Goal: Task Accomplishment & Management: Manage account settings

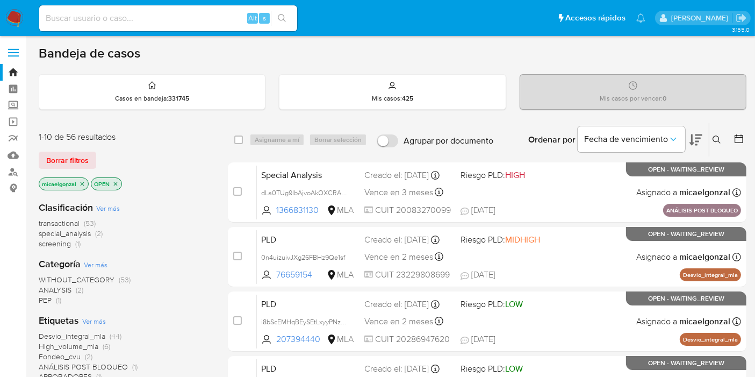
click at [151, 10] on div "Alt s" at bounding box center [168, 18] width 258 height 26
click at [147, 31] on div "Alt s" at bounding box center [168, 18] width 258 height 30
click at [162, 18] on input at bounding box center [168, 18] width 258 height 14
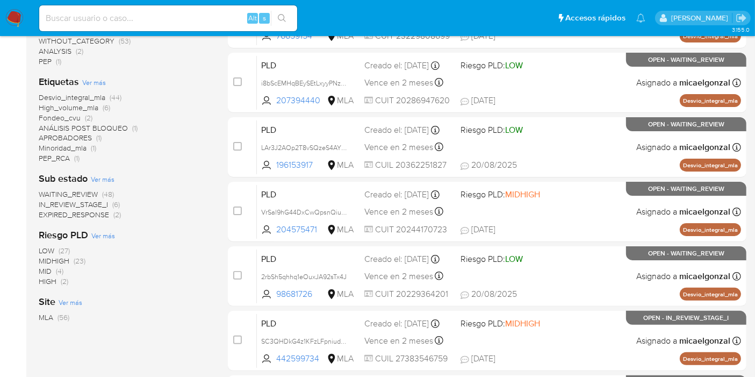
click at [70, 191] on span "WAITING_REVIEW" at bounding box center [68, 194] width 59 height 11
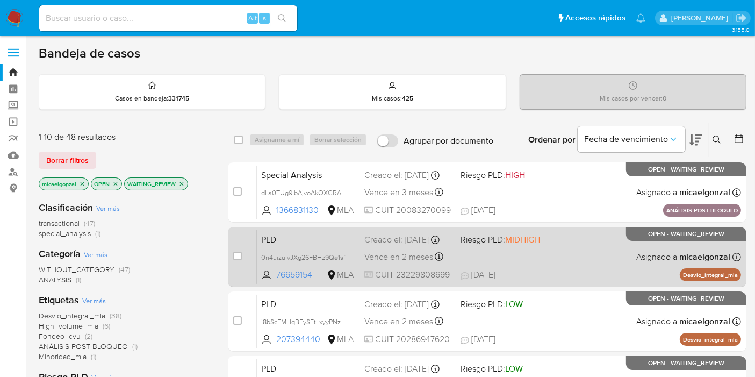
click at [544, 276] on span "19/08/2025 19/08/2025 18:10" at bounding box center [553, 275] width 184 height 12
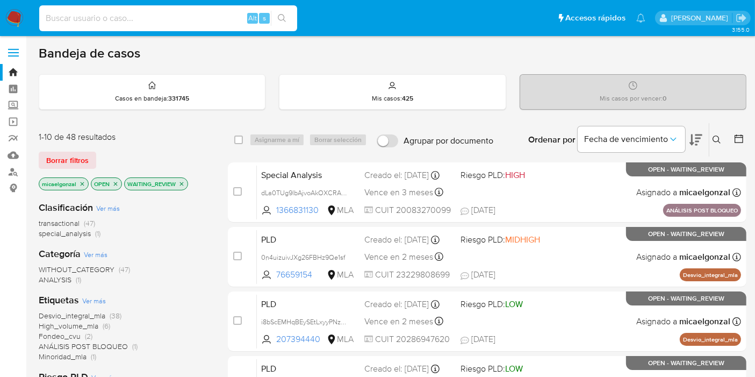
click at [140, 17] on input at bounding box center [168, 18] width 258 height 14
paste input "qrbVKmKonYAJQcHGTh3k2iCp"
type input "qrbVKmKonYAJQcHGTh3k2iCp"
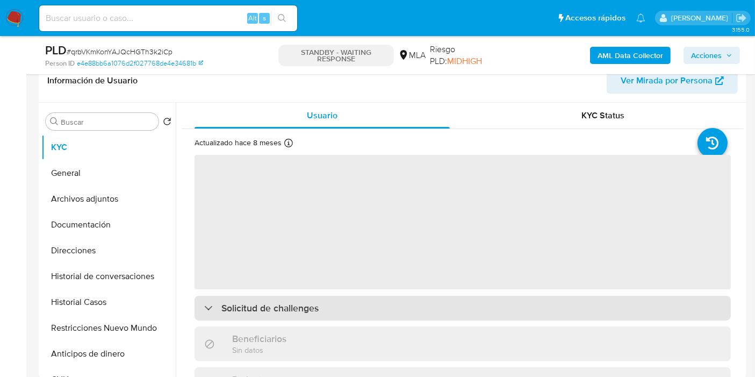
scroll to position [239, 0]
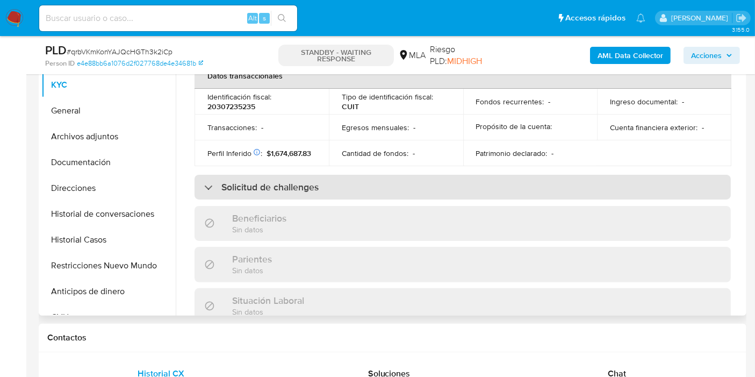
select select "10"
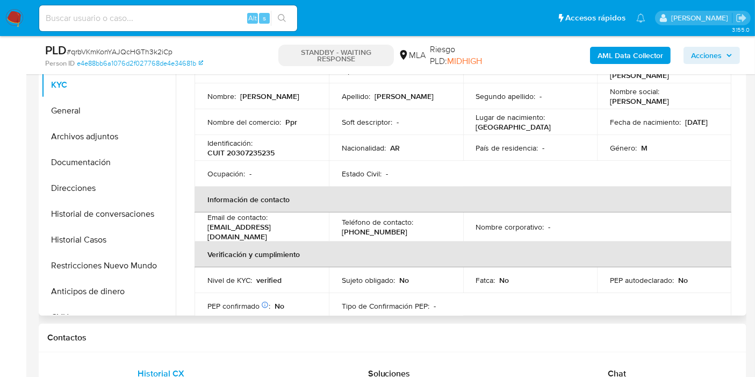
scroll to position [0, 0]
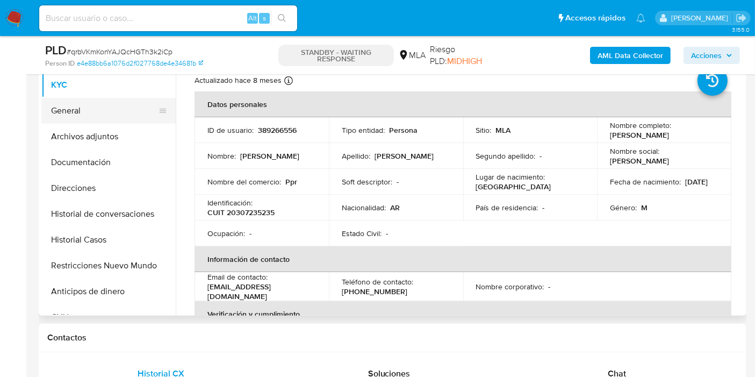
click at [84, 116] on button "General" at bounding box center [104, 111] width 126 height 26
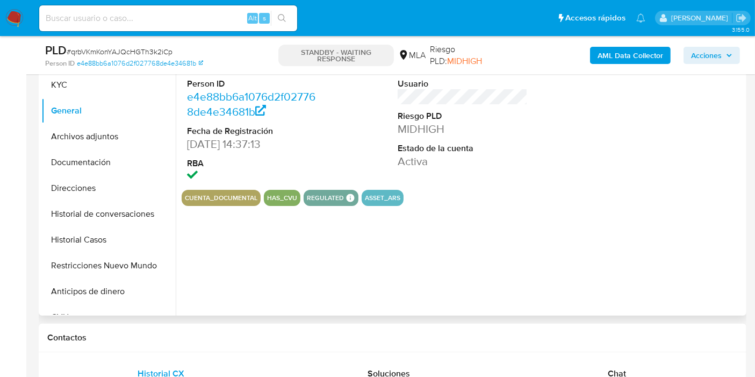
click at [347, 182] on div "ID de usuario 389266556 Person ID e4e88bb6a1076d2f027768de4e34681b Fecha de Reg…" at bounding box center [463, 114] width 562 height 149
click at [340, 205] on div "ID de usuario 389266556 Person ID e4e88bb6a1076d2f027768de4e34681b Fecha de Reg…" at bounding box center [460, 177] width 568 height 275
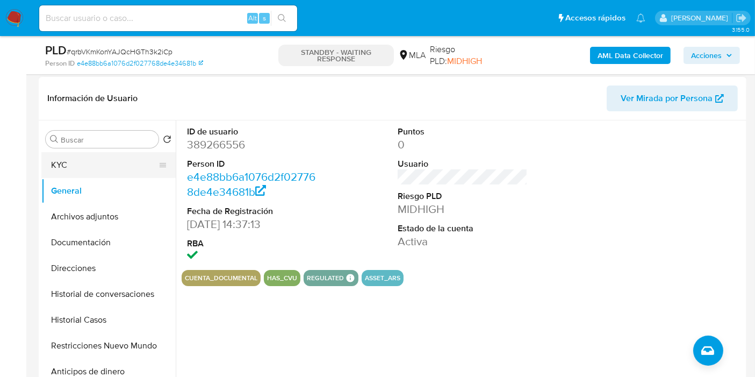
scroll to position [119, 0]
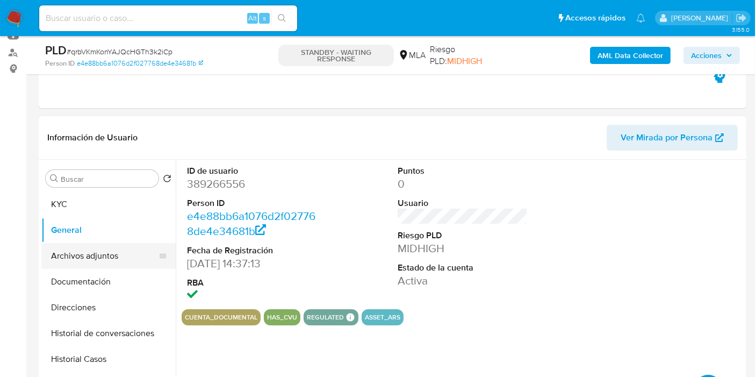
click at [92, 260] on button "Archivos adjuntos" at bounding box center [104, 256] width 126 height 26
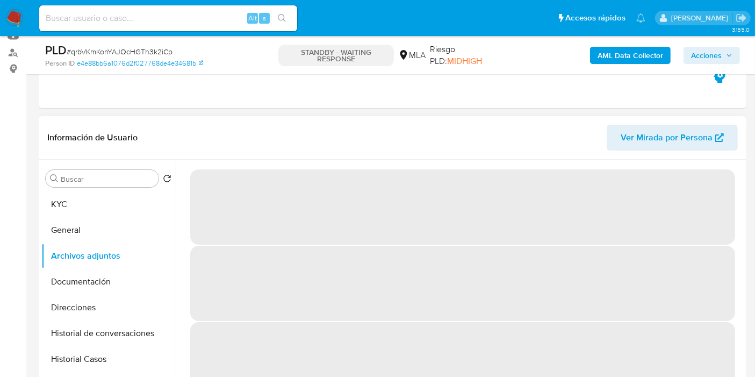
scroll to position [0, 0]
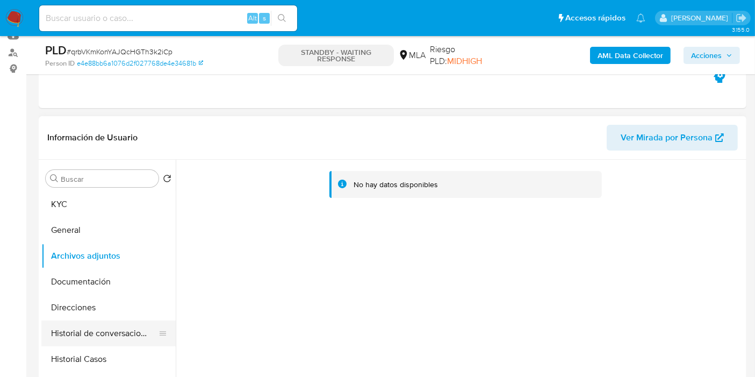
click at [61, 322] on button "Historial de conversaciones" at bounding box center [104, 333] width 126 height 26
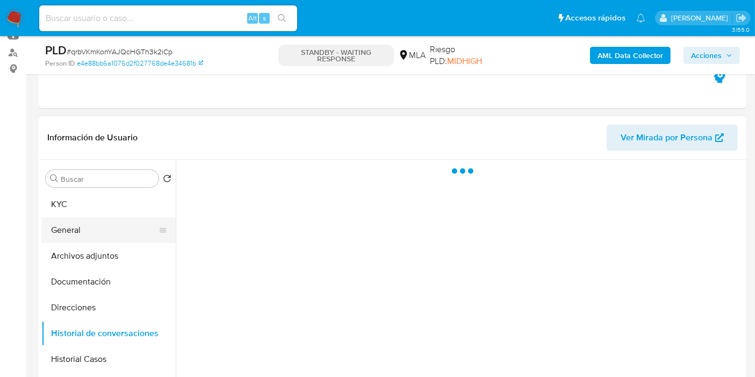
click at [111, 230] on button "General" at bounding box center [104, 230] width 126 height 26
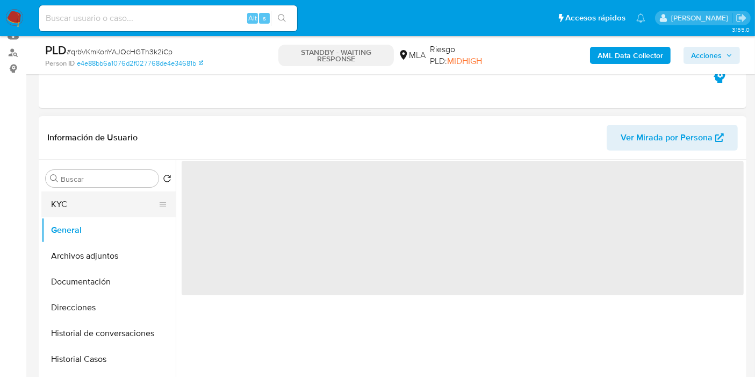
click at [113, 197] on button "KYC" at bounding box center [104, 204] width 126 height 26
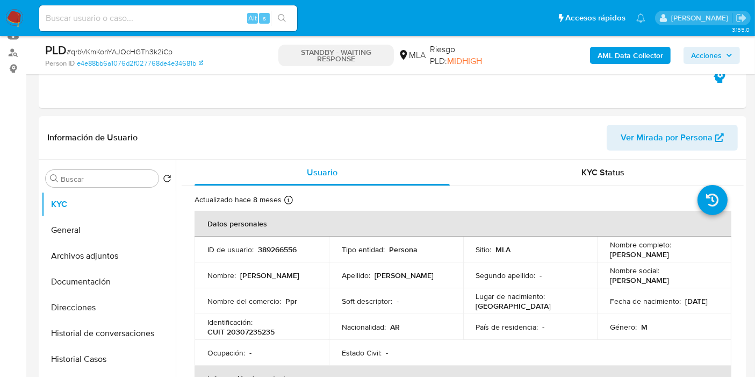
click at [264, 237] on td "ID de usuario : 389266556" at bounding box center [262, 250] width 134 height 26
click at [272, 260] on td "ID de usuario : 389266556" at bounding box center [262, 250] width 134 height 26
click at [277, 253] on p "389266556" at bounding box center [277, 250] width 39 height 10
copy p "389266556"
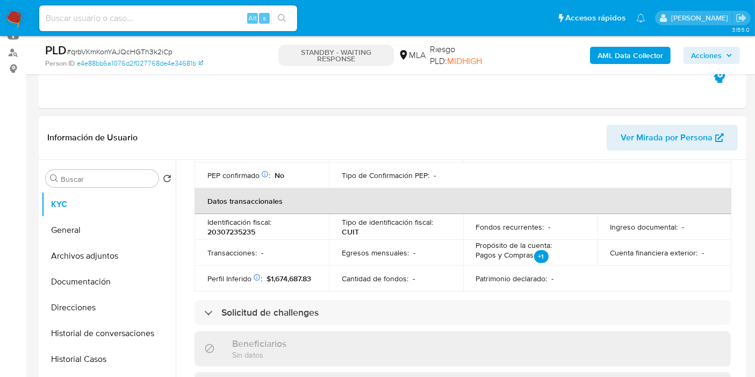
scroll to position [477, 0]
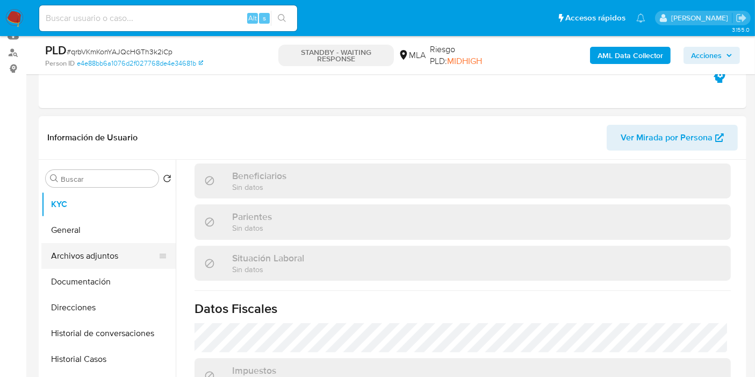
drag, startPoint x: 160, startPoint y: 240, endPoint x: 124, endPoint y: 253, distance: 38.1
click at [156, 244] on ul "KYC General Archivos adjuntos Documentación Direcciones Historial de conversaci…" at bounding box center [108, 312] width 134 height 242
click at [120, 254] on button "Archivos adjuntos" at bounding box center [104, 256] width 126 height 26
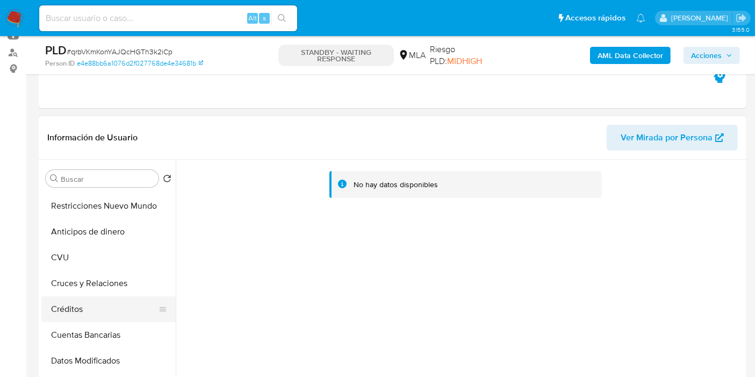
scroll to position [0, 0]
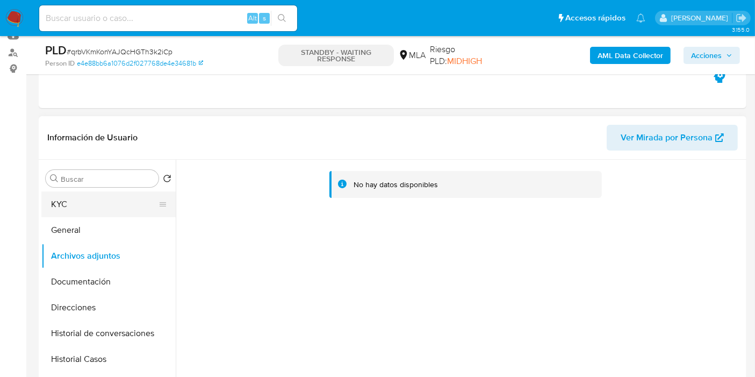
click at [60, 214] on button "KYC" at bounding box center [104, 204] width 126 height 26
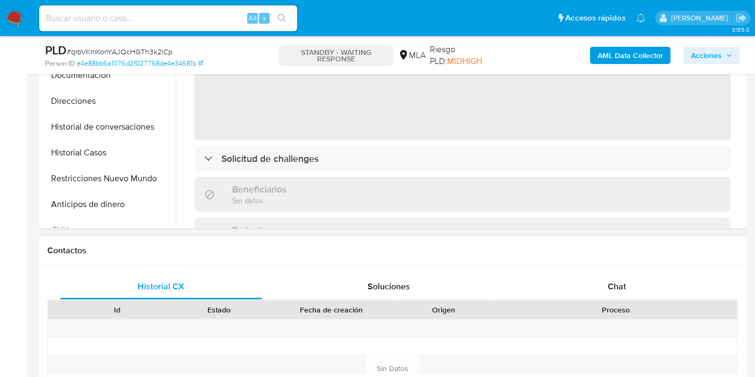
scroll to position [358, 0]
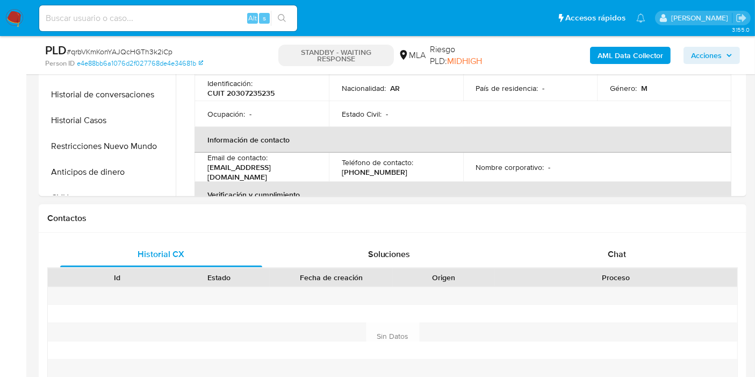
click at [648, 283] on div "Proceso" at bounding box center [616, 277] width 243 height 18
click at [640, 254] on div "Chat" at bounding box center [617, 254] width 202 height 26
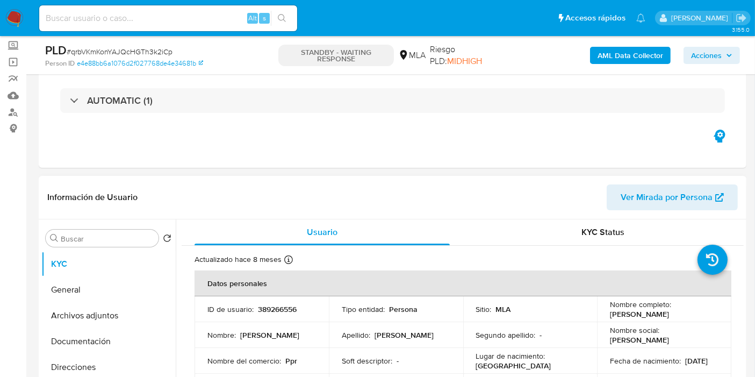
scroll to position [179, 0]
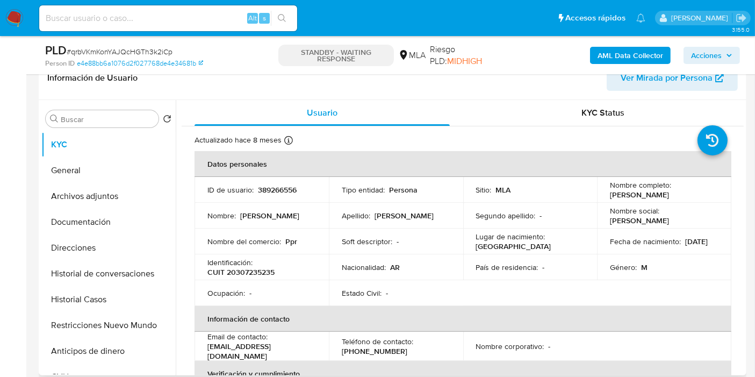
click at [275, 225] on td "Nombre : Mariano Ratl" at bounding box center [262, 216] width 134 height 26
click at [299, 255] on td "Identificación : CUIT 20307235235" at bounding box center [262, 267] width 134 height 26
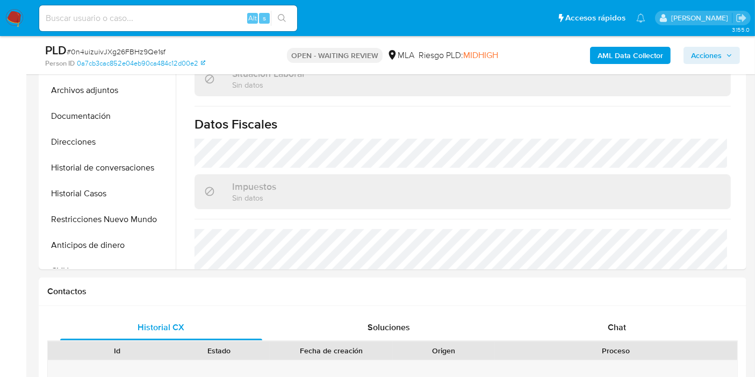
scroll to position [418, 0]
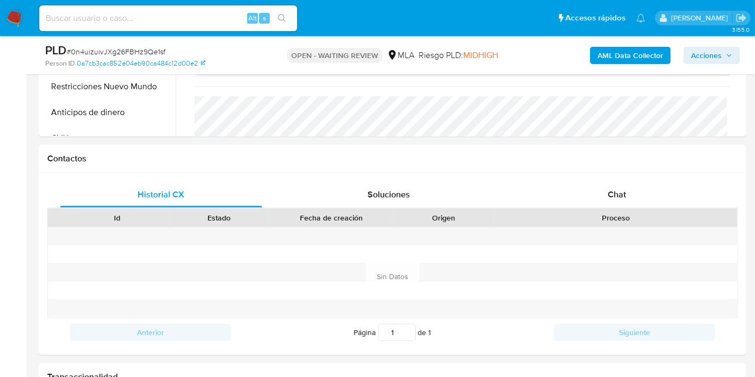
select select "10"
click at [605, 173] on div "Historial CX Soluciones Chat Id Estado Fecha de creación Origen Proceso Anterio…" at bounding box center [393, 264] width 708 height 182
click at [610, 194] on span "Chat" at bounding box center [617, 194] width 18 height 12
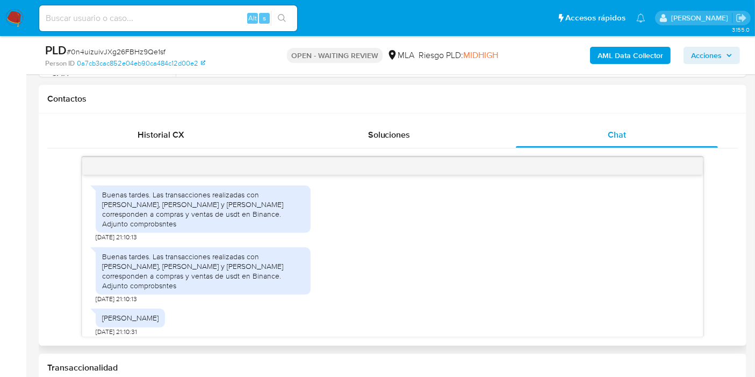
scroll to position [380, 0]
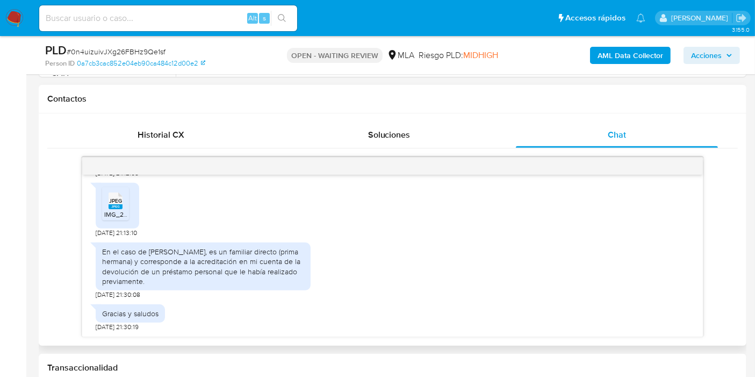
click at [221, 259] on div "En el caso de Gladys Bottazzi, es un familiar directo (prima hermana) y corresp…" at bounding box center [203, 266] width 202 height 39
click at [175, 264] on div "En el caso de Gladys Bottazzi, es un familiar directo (prima hermana) y corresp…" at bounding box center [203, 266] width 202 height 39
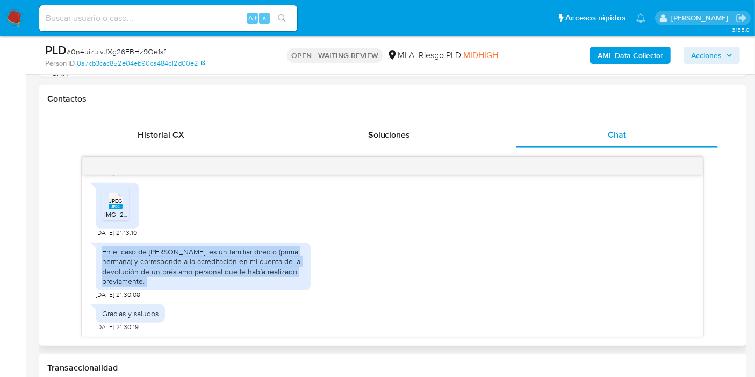
click at [175, 264] on div "En el caso de Gladys Bottazzi, es un familiar directo (prima hermana) y corresp…" at bounding box center [203, 266] width 202 height 39
click at [201, 271] on div "En el caso de Gladys Bottazzi, es un familiar directo (prima hermana) y corresp…" at bounding box center [203, 266] width 202 height 39
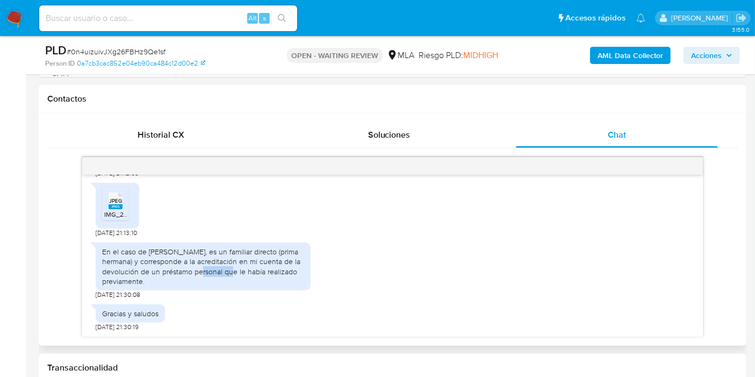
click at [201, 271] on div "En el caso de Gladys Bottazzi, es un familiar directo (prima hermana) y corresp…" at bounding box center [203, 266] width 202 height 39
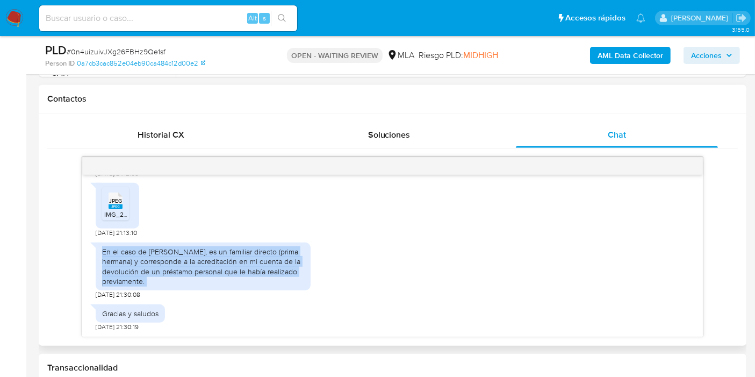
click at [201, 271] on div "En el caso de Gladys Bottazzi, es un familiar directo (prima hermana) y corresp…" at bounding box center [203, 266] width 202 height 39
click at [220, 259] on div "En el caso de Gladys Bottazzi, es un familiar directo (prima hermana) y corresp…" at bounding box center [203, 266] width 202 height 39
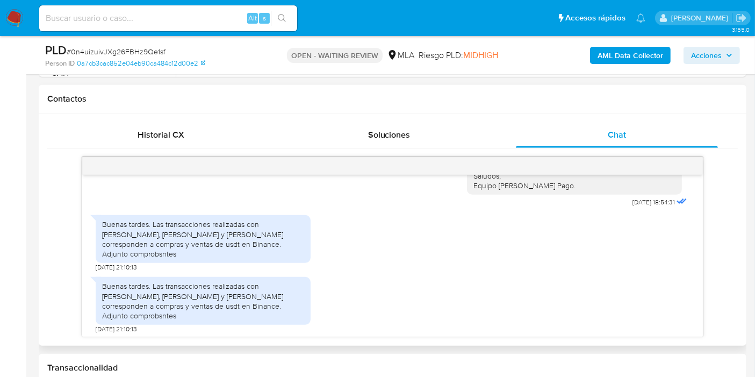
scroll to position [1015, 0]
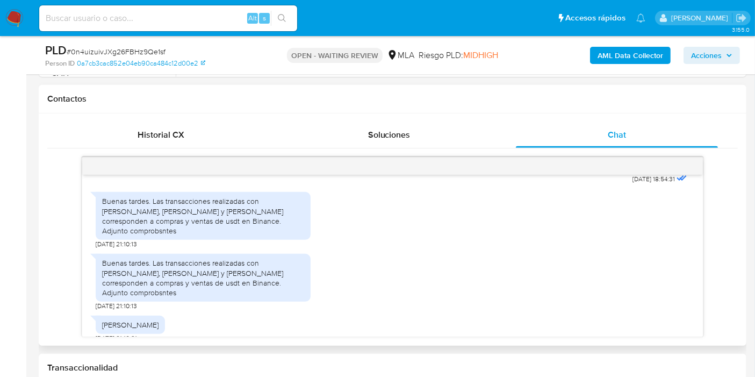
click at [227, 248] on div "Buenas tardes. Las transacciones realizadas con Roxana Quiroga, Sergio Zola y D…" at bounding box center [203, 218] width 215 height 62
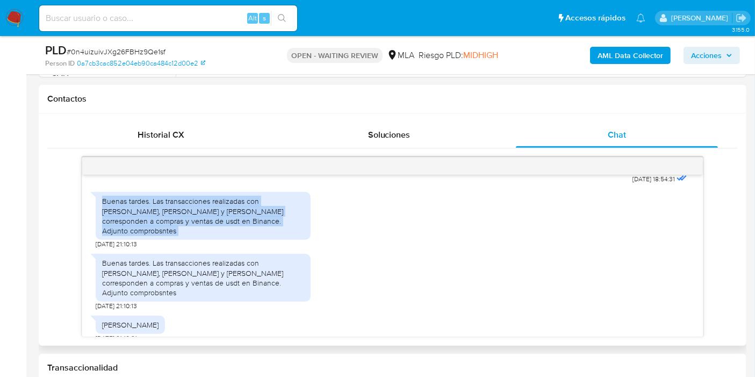
click at [227, 248] on div "Buenas tardes. Las transacciones realizadas con Roxana Quiroga, Sergio Zola y D…" at bounding box center [203, 218] width 215 height 62
click at [234, 235] on div "Buenas tardes. Las transacciones realizadas con Roxana Quiroga, Sergio Zola y D…" at bounding box center [203, 215] width 202 height 39
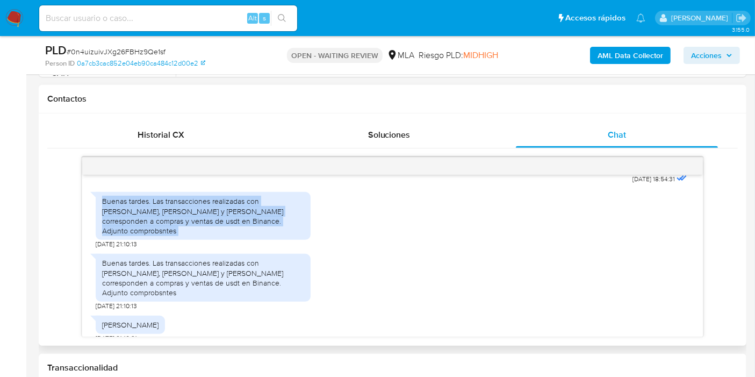
click at [233, 235] on div "Buenas tardes. Las transacciones realizadas con Roxana Quiroga, Sergio Zola y D…" at bounding box center [203, 215] width 202 height 39
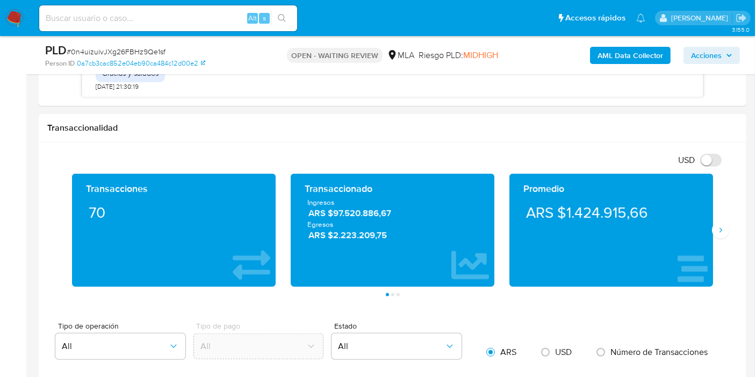
scroll to position [776, 0]
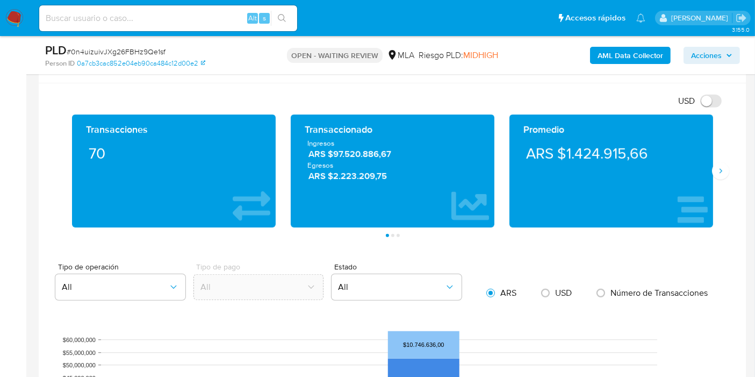
click at [12, 6] on nav "Pausado Ver notificaciones Alt s Accesos rápidos Presiona las siguientes teclas…" at bounding box center [377, 18] width 755 height 36
click at [13, 16] on img at bounding box center [14, 18] width 18 height 18
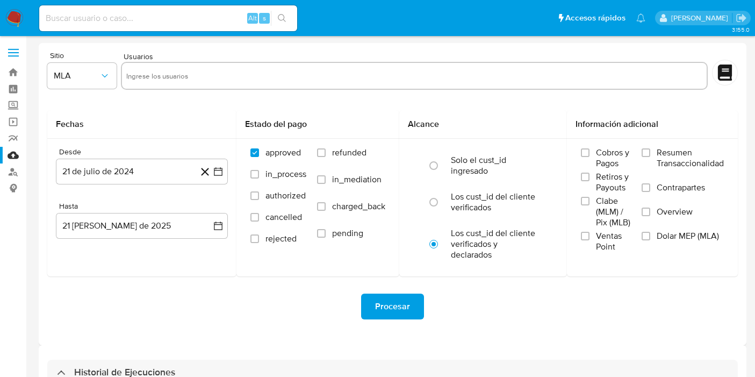
select select "10"
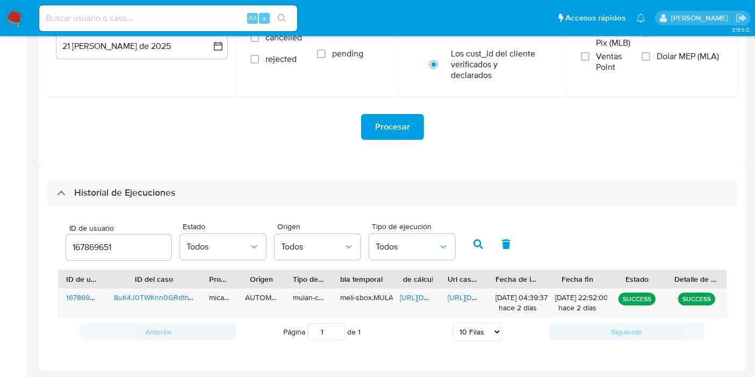
scroll to position [180, 0]
click at [135, 255] on div "167869651" at bounding box center [118, 247] width 105 height 26
click at [126, 248] on input "167869651" at bounding box center [118, 247] width 105 height 14
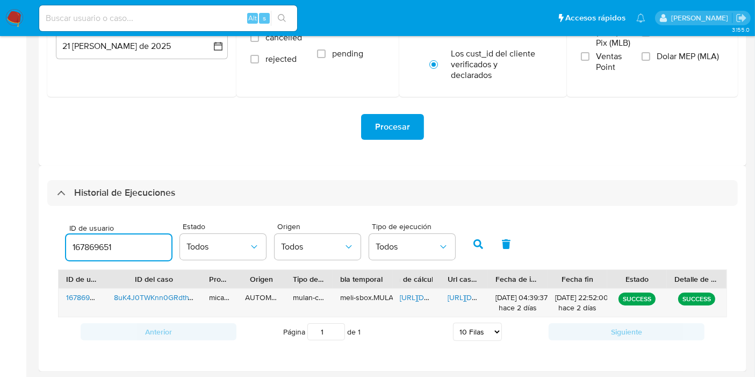
click at [126, 248] on input "167869651" at bounding box center [118, 247] width 105 height 14
paste input "389266556"
type input "389266556"
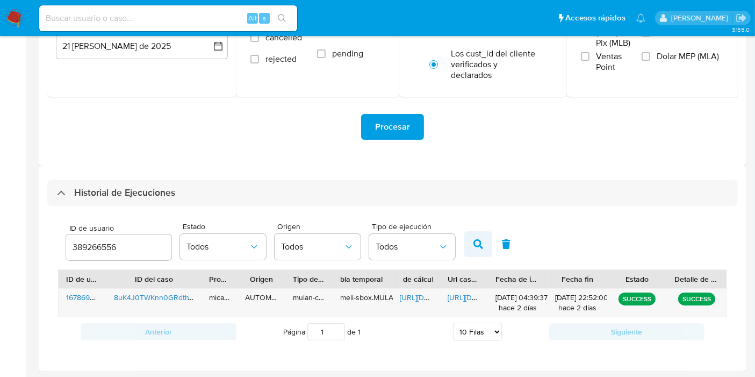
click at [484, 245] on button "button" at bounding box center [478, 244] width 28 height 26
click at [406, 297] on span "https://docs.google.com/spreadsheets/d/1YhF4zdV9t4LdkkoJeH1T_VUFzygqA4dX4ccD0TJ…" at bounding box center [437, 297] width 74 height 11
click at [469, 300] on span "https://docs.google.com/document/d/1KGY8pw7KIyQPYnufzmsVSExv7x9Vvpag-DPDWeeq8E0…" at bounding box center [485, 297] width 74 height 11
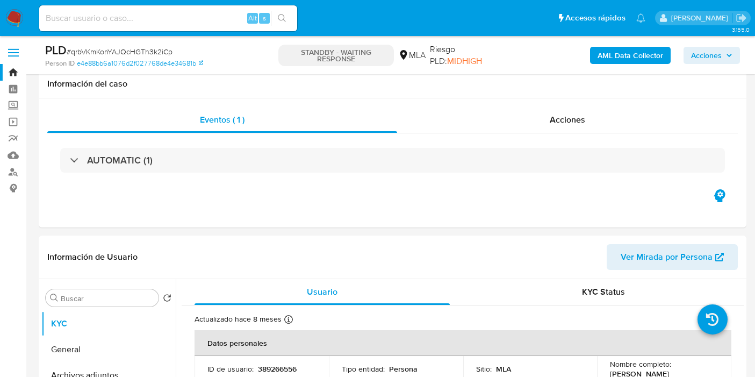
select select "10"
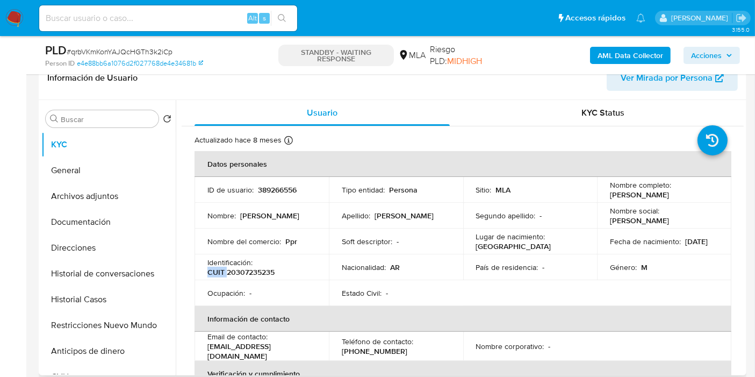
scroll to position [457, 0]
click at [247, 271] on p "CUIT 20307235235" at bounding box center [240, 272] width 67 height 10
copy p "20307235235"
drag, startPoint x: 245, startPoint y: 264, endPoint x: 249, endPoint y: 272, distance: 8.7
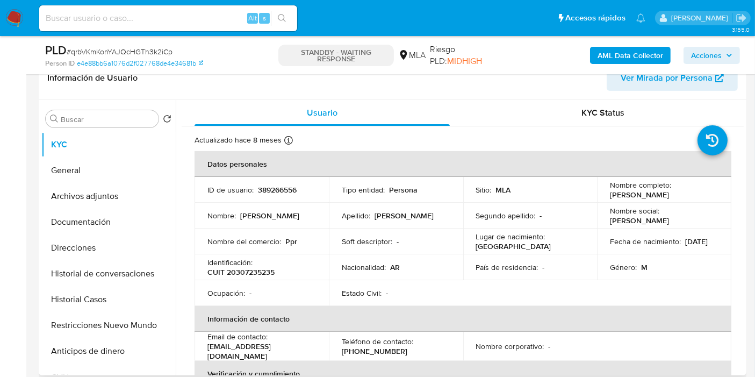
click at [249, 272] on p "CUIT 20307235235" at bounding box center [240, 272] width 67 height 10
copy p "20307235235"
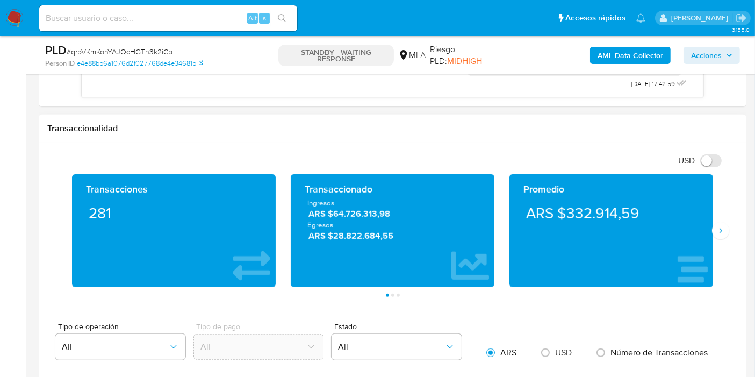
scroll to position [418, 0]
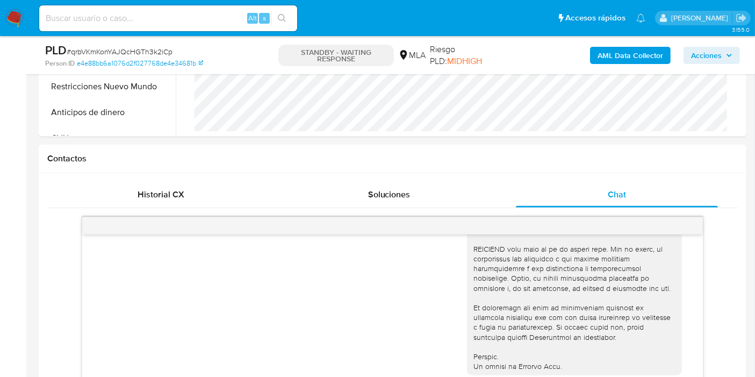
click at [143, 16] on input at bounding box center [168, 18] width 258 height 14
paste input "K9lGTvhgEUZ58vpaBTF1aoZM"
type input "K9lGTvhgEUZ58vpaBTF1aoZM"
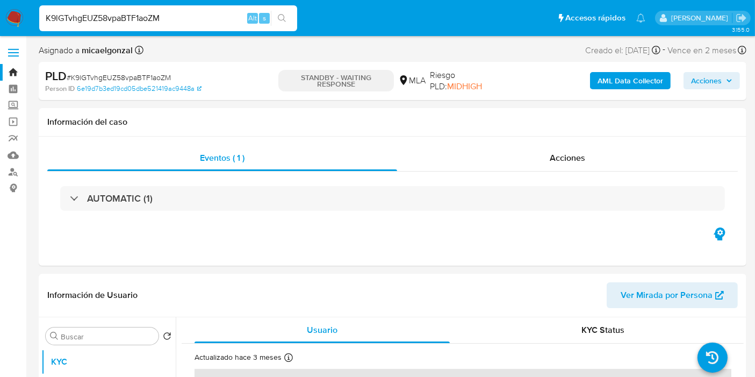
select select "10"
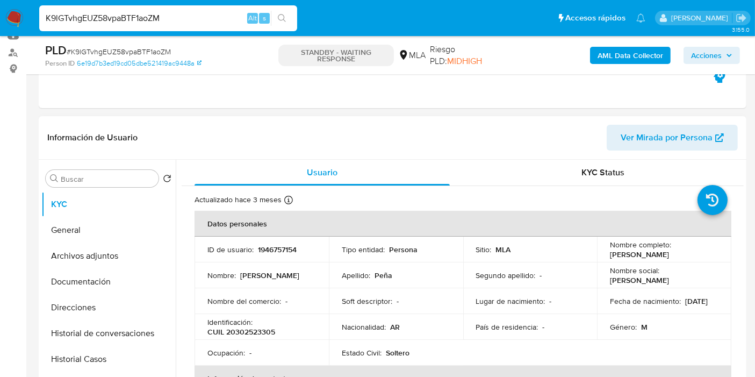
click at [259, 334] on p "CUIL 20302523305" at bounding box center [241, 332] width 68 height 10
copy p "20302523305"
click at [349, 240] on td "Tipo entidad : Persona" at bounding box center [396, 250] width 134 height 26
click at [299, 317] on div "Identificación : CUIL 20302523305" at bounding box center [261, 326] width 109 height 19
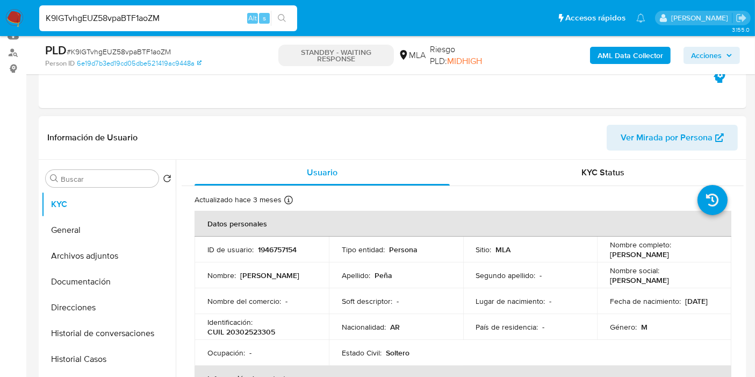
drag, startPoint x: 263, startPoint y: 338, endPoint x: 261, endPoint y: 327, distance: 11.0
click at [262, 338] on td "Identificación : CUIL 20302523305" at bounding box center [262, 327] width 134 height 26
click at [260, 327] on p "CUIL 20302523305" at bounding box center [241, 332] width 68 height 10
click at [263, 353] on div "Ocupación : -" at bounding box center [261, 353] width 109 height 10
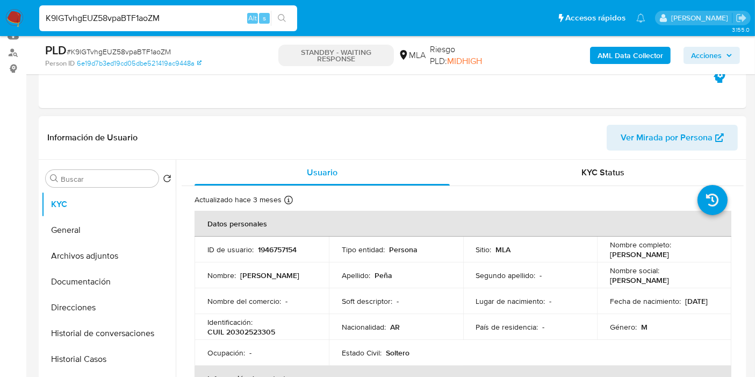
click at [261, 340] on td "Ocupación : -" at bounding box center [262, 353] width 134 height 26
click at [266, 331] on p "CUIL 20302523305" at bounding box center [241, 332] width 68 height 10
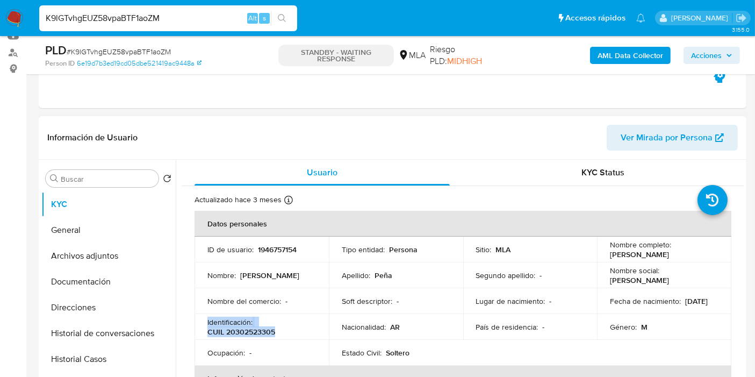
click at [266, 331] on p "CUIL 20302523305" at bounding box center [241, 332] width 68 height 10
click at [267, 331] on p "CUIL 20302523305" at bounding box center [241, 332] width 68 height 10
click at [274, 327] on p "CUIL 20302523305" at bounding box center [241, 332] width 68 height 10
click at [266, 328] on p "CUIL 20302523305" at bounding box center [241, 332] width 68 height 10
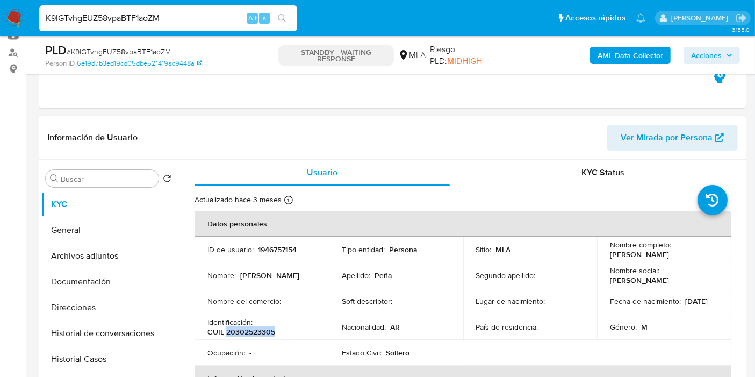
click at [266, 328] on p "CUIL 20302523305" at bounding box center [241, 332] width 68 height 10
click at [329, 338] on td "Nacionalidad : AR" at bounding box center [396, 327] width 134 height 26
click at [374, 305] on p "Soft descriptor :" at bounding box center [367, 301] width 51 height 10
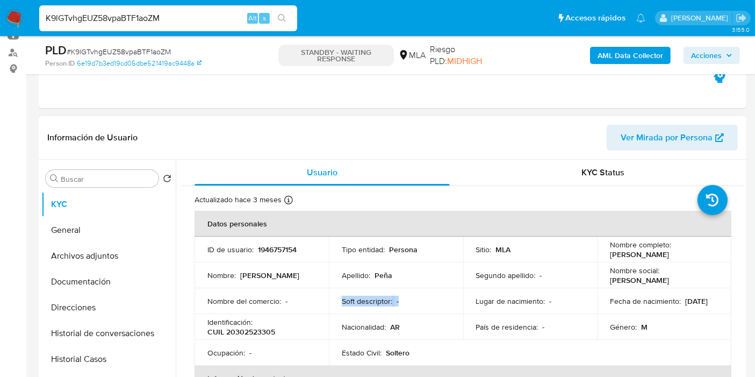
click at [375, 299] on p "Soft descriptor :" at bounding box center [367, 301] width 51 height 10
click at [375, 297] on p "Soft descriptor :" at bounding box center [367, 301] width 51 height 10
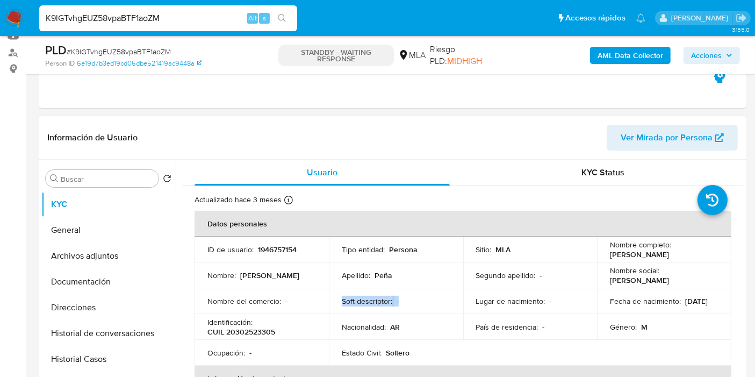
click at [375, 297] on p "Soft descriptor :" at bounding box center [367, 301] width 51 height 10
click at [379, 330] on p "Nacionalidad :" at bounding box center [364, 327] width 44 height 10
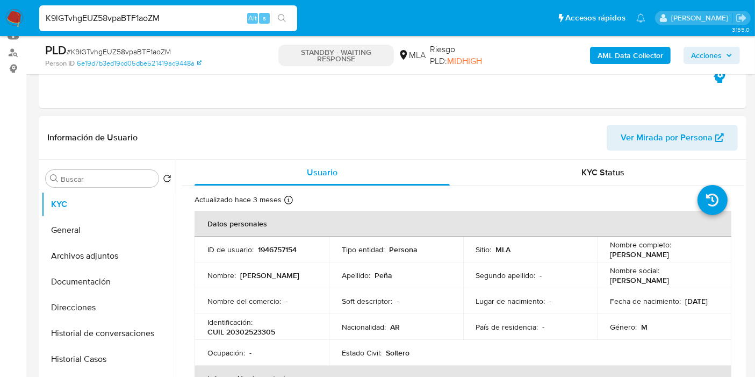
click at [373, 343] on td "Estado Civil : Soltero" at bounding box center [396, 353] width 134 height 26
click at [374, 364] on td "Estado Civil : Soltero" at bounding box center [396, 353] width 134 height 26
click at [376, 361] on td "Estado Civil : Soltero" at bounding box center [396, 353] width 134 height 26
click at [378, 349] on p "Estado Civil :" at bounding box center [362, 353] width 40 height 10
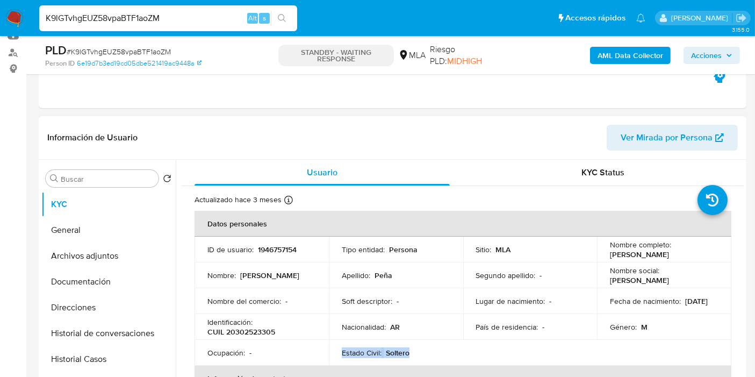
click at [378, 349] on p "Estado Civil :" at bounding box center [362, 353] width 40 height 10
click at [418, 316] on td "Nacionalidad : AR" at bounding box center [396, 327] width 134 height 26
click at [129, 325] on button "Historial de conversaciones" at bounding box center [104, 333] width 126 height 26
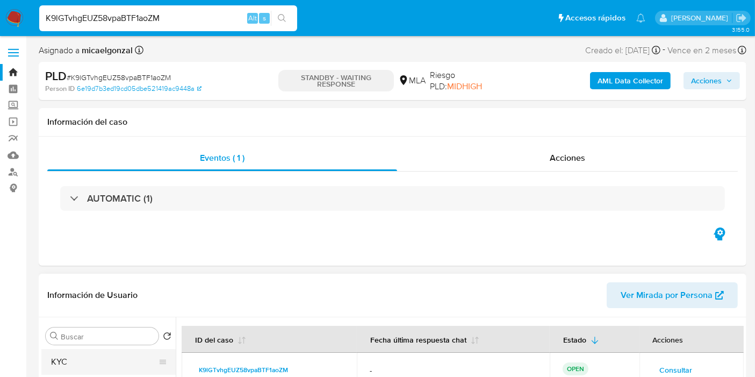
click at [101, 364] on button "KYC" at bounding box center [104, 362] width 126 height 26
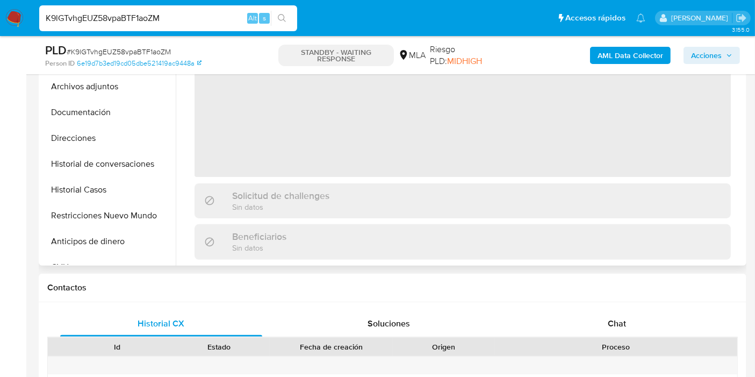
scroll to position [298, 0]
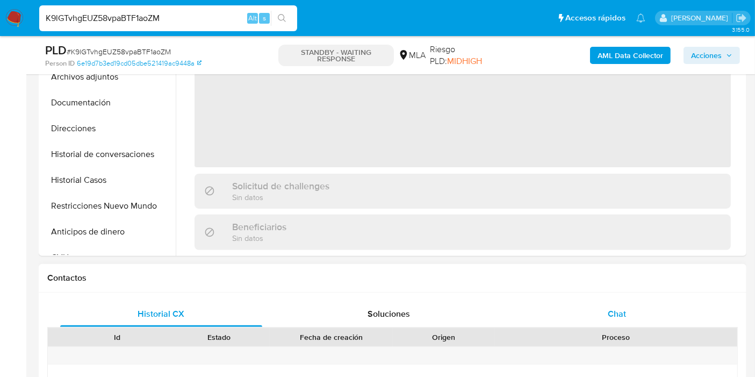
click at [624, 308] on span "Chat" at bounding box center [617, 313] width 18 height 12
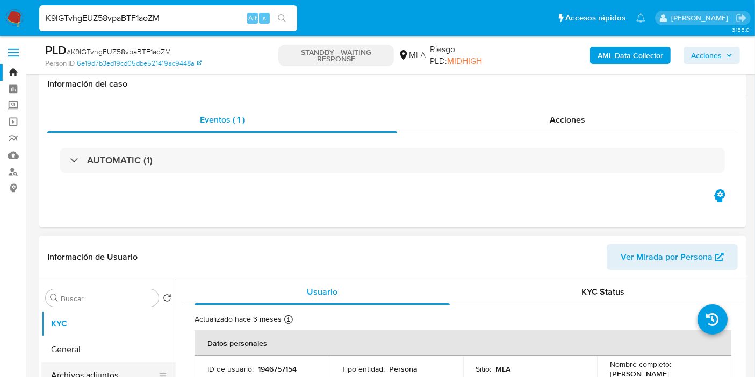
scroll to position [119, 0]
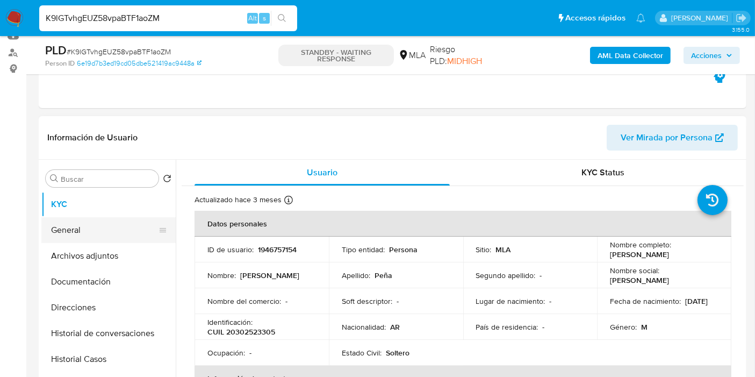
click at [96, 235] on button "General" at bounding box center [104, 230] width 126 height 26
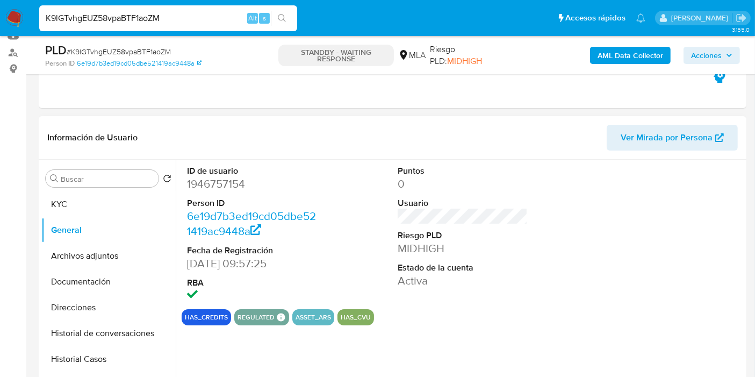
click at [234, 191] on dl "ID de usuario 1946757154 Person ID 6e19d7b3ed19cd05dbe521419ac9448a Fecha de Re…" at bounding box center [252, 234] width 130 height 139
click at [235, 182] on dd "1946757154" at bounding box center [252, 183] width 130 height 15
click at [90, 188] on div "Buscar Volver al orden por defecto KYC General Archivos adjuntos Documentación …" at bounding box center [108, 298] width 134 height 274
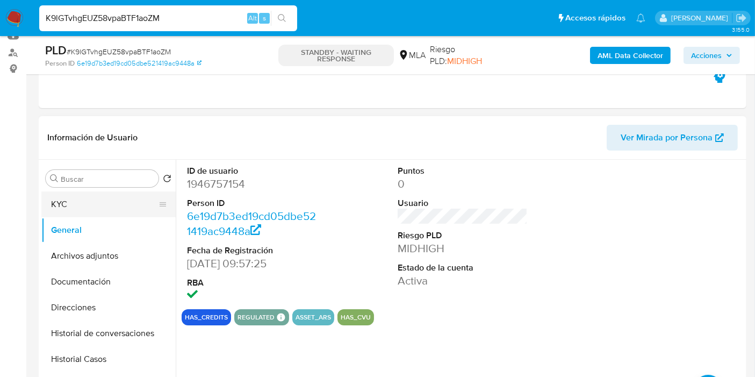
click at [90, 207] on button "KYC" at bounding box center [104, 204] width 126 height 26
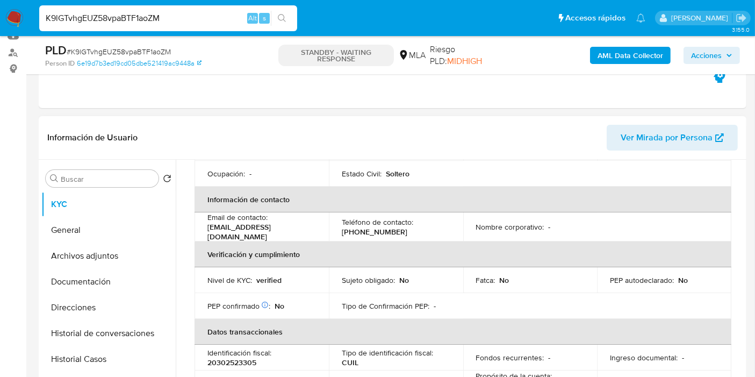
scroll to position [60, 0]
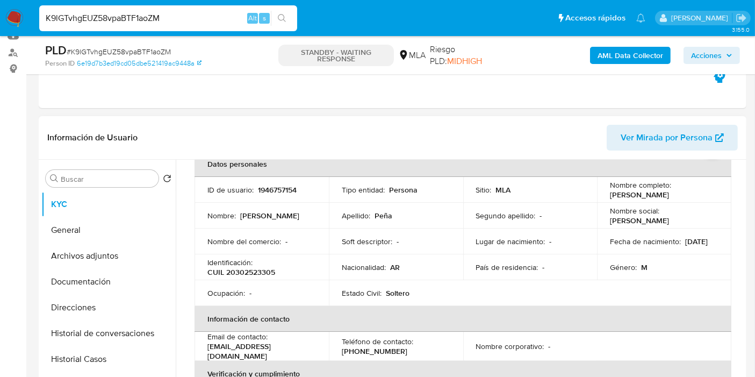
click at [246, 278] on td "Identificación : CUIL 20302523305" at bounding box center [262, 267] width 134 height 26
click at [257, 270] on p "CUIL 20302523305" at bounding box center [241, 272] width 68 height 10
copy p "20302523305"
click at [275, 185] on p "1946757154" at bounding box center [277, 190] width 39 height 10
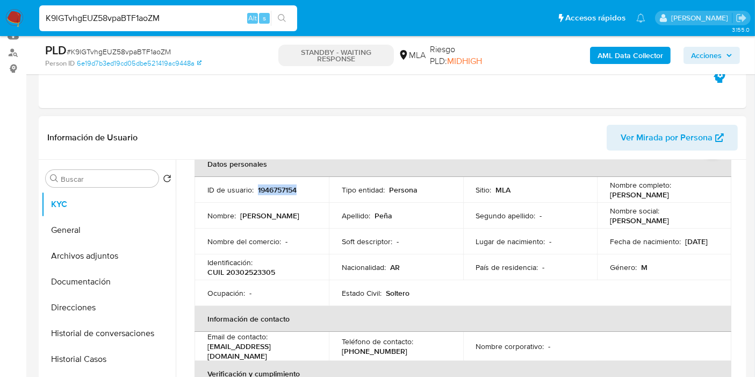
click at [275, 185] on p "1946757154" at bounding box center [277, 190] width 39 height 10
copy p "1946757154"
click at [238, 268] on p "CUIL 20302523305" at bounding box center [241, 272] width 68 height 10
copy p "20302523305"
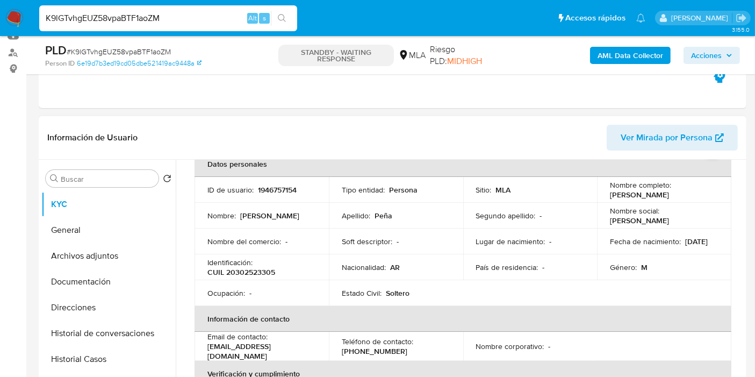
click at [323, 214] on td "Nombre : Oscar Herminio" at bounding box center [262, 216] width 134 height 26
click at [114, 289] on button "Documentación" at bounding box center [104, 282] width 126 height 26
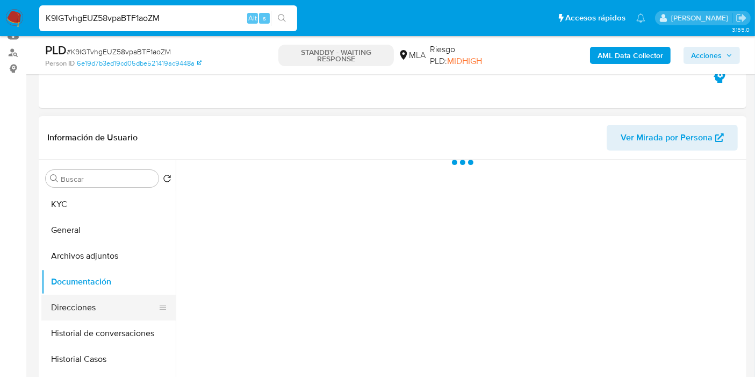
click at [111, 315] on button "Direcciones" at bounding box center [104, 308] width 126 height 26
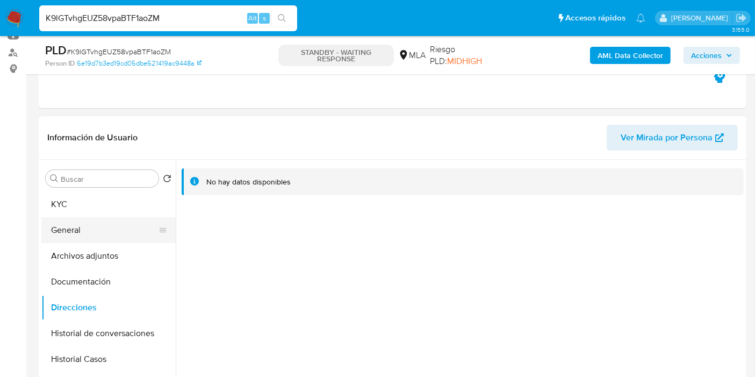
click at [90, 224] on button "General" at bounding box center [104, 230] width 126 height 26
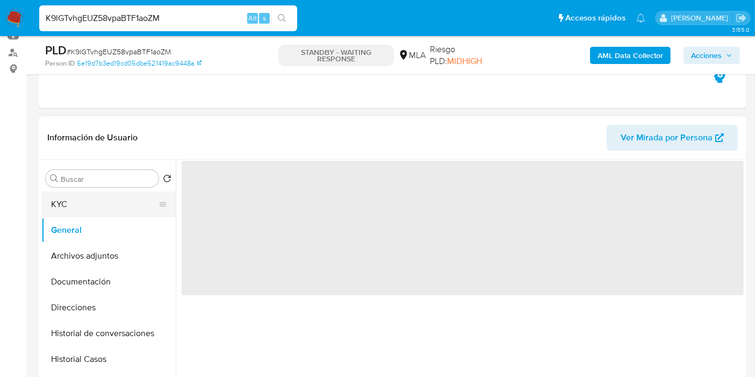
click at [113, 203] on button "KYC" at bounding box center [104, 204] width 126 height 26
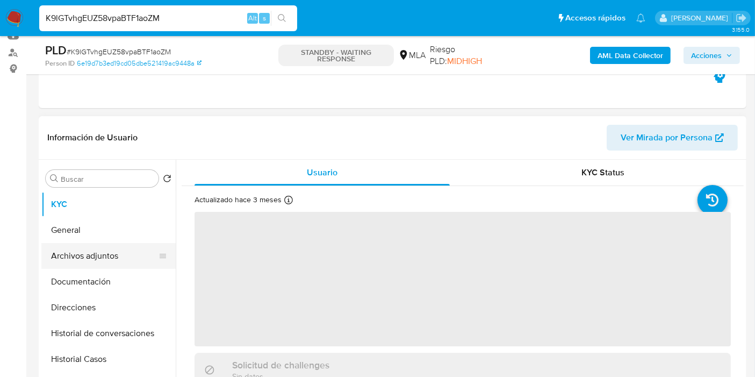
click at [86, 252] on button "Archivos adjuntos" at bounding box center [104, 256] width 126 height 26
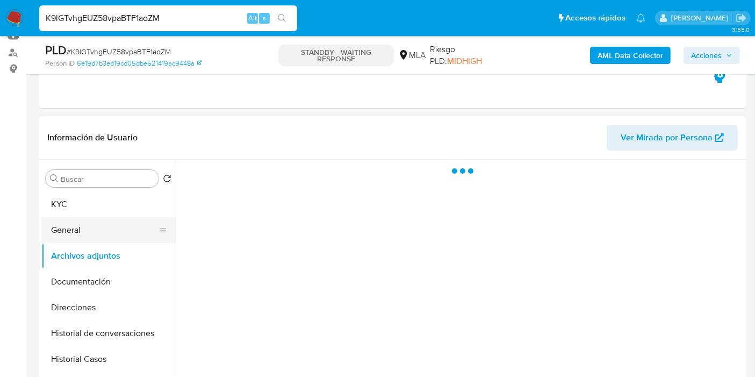
click at [112, 231] on button "General" at bounding box center [104, 230] width 126 height 26
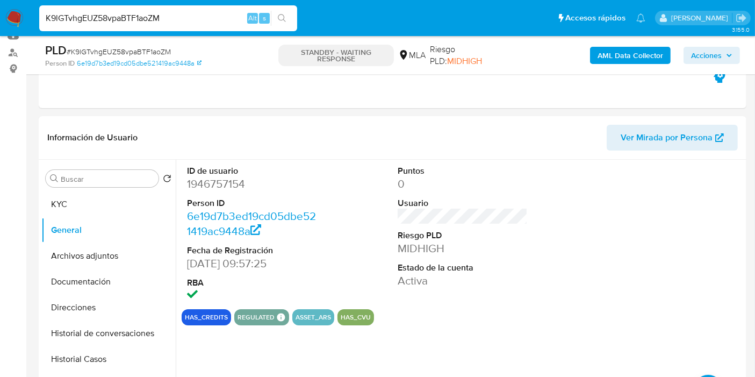
click at [103, 20] on input "K9lGTvhgEUZ58vpaBTF1aoZM" at bounding box center [168, 18] width 258 height 14
paste input "3jHVy5YATfCF5dCiBr3tWnMO"
type input "3jHVy5YATfCF5dCiBr3tWnMO"
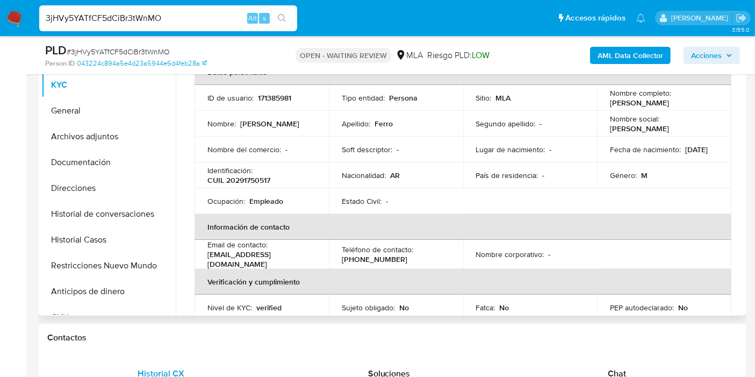
scroll to position [60, 0]
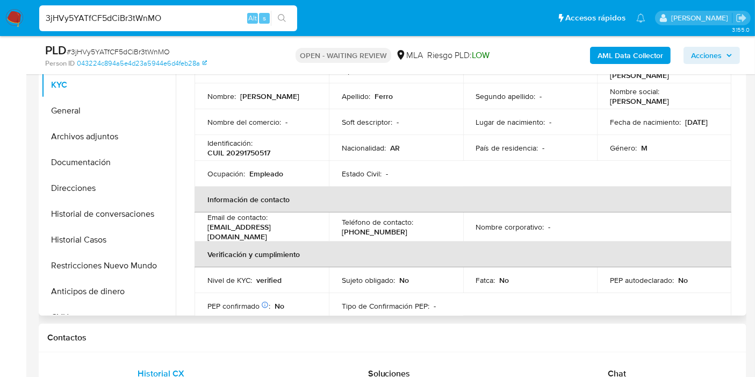
select select "10"
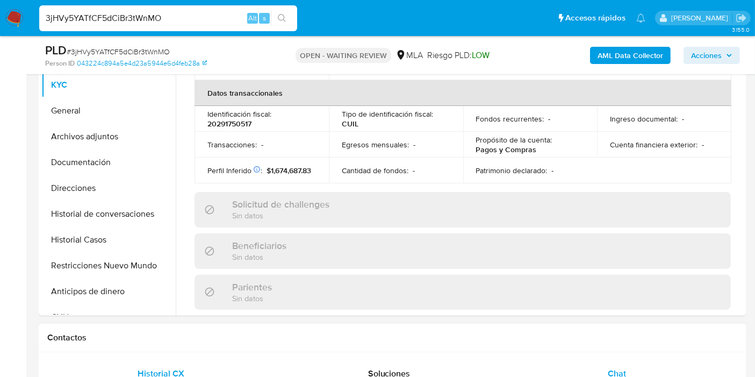
click at [631, 361] on div "Chat" at bounding box center [617, 374] width 202 height 26
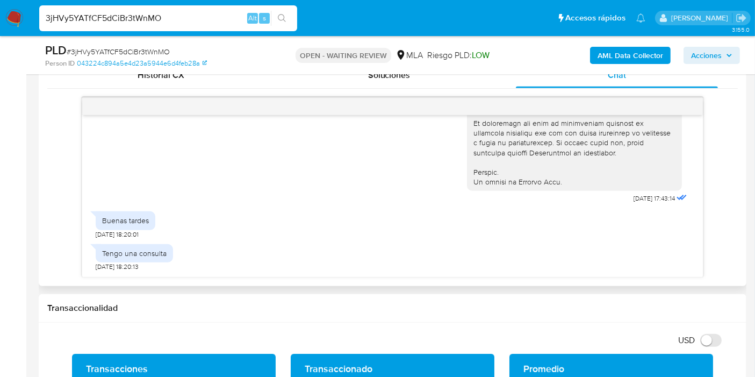
scroll to position [538, 0]
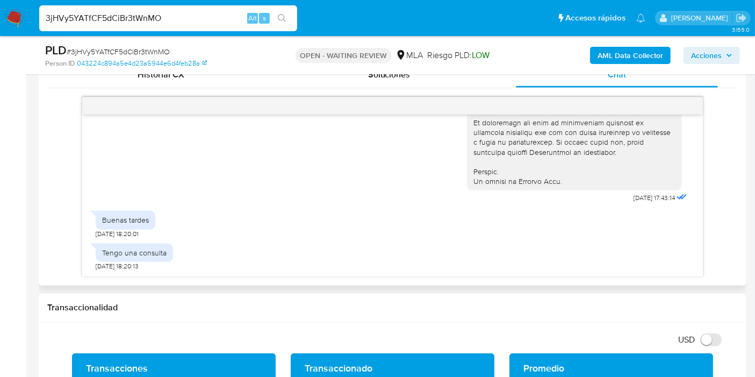
click at [117, 249] on div "Tengo una consulta" at bounding box center [134, 253] width 65 height 10
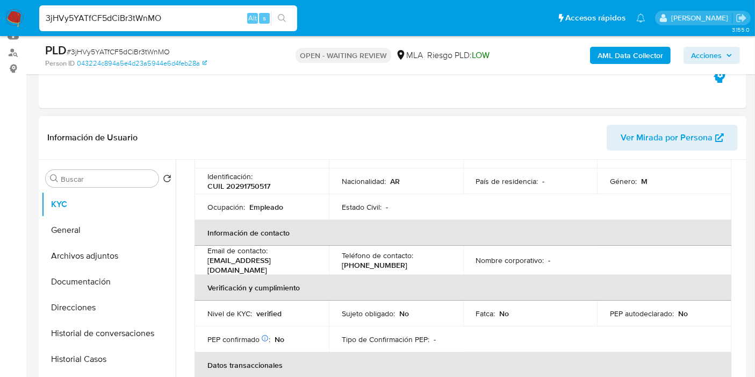
scroll to position [119, 0]
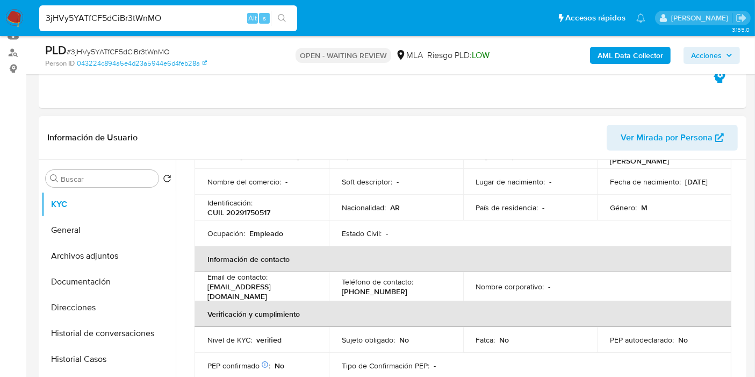
click at [256, 215] on p "CUIL 20291750517" at bounding box center [238, 212] width 63 height 10
copy p "20291750517"
drag, startPoint x: 242, startPoint y: 205, endPoint x: 233, endPoint y: 206, distance: 9.3
click at [233, 207] on p "CUIL 20291750517" at bounding box center [238, 212] width 63 height 10
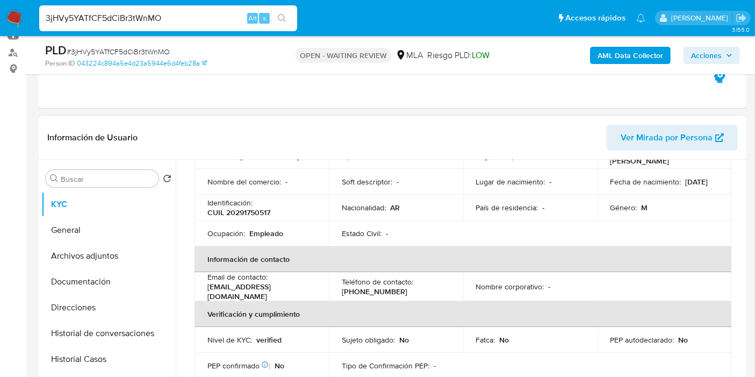
click at [239, 217] on p "CUIL 20291750517" at bounding box center [238, 212] width 63 height 10
click at [240, 217] on td "Identificación : CUIL 20291750517" at bounding box center [262, 208] width 134 height 26
click at [254, 210] on p "CUIL 20291750517" at bounding box center [238, 212] width 63 height 10
copy p "20291750517"
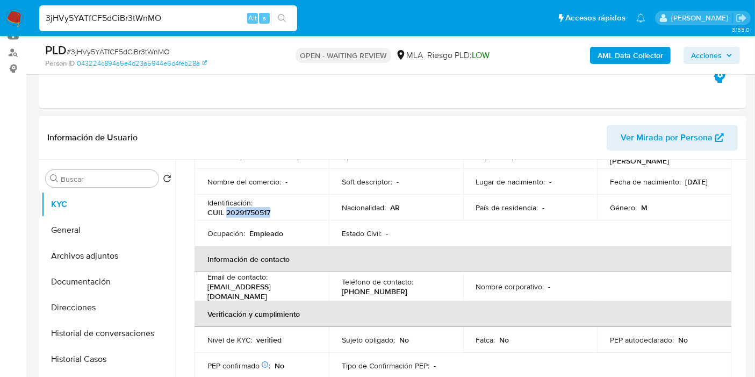
scroll to position [0, 0]
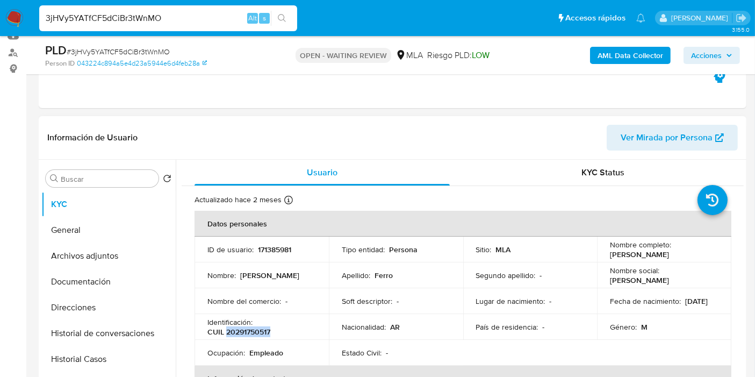
copy p "20291750517"
click at [111, 48] on span "# 3jHVy5YATfCF5dCiBr3tWnMO" at bounding box center [118, 51] width 103 height 11
click at [21, 24] on img at bounding box center [14, 18] width 18 height 18
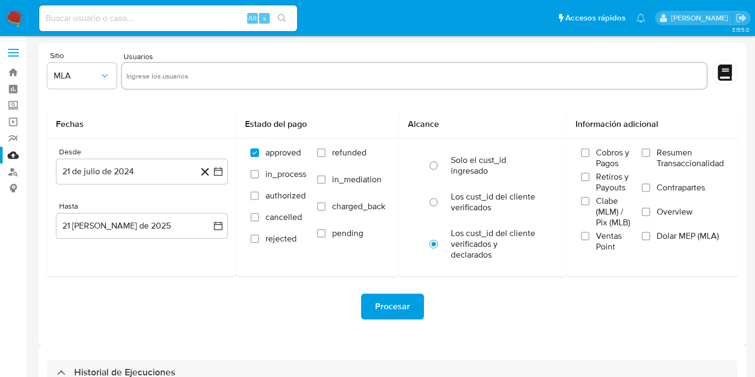
select select "10"
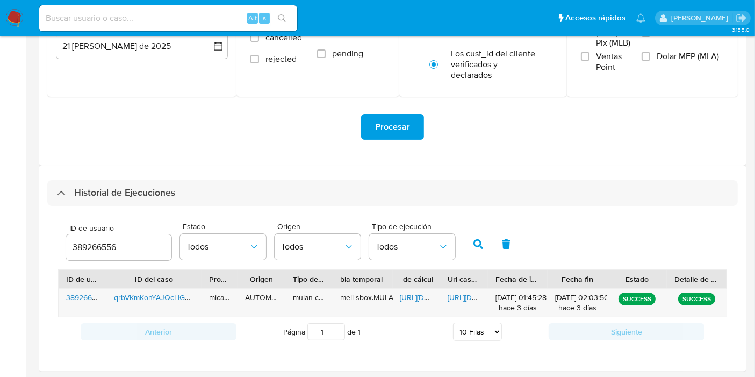
click at [103, 246] on input "389266556" at bounding box center [118, 247] width 105 height 14
click at [470, 249] on button "button" at bounding box center [478, 244] width 28 height 26
click at [470, 248] on button "button" at bounding box center [478, 244] width 28 height 26
click at [413, 294] on span "[URL][DOMAIN_NAME]" at bounding box center [437, 297] width 74 height 11
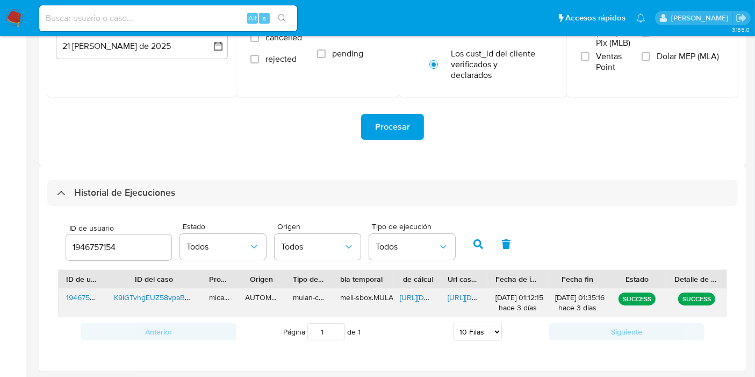
click at [457, 289] on div "[URL][DOMAIN_NAME]" at bounding box center [464, 303] width 48 height 28
click at [468, 297] on span "[URL][DOMAIN_NAME]" at bounding box center [485, 297] width 74 height 11
click at [78, 240] on input "1946757154" at bounding box center [118, 247] width 105 height 14
click at [468, 241] on button "button" at bounding box center [478, 244] width 28 height 26
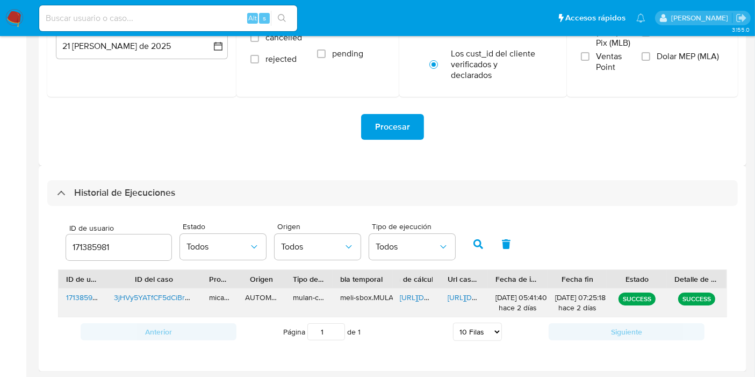
click at [404, 298] on span "[URL][DOMAIN_NAME]" at bounding box center [437, 297] width 74 height 11
click at [462, 298] on span "[URL][DOMAIN_NAME]" at bounding box center [485, 297] width 74 height 11
drag, startPoint x: 115, startPoint y: 231, endPoint x: 101, endPoint y: 248, distance: 22.1
click at [109, 240] on div "ID de usuario 171385981" at bounding box center [118, 243] width 105 height 38
click at [101, 248] on input "171385981" at bounding box center [118, 247] width 105 height 14
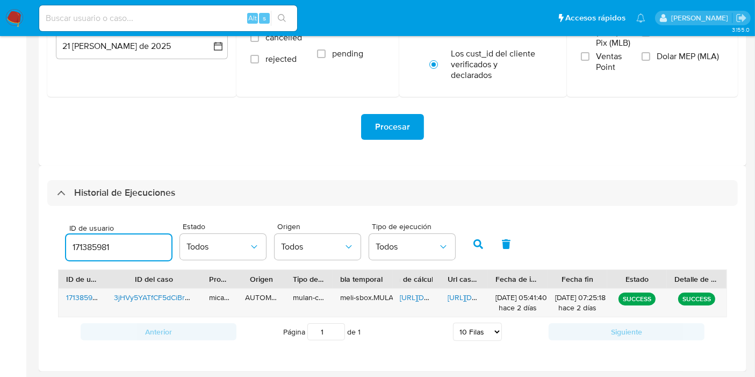
click at [101, 248] on input "171385981" at bounding box center [118, 247] width 105 height 14
paste input "589072962"
click at [480, 247] on icon "button" at bounding box center [479, 244] width 10 height 10
click at [430, 299] on span "[URL][DOMAIN_NAME]" at bounding box center [437, 297] width 74 height 11
click at [468, 300] on span "[URL][DOMAIN_NAME]" at bounding box center [485, 297] width 74 height 11
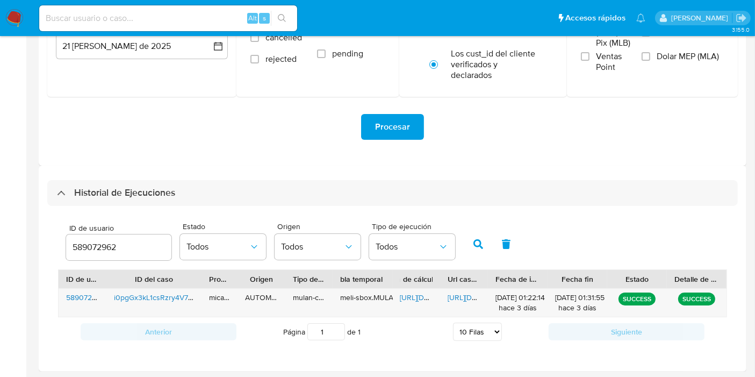
click at [98, 257] on div "589072962" at bounding box center [118, 247] width 105 height 26
click at [103, 253] on input "589072962" at bounding box center [118, 247] width 105 height 14
paste input "1648464307"
click at [478, 244] on icon "button" at bounding box center [479, 244] width 10 height 10
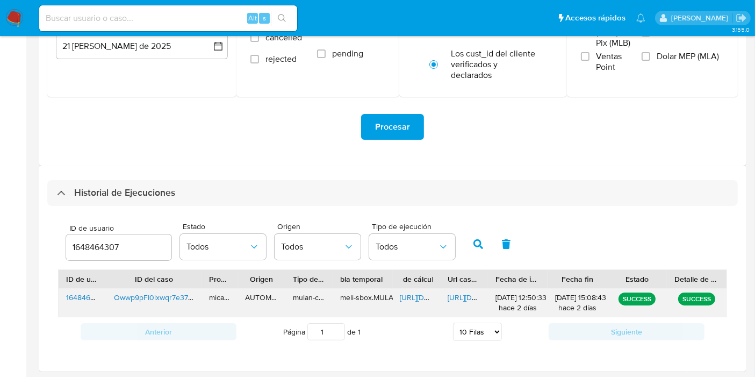
click at [395, 302] on div "https://docs.google.com/spreadsheets/d/1jD_oWQjlD9k4mCcKC8mMPaivrN8xTqVCBXzhjxQ…" at bounding box center [417, 303] width 48 height 28
click at [410, 299] on span "https://docs.google.com/spreadsheets/d/1jD_oWQjlD9k4mCcKC8mMPaivrN8xTqVCBXzhjxQ…" at bounding box center [437, 297] width 74 height 11
click at [470, 298] on span "https://docs.google.com/document/d/1REY4CUw0jy_RuV9CVPfwmq82Rgj0zWrBI6lf4qQYf9Q…" at bounding box center [485, 297] width 74 height 11
click at [90, 253] on input "1648464307" at bounding box center [118, 247] width 105 height 14
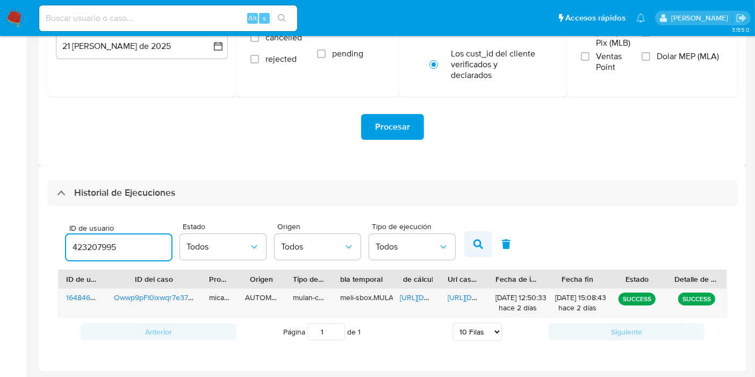
type input "423207995"
click at [480, 242] on icon "button" at bounding box center [479, 244] width 10 height 10
click at [470, 234] on button "button" at bounding box center [478, 244] width 28 height 26
click at [434, 296] on span "https://docs.google.com/spreadsheets/d/1_fIsTEYOiyax0BYw0ggrGcf7xi53Z1e6lETQXxq…" at bounding box center [437, 297] width 74 height 11
click at [476, 307] on div "https://docs.google.com/document/d/17L9jcWvrJVmNe-1i8QbjkoBkg_PaVO9mQcXynTfKgvI…" at bounding box center [464, 303] width 48 height 28
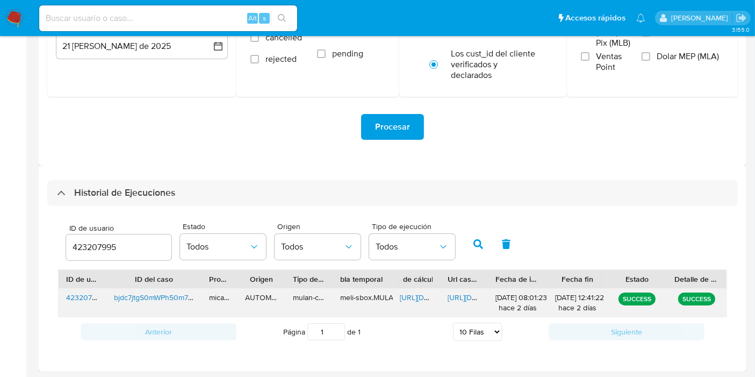
click at [467, 302] on div "https://docs.google.com/document/d/17L9jcWvrJVmNe-1i8QbjkoBkg_PaVO9mQcXynTfKgvI…" at bounding box center [464, 303] width 48 height 28
click at [464, 298] on span "https://docs.google.com/document/d/17L9jcWvrJVmNe-1i8QbjkoBkg_PaVO9mQcXynTfKgvI…" at bounding box center [485, 297] width 74 height 11
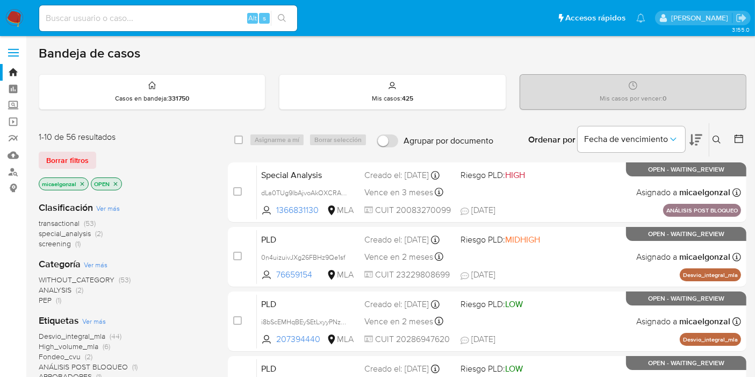
click at [74, 169] on div "1-10 de 56 resultados Borrar filtros micaelgonzal OPEN" at bounding box center [125, 161] width 172 height 61
click at [78, 163] on span "Borrar filtros" at bounding box center [67, 160] width 42 height 15
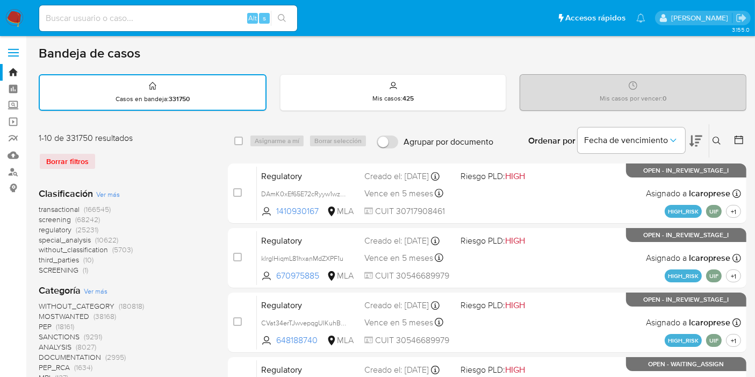
click at [713, 144] on icon at bounding box center [717, 141] width 9 height 9
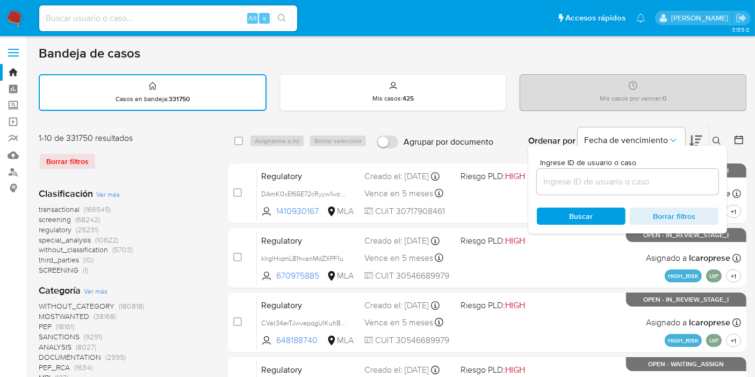
click at [672, 190] on div at bounding box center [628, 182] width 182 height 26
click at [664, 182] on input at bounding box center [628, 182] width 182 height 14
paste input "3jHVy5YATfCF5dCiBr3tWnMO"
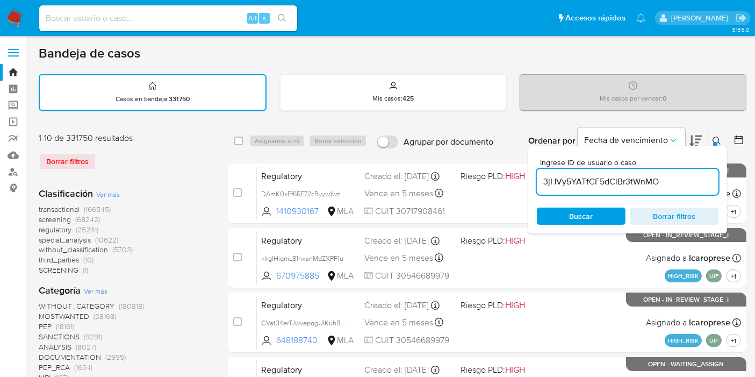
type input "3jHVy5YATfCF5dCiBr3tWnMO"
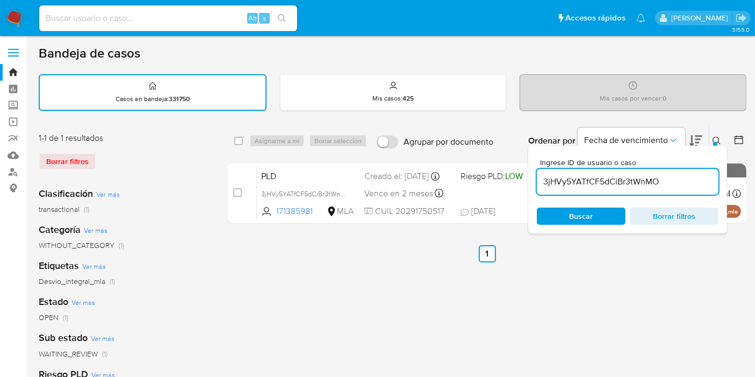
click at [235, 144] on div "select-all-cases-checkbox" at bounding box center [238, 140] width 9 height 11
click at [240, 137] on input "checkbox" at bounding box center [238, 141] width 9 height 9
checkbox input "true"
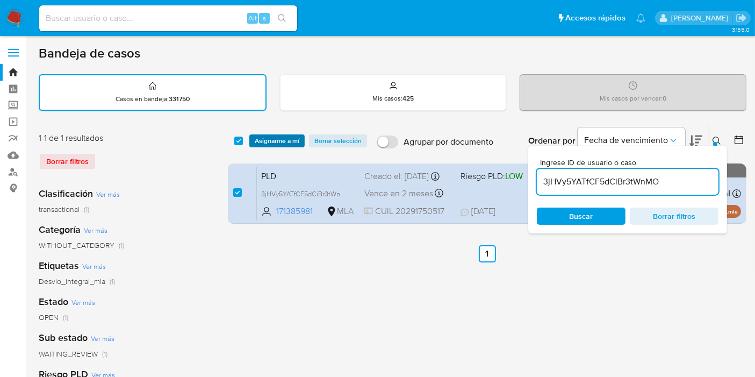
click at [262, 143] on span "Asignarme a mí" at bounding box center [277, 140] width 45 height 11
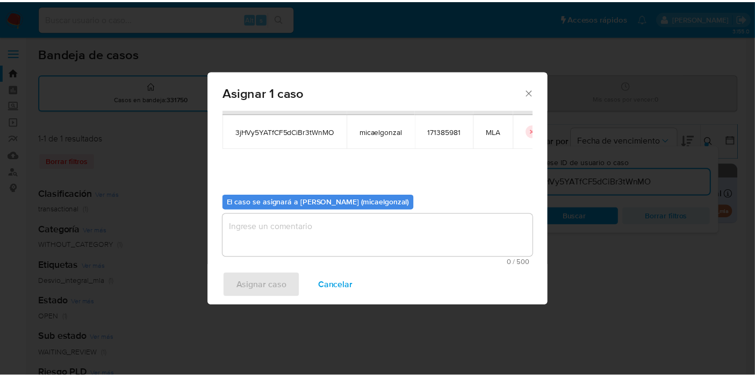
scroll to position [55, 0]
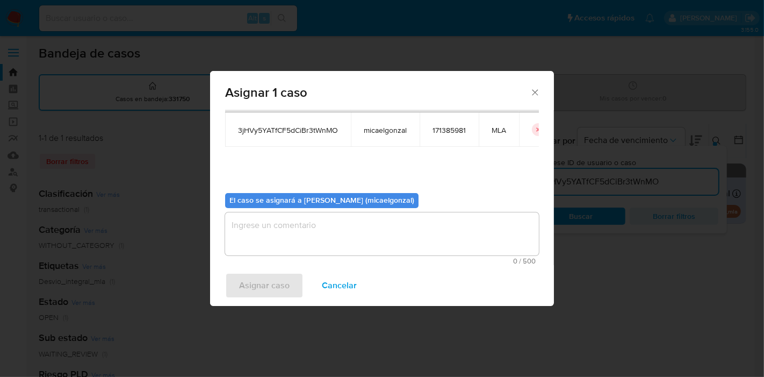
drag, startPoint x: 318, startPoint y: 263, endPoint x: 324, endPoint y: 231, distance: 32.9
click at [322, 252] on div "0 / 500 500 caracteres restantes" at bounding box center [382, 238] width 314 height 52
click at [324, 231] on textarea "assign-modal" at bounding box center [382, 233] width 314 height 43
click at [273, 279] on span "Asignar caso" at bounding box center [264, 286] width 51 height 24
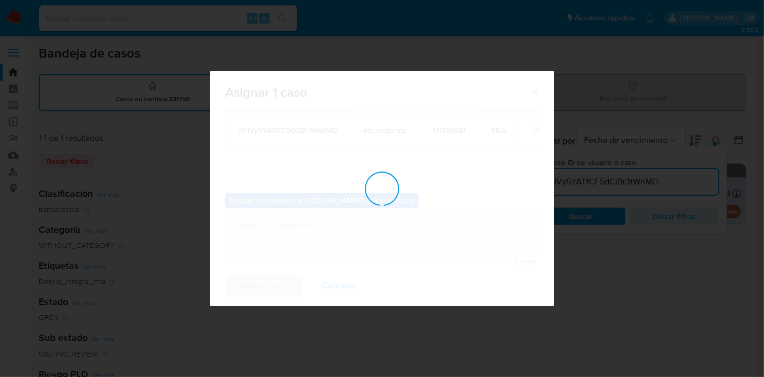
checkbox input "false"
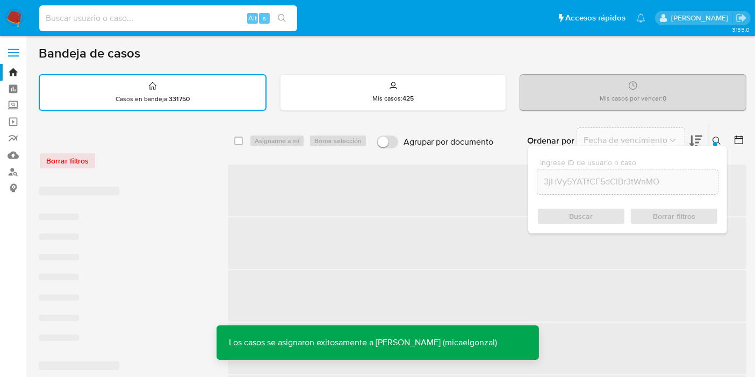
click at [170, 20] on input at bounding box center [168, 18] width 258 height 14
paste input "3jHVy5YATfCF5dCiBr3tWnMO"
type input "3jHVy5YATfCF5dCiBr3tWnMO"
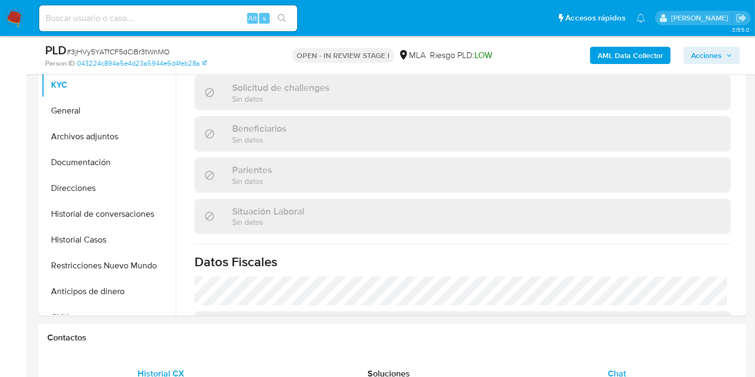
scroll to position [179, 0]
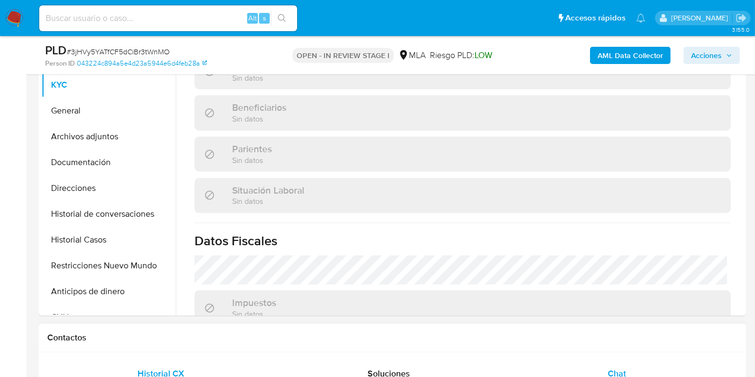
click at [624, 368] on span "Chat" at bounding box center [617, 373] width 18 height 12
select select "10"
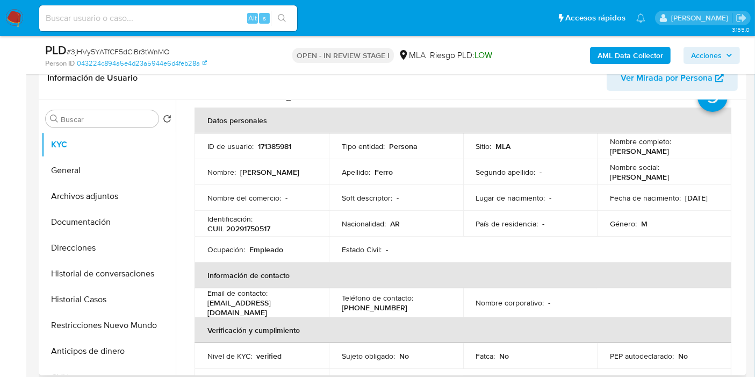
scroll to position [0, 0]
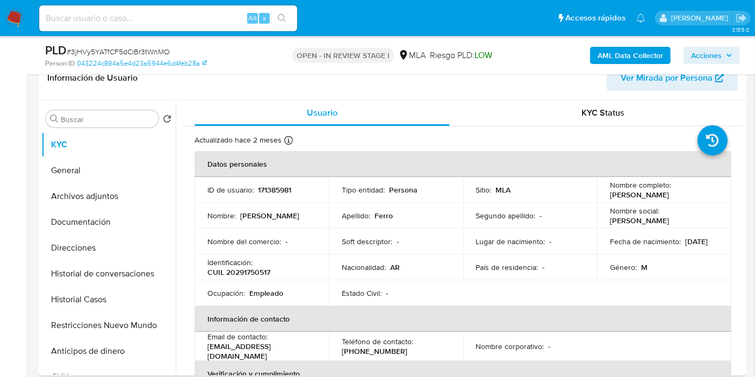
click at [275, 187] on p "171385981" at bounding box center [274, 190] width 33 height 10
copy p "171385981"
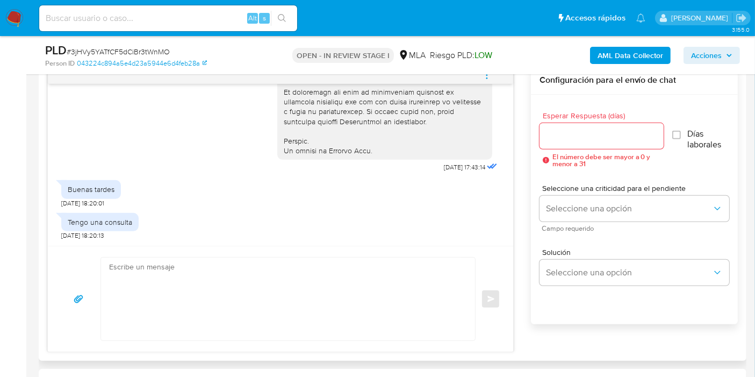
scroll to position [657, 0]
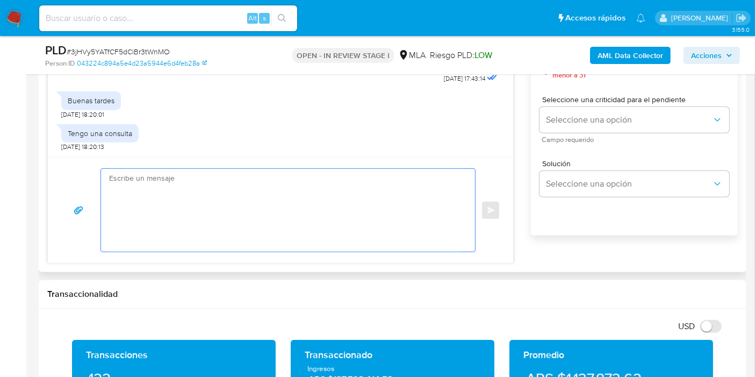
click at [166, 211] on textarea at bounding box center [285, 210] width 353 height 83
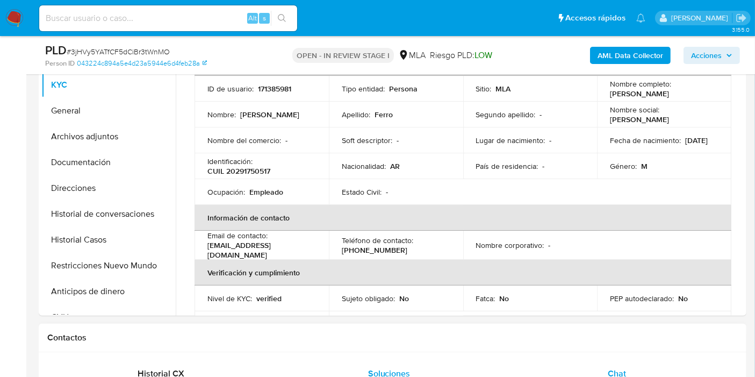
scroll to position [60, 0]
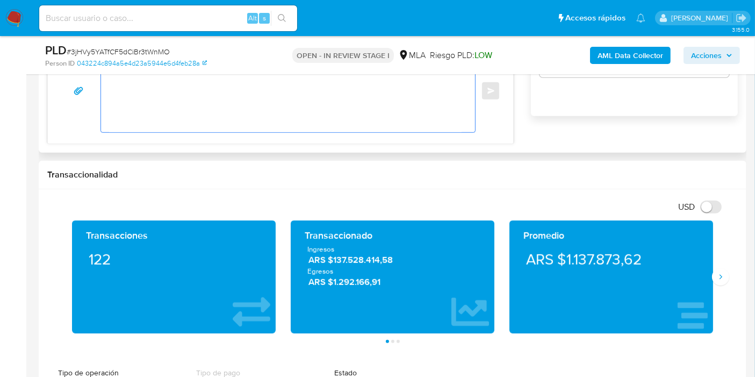
click at [305, 111] on textarea "Buenos días," at bounding box center [285, 90] width 353 height 83
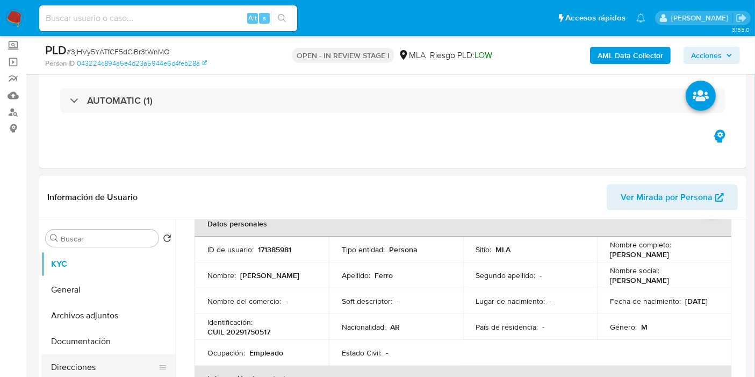
click at [89, 370] on button "Direcciones" at bounding box center [104, 367] width 126 height 26
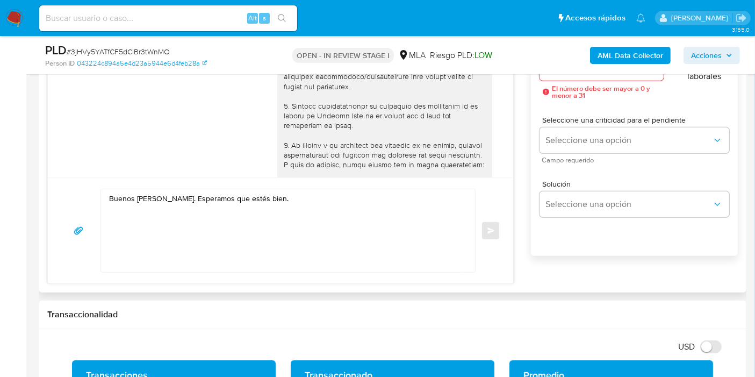
scroll to position [717, 0]
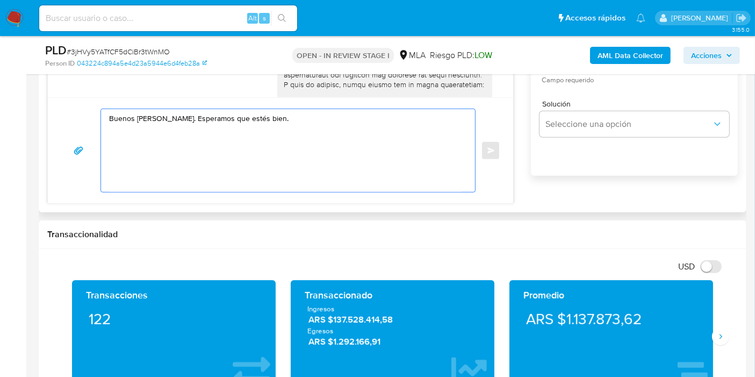
click at [292, 112] on textarea "Buenos días, Ariel. Esperamos que estés bien." at bounding box center [285, 150] width 353 height 83
paste textarea "es necesario para cumplir con las regulaciones emitidas por la Unidad de Inform…"
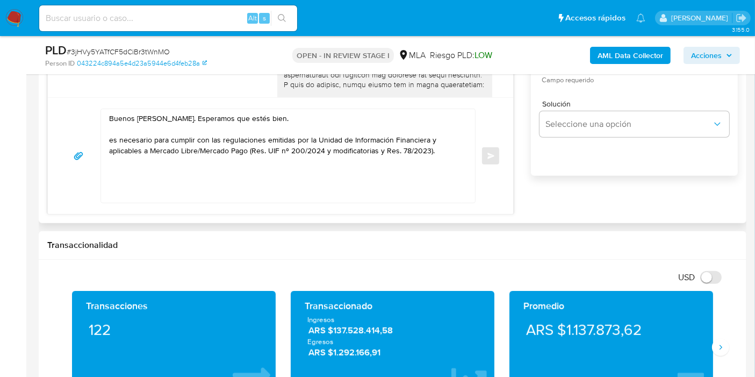
click at [108, 134] on div "Buenos días, Ariel. Esperamos que estés bien. es necesario para cumplir con las…" at bounding box center [285, 156] width 369 height 94
click at [110, 135] on textarea "Buenos días, Ariel. Esperamos que estés bien. es necesario para cumplir con las…" at bounding box center [285, 156] width 353 height 94
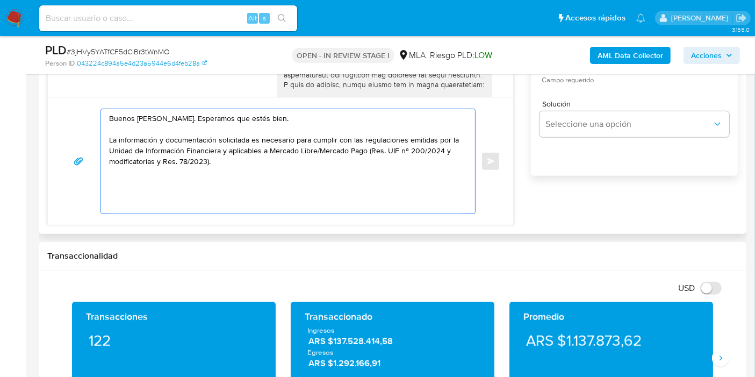
click at [296, 140] on textarea "Buenos días, Ariel. Esperamos que estés bien. La información y documentación so…" at bounding box center [285, 161] width 353 height 104
click at [290, 138] on textarea "Buenos días, Ariel. Esperamos que estés bien. La información y documentación so…" at bounding box center [285, 161] width 353 height 104
click at [291, 138] on textarea "Buenos días, Ariel. Esperamos que estés bien. La información y documentación so…" at bounding box center [285, 161] width 353 height 104
paste textarea "no será divulgada a terceros y formará parte de tu legajo."
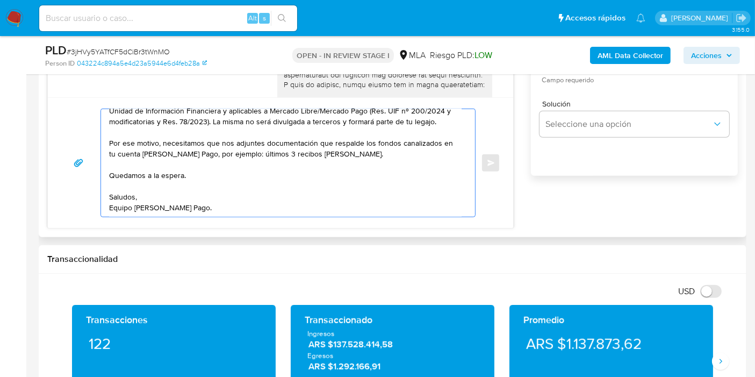
scroll to position [83, 0]
click at [189, 224] on div "Buenos días, Ariel. Esperamos que estés bien. La información y documentación so…" at bounding box center [281, 162] width 466 height 131
click at [179, 212] on textarea "Buenos días, Ariel. Esperamos que estés bien. La información y documentación so…" at bounding box center [285, 163] width 353 height 108
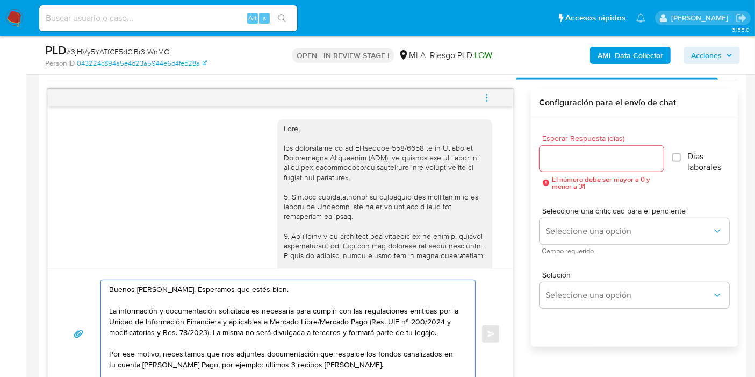
scroll to position [418, 0]
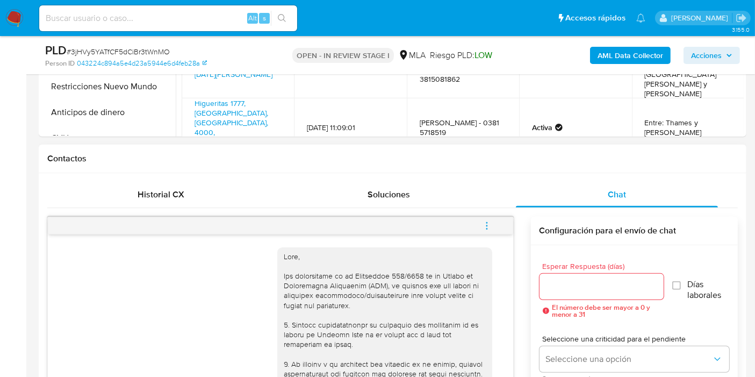
type textarea "Buenos días, Ariel. Esperamos que estés bien. La información y documentación so…"
click at [570, 293] on div at bounding box center [602, 287] width 124 height 26
click at [572, 285] on input "1" at bounding box center [602, 287] width 124 height 14
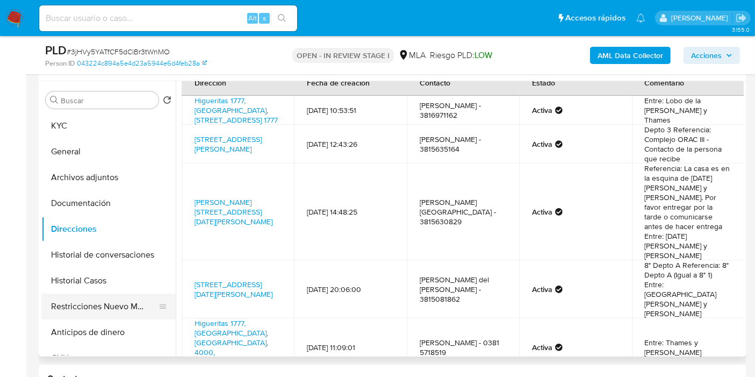
scroll to position [239, 0]
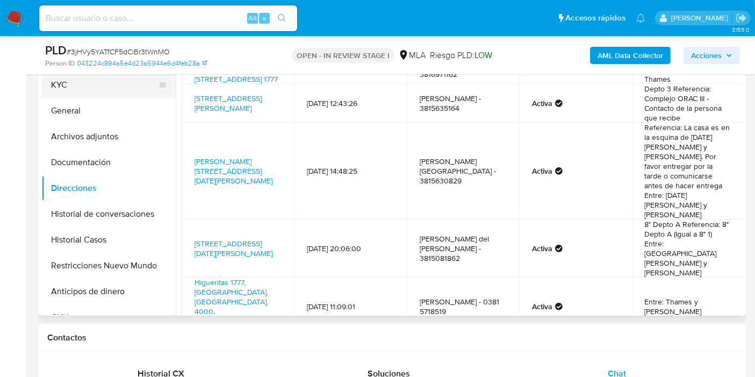
type input "1"
click at [106, 90] on button "KYC" at bounding box center [104, 85] width 126 height 26
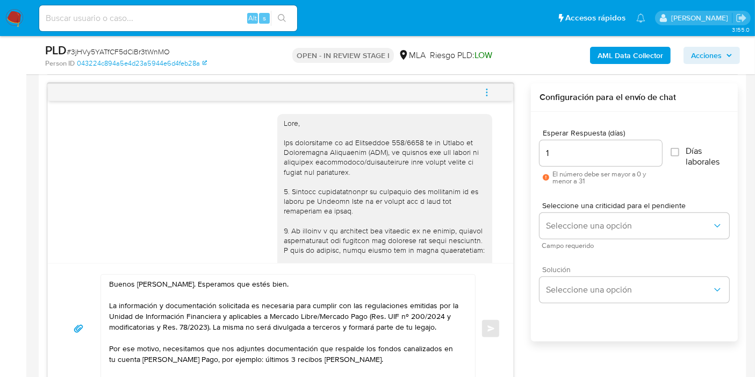
scroll to position [597, 0]
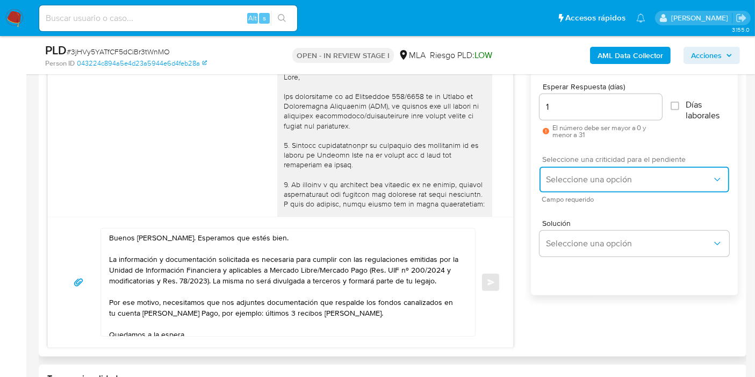
click at [618, 184] on button "Seleccione una opción" at bounding box center [635, 180] width 190 height 26
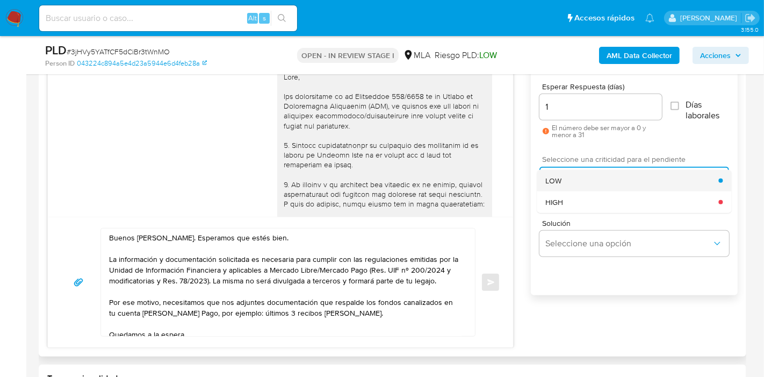
click at [589, 185] on div "LOW" at bounding box center [632, 181] width 173 height 22
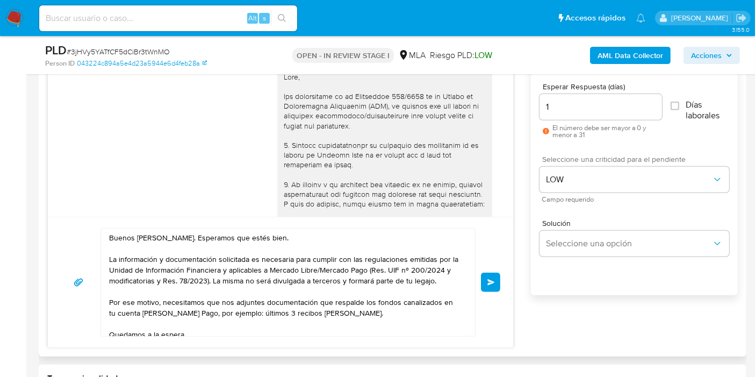
click at [488, 285] on button "Enviar" at bounding box center [490, 282] width 19 height 19
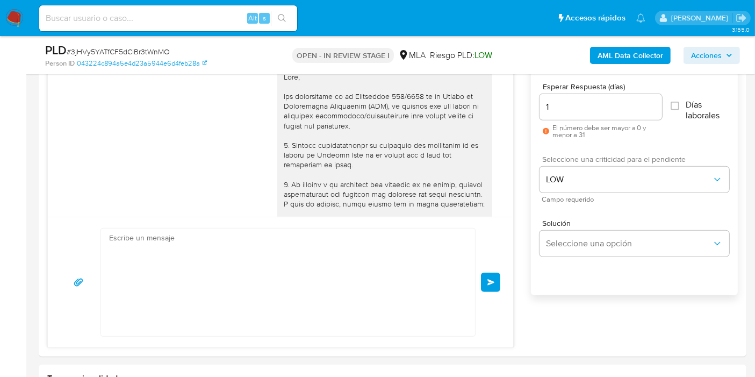
scroll to position [729, 0]
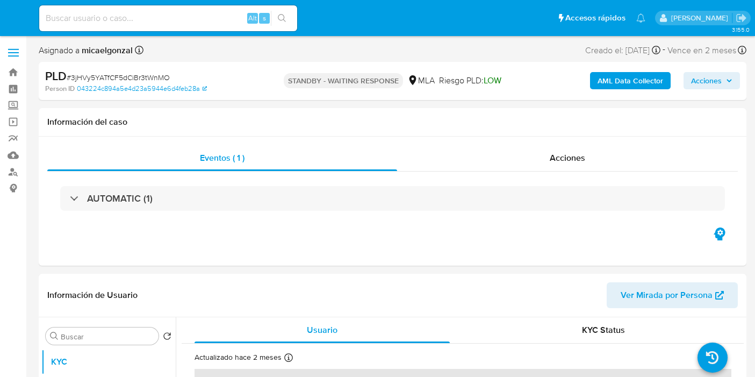
select select "10"
click at [8, 15] on img at bounding box center [14, 18] width 18 height 18
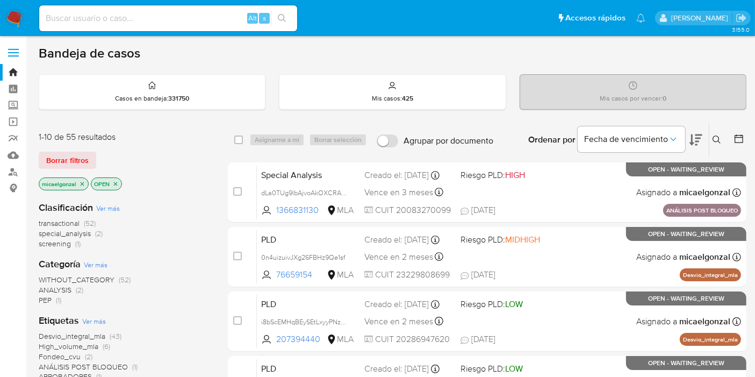
click at [17, 19] on img at bounding box center [14, 18] width 18 height 18
click at [23, 24] on img at bounding box center [14, 18] width 18 height 18
click at [23, 17] on nav "Pausado Ver notificaciones Alt s Accesos rápidos Presiona las siguientes teclas…" at bounding box center [377, 18] width 755 height 36
click at [10, 17] on img at bounding box center [14, 18] width 18 height 18
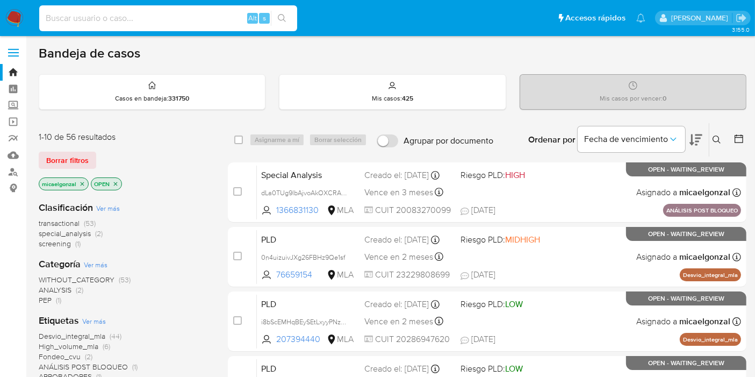
click at [143, 22] on input at bounding box center [168, 18] width 258 height 14
paste input "dLa0TUg9lbAjvoAkOXCRAHqo"
type input "dLa0TUg9lbAjvoAkOXCRAHqo"
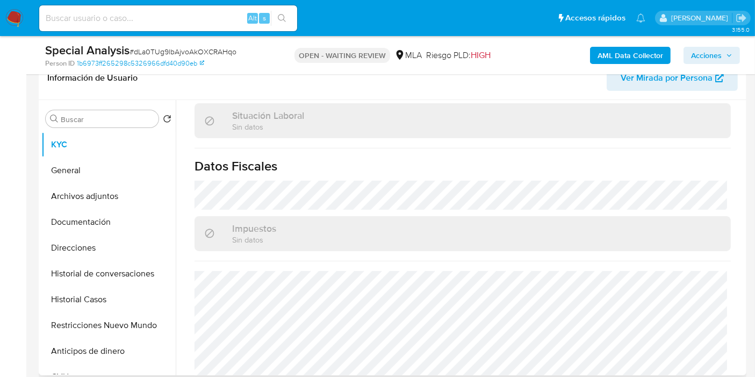
scroll to position [565, 0]
select select "10"
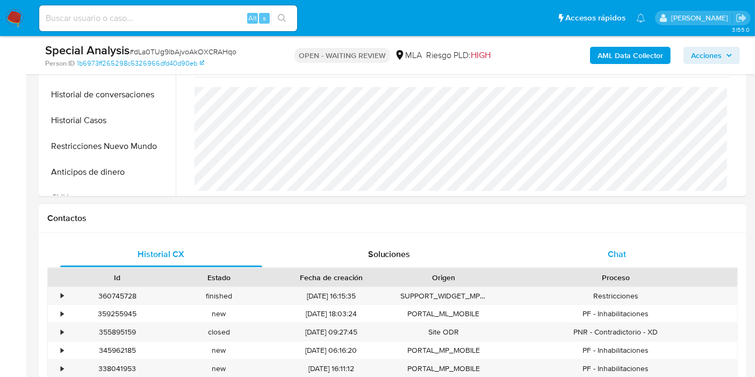
click at [654, 262] on div "Chat" at bounding box center [617, 254] width 202 height 26
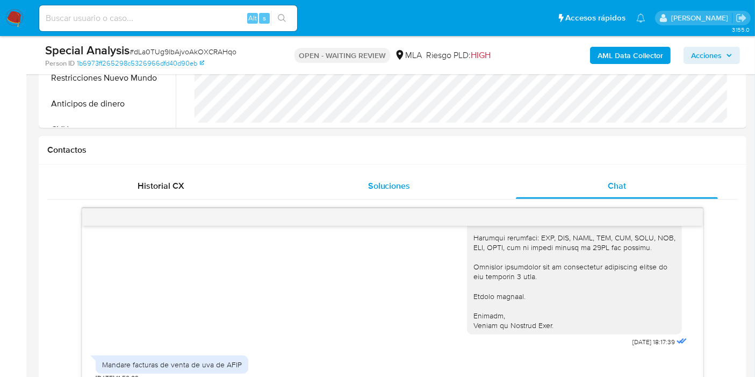
scroll to position [477, 0]
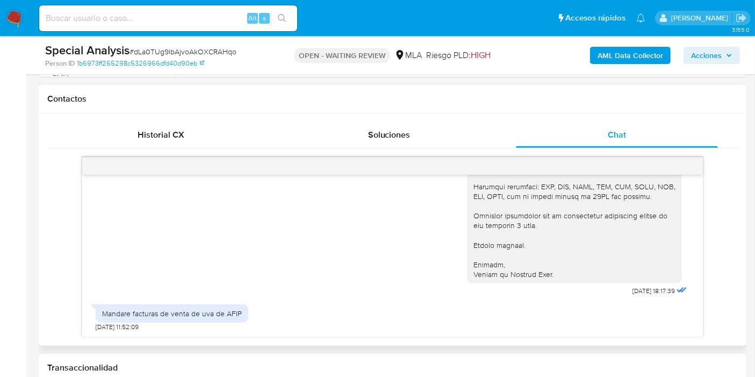
click at [191, 309] on div "Mandare facturas de venta de uva de AFIP" at bounding box center [172, 314] width 140 height 10
click at [166, 304] on div "Mandare facturas de venta de uva de AFIP" at bounding box center [172, 313] width 153 height 18
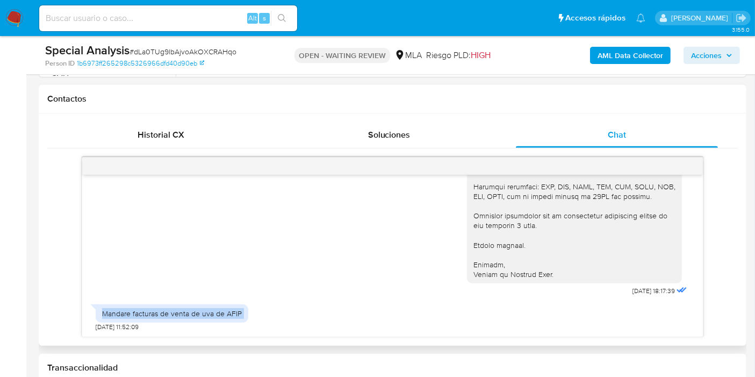
click at [166, 304] on div "Mandare facturas de venta de uva de AFIP" at bounding box center [172, 313] width 153 height 18
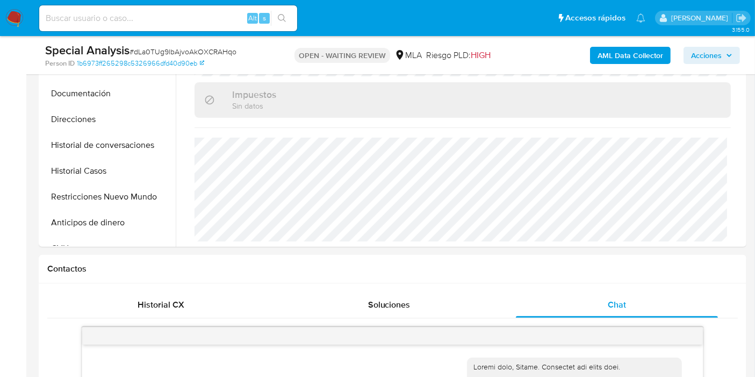
scroll to position [179, 0]
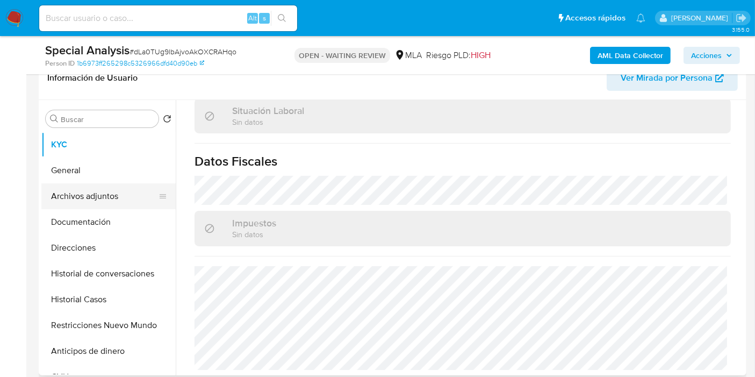
drag, startPoint x: 117, startPoint y: 240, endPoint x: 111, endPoint y: 197, distance: 42.9
click at [117, 239] on button "Direcciones" at bounding box center [108, 248] width 134 height 26
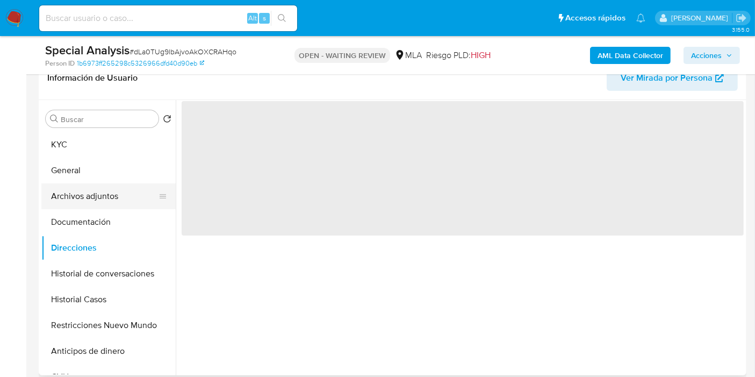
scroll to position [0, 0]
click at [111, 196] on button "Archivos adjuntos" at bounding box center [104, 196] width 126 height 26
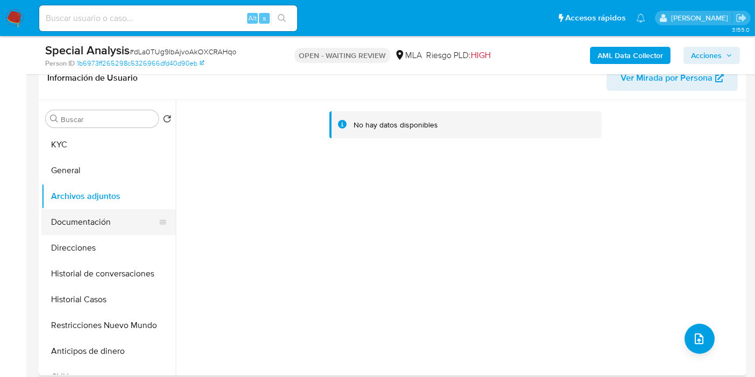
click at [111, 217] on button "Documentación" at bounding box center [104, 222] width 126 height 26
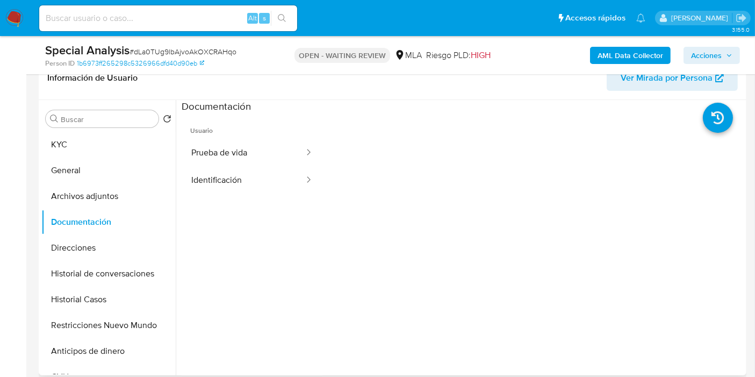
drag, startPoint x: 227, startPoint y: 203, endPoint x: 246, endPoint y: 176, distance: 32.9
click at [228, 203] on ul "Usuario Prueba de vida Identificación" at bounding box center [252, 268] width 141 height 310
click at [246, 176] on button "Identificación" at bounding box center [244, 180] width 124 height 27
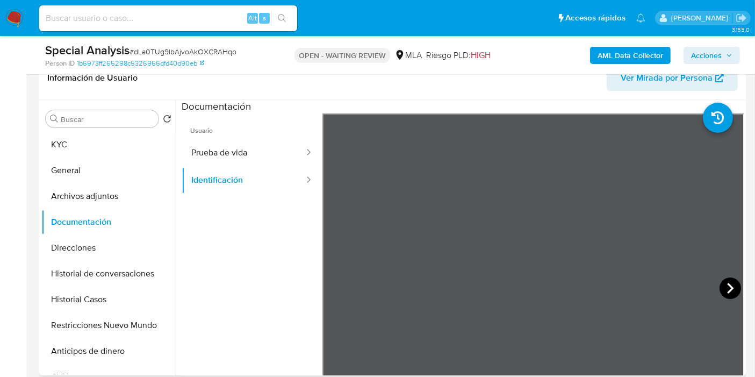
click at [726, 283] on icon at bounding box center [731, 288] width 22 height 22
click at [328, 282] on icon at bounding box center [336, 288] width 22 height 22
click at [284, 159] on button "Prueba de vida" at bounding box center [244, 152] width 124 height 27
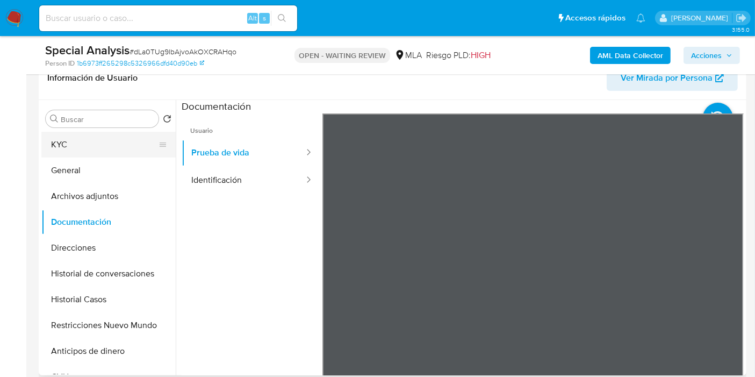
click at [100, 139] on button "KYC" at bounding box center [104, 145] width 126 height 26
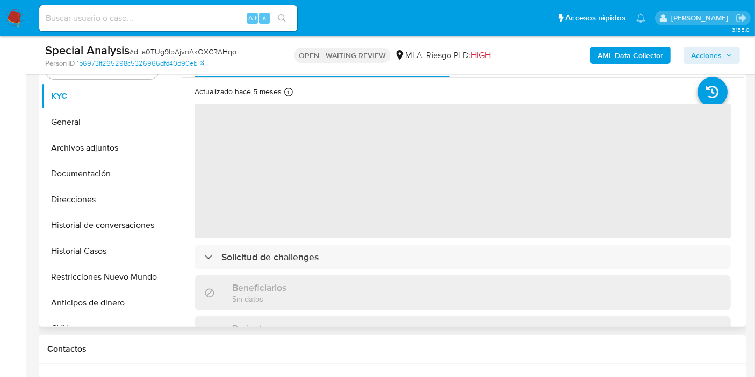
scroll to position [179, 0]
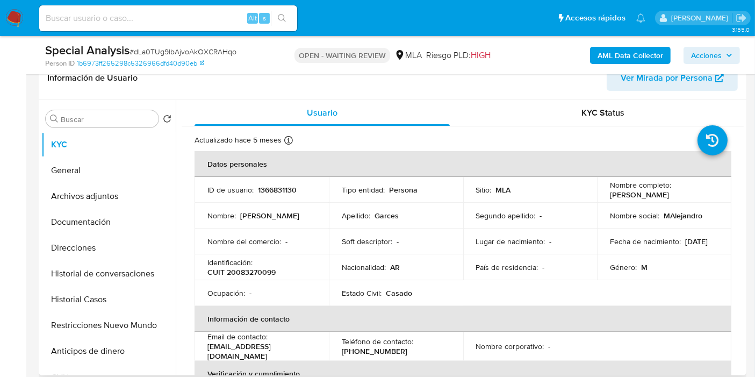
drag, startPoint x: 694, startPoint y: 191, endPoint x: 600, endPoint y: 194, distance: 93.6
click at [600, 194] on td "Nombre completo : Miguel Alejandro Garces" at bounding box center [664, 190] width 134 height 26
drag, startPoint x: 631, startPoint y: 200, endPoint x: 654, endPoint y: 197, distance: 23.8
click at [654, 197] on p "[PERSON_NAME]" at bounding box center [639, 195] width 59 height 10
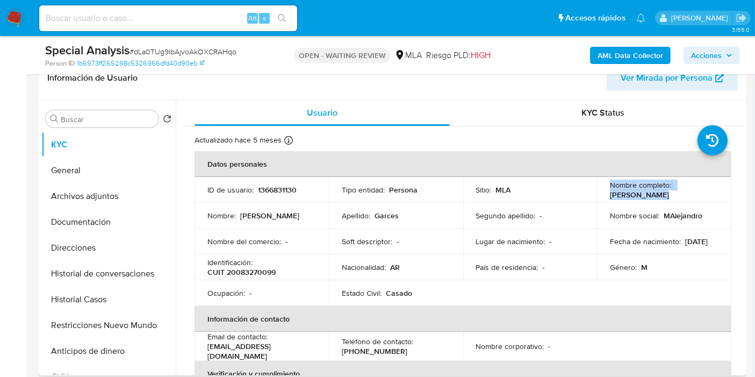
click at [654, 197] on p "[PERSON_NAME]" at bounding box center [639, 195] width 59 height 10
click at [699, 201] on td "Nombre completo : Miguel Alejandro Garces" at bounding box center [664, 190] width 134 height 26
drag, startPoint x: 694, startPoint y: 199, endPoint x: 608, endPoint y: 199, distance: 85.5
click at [610, 199] on div "Nombre completo : Miguel Alejandro Garces" at bounding box center [664, 189] width 109 height 19
copy p "[PERSON_NAME]"
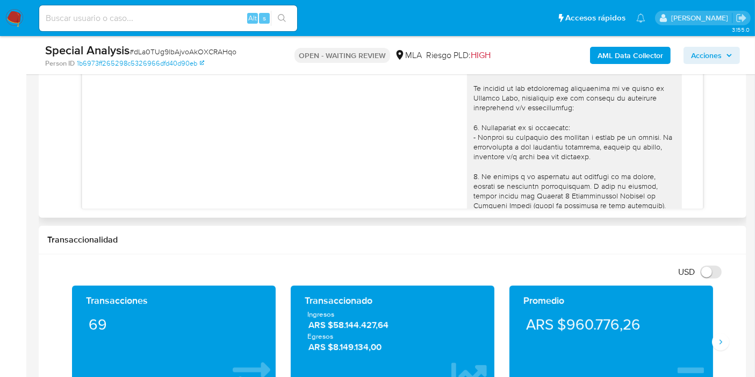
scroll to position [657, 0]
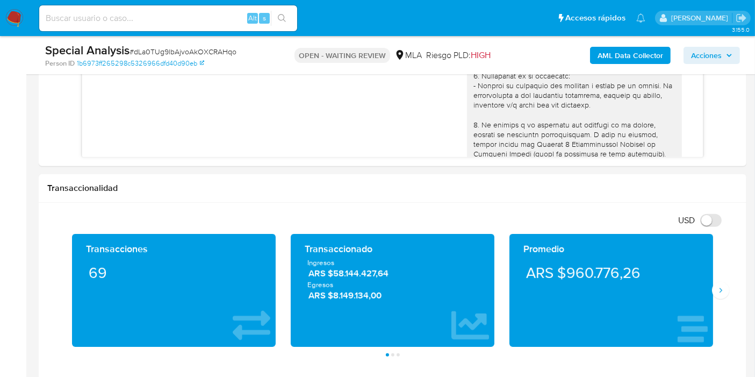
click at [202, 54] on span "# dLa0TUg9lbAjvoAkOXCRAHqo" at bounding box center [183, 51] width 107 height 11
copy span "dLa0TUg9lbAjvoAkOXCRAHqo"
click at [18, 22] on img at bounding box center [14, 18] width 18 height 18
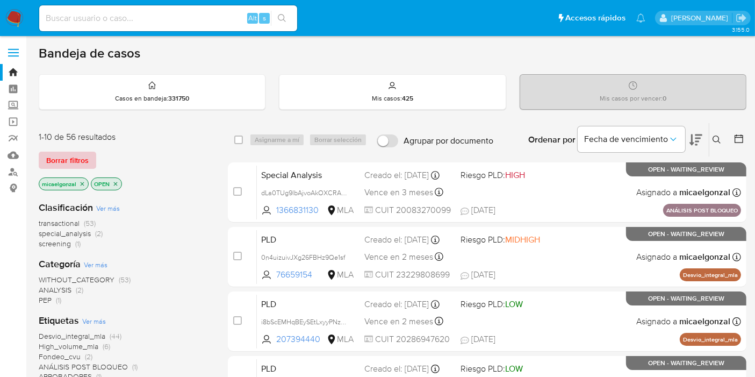
click at [74, 154] on span "Borrar filtros" at bounding box center [67, 160] width 42 height 15
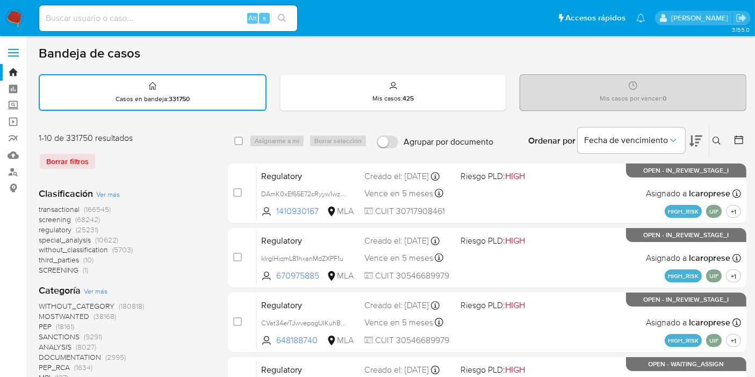
click at [719, 152] on div "Ingrese ID de usuario o caso Buscar Borrar filtros" at bounding box center [718, 140] width 18 height 33
click at [717, 147] on div "Ingrese ID de usuario o caso Buscar Borrar filtros" at bounding box center [718, 140] width 18 height 33
click at [720, 144] on icon at bounding box center [717, 141] width 9 height 9
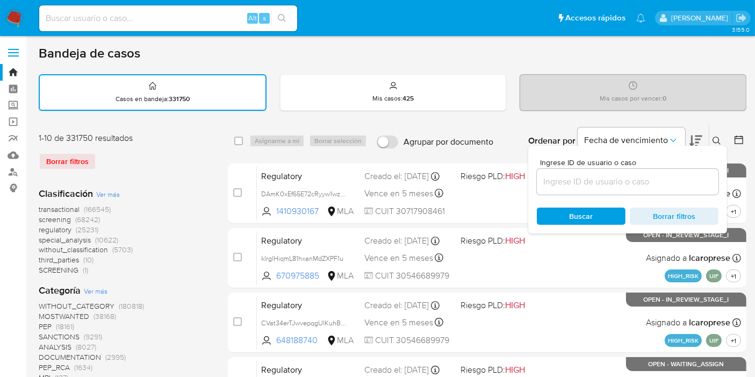
click at [647, 173] on div at bounding box center [628, 182] width 182 height 26
click at [640, 178] on input at bounding box center [628, 182] width 182 height 14
paste input "dLa0TUg9lbAjvoAkOXCRAHqo"
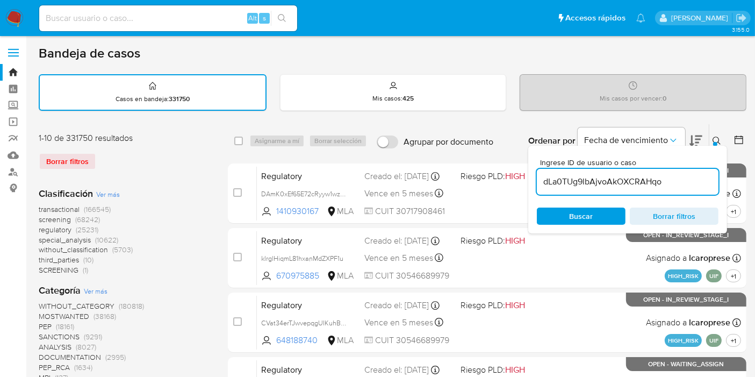
type input "dLa0TUg9lbAjvoAkOXCRAHqo"
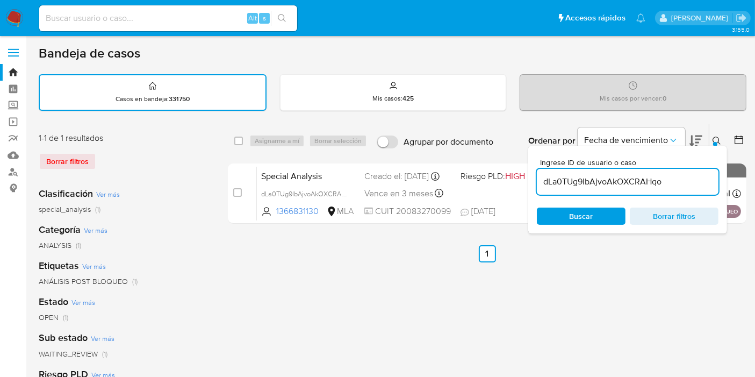
click at [236, 145] on div "select-all-cases-checkbox" at bounding box center [238, 140] width 9 height 11
click at [244, 139] on div "select-all-cases-checkbox" at bounding box center [240, 140] width 13 height 13
click at [242, 140] on input "checkbox" at bounding box center [238, 141] width 9 height 9
checkbox input "true"
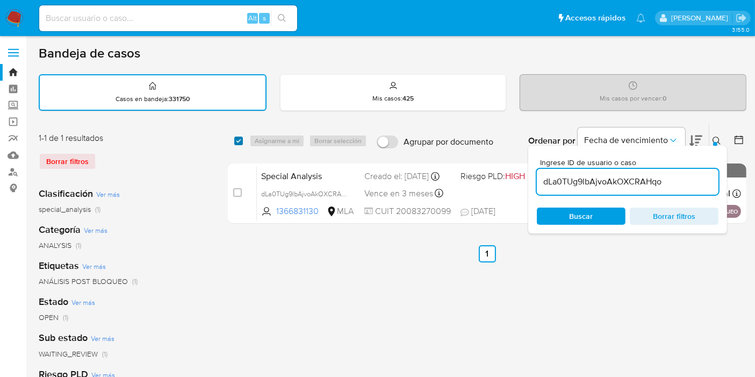
checkbox input "true"
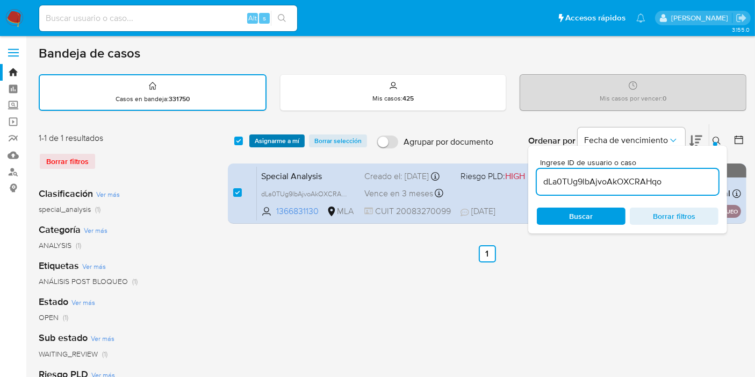
click at [267, 139] on span "Asignarme a mí" at bounding box center [277, 140] width 45 height 11
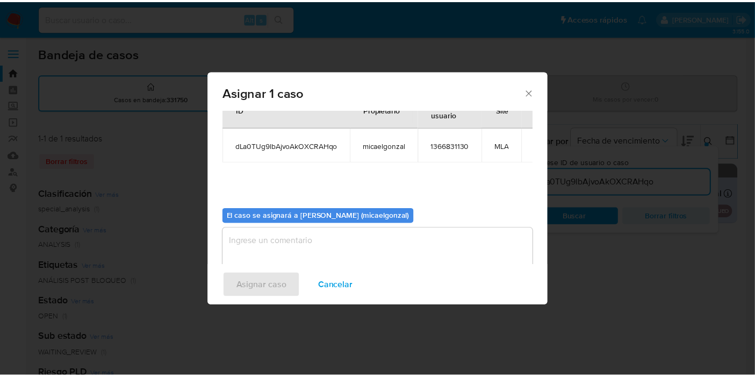
scroll to position [55, 0]
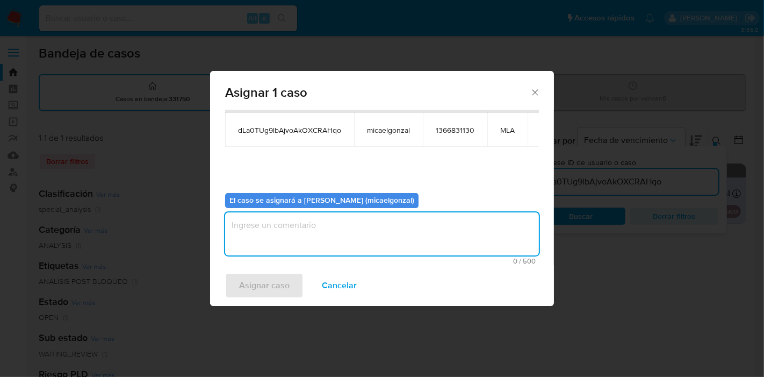
click at [289, 217] on textarea "assign-modal" at bounding box center [382, 233] width 314 height 43
click at [286, 238] on textarea "assign-modal" at bounding box center [382, 233] width 314 height 43
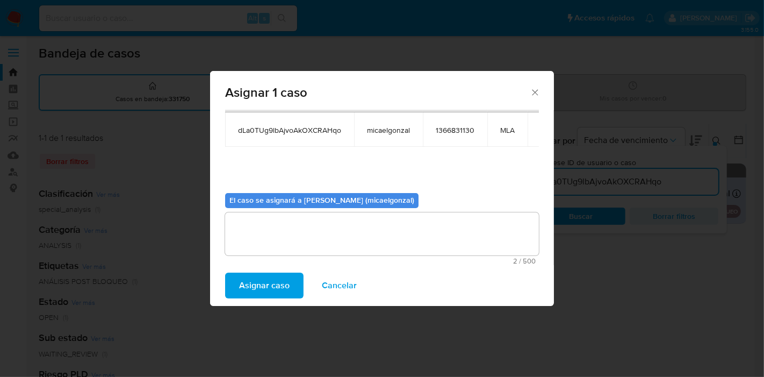
click at [271, 276] on span "Asignar caso" at bounding box center [264, 286] width 51 height 24
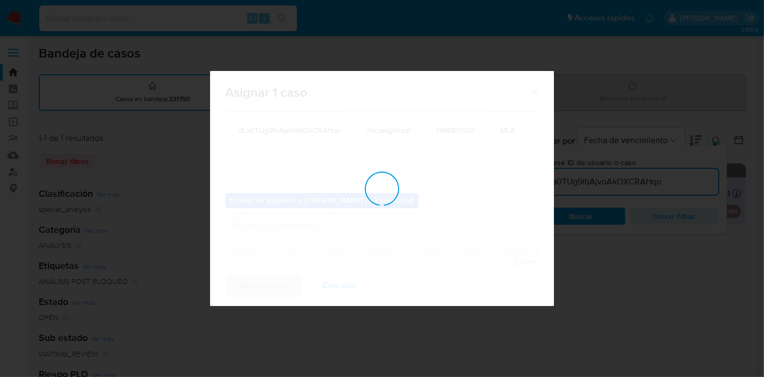
checkbox input "false"
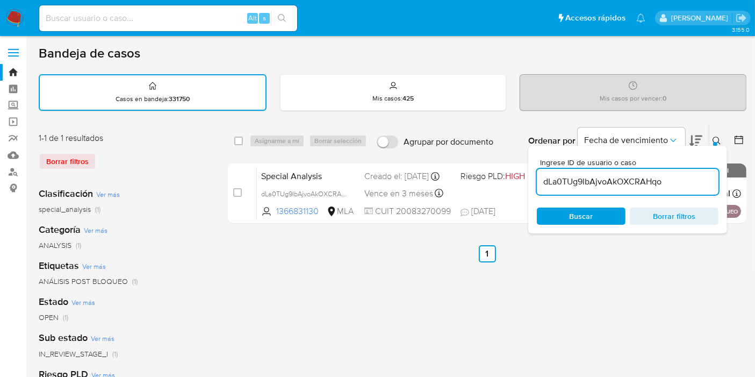
click at [598, 182] on input "dLa0TUg9lbAjvoAkOXCRAHqo" at bounding box center [628, 182] width 182 height 14
click at [127, 10] on div "Alt s" at bounding box center [168, 18] width 258 height 26
click at [127, 12] on input at bounding box center [168, 18] width 258 height 14
paste input "dLa0TUg9lbAjvoAkOXCRAHqo"
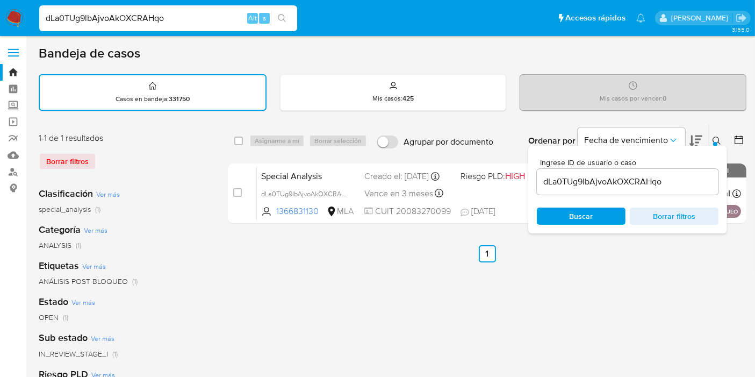
type input "dLa0TUg9lbAjvoAkOXCRAHqo"
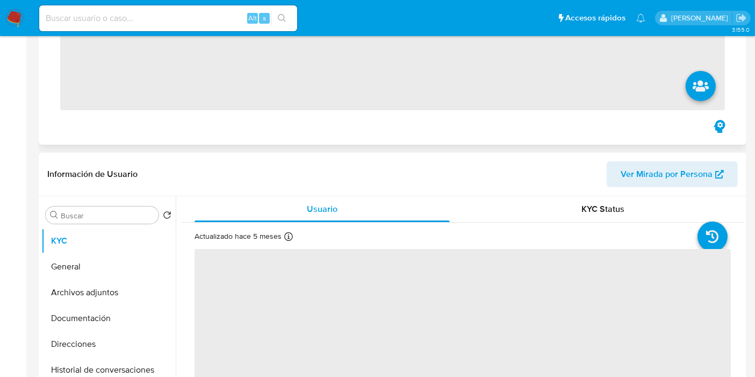
scroll to position [239, 0]
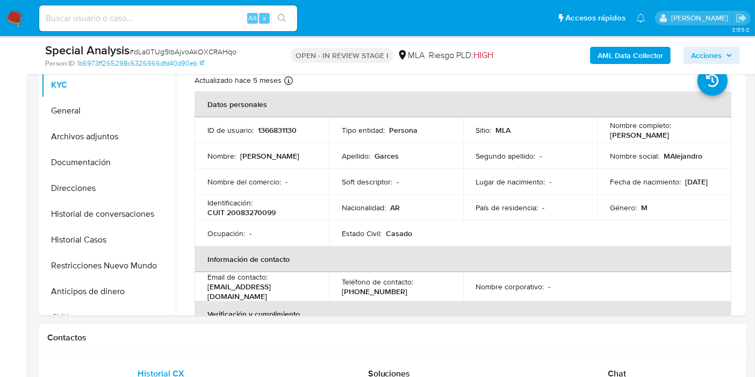
select select "10"
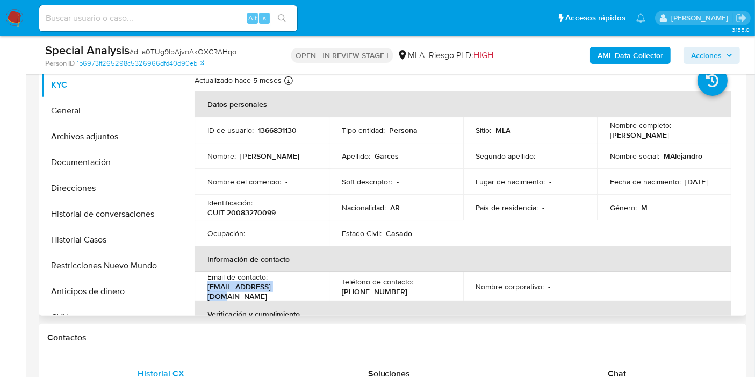
drag, startPoint x: 280, startPoint y: 293, endPoint x: 209, endPoint y: 291, distance: 71.0
click at [209, 291] on div "Email de contacto : [EMAIL_ADDRESS][DOMAIN_NAME]" at bounding box center [261, 286] width 109 height 29
copy p "[EMAIL_ADDRESS][DOMAIN_NAME]"
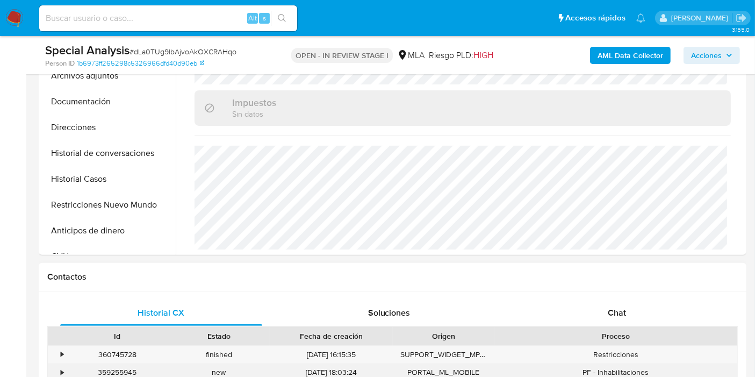
scroll to position [358, 0]
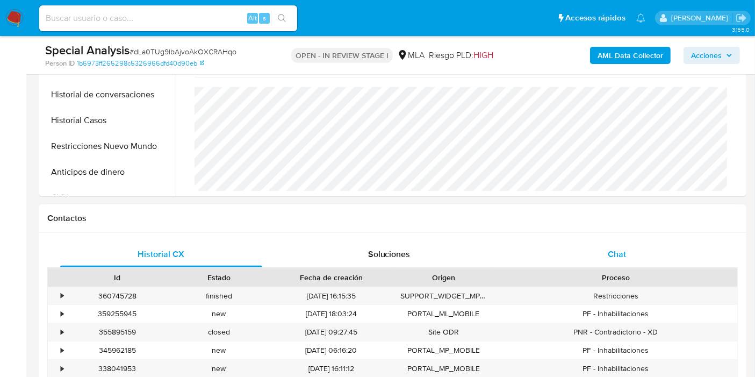
click at [603, 250] on div "Chat" at bounding box center [617, 254] width 202 height 26
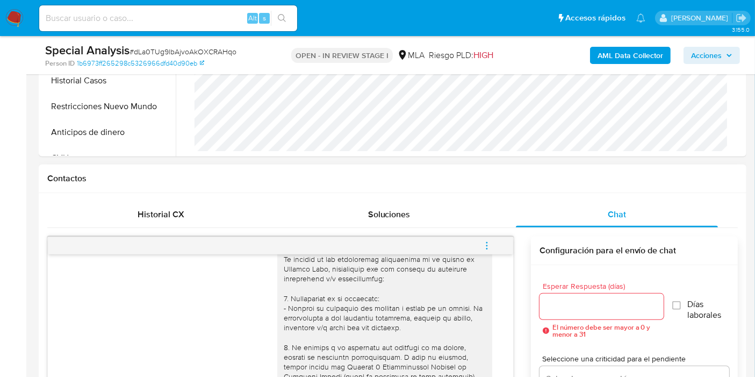
scroll to position [418, 0]
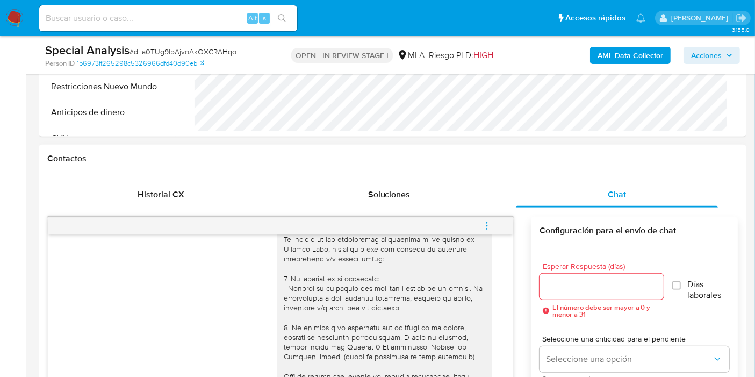
click at [164, 157] on h1 "Contactos" at bounding box center [392, 158] width 691 height 11
click at [175, 201] on div "Historial CX" at bounding box center [161, 195] width 202 height 26
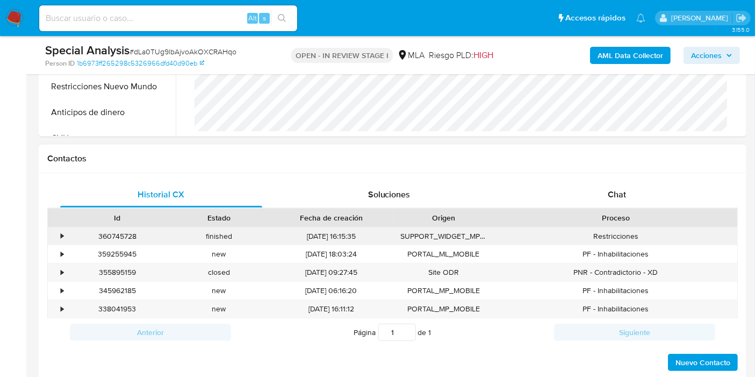
click at [125, 239] on div "360745728" at bounding box center [118, 236] width 102 height 18
copy div "360745728"
click at [176, 62] on link "1b6973ff265298c5326966dfd40d90eb" at bounding box center [140, 64] width 127 height 10
click at [572, 194] on div "Chat" at bounding box center [617, 195] width 202 height 26
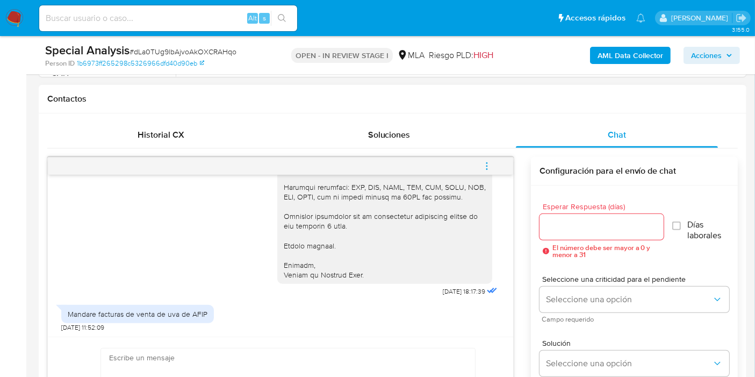
scroll to position [216, 0]
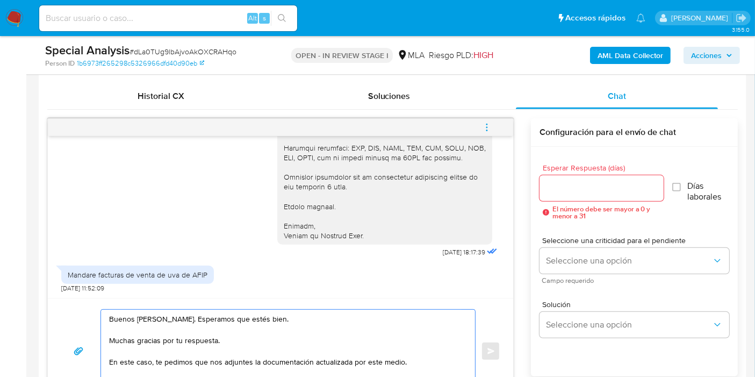
scroll to position [527, 0]
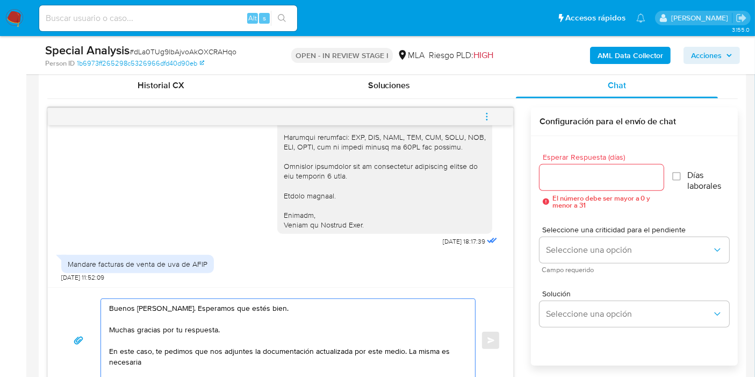
paste textarea "para cumplir con las regulaciones emitidas por la Unidad de Información Financi…"
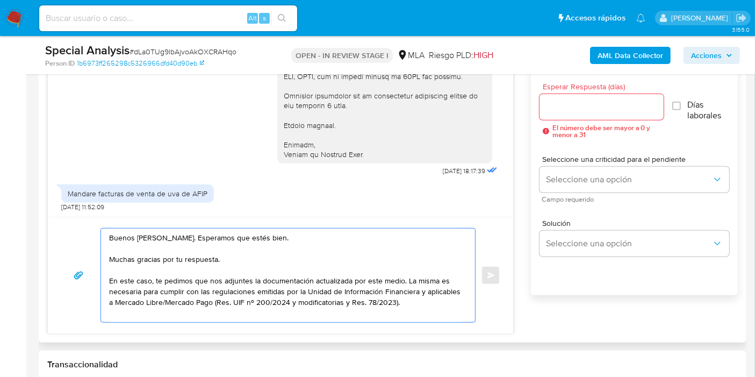
scroll to position [657, 0]
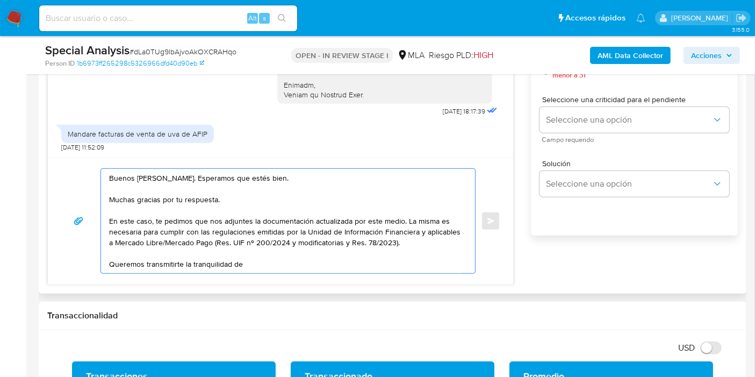
paste textarea "no será divulgada a terceros y formará parte de tu legajo"
click at [237, 266] on textarea "Buenos días, Miguel. Esperamos que estés bien. Muchas gracias por tu respuesta.…" at bounding box center [285, 221] width 353 height 104
click at [240, 263] on textarea "Buenos días, Miguel. Esperamos que estés bien. Muchas gracias por tu respuesta.…" at bounding box center [285, 221] width 353 height 104
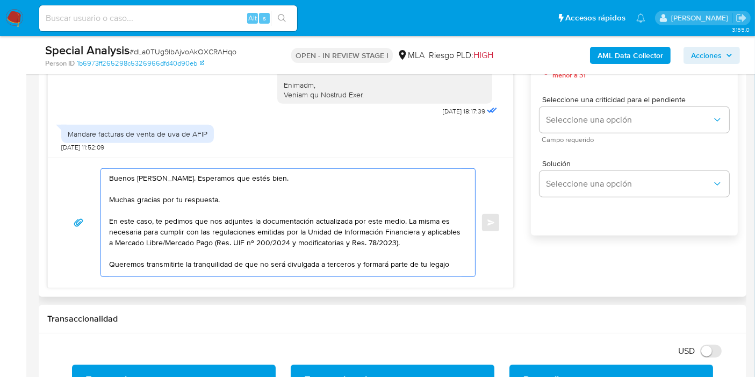
click at [266, 218] on textarea "Buenos días, Miguel. Esperamos que estés bien. Muchas gracias por tu respuesta.…" at bounding box center [285, 223] width 353 height 108
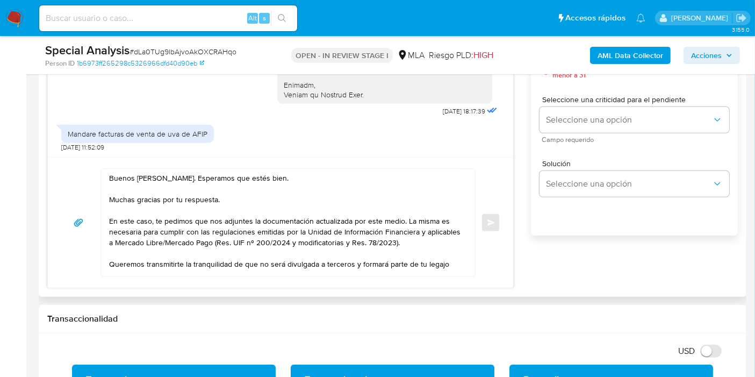
click at [105, 232] on div "Buenos días, Miguel. Esperamos que estés bien. Muchas gracias por tu respuesta.…" at bounding box center [285, 223] width 369 height 108
click at [180, 213] on textarea "Buenos días, Miguel. Esperamos que estés bien. Muchas gracias por tu respuesta.…" at bounding box center [285, 223] width 353 height 108
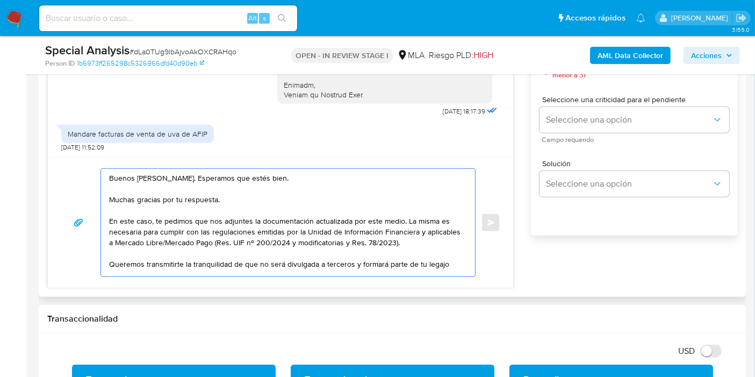
click at [304, 240] on textarea "Buenos días, Miguel. Esperamos que estés bien. Muchas gracias por tu respuesta.…" at bounding box center [285, 223] width 353 height 108
drag, startPoint x: 406, startPoint y: 226, endPoint x: 398, endPoint y: 221, distance: 9.6
click at [403, 225] on textarea "Buenos días, Miguel. Esperamos que estés bien. Muchas gracias por tu respuesta.…" at bounding box center [285, 223] width 353 height 108
click at [398, 221] on textarea "Buenos días, Miguel. Esperamos que estés bien. Muchas gracias por tu respuesta.…" at bounding box center [285, 223] width 353 height 108
click at [399, 219] on textarea "Buenos días, Miguel. Esperamos que estés bien. Muchas gracias por tu respuesta.…" at bounding box center [285, 223] width 353 height 108
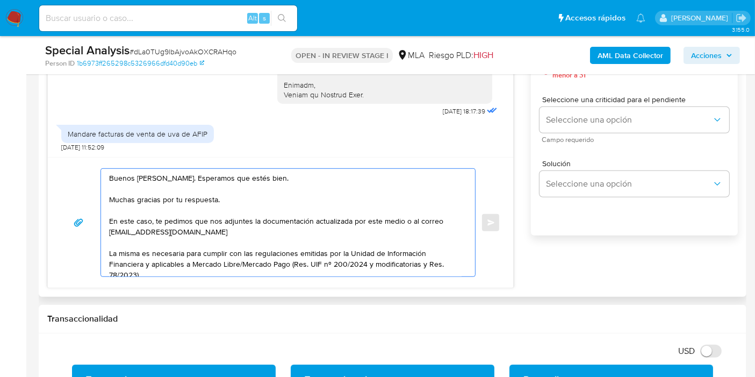
click at [268, 179] on textarea "Buenos días, Miguel. Esperamos que estés bien. Muchas gracias por tu respuesta.…" at bounding box center [285, 223] width 353 height 108
click at [314, 254] on textarea "Buenos días, Miguel. Esperamos que estés bien. Muchas gracias por tu respuesta.…" at bounding box center [285, 223] width 353 height 108
drag, startPoint x: 334, startPoint y: 223, endPoint x: 422, endPoint y: 231, distance: 88.0
click at [338, 225] on textarea "Buenos días, Miguel. Esperamos que estés bien. Muchas gracias por tu respuesta.…" at bounding box center [285, 223] width 353 height 108
click at [433, 220] on textarea "Buenos días, Miguel. Esperamos que estés bien. Muchas gracias por tu respuesta.…" at bounding box center [285, 223] width 353 height 108
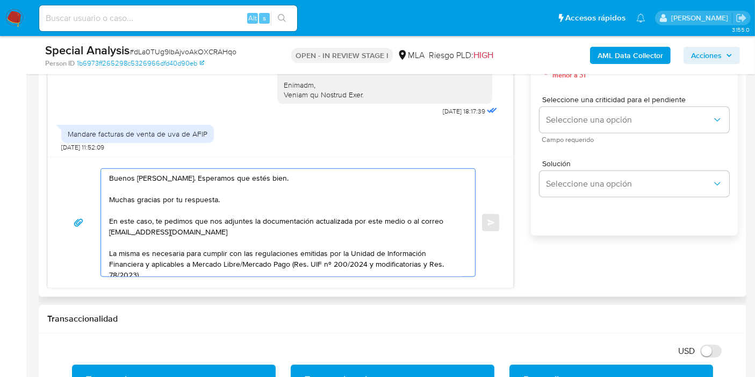
click at [325, 234] on textarea "Buenos días, Miguel. Esperamos que estés bien. Muchas gracias por tu respuesta.…" at bounding box center [285, 223] width 353 height 108
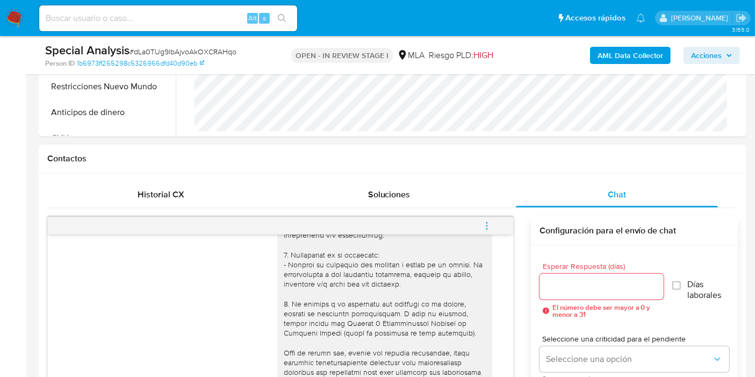
scroll to position [96, 0]
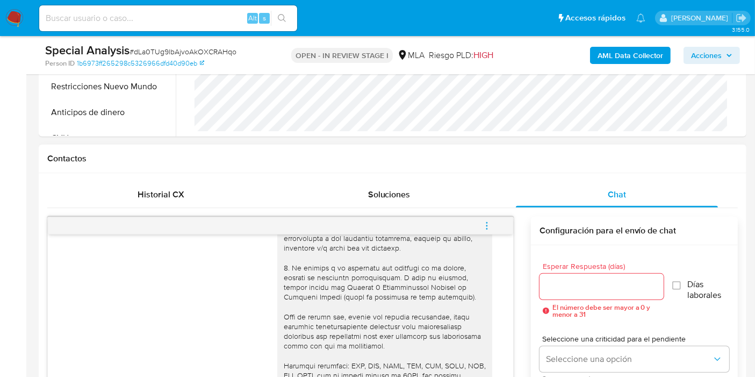
click at [284, 275] on div at bounding box center [385, 306] width 202 height 303
click at [366, 287] on div at bounding box center [385, 306] width 202 height 303
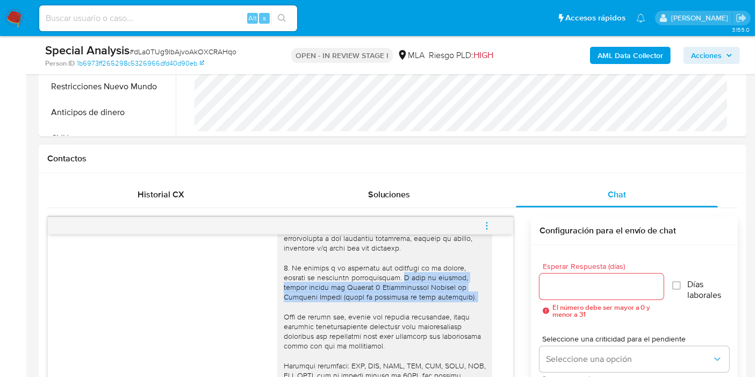
drag, startPoint x: 393, startPoint y: 274, endPoint x: 458, endPoint y: 294, distance: 68.2
click at [479, 304] on div at bounding box center [384, 307] width 215 height 312
copy div "A modo de ejemplo, puedes enviar las Últimas 6 Declaraciones Juradas de Ingreso…"
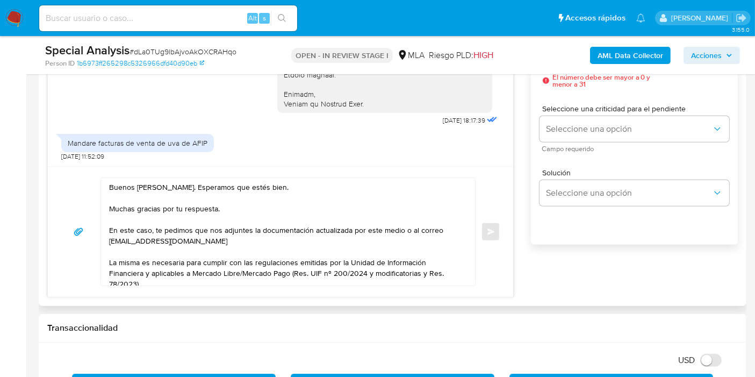
scroll to position [657, 0]
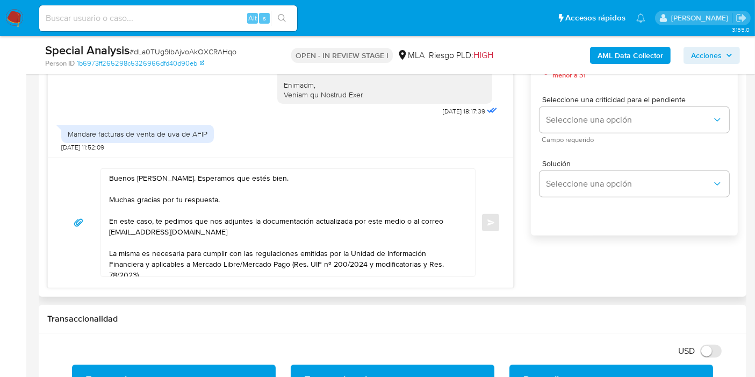
click at [395, 243] on textarea "Buenos días, Miguel. Esperamos que estés bien. Muchas gracias por tu respuesta.…" at bounding box center [285, 223] width 353 height 108
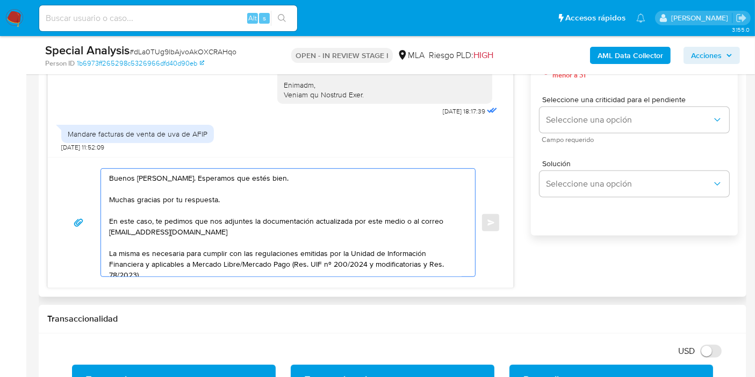
paste textarea "A modo de ejemplo, puedes enviar las Últimas 6 Declaraciones Juradas de Ingreso…"
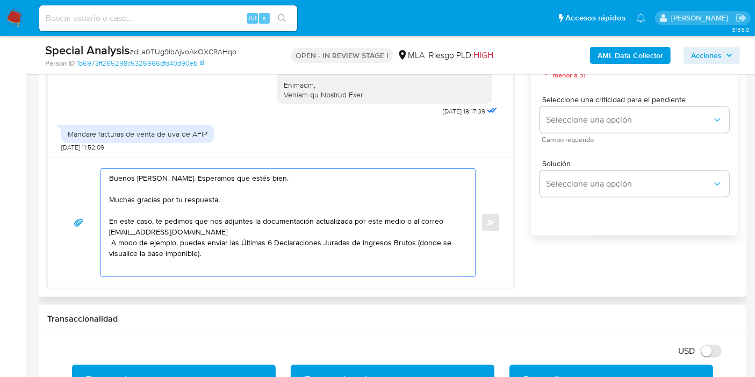
scroll to position [4, 0]
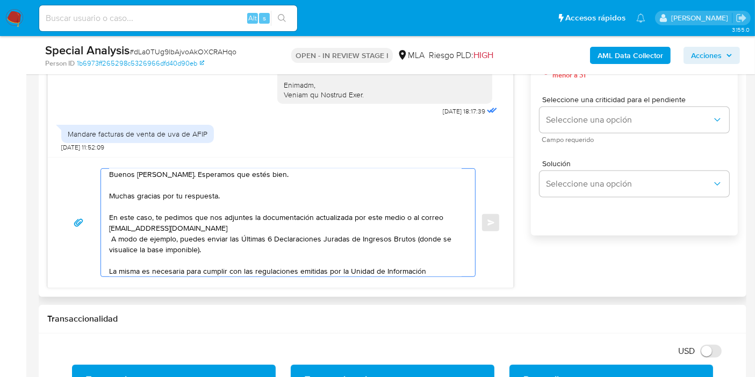
click at [109, 239] on textarea "Buenos días, Miguel. Esperamos que estés bien. Muchas gracias por tu respuesta.…" at bounding box center [285, 223] width 353 height 108
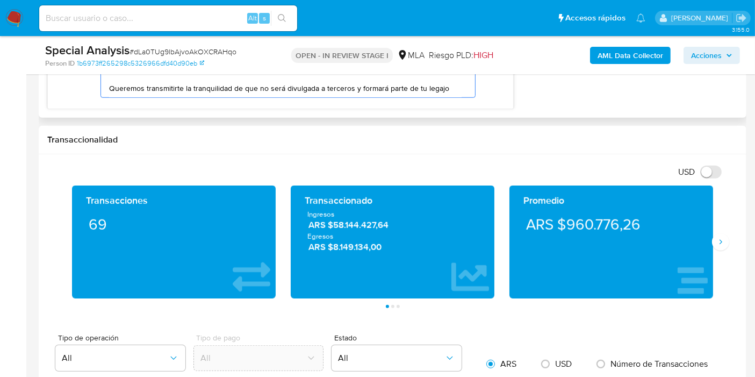
scroll to position [717, 0]
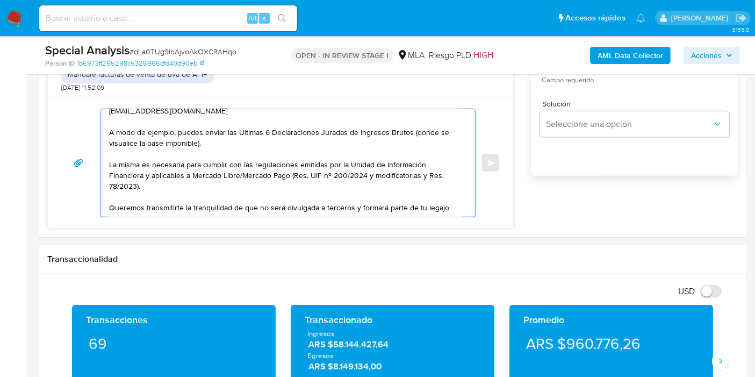
click at [0, 0] on lt-div at bounding box center [0, 0] width 0 height 0
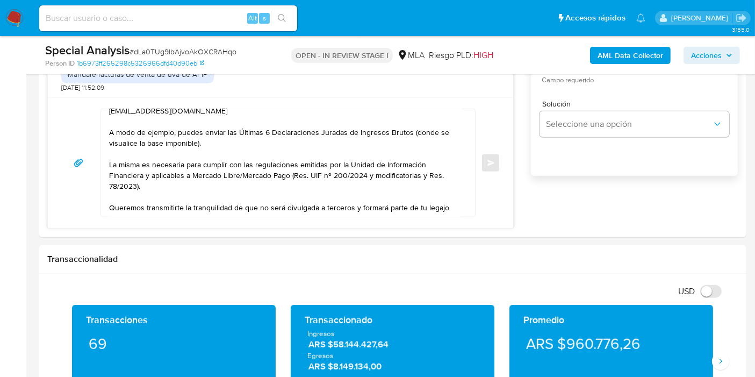
click at [0, 0] on lt-div at bounding box center [0, 0] width 0 height 0
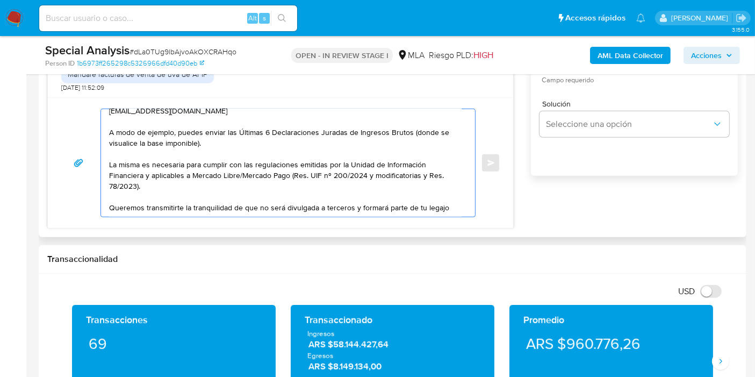
drag, startPoint x: 390, startPoint y: 187, endPoint x: 428, endPoint y: 202, distance: 41.7
click at [399, 190] on textarea "Buenos días, Miguel. Esperamos que estés bien. Muchas gracias por tu respuesta.…" at bounding box center [285, 163] width 353 height 108
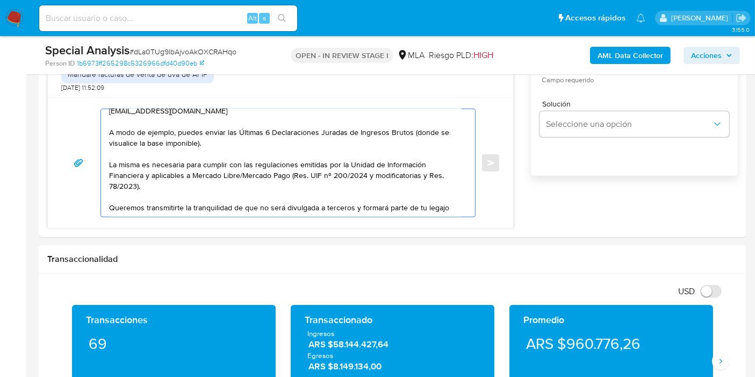
click at [0, 0] on lt-div at bounding box center [0, 0] width 0 height 0
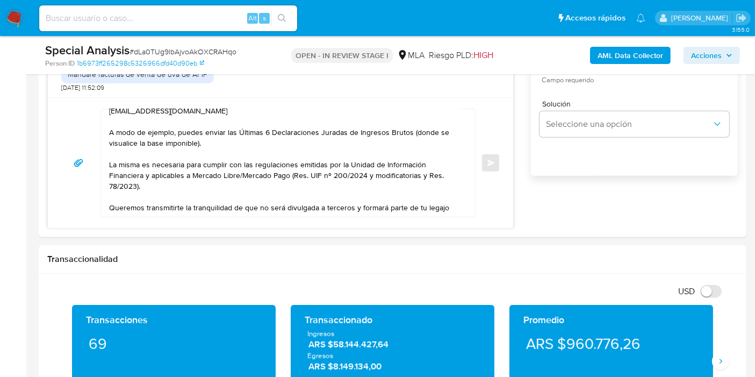
click at [0, 0] on lt-div at bounding box center [0, 0] width 0 height 0
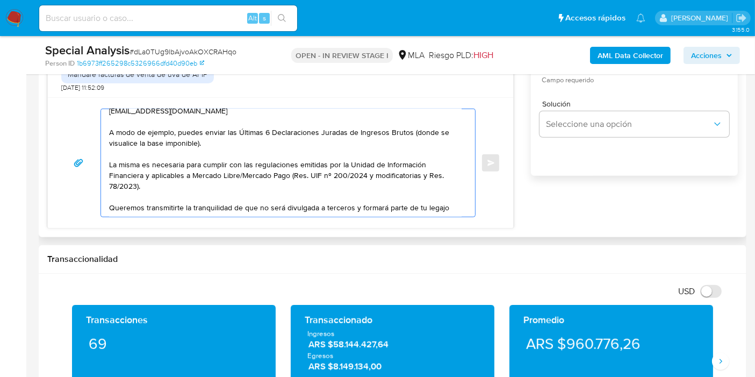
click at [386, 191] on textarea "Buenos días, Miguel. Esperamos que estés bien. Muchas gracias por tu respuesta.…" at bounding box center [285, 163] width 353 height 108
click at [427, 205] on textarea "Buenos días, Miguel. Esperamos que estés bien. Muchas gracias por tu respuesta.…" at bounding box center [285, 163] width 353 height 108
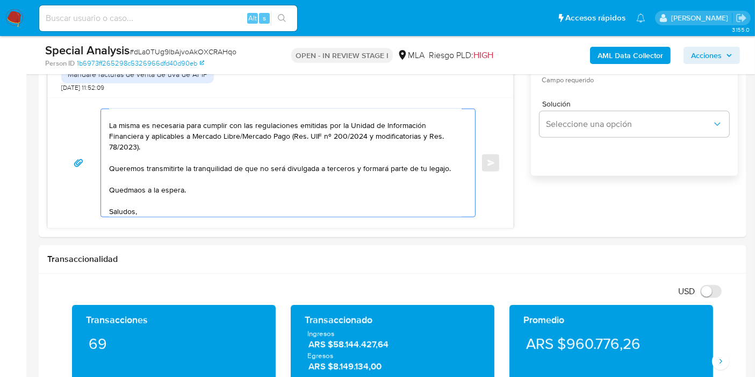
scroll to position [111, 0]
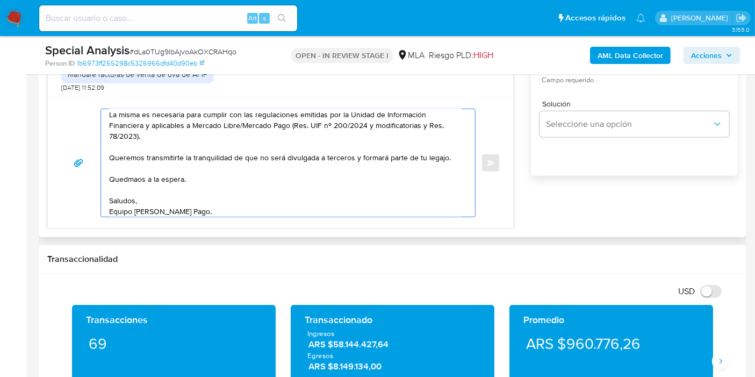
click at [118, 180] on textarea "Buenos días, Miguel. Esperamos que estés bien. Muchas gracias por tu respuesta.…" at bounding box center [285, 163] width 353 height 108
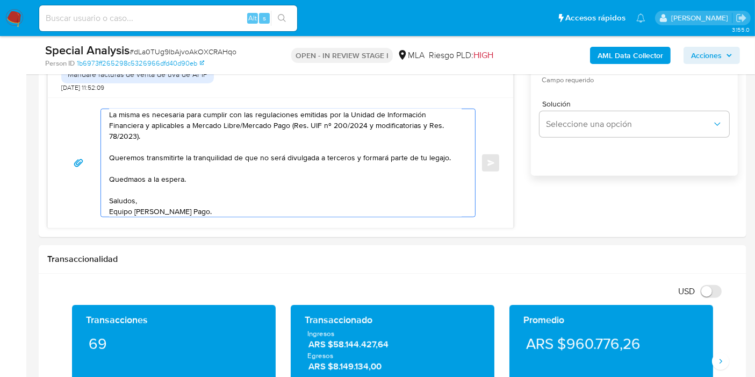
click at [0, 0] on lt-span "Qued am os" at bounding box center [0, 0] width 0 height 0
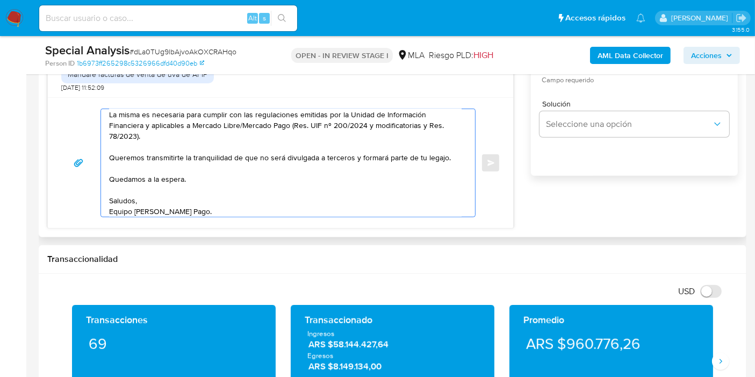
scroll to position [477, 0]
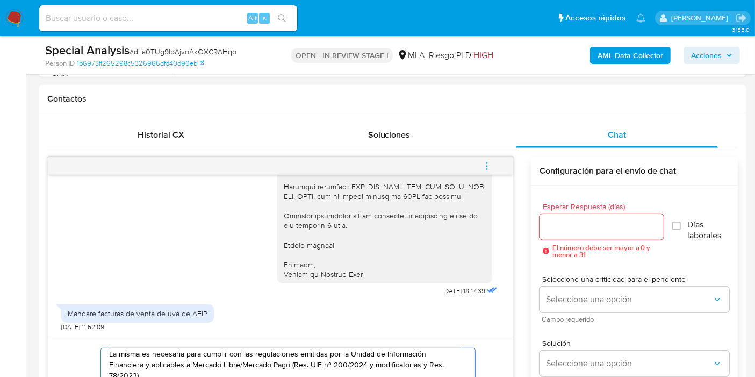
type textarea "Buenos días, Miguel. Esperamos que estés bien. Muchas gracias por tu respuesta.…"
click at [575, 223] on input "Esperar Respuesta (días)" at bounding box center [602, 227] width 124 height 14
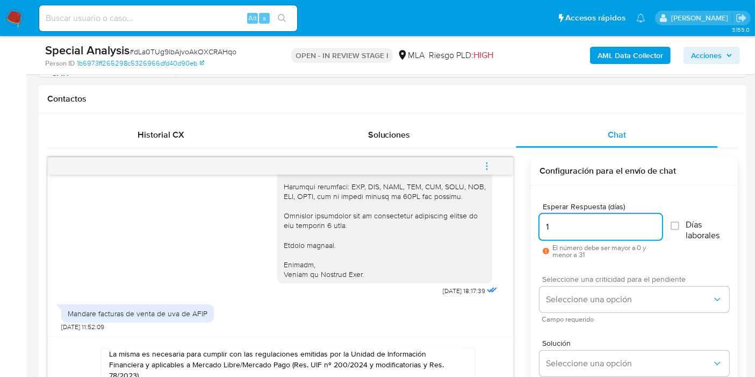
type input "1"
click at [581, 275] on span "Seleccione una criticidad para el pendiente" at bounding box center [637, 279] width 190 height 8
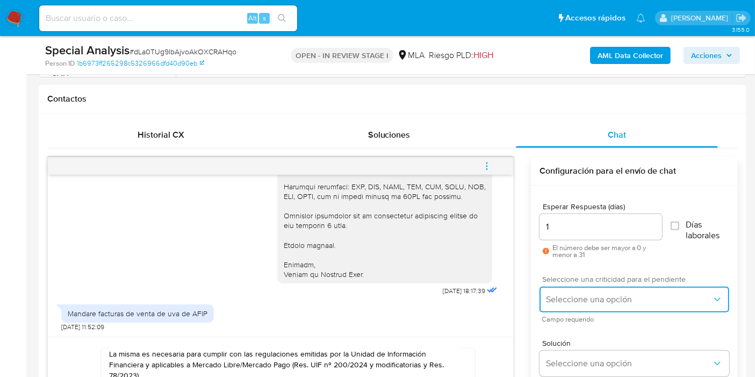
click at [579, 294] on span "Seleccione una opción" at bounding box center [629, 299] width 166 height 11
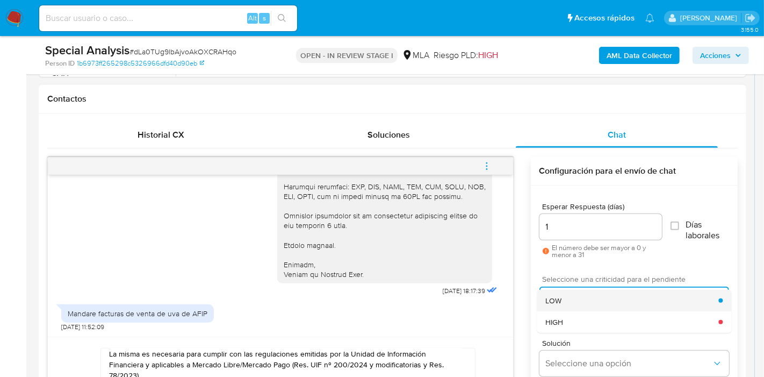
click at [576, 302] on div "LOW" at bounding box center [632, 301] width 173 height 22
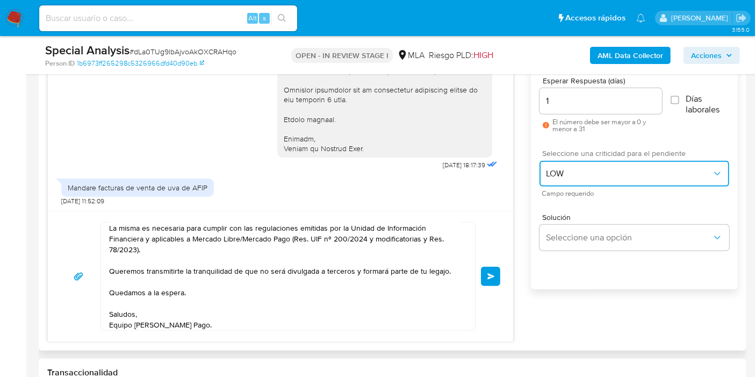
scroll to position [657, 0]
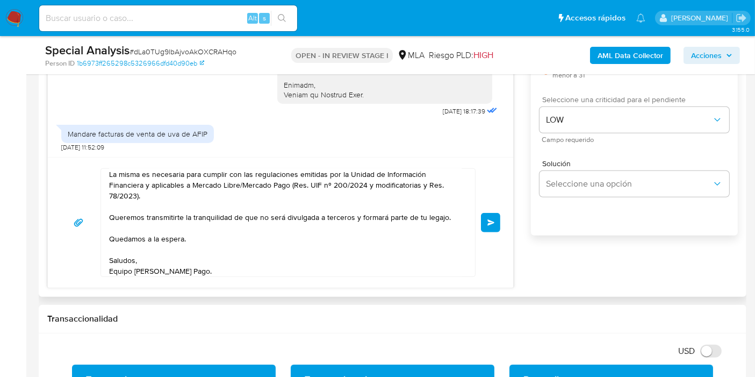
click at [481, 221] on div "Buenos días, Miguel. Esperamos que estés bien. Muchas gracias por tu respuesta.…" at bounding box center [281, 222] width 440 height 109
click at [491, 220] on span "Enviar" at bounding box center [492, 222] width 8 height 6
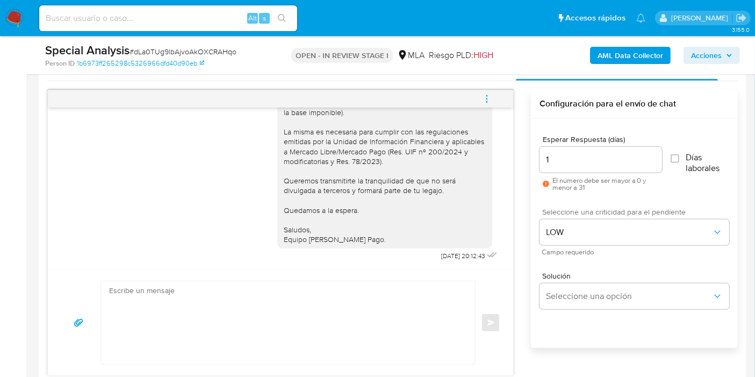
scroll to position [597, 0]
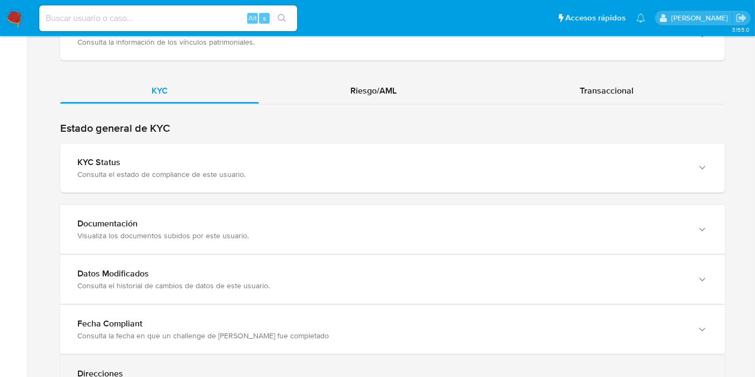
scroll to position [1014, 0]
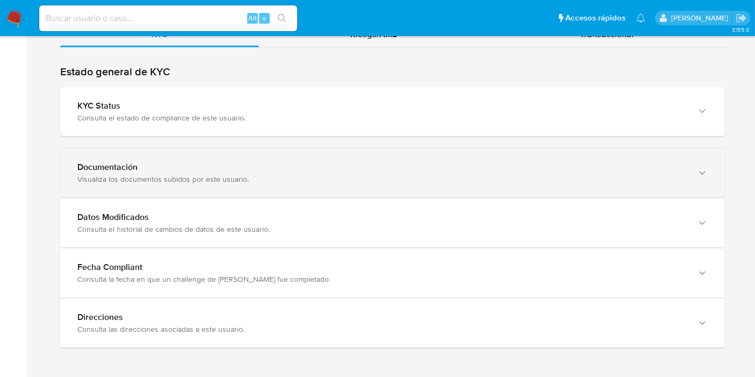
click at [183, 162] on div "Documentación" at bounding box center [381, 167] width 609 height 11
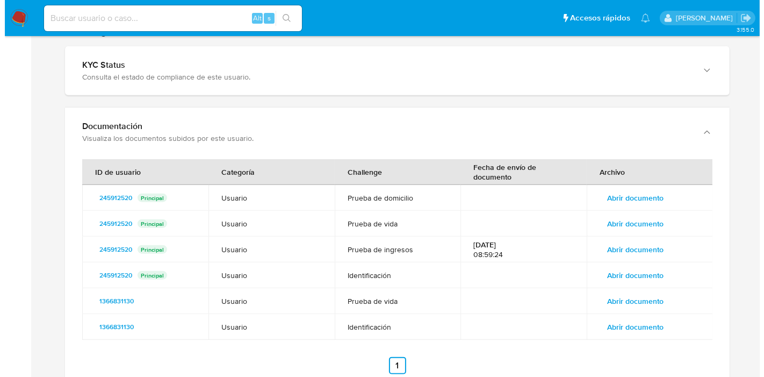
scroll to position [1073, 0]
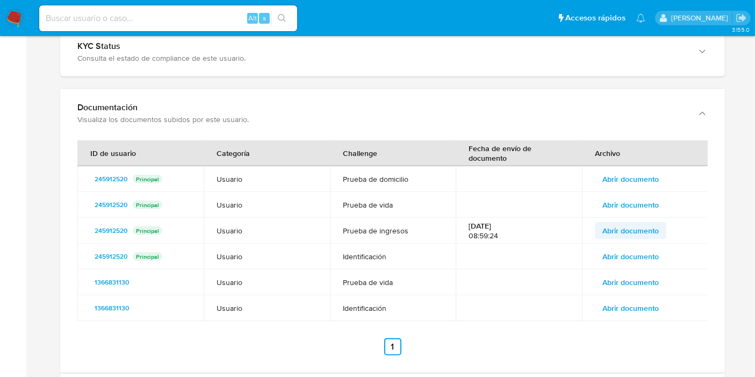
click at [617, 234] on span "Abrir documento" at bounding box center [631, 230] width 56 height 15
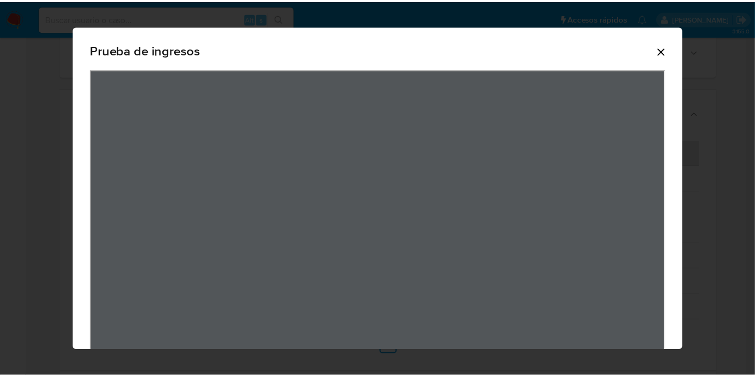
scroll to position [0, 0]
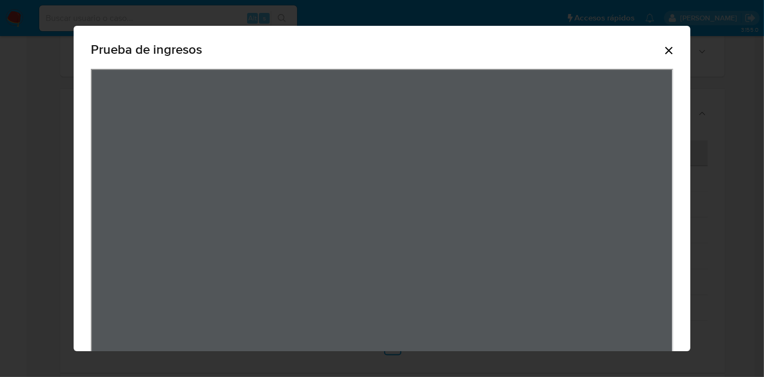
click at [667, 51] on icon "Cerrar" at bounding box center [669, 50] width 13 height 13
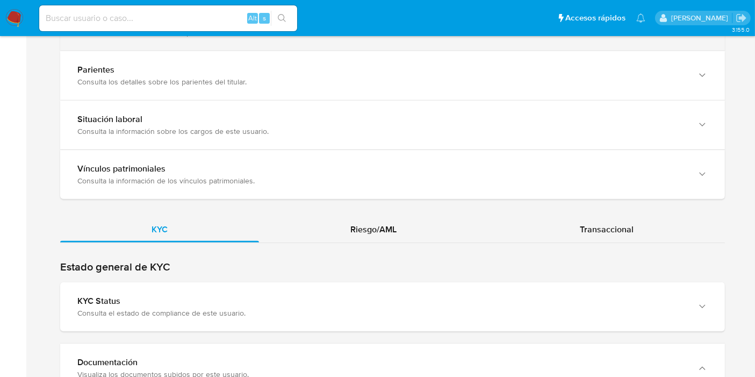
scroll to position [771, 0]
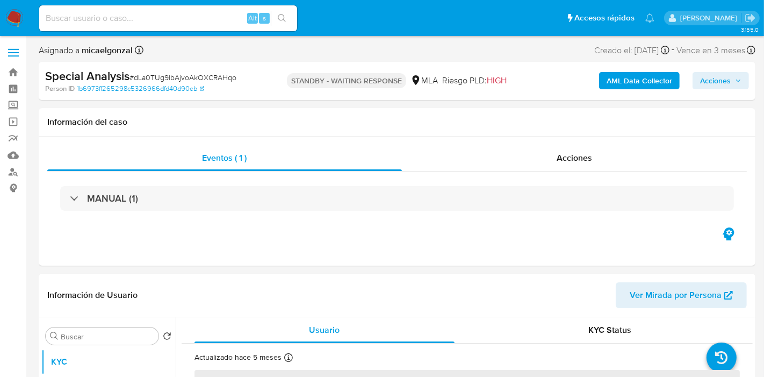
select select "10"
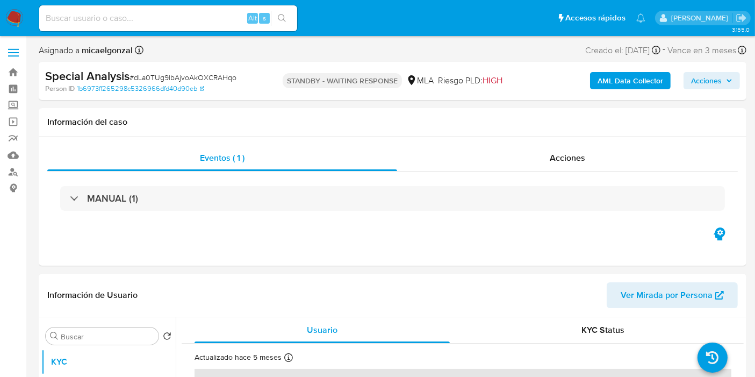
click at [12, 15] on img at bounding box center [14, 18] width 18 height 18
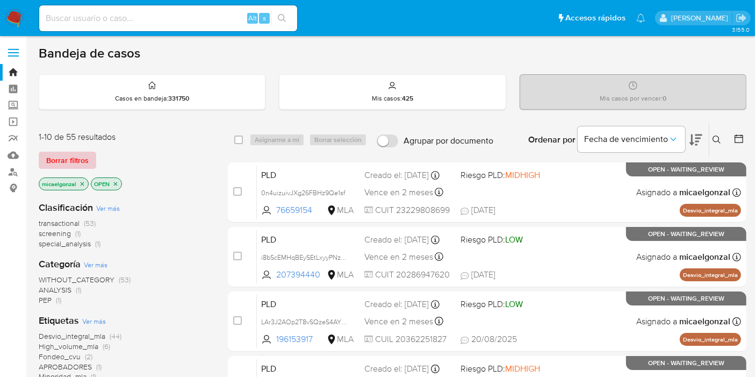
click at [54, 157] on span "Borrar filtros" at bounding box center [67, 160] width 42 height 15
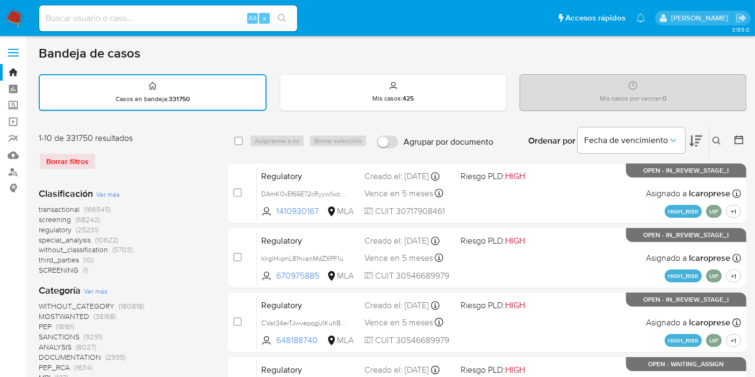
click at [721, 148] on div "Ingrese ID de usuario o caso Buscar Borrar filtros" at bounding box center [718, 140] width 18 height 33
click at [719, 146] on div "Ingrese ID de usuario o caso Buscar Borrar filtros" at bounding box center [718, 140] width 18 height 33
click at [719, 137] on icon at bounding box center [717, 141] width 9 height 9
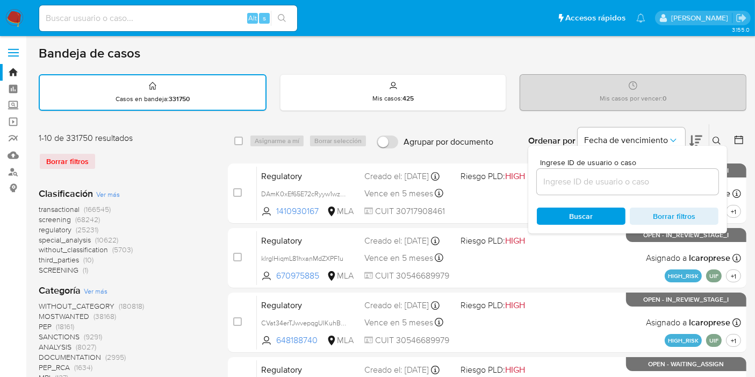
click at [624, 183] on div at bounding box center [628, 182] width 182 height 26
click at [623, 183] on input at bounding box center [628, 182] width 182 height 14
paste input "4bdIA7pY0jgKSuw70vUnI2Hr"
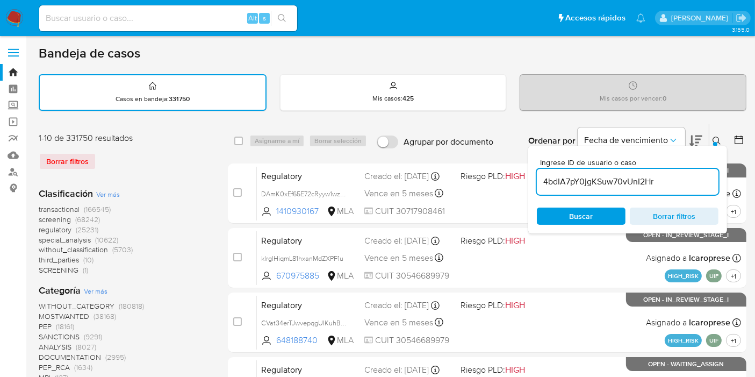
type input "4bdIA7pY0jgKSuw70vUnI2Hr"
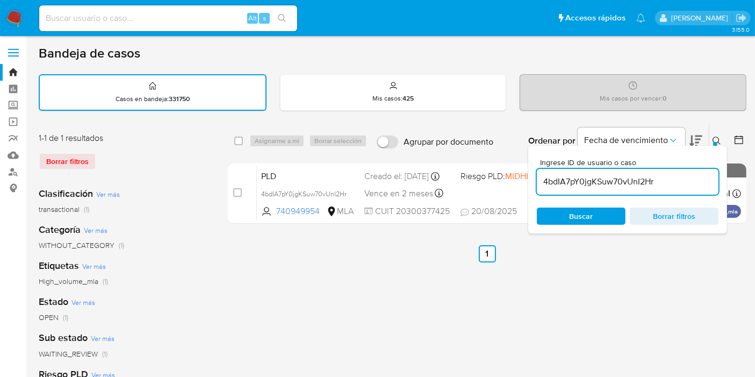
click at [241, 147] on div "select-all-cases-checkbox Asignarme a mí Borrar selección Agrupar por documento…" at bounding box center [487, 140] width 519 height 33
click at [238, 138] on input "checkbox" at bounding box center [238, 141] width 9 height 9
checkbox input "true"
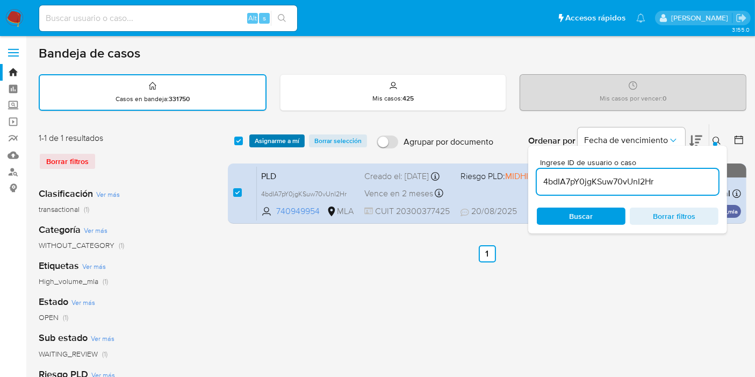
click at [275, 141] on span "Asignarme a mí" at bounding box center [277, 140] width 45 height 11
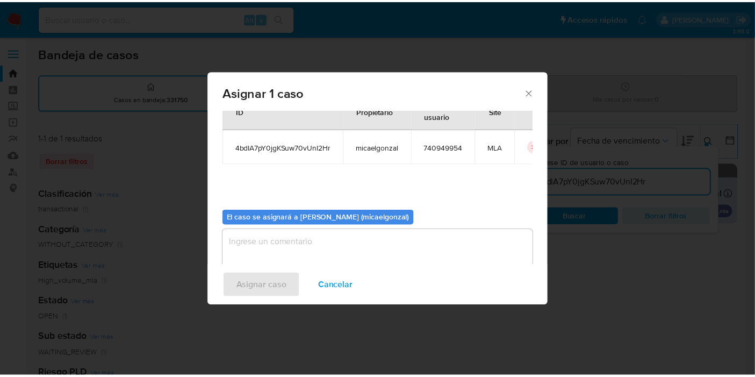
scroll to position [55, 0]
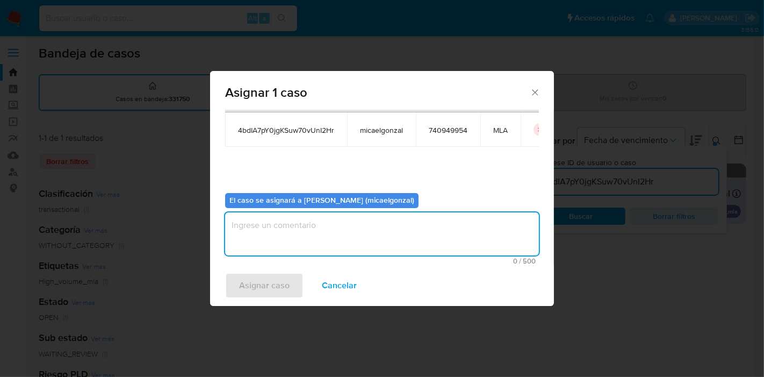
click at [298, 220] on textarea "assign-modal" at bounding box center [382, 233] width 314 height 43
click at [254, 274] on span "Asignar caso" at bounding box center [264, 286] width 51 height 24
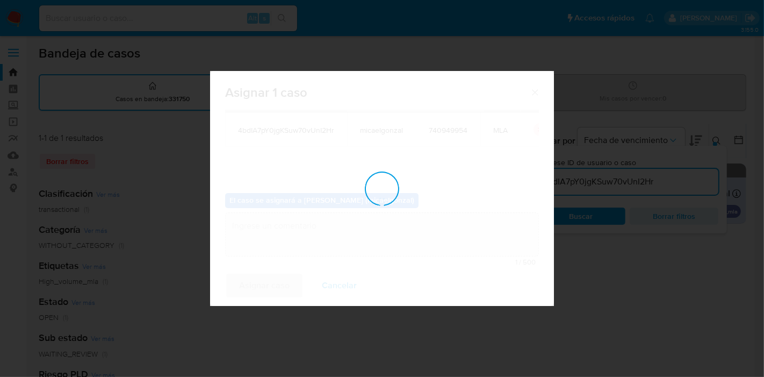
checkbox input "false"
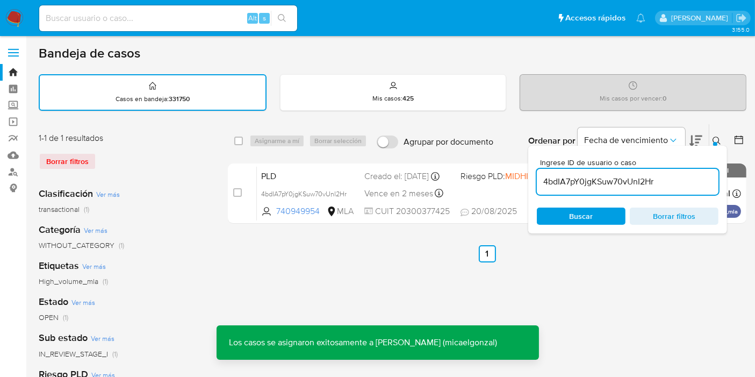
click at [215, 10] on div "Alt s" at bounding box center [168, 18] width 258 height 26
click at [204, 19] on input at bounding box center [168, 18] width 258 height 14
paste input "4bdIA7pY0jgKSuw70vUnI2Hr"
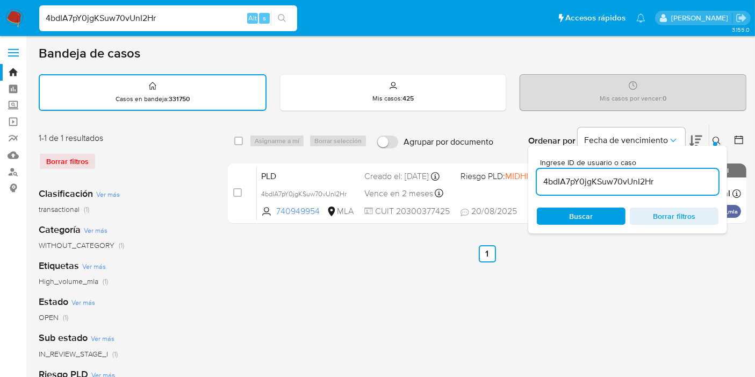
type input "4bdIA7pY0jgKSuw70vUnI2Hr"
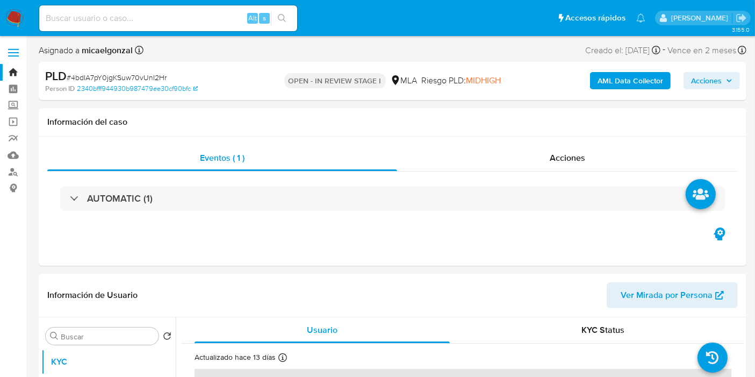
select select "10"
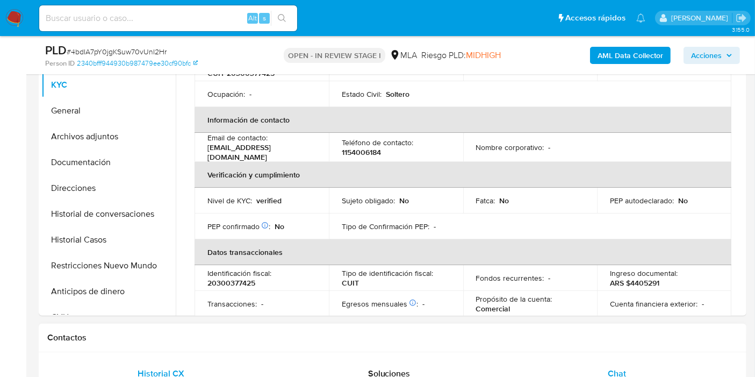
scroll to position [239, 0]
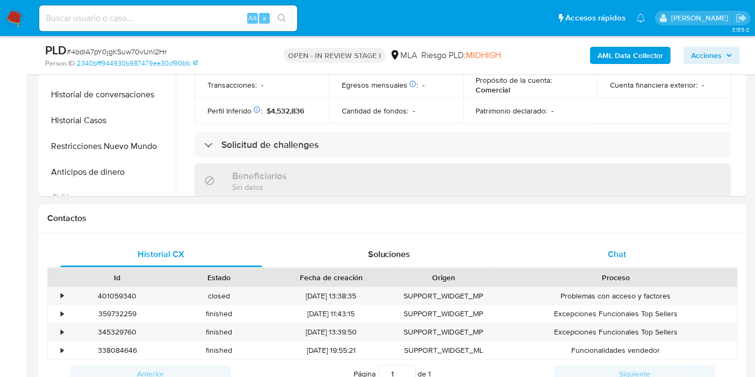
click at [631, 259] on div "Chat" at bounding box center [617, 254] width 202 height 26
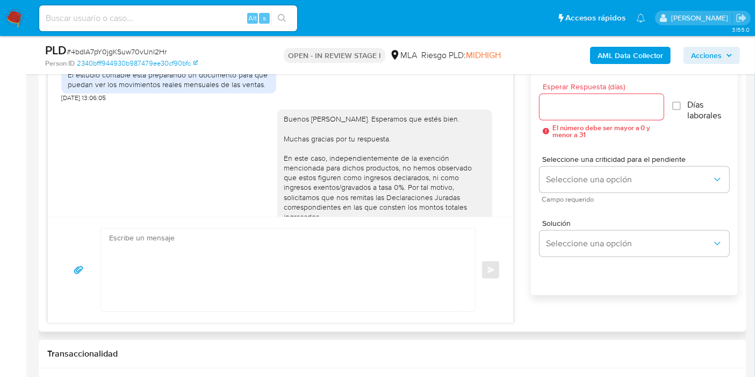
scroll to position [755, 0]
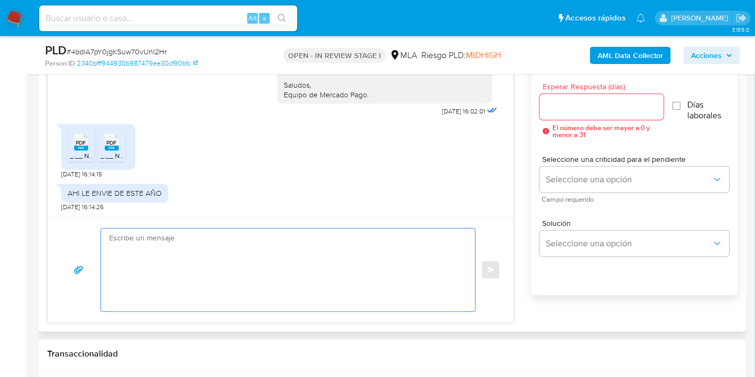
click at [204, 281] on textarea at bounding box center [285, 269] width 353 height 83
paste textarea "a que se debe la diferencia entre el total de la factura y el neto y si te pued…"
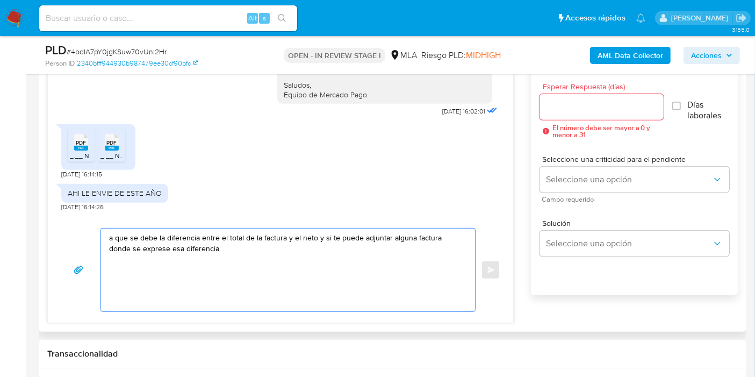
click at [369, 243] on textarea "a que se debe la diferencia entre el total de la factura y el neto y si te pued…" at bounding box center [285, 269] width 353 height 83
click at [367, 241] on textarea "a que se debe la diferencia entre el total de la factura y el neto y si te pued…" at bounding box center [285, 269] width 353 height 83
click at [376, 234] on textarea "a que se debe la diferencia entre el total de la factura y el neto y si te pued…" at bounding box center [285, 269] width 353 height 83
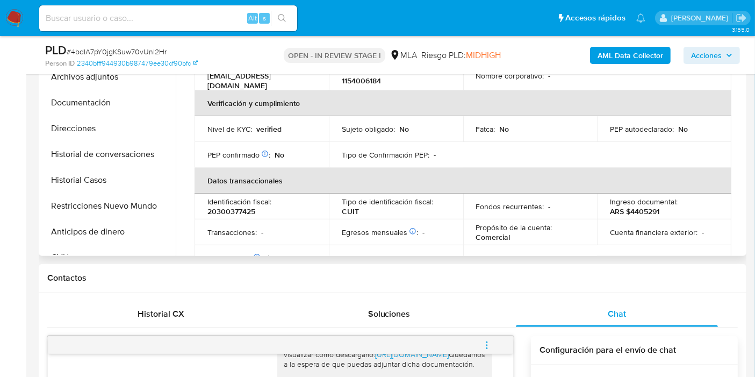
scroll to position [0, 0]
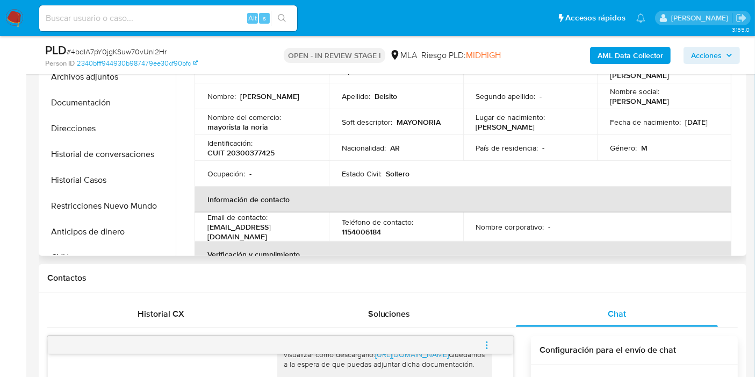
click at [617, 99] on p "[PERSON_NAME]" at bounding box center [639, 101] width 59 height 10
copy p "[PERSON_NAME]"
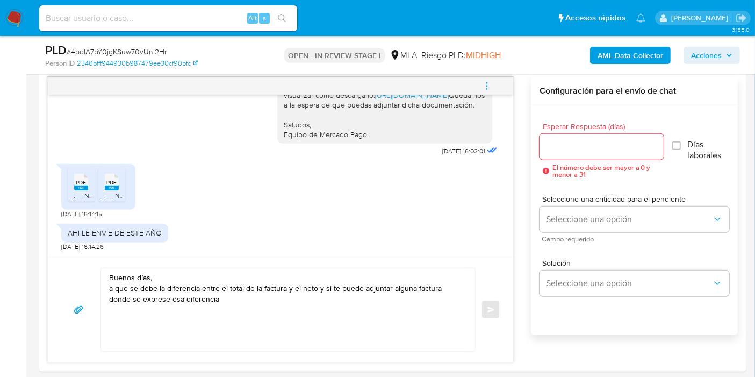
scroll to position [597, 0]
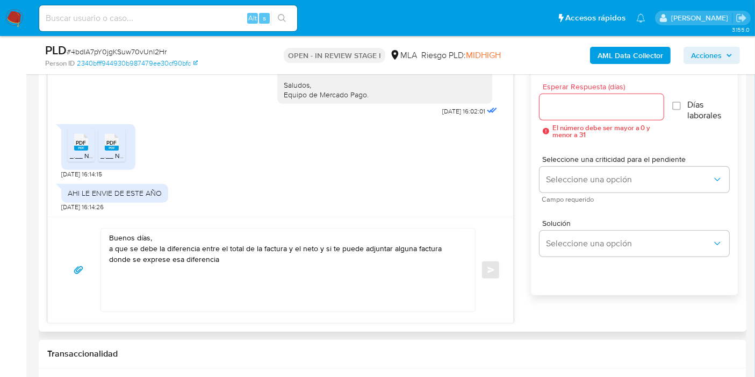
click at [210, 219] on div "Buenos días, a que se debe la diferencia entre el total de la factura y el neto…" at bounding box center [281, 270] width 466 height 106
click at [202, 228] on textarea "Buenos días, a que se debe la diferencia entre el total de la factura y el neto…" at bounding box center [285, 269] width 353 height 83
paste textarea "[PERSON_NAME]"
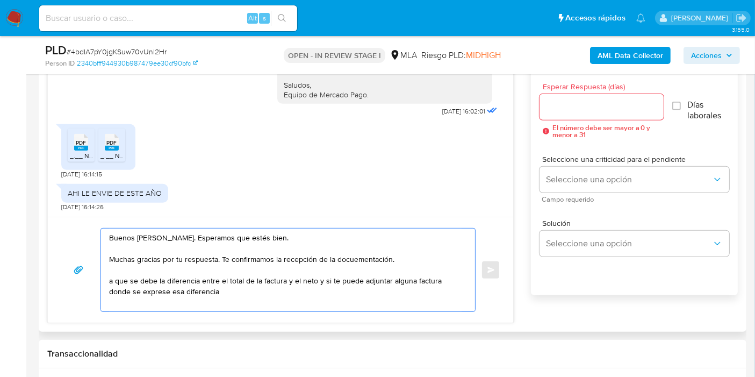
click at [109, 278] on textarea "Buenos [PERSON_NAME]. Esperamos que estés bien. Muchas gracias por tu respuesta…" at bounding box center [285, 269] width 353 height 83
click at [365, 253] on textarea "Buenos [PERSON_NAME]. Esperamos que estés bien. Muchas gracias por tu respuesta…" at bounding box center [285, 269] width 353 height 83
click at [361, 258] on textarea "Buenos [PERSON_NAME]. Esperamos que estés bien. Muchas gracias por tu respuesta…" at bounding box center [285, 269] width 353 height 83
click at [0, 0] on lt-span "doc um entación" at bounding box center [0, 0] width 0 height 0
click at [161, 277] on textarea "Buenos [PERSON_NAME]. Esperamos que estés bien. Muchas gracias por tu respuesta…" at bounding box center [285, 269] width 353 height 83
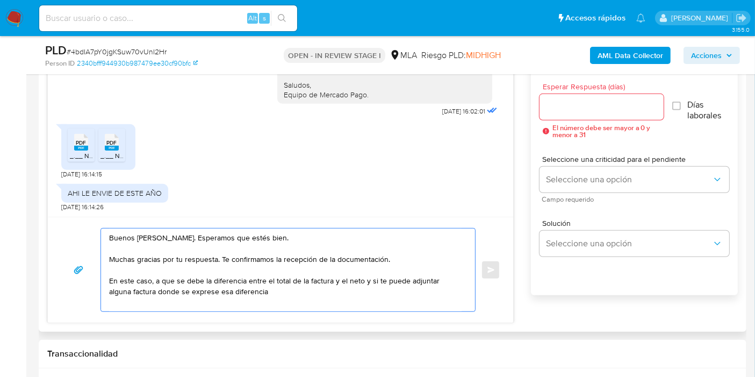
click at [153, 281] on textarea "Buenos [PERSON_NAME]. Esperamos que estés bien. Muchas gracias por tu respuesta…" at bounding box center [285, 269] width 353 height 83
click at [369, 293] on textarea "Buenos [PERSON_NAME]. Esperamos que estés bien. Muchas gracias por tu respuesta…" at bounding box center [285, 269] width 353 height 83
click at [397, 287] on textarea "Buenos [PERSON_NAME]. Esperamos que estés bien. Muchas gracias por tu respuesta…" at bounding box center [285, 269] width 353 height 83
click at [406, 277] on textarea "Buenos [PERSON_NAME]. Esperamos que estés bien. Muchas gracias por tu respuesta…" at bounding box center [285, 269] width 353 height 83
click at [396, 281] on textarea "Buenos [PERSON_NAME]. Esperamos que estés bien. Muchas gracias por tu respuesta…" at bounding box center [285, 269] width 353 height 83
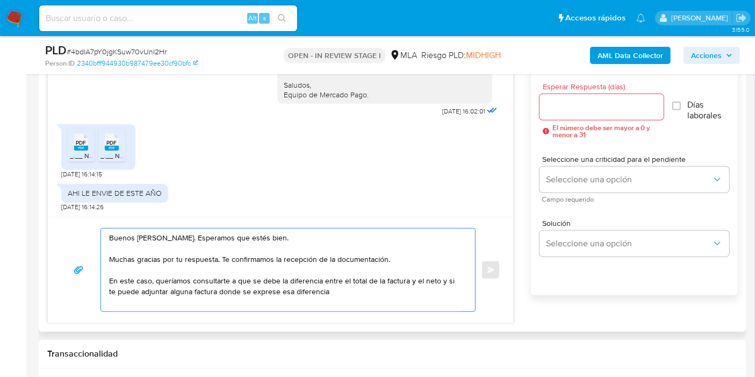
drag, startPoint x: 426, startPoint y: 283, endPoint x: 431, endPoint y: 282, distance: 5.5
click at [428, 283] on textarea "Buenos [PERSON_NAME]. Esperamos que estés bien. Muchas gracias por tu respuesta…" at bounding box center [285, 269] width 353 height 83
click at [441, 280] on textarea "Buenos [PERSON_NAME]. Esperamos que estés bien. Muchas gracias por tu respuesta…" at bounding box center [285, 269] width 353 height 83
click at [439, 278] on textarea "Buenos [PERSON_NAME]. Esperamos que estés bien. Muchas gracias por tu respuesta…" at bounding box center [285, 269] width 353 height 83
click at [437, 274] on textarea "Buenos [PERSON_NAME]. Esperamos que estés bien. Muchas gracias por tu respuesta…" at bounding box center [285, 269] width 353 height 83
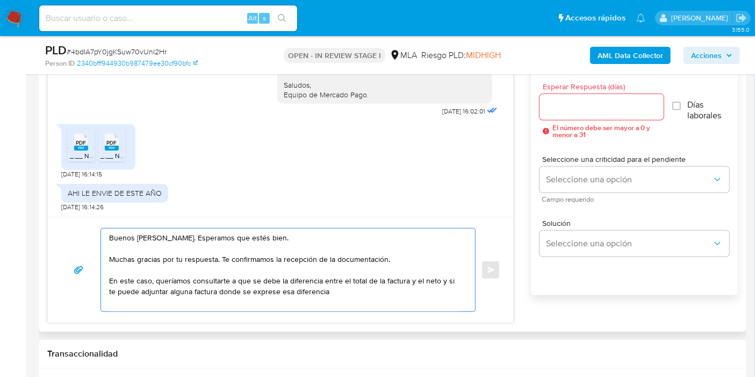
click at [441, 278] on textarea "Buenos días, Jonathan. Esperamos que estés bien. Muchas gracias por tu respuest…" at bounding box center [285, 269] width 353 height 83
click at [446, 281] on textarea "Buenos días, Jonathan. Esperamos que estés bien. Muchas gracias por tu respuest…" at bounding box center [285, 269] width 353 height 83
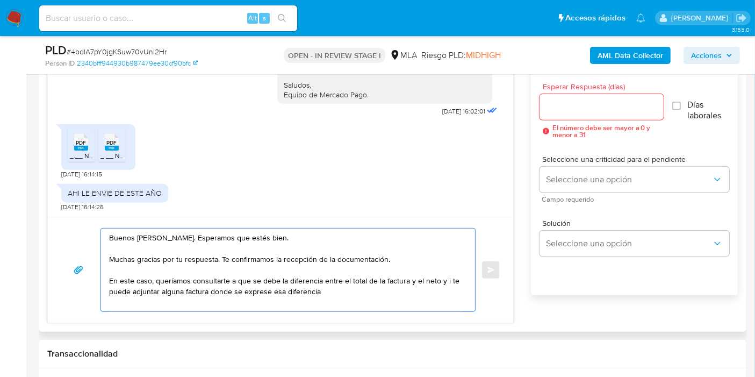
drag, startPoint x: 443, startPoint y: 277, endPoint x: 182, endPoint y: 288, distance: 262.0
click at [182, 288] on textarea "Buenos días, Jonathan. Esperamos que estés bien. Muchas gracias por tu respuest…" at bounding box center [285, 269] width 353 height 83
drag, startPoint x: 378, startPoint y: 287, endPoint x: 321, endPoint y: 290, distance: 56.5
click at [377, 287] on textarea "Buenos días, Jonathan. Esperamos que estés bien. Muchas gracias por tu respuest…" at bounding box center [285, 269] width 353 height 83
click at [312, 290] on textarea "Buenos días, Jonathan. Esperamos que estés bien. Muchas gracias por tu respuest…" at bounding box center [285, 269] width 353 height 83
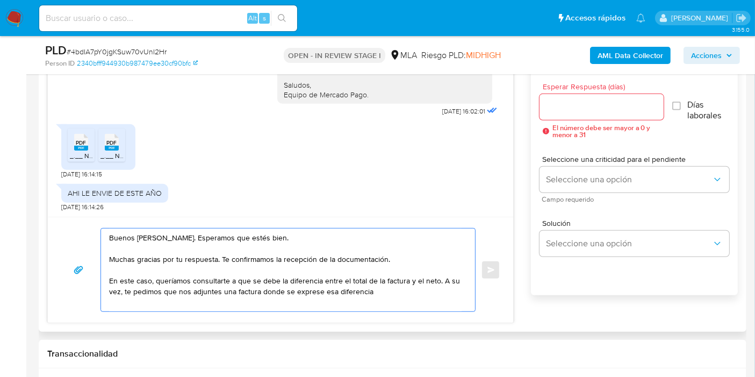
click at [312, 290] on textarea "Buenos días, Jonathan. Esperamos que estés bien. Muchas gracias por tu respuest…" at bounding box center [285, 269] width 353 height 83
drag, startPoint x: 338, startPoint y: 290, endPoint x: 331, endPoint y: 290, distance: 6.5
click at [335, 290] on textarea "Buenos días, Jonathan. Esperamos que estés bien. Muchas gracias por tu respuest…" at bounding box center [285, 269] width 353 height 83
click at [331, 290] on textarea "Buenos días, Jonathan. Esperamos que estés bien. Muchas gracias por tu respuest…" at bounding box center [285, 269] width 353 height 83
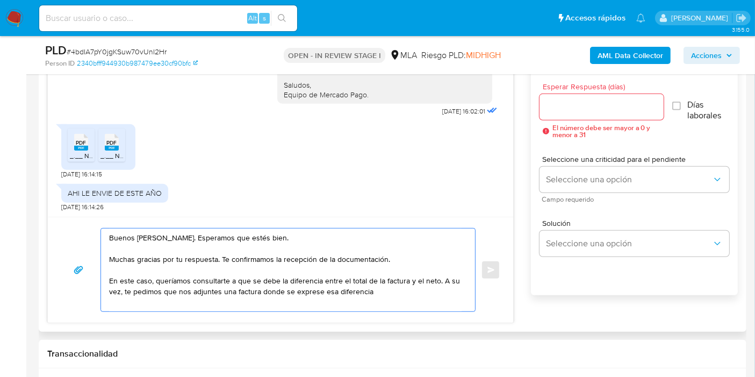
click at [331, 290] on textarea "Buenos días, Jonathan. Esperamos que estés bien. Muchas gracias por tu respuest…" at bounding box center [285, 269] width 353 height 83
click at [328, 290] on textarea "Buenos días, Jonathan. Esperamos que estés bien. Muchas gracias por tu respuest…" at bounding box center [285, 269] width 353 height 83
click at [422, 288] on textarea "Buenos días, Jonathan. Esperamos que estés bien. Muchas gracias por tu respuest…" at bounding box center [285, 269] width 353 height 83
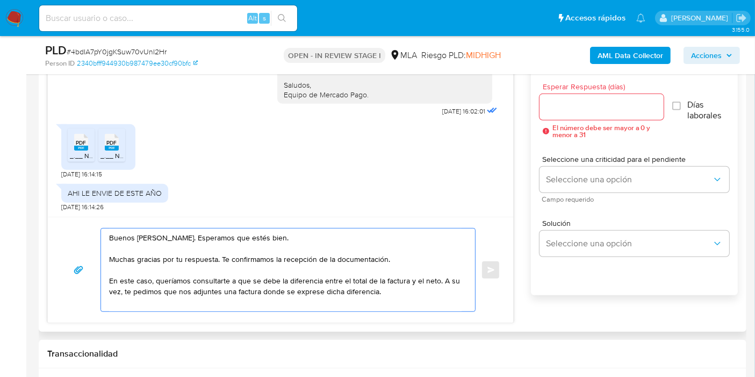
click at [292, 284] on textarea "Buenos días, Jonathan. Esperamos que estés bien. Muchas gracias por tu respuest…" at bounding box center [285, 269] width 353 height 83
click at [382, 284] on textarea "Buenos días, Jonathan. Esperamos que estés bien. Muchas gracias por tu respuest…" at bounding box center [285, 269] width 353 height 83
click at [364, 284] on textarea "Buenos días, Jonathan. Esperamos que estés bien. Muchas gracias por tu respuest…" at bounding box center [285, 269] width 353 height 83
click at [366, 275] on textarea "Buenos días, Jonathan. Esperamos que estés bien. Muchas gracias por tu respuest…" at bounding box center [285, 269] width 353 height 83
click at [384, 284] on textarea "Buenos días, Jonathan. Esperamos que estés bien. Muchas gracias por tu respuest…" at bounding box center [285, 269] width 353 height 83
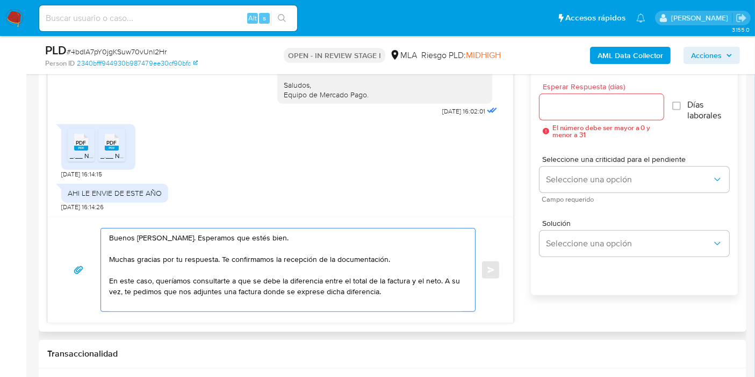
drag, startPoint x: 429, startPoint y: 274, endPoint x: 428, endPoint y: 280, distance: 6.1
click at [430, 274] on textarea "Buenos días, Jonathan. Esperamos que estés bien. Muchas gracias por tu respuest…" at bounding box center [285, 269] width 353 height 83
drag, startPoint x: 428, startPoint y: 276, endPoint x: 387, endPoint y: 282, distance: 41.9
click at [428, 275] on textarea "Buenos días, Jonathan. Esperamos que estés bien. Muchas gracias por tu respuest…" at bounding box center [285, 269] width 353 height 83
click at [382, 282] on textarea "Buenos días, Jonathan. Esperamos que estés bien. Muchas gracias por tu respuest…" at bounding box center [285, 269] width 353 height 83
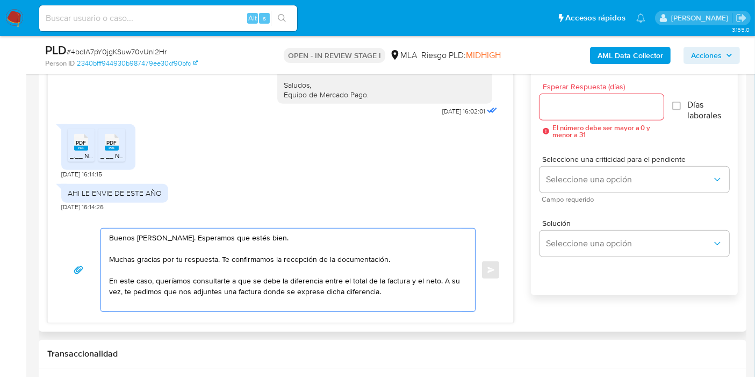
click at [384, 280] on textarea "Buenos días, Jonathan. Esperamos que estés bien. Muchas gracias por tu respuest…" at bounding box center [285, 269] width 353 height 83
click at [414, 272] on textarea "Buenos días, Jonathan. Esperamos que estés bien. Muchas gracias por tu respuest…" at bounding box center [285, 269] width 353 height 83
click at [434, 274] on textarea "Buenos días, Jonathan. Esperamos que estés bien. Muchas gracias por tu respuest…" at bounding box center [285, 269] width 353 height 83
click at [350, 280] on textarea "Buenos días, Jonathan. Esperamos que estés bien. Muchas gracias por tu respuest…" at bounding box center [285, 269] width 353 height 83
click at [352, 280] on textarea "Buenos días, Jonathan. Esperamos que estés bien. Muchas gracias por tu respuest…" at bounding box center [285, 269] width 353 height 83
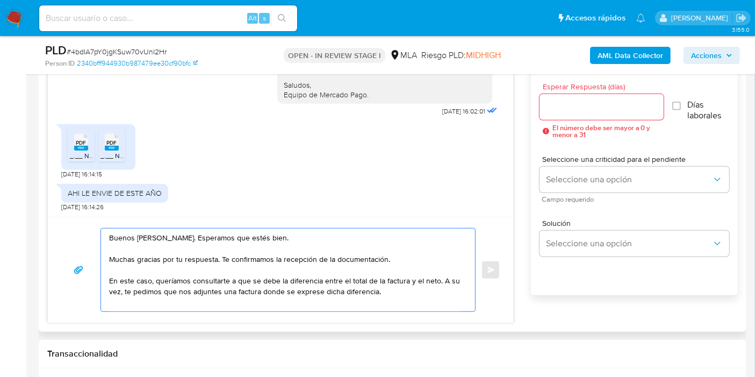
click at [350, 280] on textarea "Buenos días, Jonathan. Esperamos que estés bien. Muchas gracias por tu respuest…" at bounding box center [285, 269] width 353 height 83
click at [360, 280] on textarea "Buenos días, Jonathan. Esperamos que estés bien. Muchas gracias por tu respuest…" at bounding box center [285, 269] width 353 height 83
drag, startPoint x: 348, startPoint y: 278, endPoint x: 404, endPoint y: 277, distance: 55.9
click at [404, 277] on textarea "Buenos días, Jonathan. Esperamos que estés bien. Muchas gracias por tu respuest…" at bounding box center [285, 269] width 353 height 83
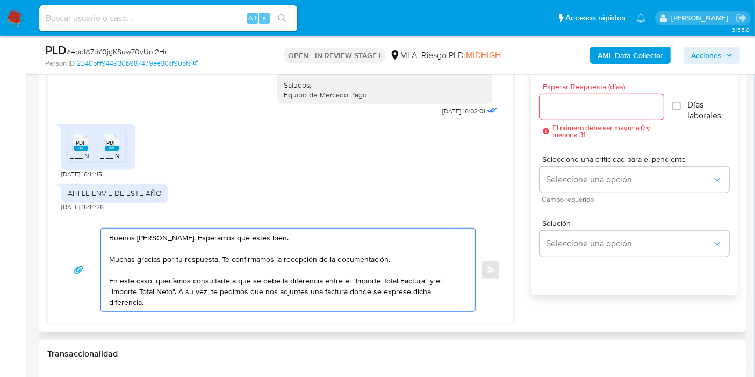
drag, startPoint x: 385, startPoint y: 306, endPoint x: 438, endPoint y: 291, distance: 54.8
click at [392, 302] on textarea "Buenos días, Jonathan. Esperamos que estés bien. Muchas gracias por tu respuest…" at bounding box center [285, 269] width 353 height 83
click at [440, 291] on textarea "Buenos días, Jonathan. Esperamos que estés bien. Muchas gracias por tu respuest…" at bounding box center [285, 269] width 353 height 83
click at [470, 288] on div "Buenos días, Jonathan. Esperamos que estés bien. Muchas gracias por tu respuest…" at bounding box center [288, 270] width 375 height 84
click at [461, 289] on textarea "Buenos días, Jonathan. Esperamos que estés bien. Muchas gracias por tu respuest…" at bounding box center [285, 269] width 353 height 83
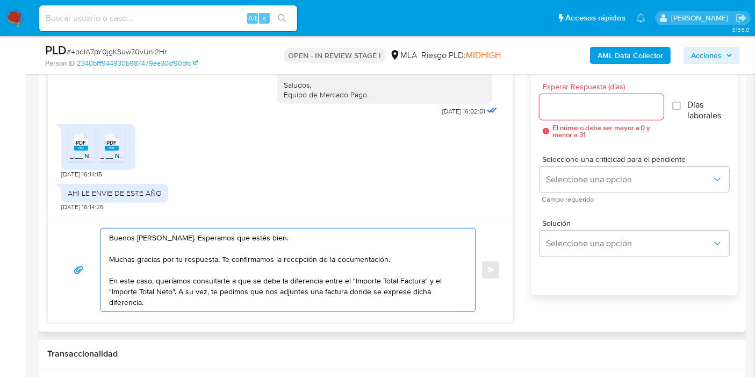
drag, startPoint x: 457, startPoint y: 289, endPoint x: 463, endPoint y: 289, distance: 5.4
click at [462, 289] on textarea "Buenos días, Jonathan. Esperamos que estés bien. Muchas gracias por tu respuest…" at bounding box center [285, 269] width 353 height 83
click at [463, 289] on div "Buenos días, Jonathan. Esperamos que estés bien. Muchas gracias por tu respuest…" at bounding box center [285, 269] width 369 height 83
click at [461, 290] on textarea "Buenos días, Jonathan. Esperamos que estés bien. Muchas gracias por tu respuest…" at bounding box center [285, 269] width 353 height 83
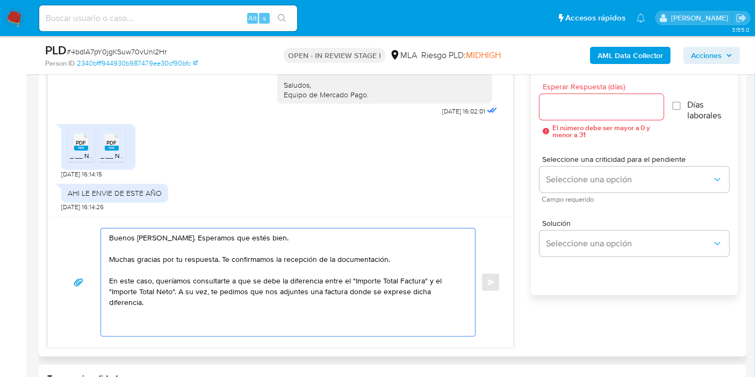
click at [126, 282] on textarea "Buenos días, Jonathan. Esperamos que estés bien. Muchas gracias por tu respuest…" at bounding box center [285, 282] width 353 height 108
drag, startPoint x: 108, startPoint y: 278, endPoint x: 135, endPoint y: 279, distance: 27.4
click at [135, 279] on div "Buenos días, Jonathan. Esperamos que estés bien. Muchas gracias por tu respuest…" at bounding box center [285, 282] width 369 height 108
drag, startPoint x: 149, startPoint y: 278, endPoint x: 109, endPoint y: 278, distance: 39.8
click at [109, 278] on textarea "Buenos días, Jonathan. Esperamos que estés bien. Muchas gracias por tu respuest…" at bounding box center [285, 282] width 353 height 108
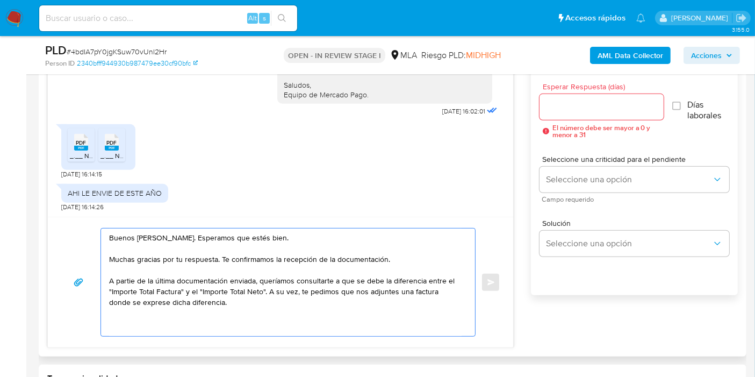
click at [125, 274] on textarea "Buenos días, Jonathan. Esperamos que estés bien. Muchas gracias por tu respuest…" at bounding box center [285, 282] width 353 height 108
click at [127, 287] on textarea "Buenos días, Jonathan. Esperamos que estés bien. Muchas gracias por tu respuest…" at bounding box center [285, 282] width 353 height 108
click at [125, 283] on textarea "Buenos días, Jonathan. Esperamos que estés bien. Muchas gracias por tu respuest…" at bounding box center [285, 282] width 353 height 108
click at [0, 0] on lt-div "parte partir partió partía partí Descartar" at bounding box center [0, 0] width 0 height 0
click at [0, 0] on lt-span "partir" at bounding box center [0, 0] width 0 height 0
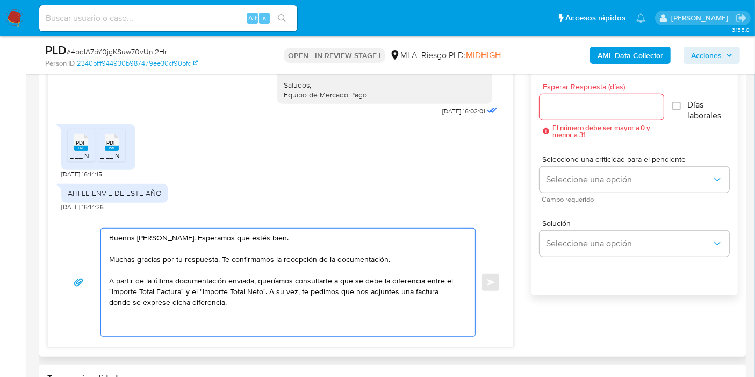
click at [173, 281] on textarea "Buenos días, Jonathan. Esperamos que estés bien. Muchas gracias por tu respuest…" at bounding box center [285, 282] width 353 height 108
click at [336, 258] on textarea "Buenos días, Jonathan. Esperamos que estés bien. Muchas gracias por tu respuest…" at bounding box center [285, 282] width 353 height 108
click at [355, 259] on textarea "Buenos días, Jonathan. Esperamos que estés bien. Muchas gracias por tu respuest…" at bounding box center [285, 282] width 353 height 108
click at [336, 259] on textarea "Buenos días, Jonathan. Esperamos que estés bien. Muchas gracias por tu respuest…" at bounding box center [285, 282] width 353 height 108
click at [121, 260] on textarea "Buenos días, Jonathan. Esperamos que estés bien. Muchas gracias por tu respuest…" at bounding box center [285, 282] width 353 height 108
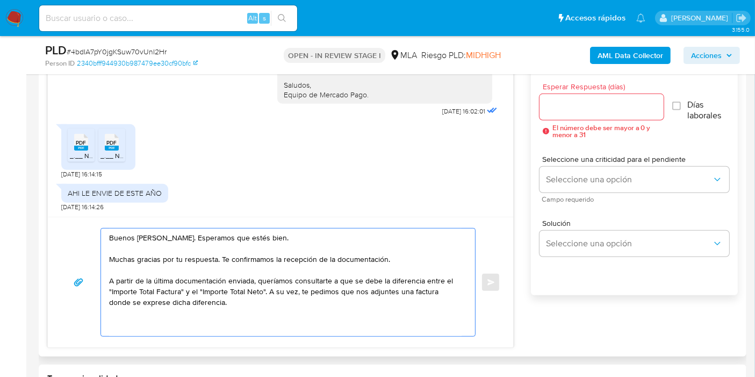
drag, startPoint x: 169, startPoint y: 277, endPoint x: 177, endPoint y: 277, distance: 8.1
click at [175, 277] on textarea "Buenos días, Jonathan. Esperamos que estés bien. Muchas gracias por tu respuest…" at bounding box center [285, 282] width 353 height 108
click at [224, 280] on textarea "Buenos días, Jonathan. Esperamos que estés bien. Muchas gracias por tu respuest…" at bounding box center [285, 282] width 353 height 108
click at [321, 288] on textarea "Buenos días, Jonathan. Esperamos que estés bien. Muchas gracias por tu respuest…" at bounding box center [285, 282] width 353 height 108
click at [300, 305] on textarea "Buenos días, Jonathan. Esperamos que estés bien. Muchas gracias por tu respuest…" at bounding box center [285, 282] width 353 height 108
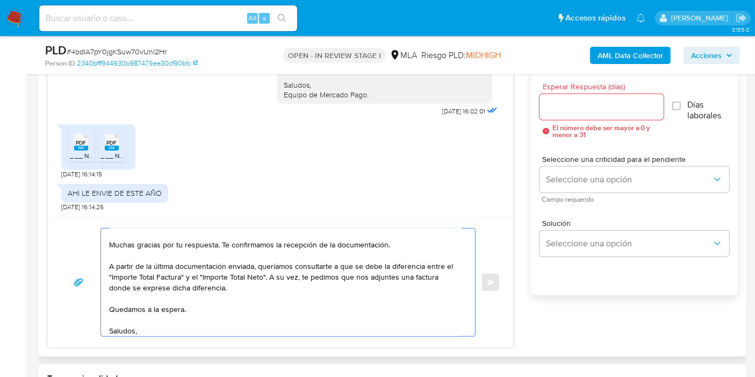
scroll to position [25, 0]
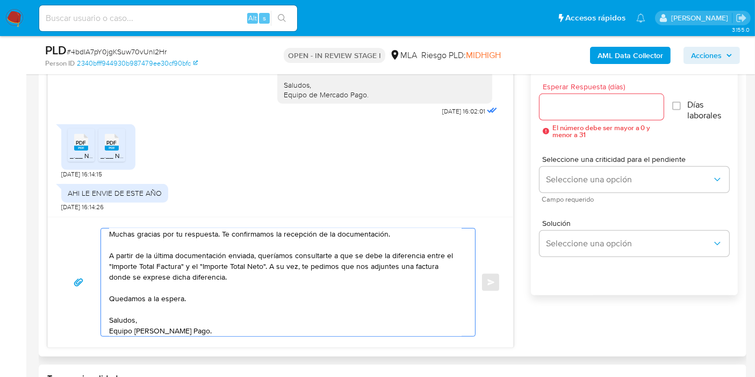
type textarea "Buenos días, Jonathan. Esperamos que estés bien. Muchas gracias por tu respuest…"
click at [635, 114] on div at bounding box center [602, 107] width 124 height 26
click at [633, 108] on input "Esperar Respuesta (días)" at bounding box center [602, 107] width 124 height 14
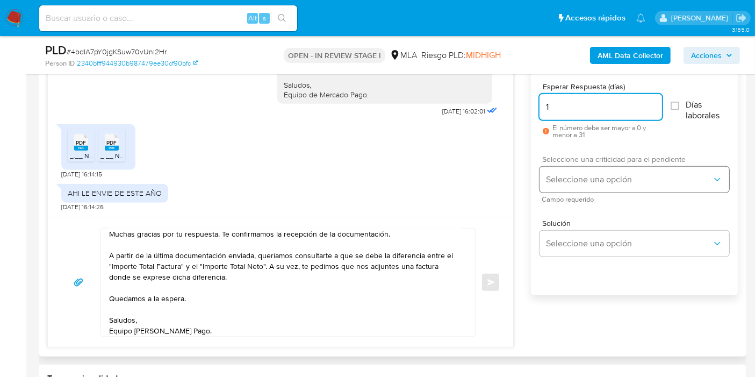
type input "1"
click at [597, 175] on span "Seleccione una opción" at bounding box center [629, 179] width 166 height 11
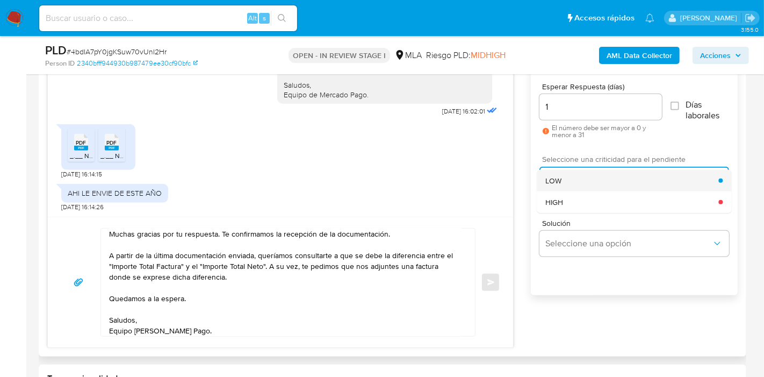
click at [595, 188] on div "LOW" at bounding box center [632, 181] width 173 height 22
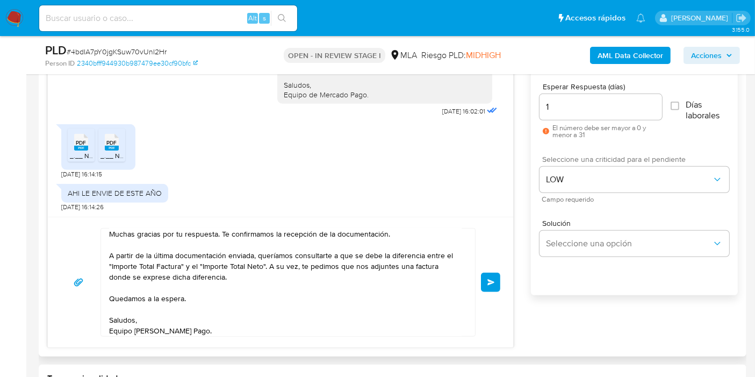
click at [491, 276] on button "Enviar" at bounding box center [490, 282] width 19 height 19
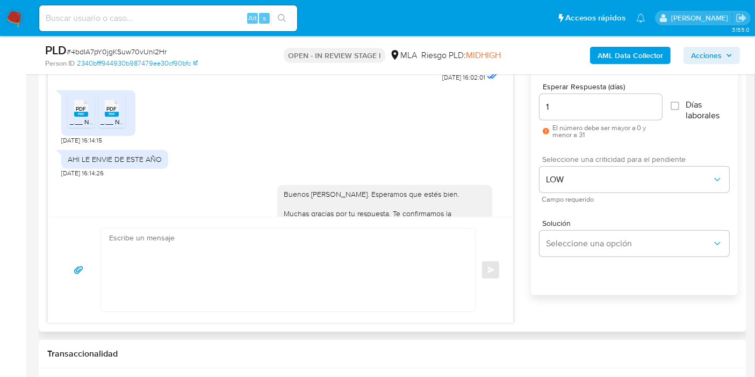
scroll to position [644, 0]
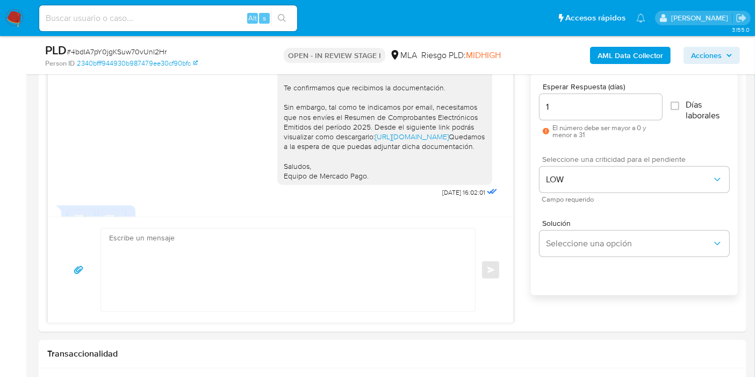
click at [22, 19] on img at bounding box center [14, 18] width 18 height 18
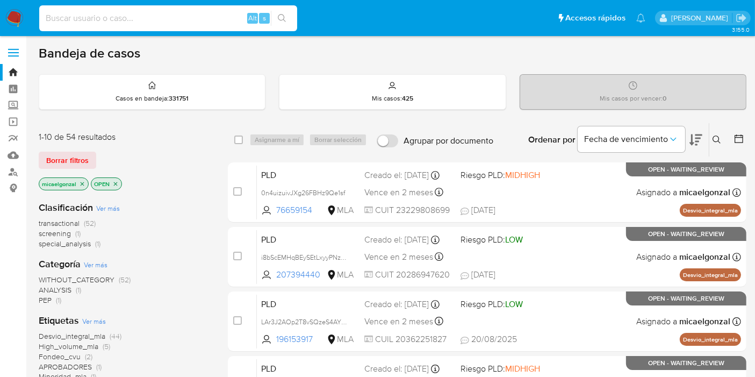
click at [117, 18] on input at bounding box center [168, 18] width 258 height 14
paste input "i0pgGx3kL1csRzry4V7zv1Y2"
type input "i0pgGx3kL1csRzry4V7zv1Y2"
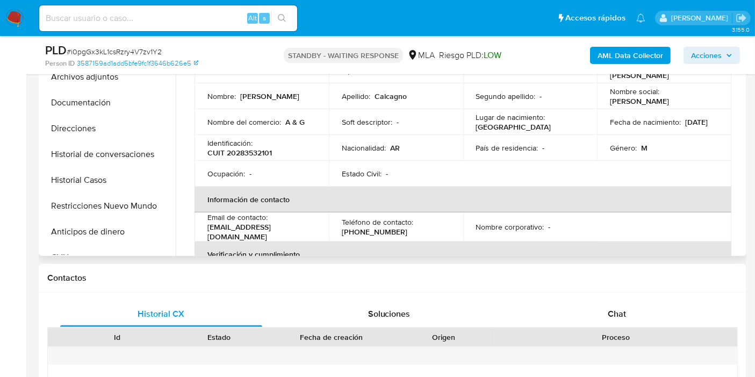
select select "10"
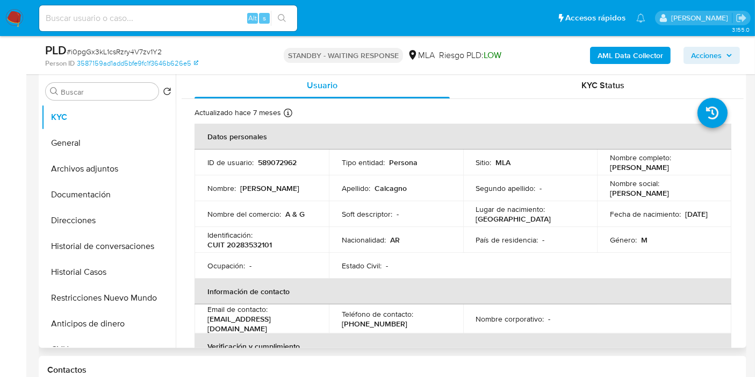
scroll to position [179, 0]
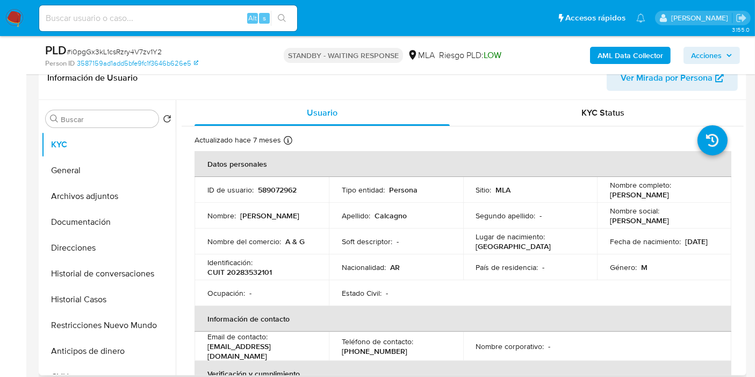
click at [259, 204] on td "Nombre : [PERSON_NAME]" at bounding box center [262, 216] width 134 height 26
click at [273, 189] on p "589072962" at bounding box center [277, 190] width 39 height 10
click at [275, 220] on p "Jorge Leonardo" at bounding box center [269, 216] width 59 height 10
click at [262, 269] on p "CUIT 20283532101" at bounding box center [239, 272] width 65 height 10
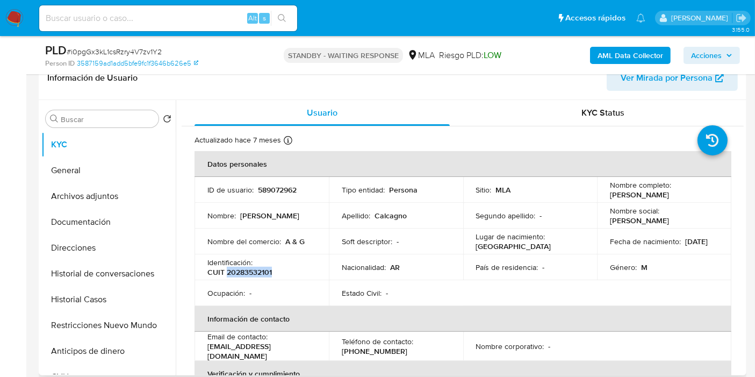
click at [262, 269] on p "CUIT 20283532101" at bounding box center [239, 272] width 65 height 10
copy p "20283532101"
drag, startPoint x: 252, startPoint y: 278, endPoint x: 250, endPoint y: 210, distance: 68.8
click at [249, 268] on td "Identificación : CUIT 20283532101" at bounding box center [262, 267] width 134 height 26
drag, startPoint x: 276, startPoint y: 197, endPoint x: 277, endPoint y: 180, distance: 17.2
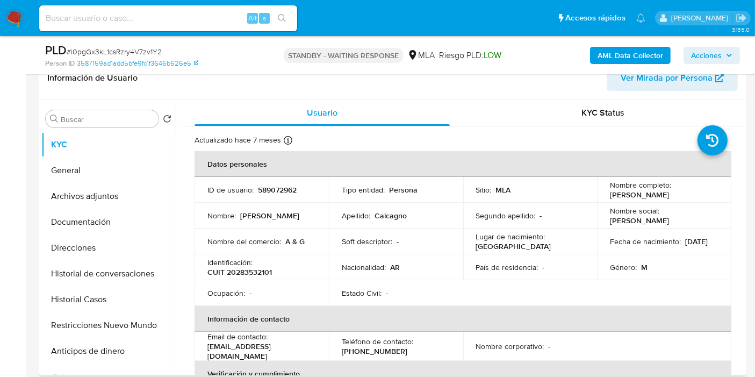
click at [275, 193] on td "ID de usuario : 589072962" at bounding box center [262, 190] width 134 height 26
click at [277, 180] on td "ID de usuario : 589072962" at bounding box center [262, 190] width 134 height 26
click at [280, 187] on p "589072962" at bounding box center [277, 190] width 39 height 10
copy p "589072962"
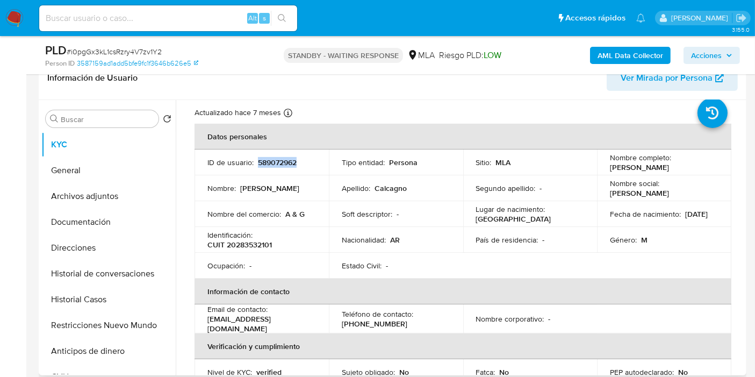
scroll to position [0, 0]
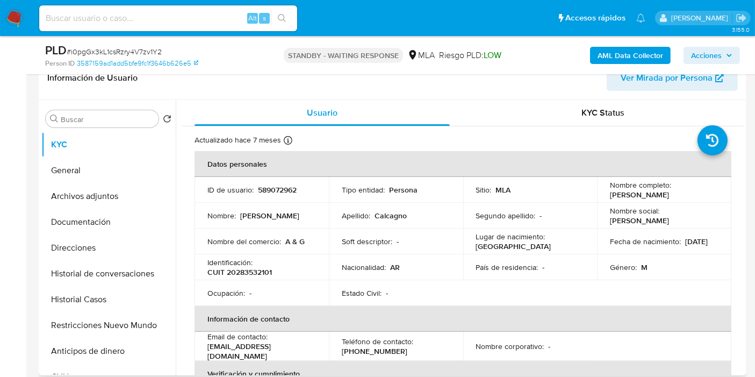
click at [390, 238] on p "Soft descriptor :" at bounding box center [367, 242] width 51 height 10
click at [255, 275] on p "CUIT 20283532101" at bounding box center [239, 272] width 65 height 10
copy p "20283532101"
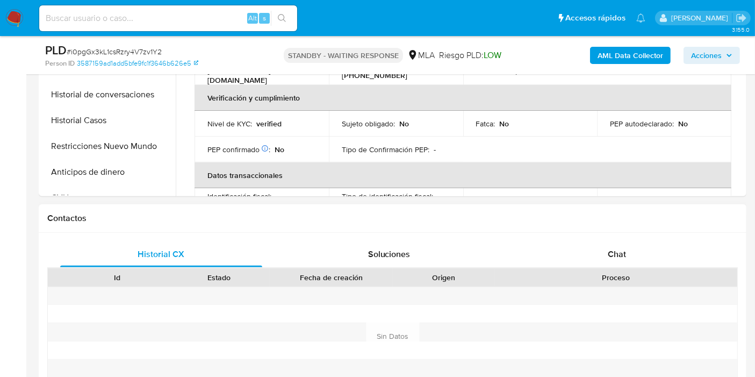
scroll to position [239, 0]
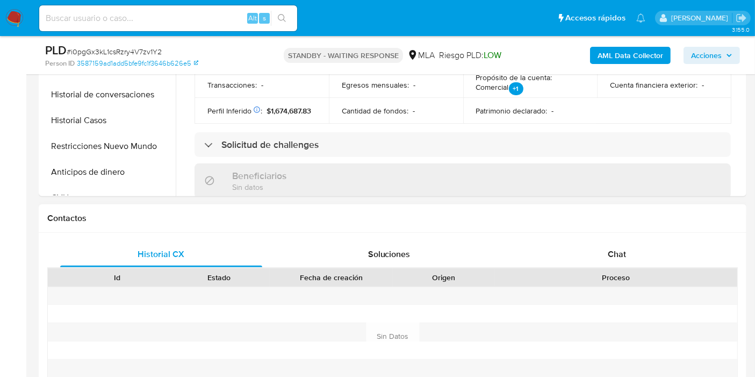
click at [613, 239] on div "Historial CX Soluciones Chat Id Estado Fecha de creación Origen Proceso Anterio…" at bounding box center [393, 324] width 708 height 182
click at [617, 244] on div "Chat" at bounding box center [617, 254] width 202 height 26
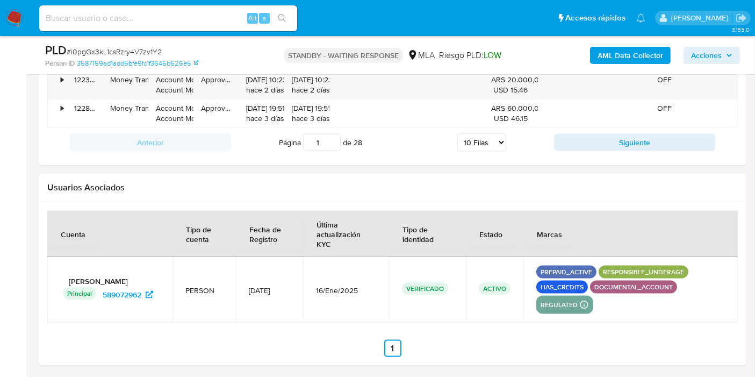
scroll to position [1437, 0]
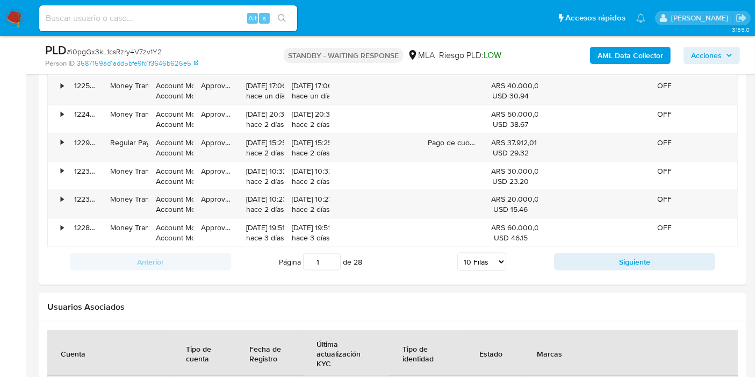
click at [147, 56] on span "# i0pgGx3kL1csRzry4V7zv1Y2" at bounding box center [114, 51] width 95 height 11
copy span "i0pgGx3kL1csRzry4V7zv1Y2"
click at [19, 6] on nav "Pausado Ver notificaciones Alt s Accesos rápidos Presiona las siguientes teclas…" at bounding box center [377, 18] width 755 height 36
click at [13, 14] on img at bounding box center [14, 18] width 18 height 18
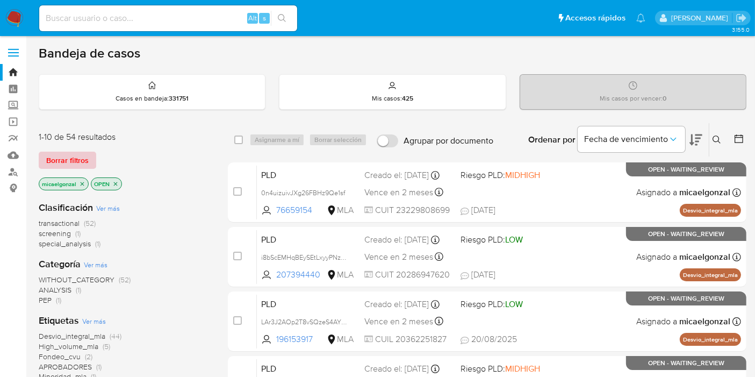
click at [67, 153] on span "Borrar filtros" at bounding box center [67, 160] width 42 height 15
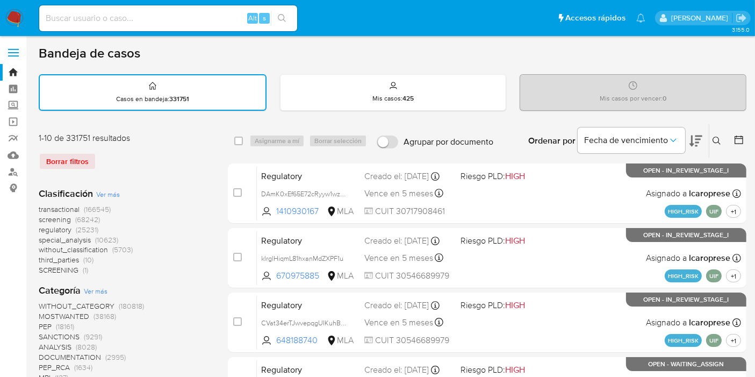
click at [713, 145] on button at bounding box center [719, 140] width 18 height 13
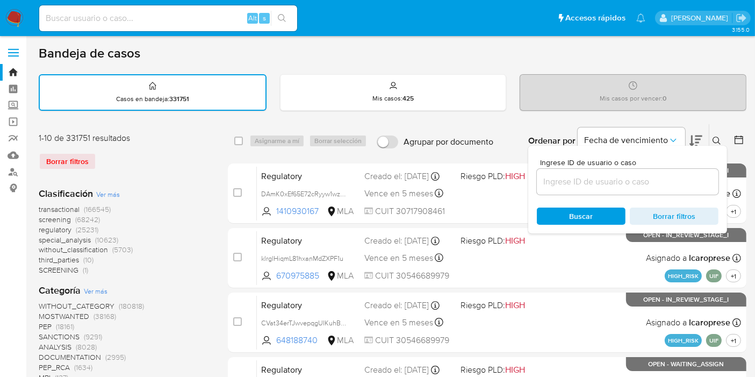
click at [669, 177] on input at bounding box center [628, 182] width 182 height 14
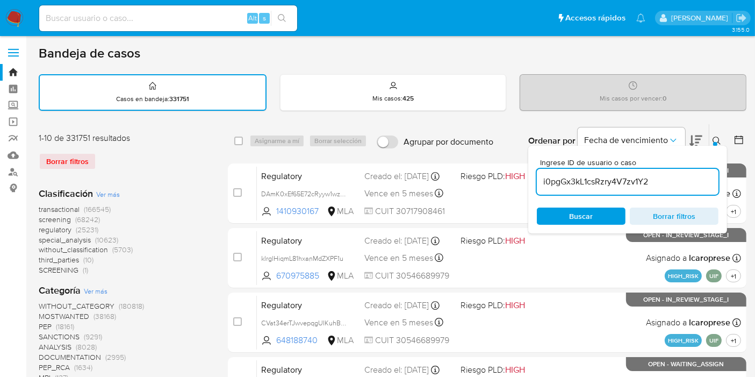
type input "i0pgGx3kL1csRzry4V7zv1Y2"
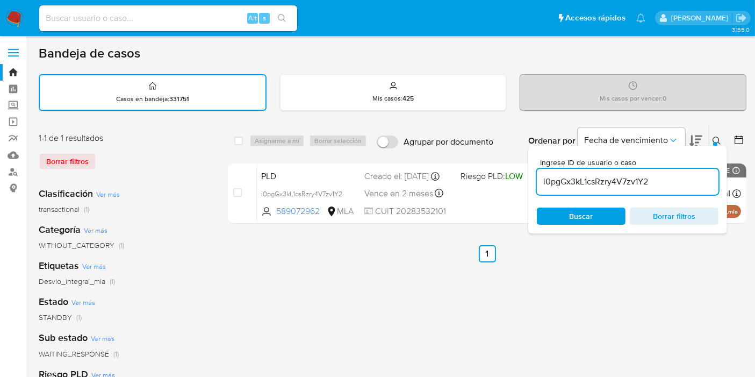
drag, startPoint x: 234, startPoint y: 146, endPoint x: 242, endPoint y: 128, distance: 19.5
click at [235, 145] on div "select-all-cases-checkbox" at bounding box center [240, 140] width 13 height 13
click at [242, 126] on div "select-all-cases-checkbox Asignarme a mí Borrar selección Agrupar por documento…" at bounding box center [487, 140] width 519 height 33
click at [11, 24] on img at bounding box center [14, 18] width 18 height 18
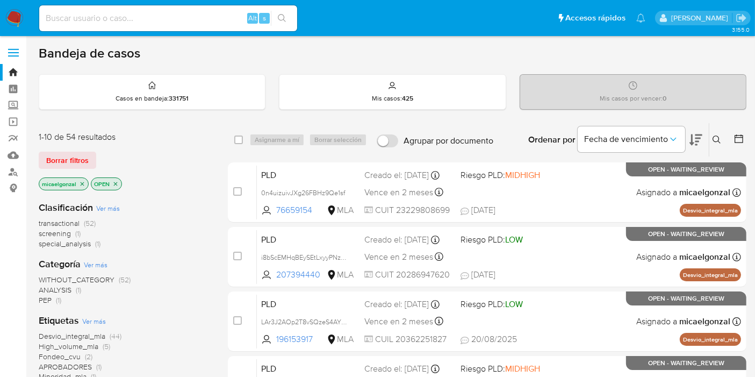
click at [77, 221] on span "transactional" at bounding box center [59, 223] width 41 height 11
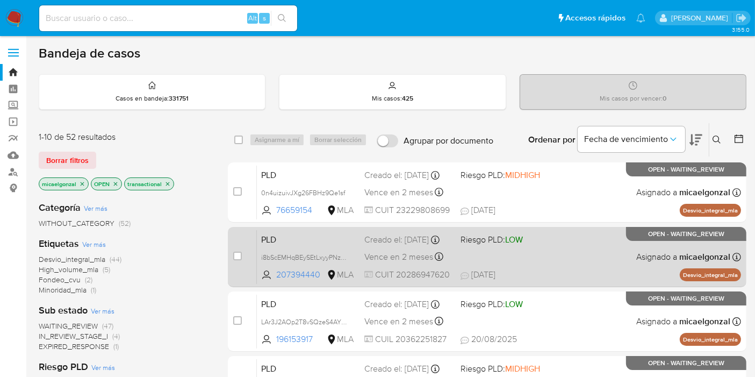
click at [398, 246] on div "Creado el: [DATE] Creado el: [DATE] 12:44:11" at bounding box center [408, 240] width 88 height 12
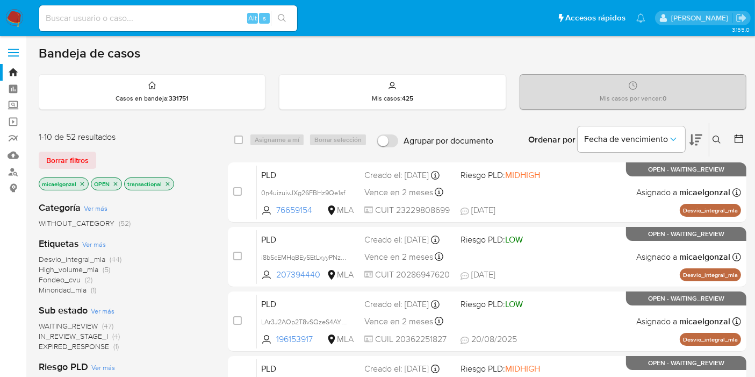
click at [86, 326] on span "WAITING_REVIEW" at bounding box center [68, 325] width 59 height 11
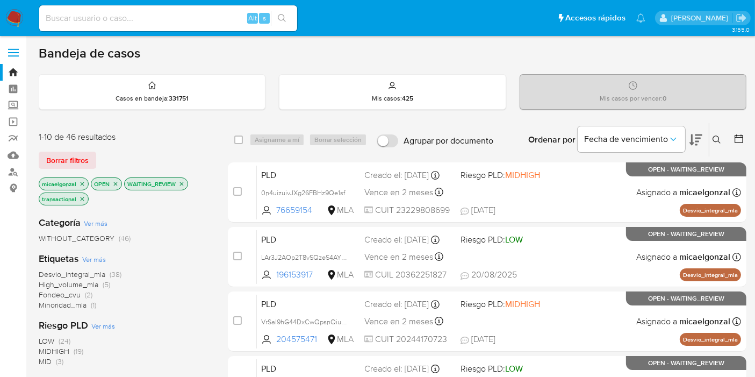
click at [148, 29] on div "Alt s" at bounding box center [168, 18] width 258 height 26
click at [161, 22] on input at bounding box center [168, 18] width 258 height 14
click at [218, 30] on div "Alt s" at bounding box center [168, 18] width 258 height 26
click at [227, 22] on input at bounding box center [168, 18] width 258 height 14
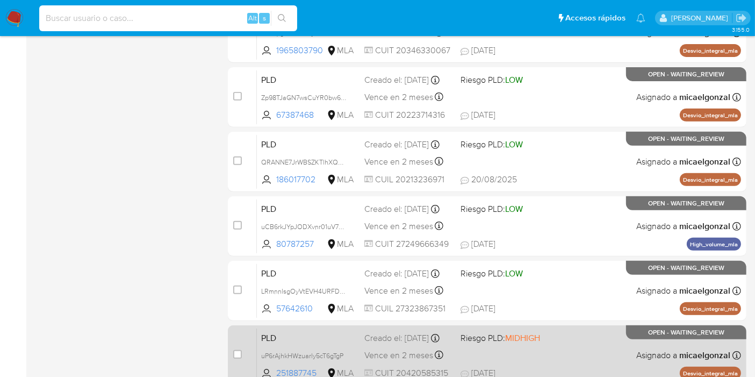
scroll to position [470, 0]
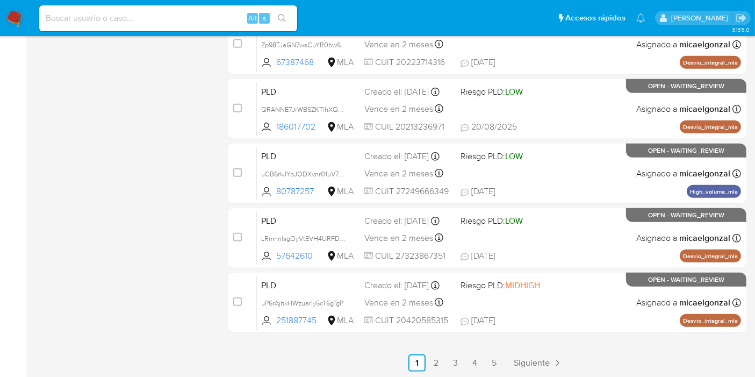
click at [497, 354] on link "5" at bounding box center [494, 362] width 17 height 17
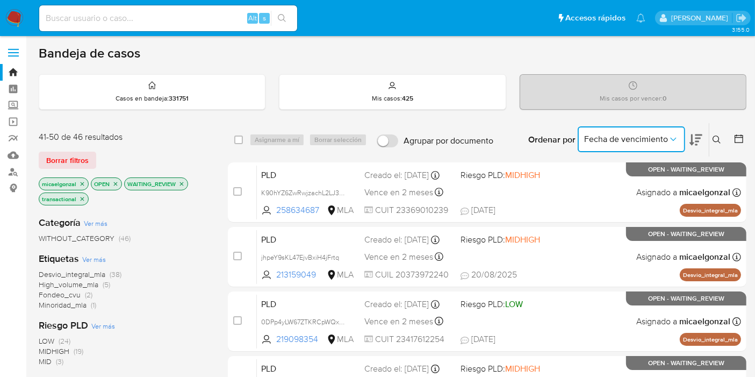
click at [677, 147] on button "Fecha de vencimiento" at bounding box center [632, 139] width 108 height 26
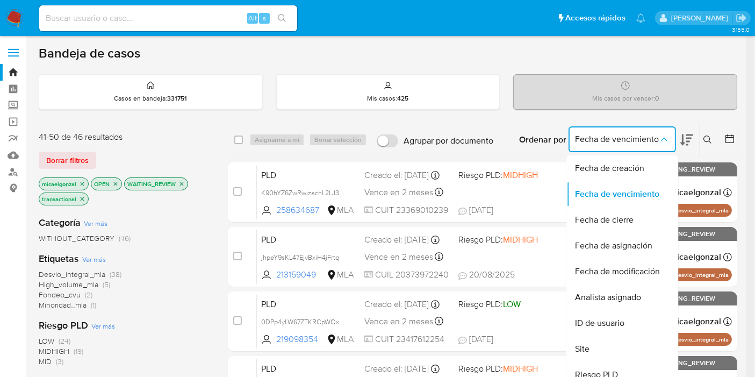
click at [693, 142] on icon at bounding box center [687, 139] width 13 height 13
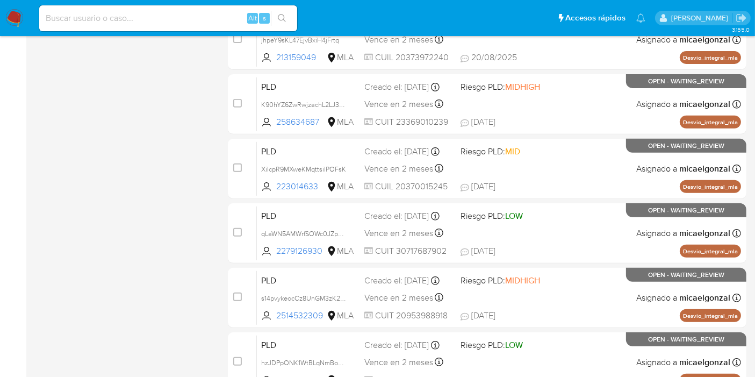
scroll to position [112, 0]
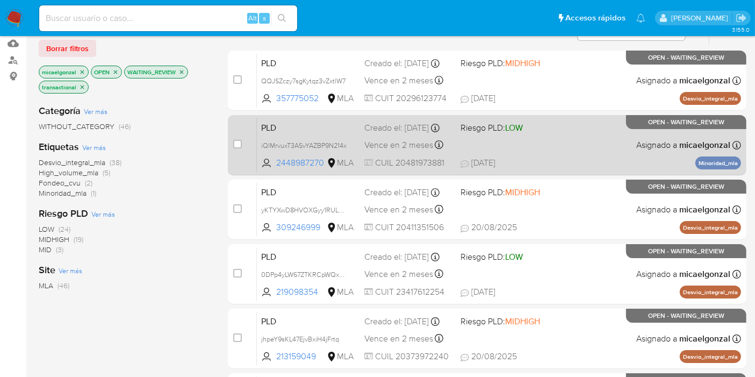
click at [400, 132] on div "Creado el: 12/08/2025 Creado el: 12/08/2025 12:32:53" at bounding box center [408, 128] width 88 height 12
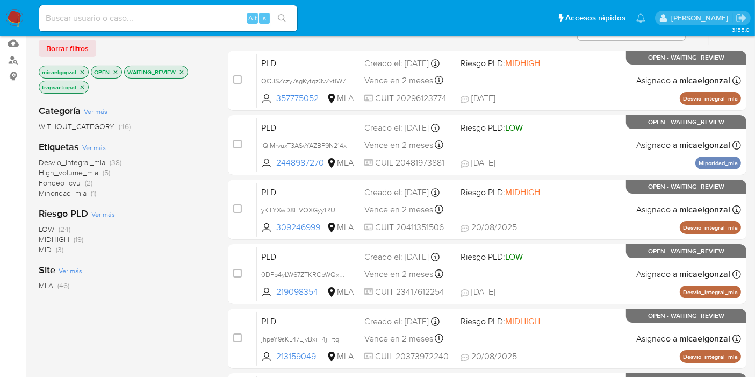
click at [112, 24] on input at bounding box center [168, 18] width 258 height 14
paste input "Owwp9pFI0ixwqr7e37oPP9KL"
type input "Owwp9pFI0ixwqr7e37oPP9KL"
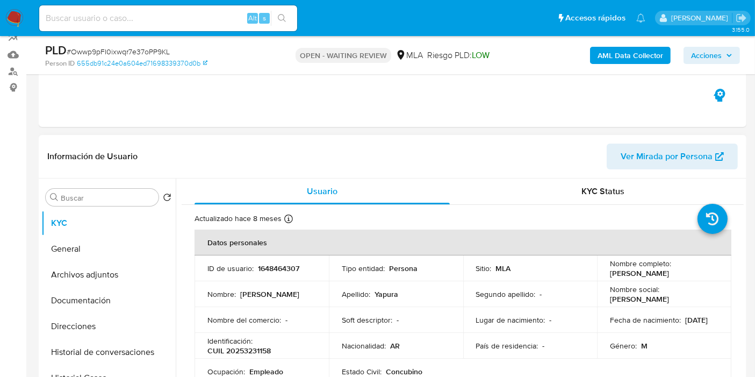
scroll to position [119, 0]
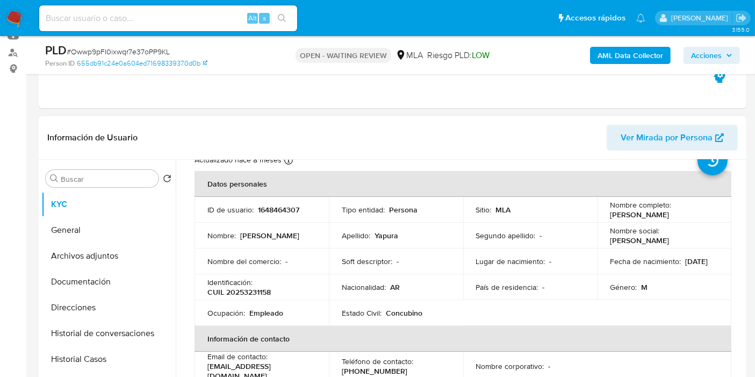
select select "10"
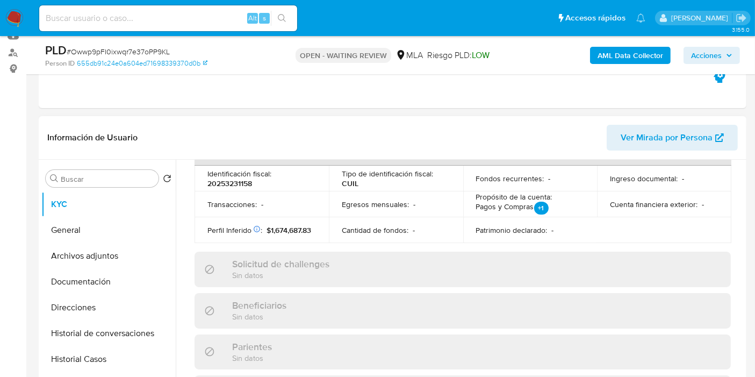
scroll to position [575, 0]
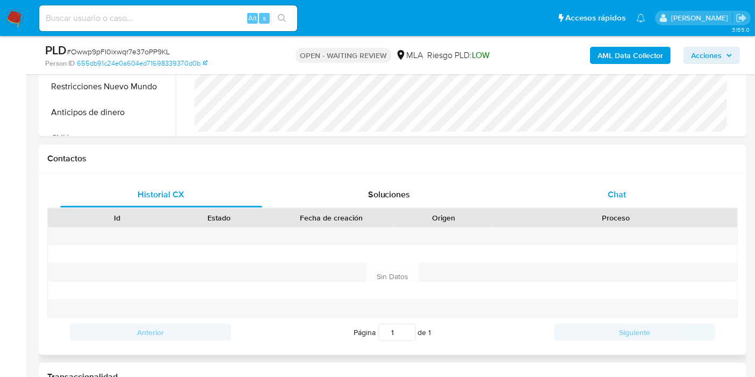
click at [622, 200] on div "Chat" at bounding box center [617, 195] width 202 height 26
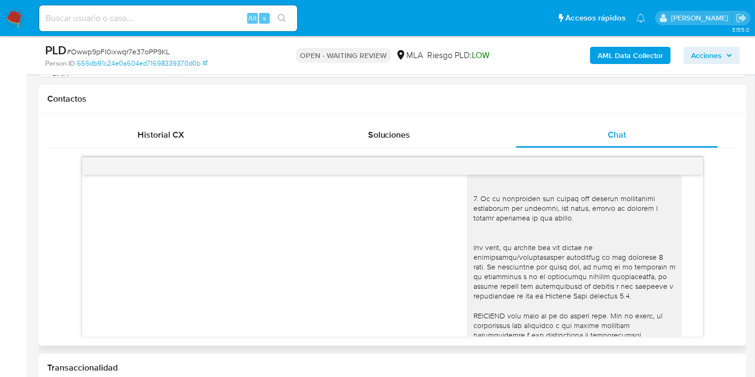
scroll to position [310, 0]
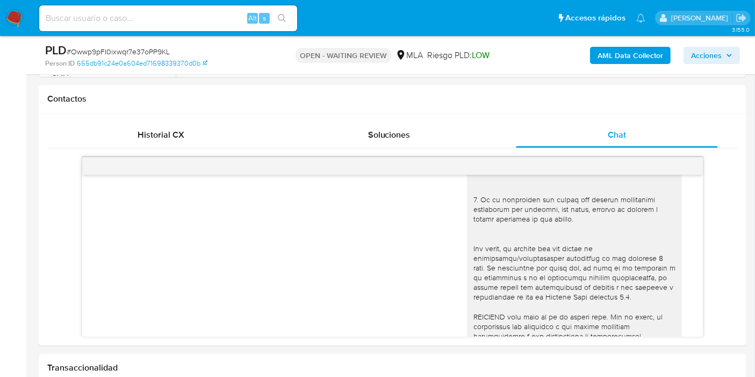
click at [130, 54] on span "# Owwp9pFI0ixwqr7e37oPP9KL" at bounding box center [118, 51] width 103 height 11
copy span "Owwp9pFI0ixwqr7e37oPP9KL"
click at [17, 27] on nav "Pausado Ver notificaciones Alt s Accesos rápidos Presiona las siguientes teclas…" at bounding box center [377, 18] width 755 height 36
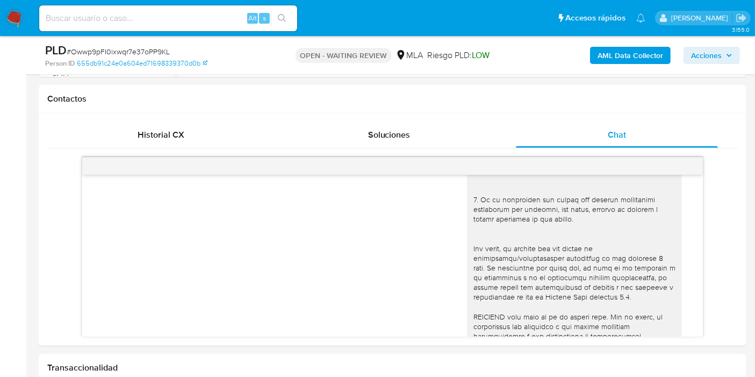
click at [12, 17] on img at bounding box center [14, 18] width 18 height 18
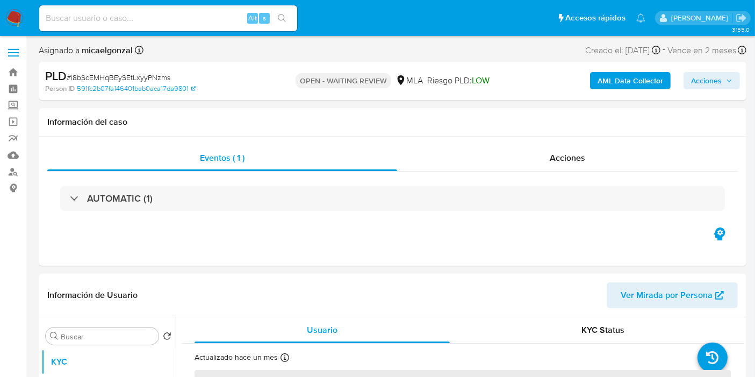
click at [124, 72] on span "# i8bScEMHqBEySEtLxyyPNzms" at bounding box center [119, 77] width 104 height 11
copy span "i8bScEMHqBEySEtLxyyPNzms"
select select "10"
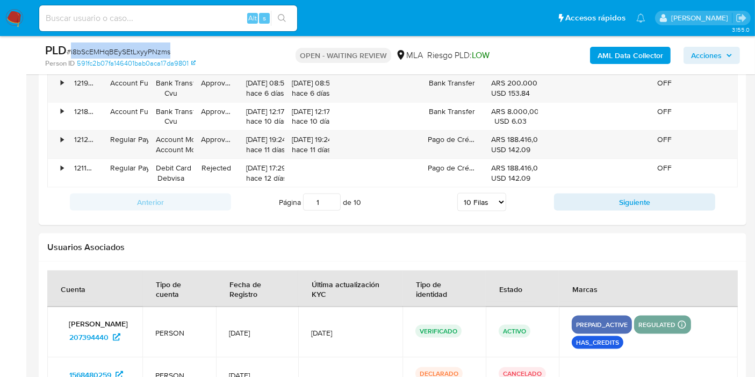
scroll to position [1477, 0]
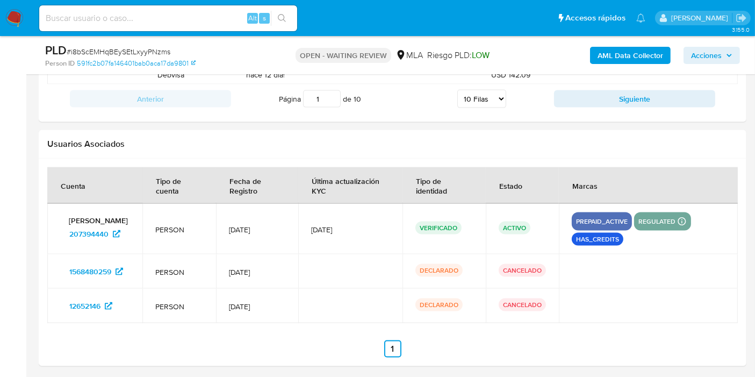
click at [4, 28] on nav "Pausado Ver notificaciones Alt s Accesos rápidos Presiona las siguientes teclas…" at bounding box center [377, 18] width 755 height 36
click at [16, 11] on img at bounding box center [14, 18] width 18 height 18
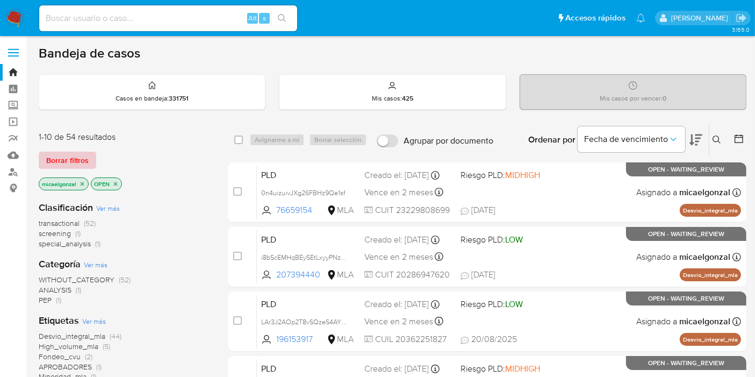
click at [62, 153] on span "Borrar filtros" at bounding box center [67, 160] width 42 height 15
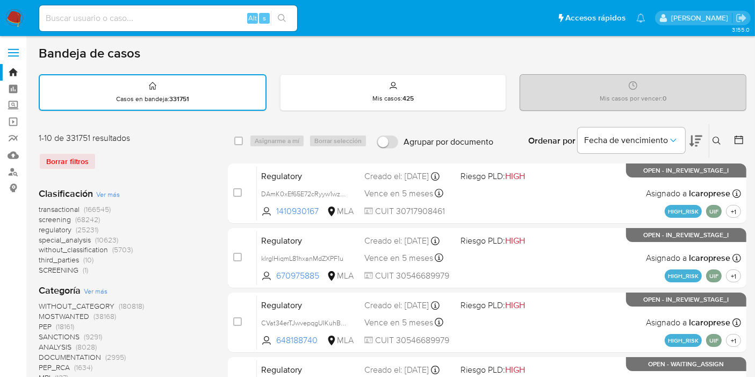
click at [711, 140] on button at bounding box center [719, 140] width 18 height 13
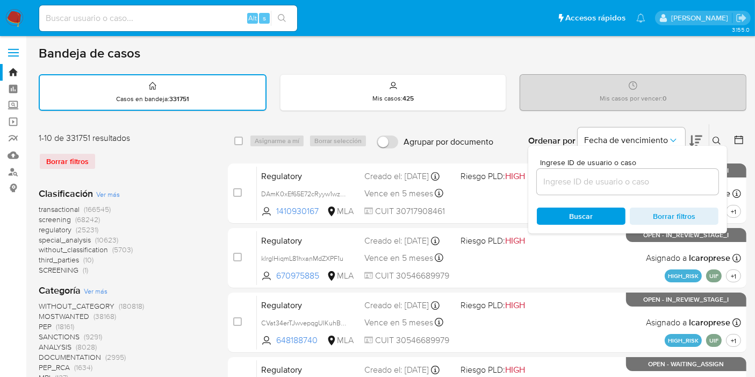
click at [606, 182] on input at bounding box center [628, 182] width 182 height 14
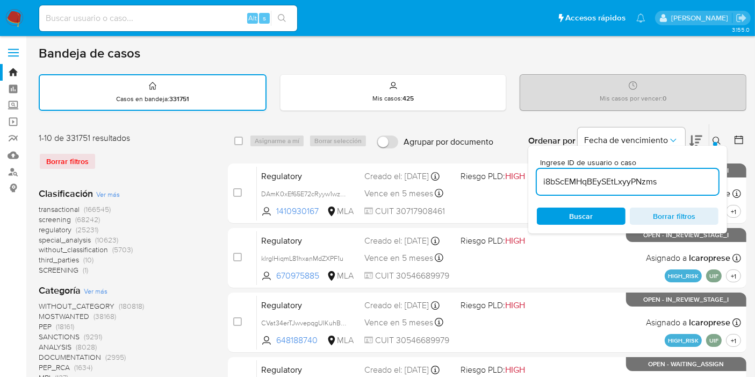
type input "i8bScEMHqBEySEtLxyyPNzms"
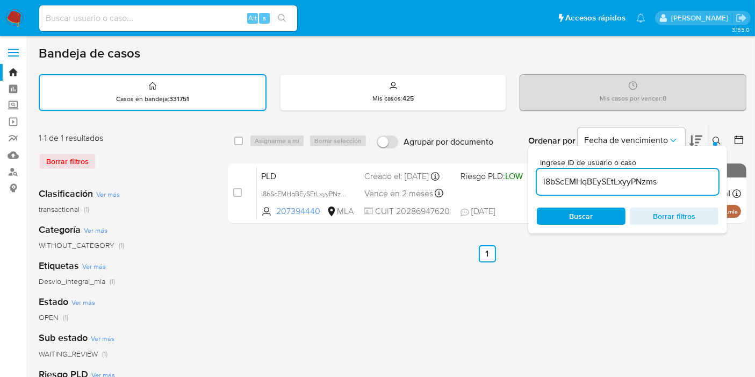
click at [239, 145] on div "select-all-cases-checkbox" at bounding box center [240, 140] width 13 height 13
click at [240, 141] on input "checkbox" at bounding box center [238, 141] width 9 height 9
checkbox input "true"
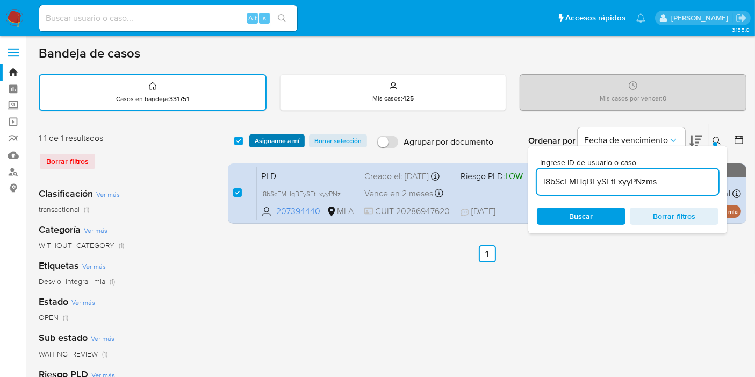
click at [276, 135] on span "Asignarme a mí" at bounding box center [277, 140] width 45 height 11
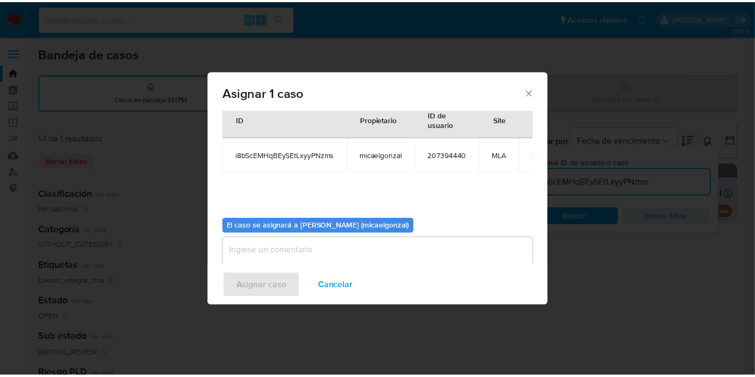
scroll to position [55, 0]
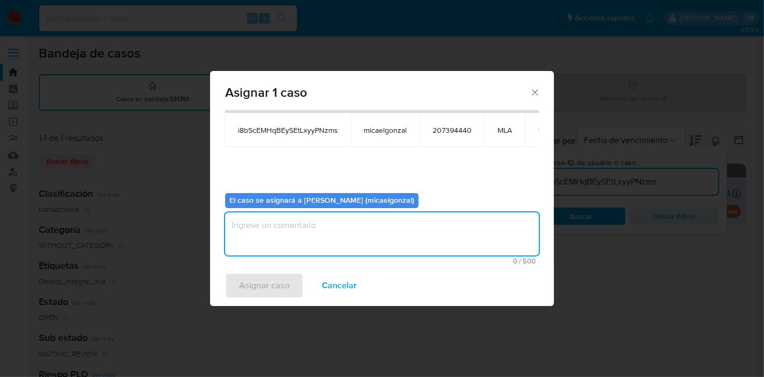
click at [318, 240] on textarea "assign-modal" at bounding box center [382, 233] width 314 height 43
click at [275, 280] on span "Asignar caso" at bounding box center [264, 286] width 51 height 24
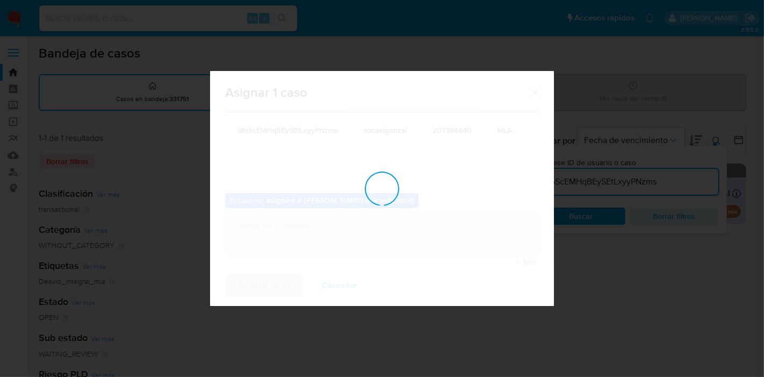
checkbox input "false"
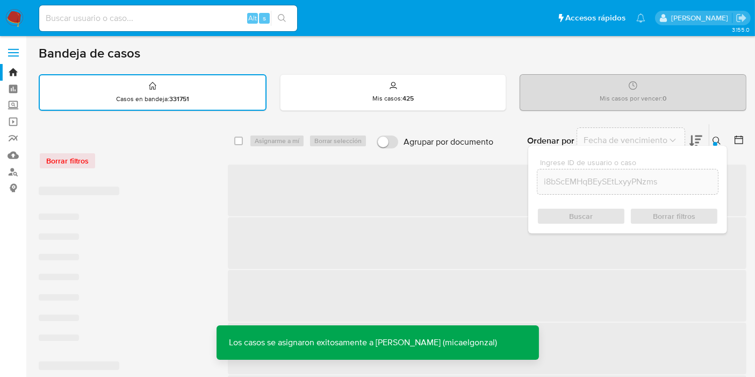
click at [111, 17] on input at bounding box center [168, 18] width 258 height 14
paste input "i8bScEMHqBEySEtLxyyPNzms"
type input "i8bScEMHqBEySEtLxyyPNzms"
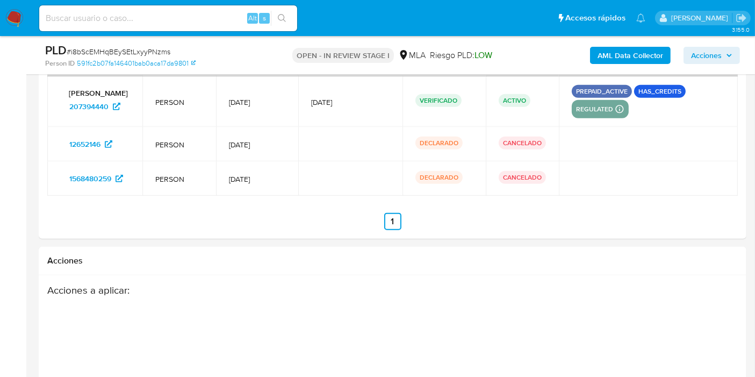
select select "10"
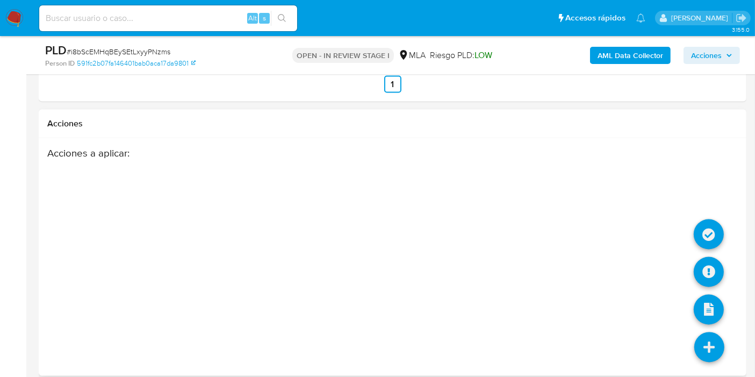
scroll to position [1777, 0]
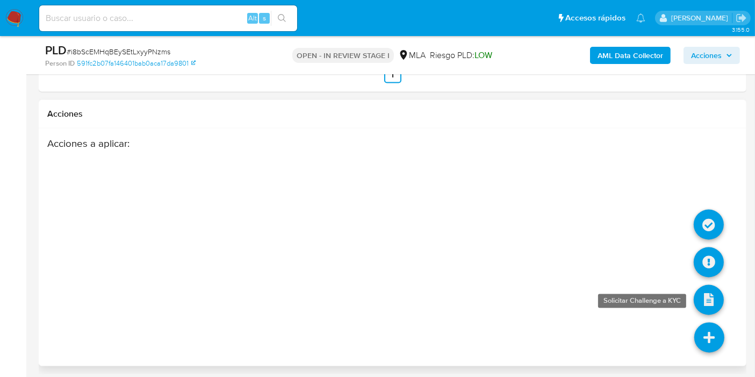
click at [709, 306] on icon at bounding box center [709, 300] width 30 height 30
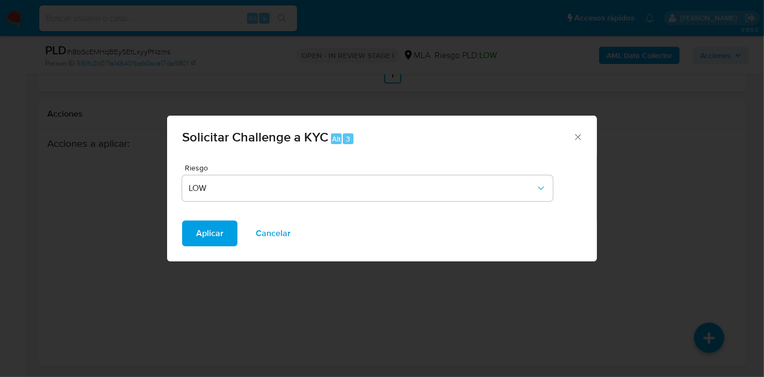
click at [564, 127] on div "Solicitar Challenge a KYC Alt 3" at bounding box center [382, 136] width 430 height 40
click at [588, 140] on div "Solicitar Challenge a KYC Alt 3" at bounding box center [382, 136] width 430 height 40
click at [580, 136] on icon "Cerrar" at bounding box center [578, 137] width 11 height 11
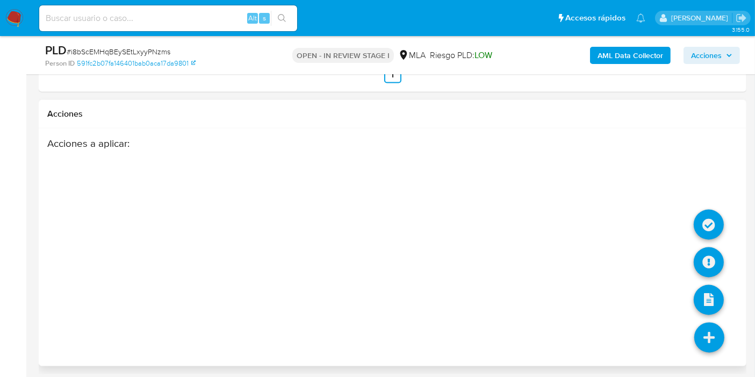
click at [714, 339] on icon at bounding box center [710, 338] width 30 height 30
click at [701, 333] on icon at bounding box center [710, 338] width 30 height 30
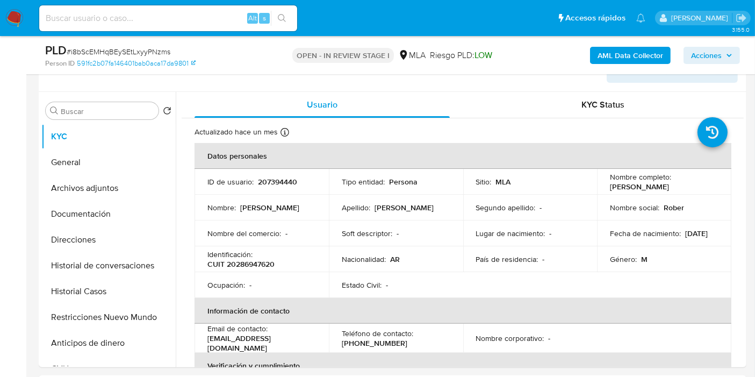
scroll to position [104, 0]
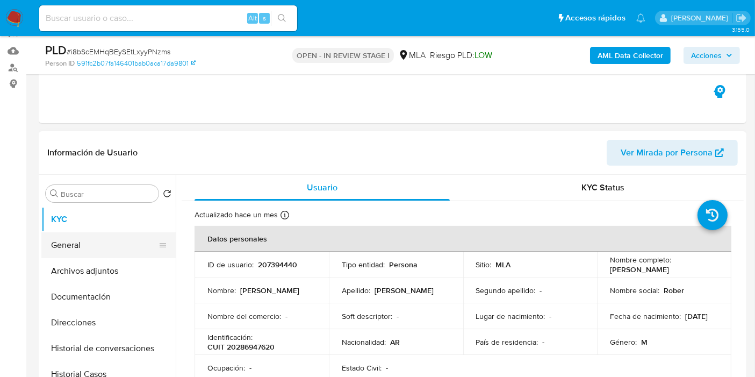
click at [116, 250] on button "General" at bounding box center [104, 245] width 126 height 26
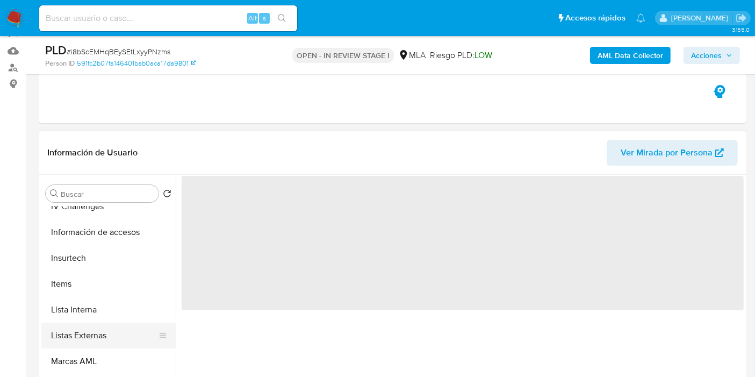
scroll to position [505, 0]
click at [125, 332] on button "Marcas AML" at bounding box center [104, 333] width 126 height 26
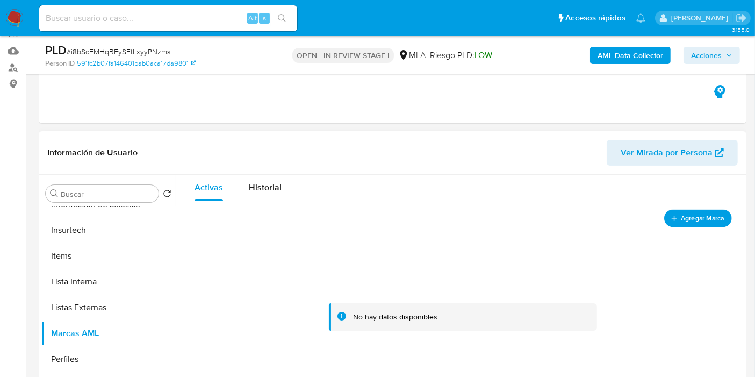
click at [664, 219] on button "Agregar Marca" at bounding box center [698, 218] width 68 height 18
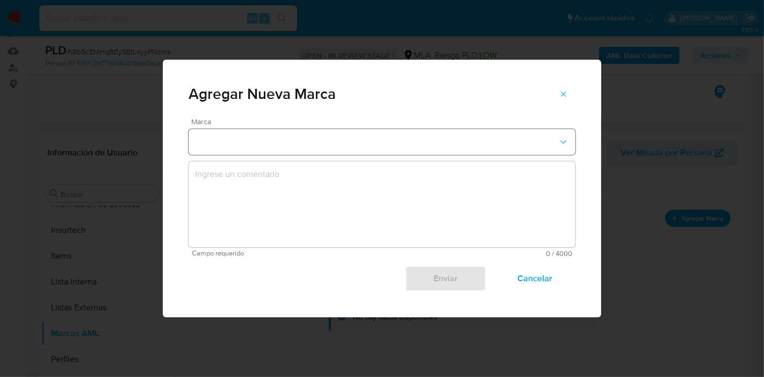
click at [357, 140] on button "marks-modal" at bounding box center [382, 142] width 387 height 26
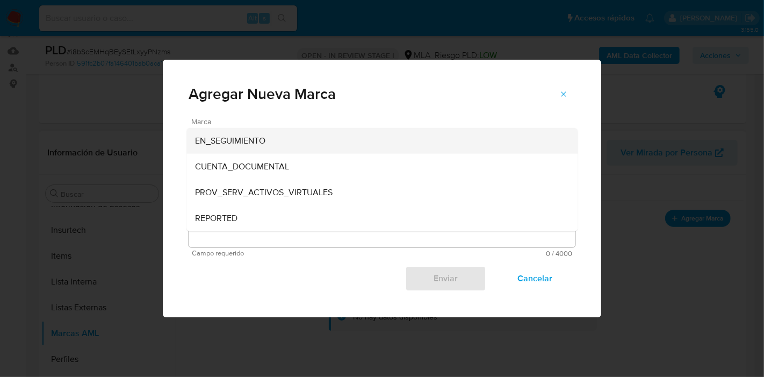
click at [315, 148] on div "EN_SEGUIMIENTO" at bounding box center [379, 141] width 368 height 26
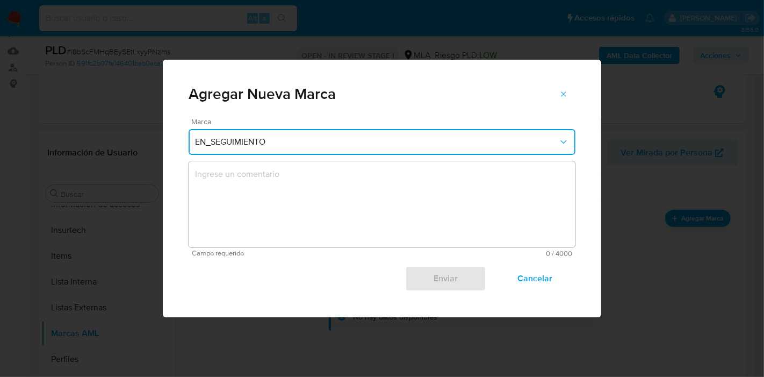
click at [280, 214] on textarea "marks-modal" at bounding box center [382, 204] width 387 height 86
click at [560, 98] on span "marks-modal" at bounding box center [564, 94] width 9 height 15
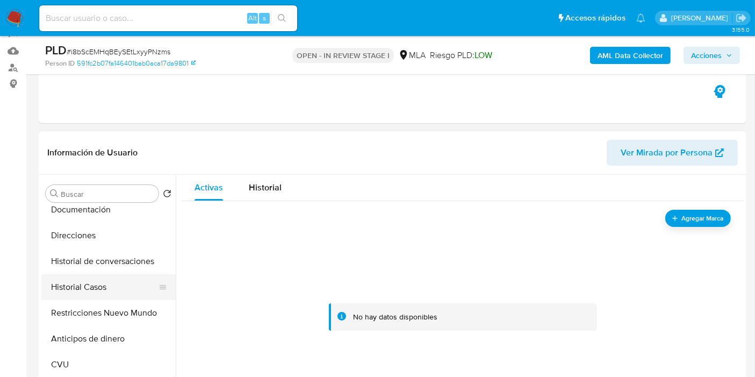
scroll to position [0, 0]
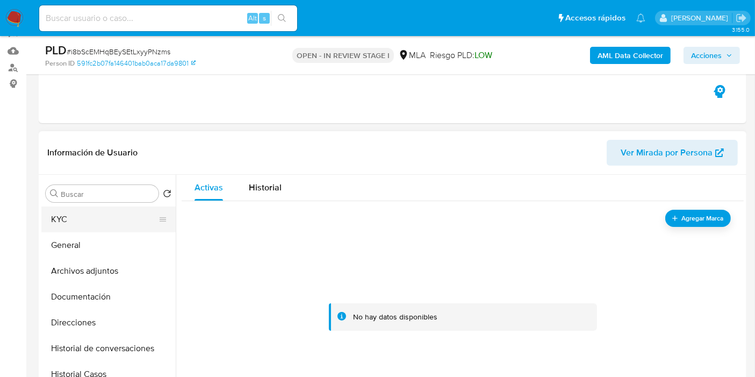
click at [89, 216] on button "KYC" at bounding box center [104, 219] width 126 height 26
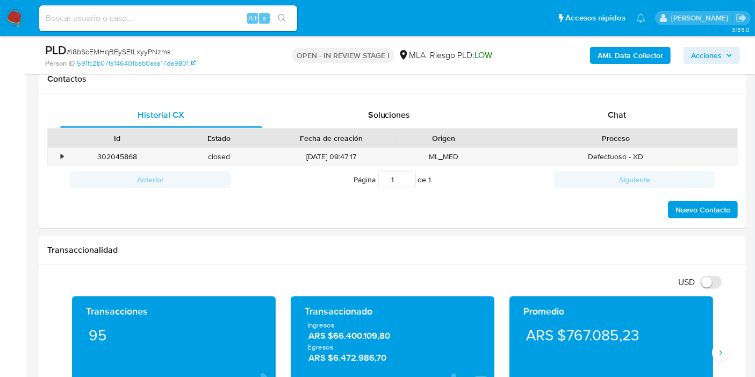
scroll to position [418, 0]
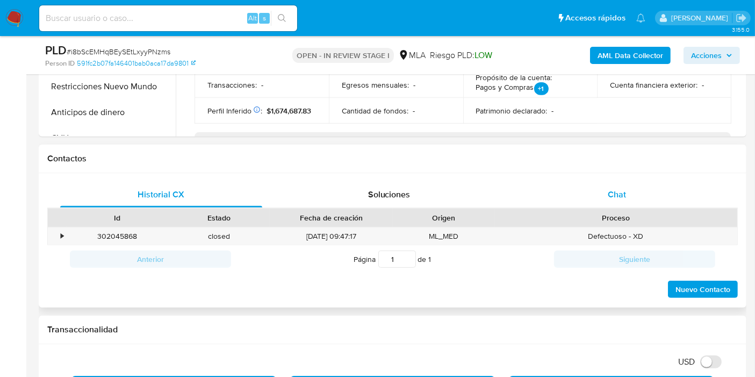
click at [620, 193] on span "Chat" at bounding box center [617, 194] width 18 height 12
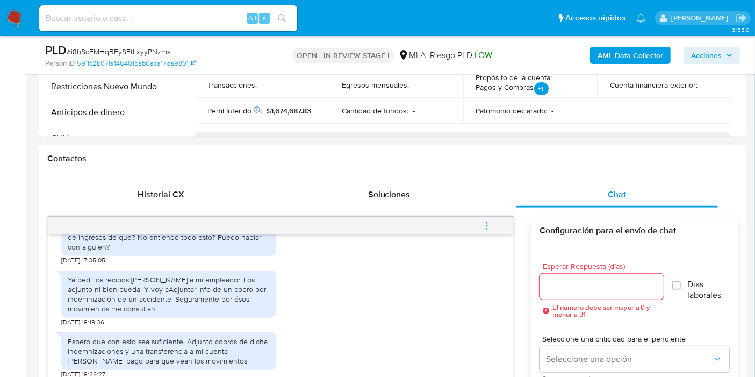
scroll to position [468, 0]
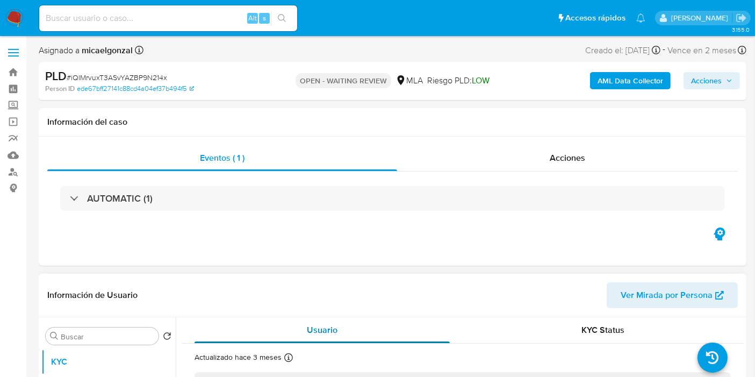
select select "10"
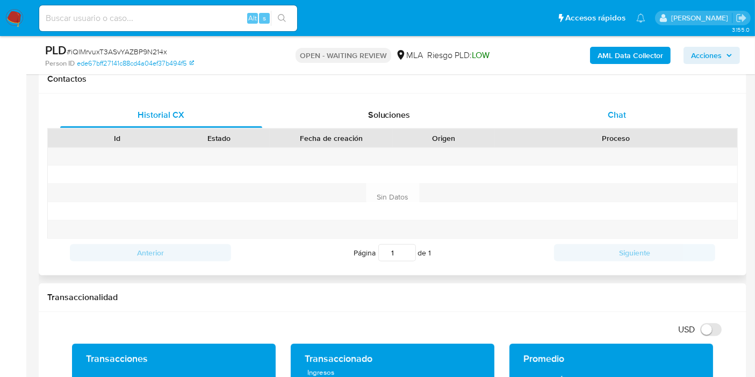
scroll to position [477, 0]
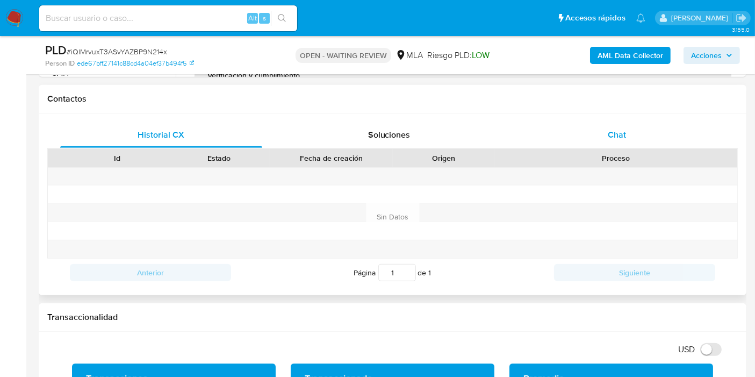
click at [624, 146] on div "Chat" at bounding box center [617, 135] width 202 height 26
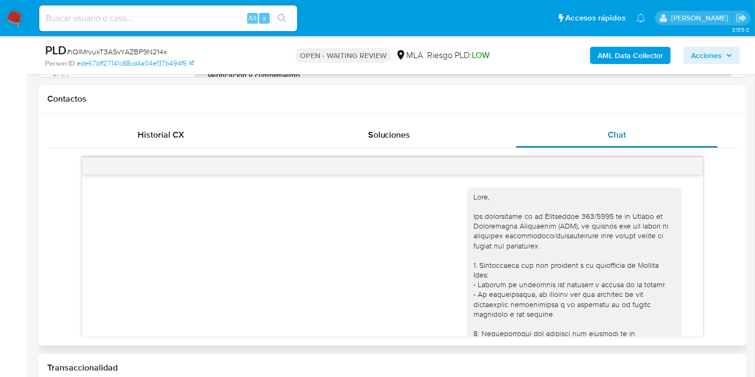
scroll to position [461, 0]
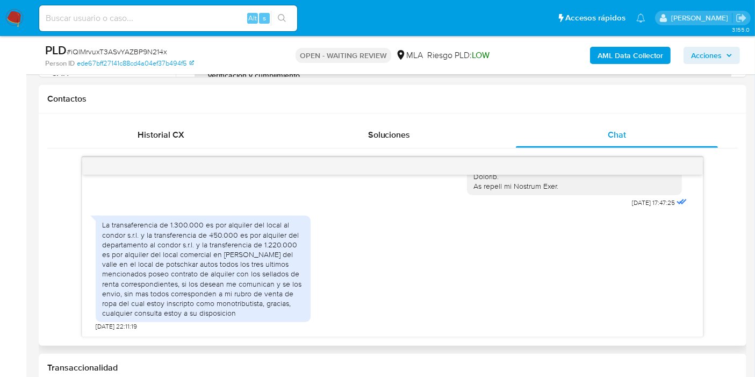
click at [194, 290] on div "La transaferencia de 1.300.000 es por alquiler del local al condor s.r.l. y la …" at bounding box center [203, 269] width 202 height 98
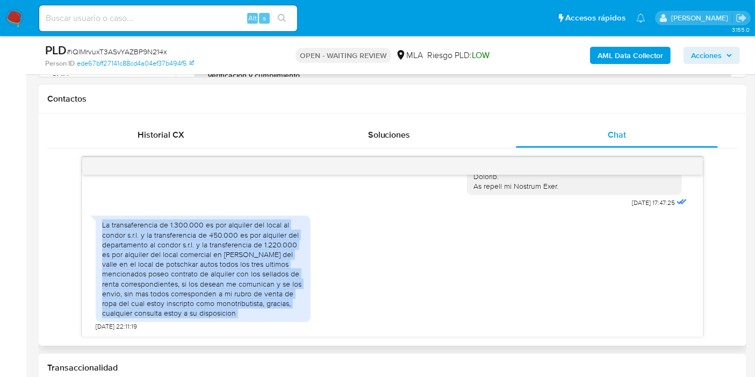
click at [194, 290] on div "La transaferencia de 1.300.000 es por alquiler del local al condor s.r.l. y la …" at bounding box center [203, 269] width 202 height 98
click at [190, 291] on div "La transaferencia de 1.300.000 es por alquiler del local al condor s.r.l. y la …" at bounding box center [203, 269] width 202 height 98
click at [194, 288] on div "La transaferencia de 1.300.000 es por alquiler del local al condor s.r.l. y la …" at bounding box center [203, 269] width 202 height 98
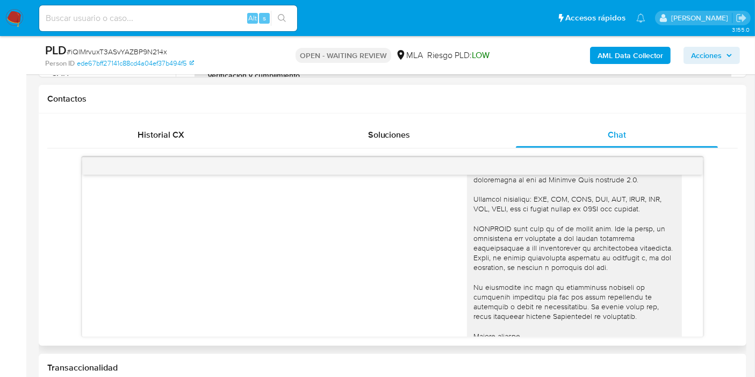
scroll to position [102, 0]
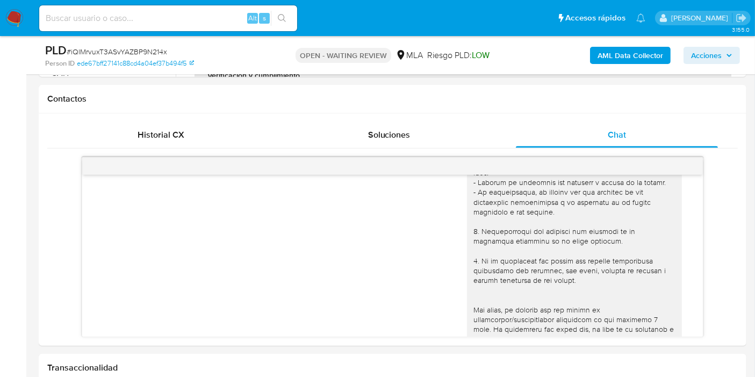
click at [22, 8] on nav "Pausado Ver notificaciones Alt s Accesos rápidos Presiona las siguientes teclas…" at bounding box center [377, 18] width 755 height 36
click at [20, 17] on img at bounding box center [14, 18] width 18 height 18
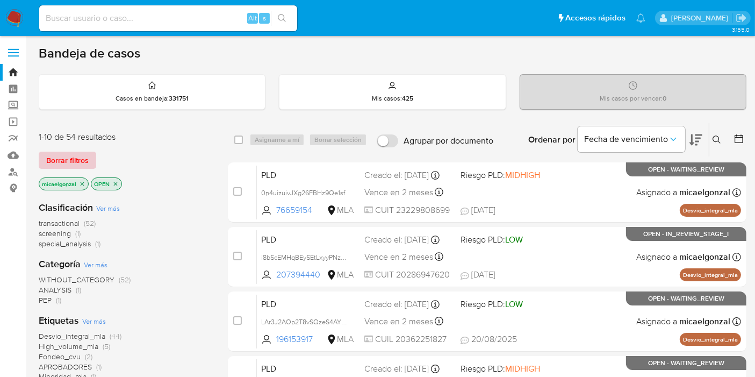
click at [76, 161] on span "Borrar filtros" at bounding box center [67, 160] width 42 height 15
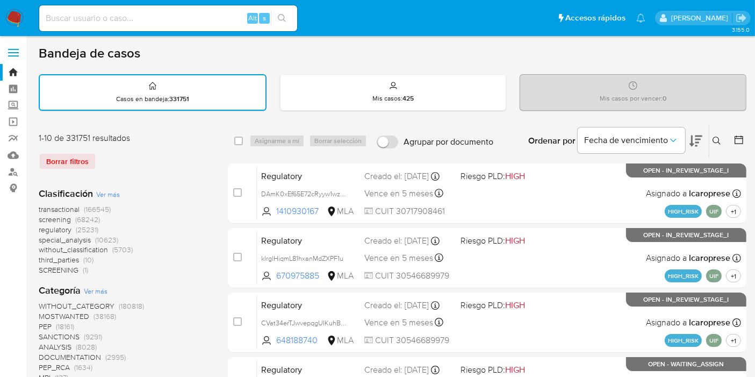
click at [720, 134] on button at bounding box center [719, 140] width 18 height 13
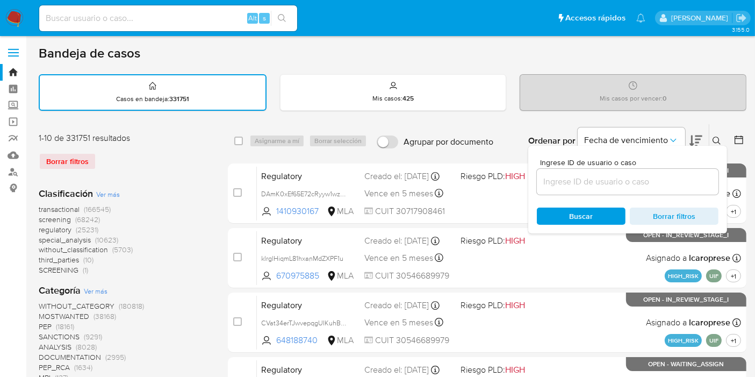
click at [602, 183] on input at bounding box center [628, 182] width 182 height 14
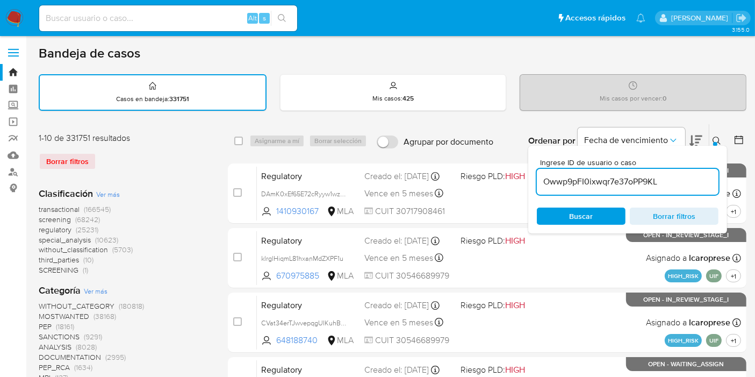
type input "Owwp9pFI0ixwqr7e37oPP9KL"
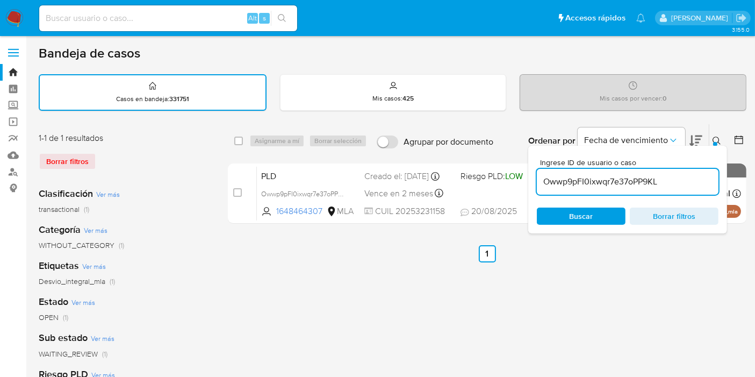
drag, startPoint x: 255, startPoint y: 141, endPoint x: 243, endPoint y: 139, distance: 12.5
click at [252, 141] on div "Asignarme a mí Borrar selección" at bounding box center [310, 140] width 122 height 13
click at [240, 139] on input "checkbox" at bounding box center [238, 141] width 9 height 9
checkbox input "true"
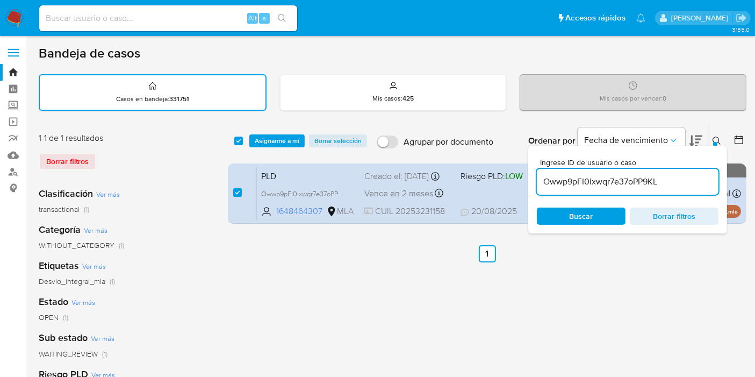
click at [271, 131] on div "select-all-cases-checkbox Asignarme a mí Borrar selección Agrupar por documento…" at bounding box center [487, 140] width 519 height 33
click at [271, 144] on span "Asignarme a mí" at bounding box center [277, 140] width 45 height 11
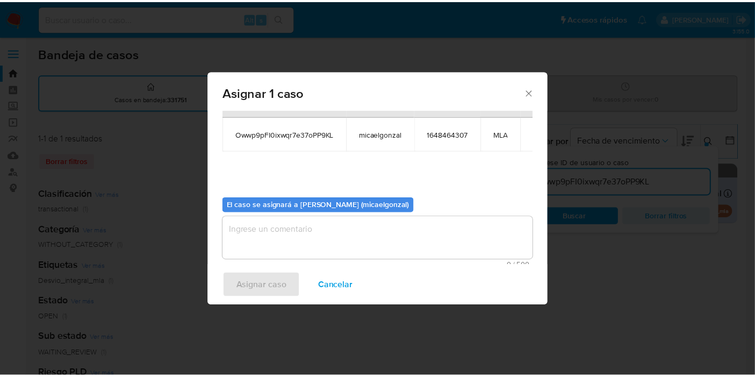
scroll to position [55, 0]
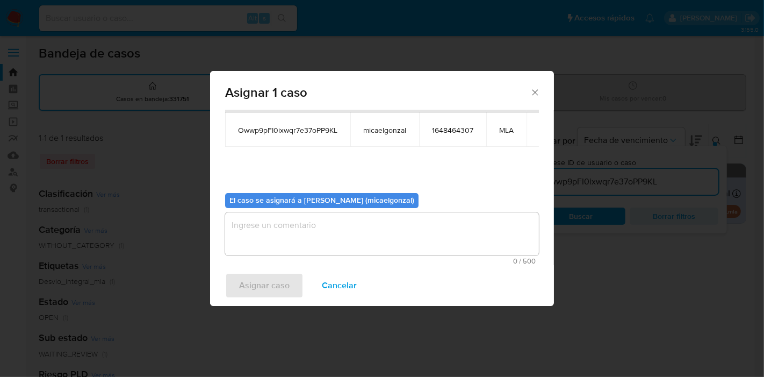
drag, startPoint x: 339, startPoint y: 266, endPoint x: 334, endPoint y: 225, distance: 41.7
click at [336, 257] on div "Asignar 1 caso Casos a asignar: ID Propietario ID de usuario Site Owwp9pFI0ixwq…" at bounding box center [382, 188] width 344 height 235
click at [334, 225] on textarea "assign-modal" at bounding box center [382, 233] width 314 height 43
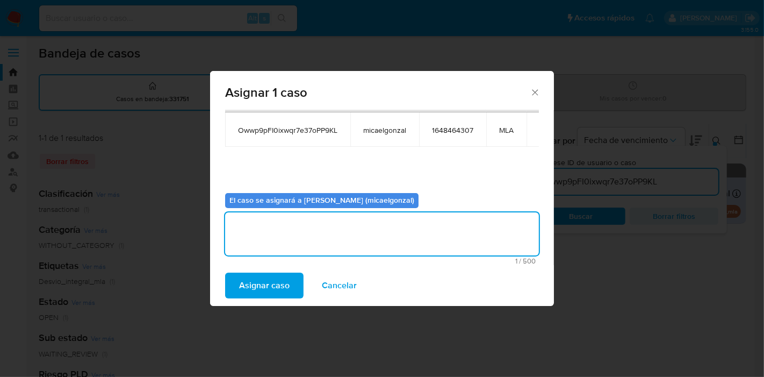
click at [240, 280] on span "Asignar caso" at bounding box center [264, 286] width 51 height 24
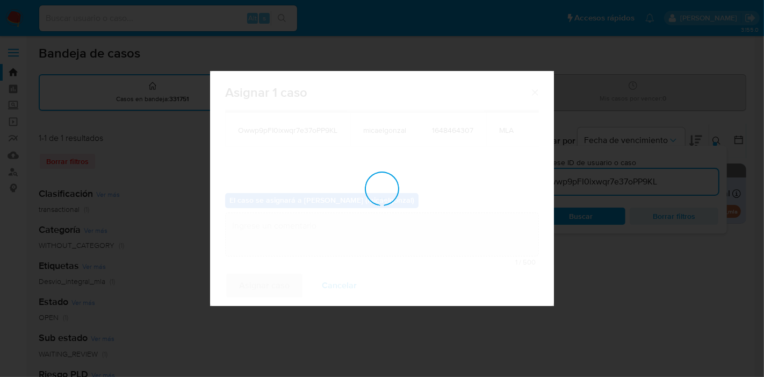
checkbox input "false"
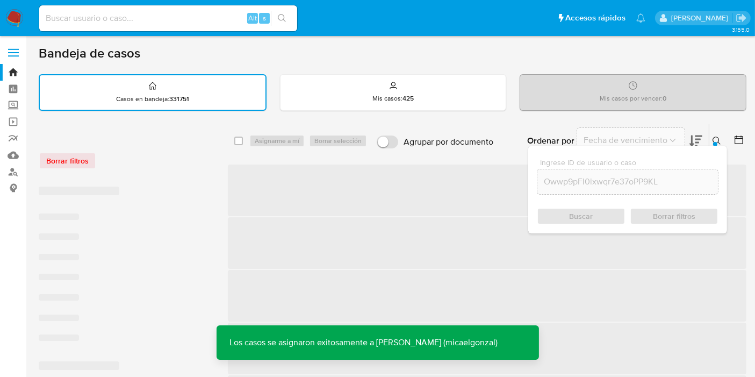
click at [105, 20] on input at bounding box center [168, 18] width 258 height 14
paste input "Owwp9pFI0ixwqr7e37oPP9KL"
type input "Owwp9pFI0ixwqr7e37oPP9KL"
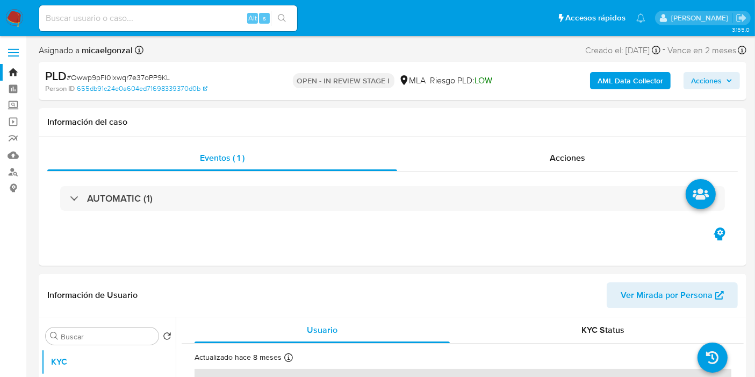
select select "10"
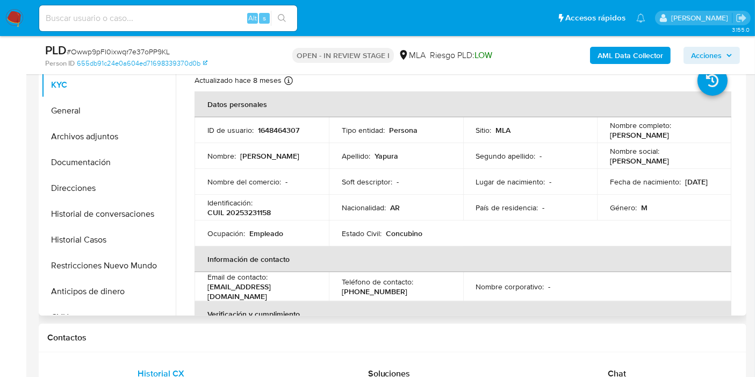
click at [250, 214] on p "CUIL 20253231158" at bounding box center [238, 212] width 63 height 10
copy p "20253231158"
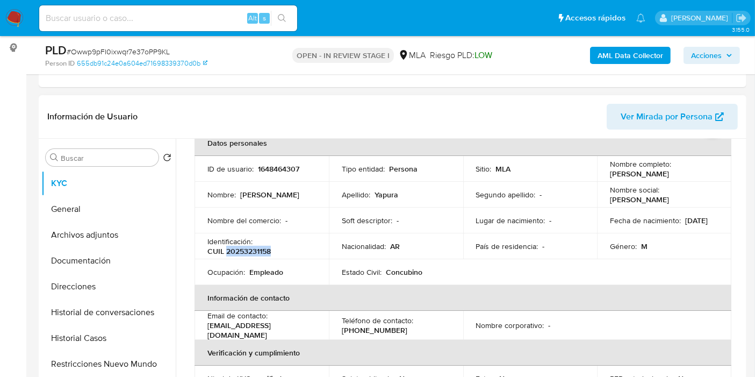
scroll to position [179, 0]
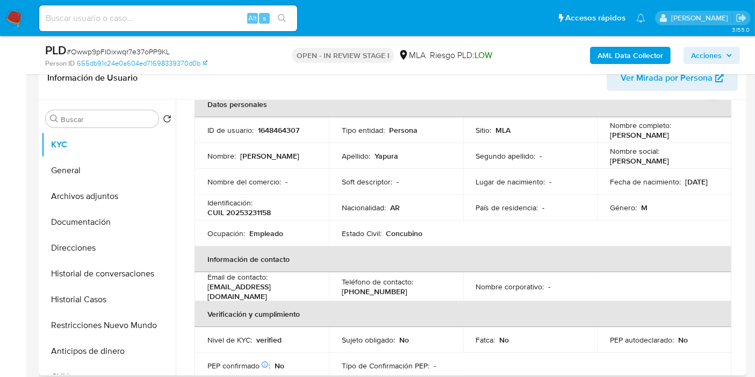
drag, startPoint x: 289, startPoint y: 131, endPoint x: 248, endPoint y: 197, distance: 77.7
click at [288, 131] on p "1648464307" at bounding box center [278, 130] width 41 height 10
drag, startPoint x: 233, startPoint y: 211, endPoint x: 267, endPoint y: 216, distance: 34.2
click at [267, 216] on p "CUIL 20253231158" at bounding box center [238, 212] width 63 height 10
copy p "25323115"
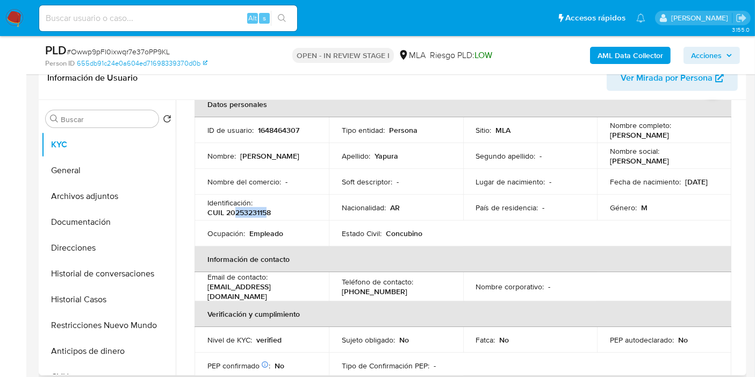
click at [239, 217] on p "CUIL 20253231158" at bounding box center [238, 212] width 63 height 10
click at [247, 210] on p "CUIL 20253231158" at bounding box center [238, 212] width 63 height 10
click at [241, 214] on p "CUIL 20253231158" at bounding box center [238, 212] width 63 height 10
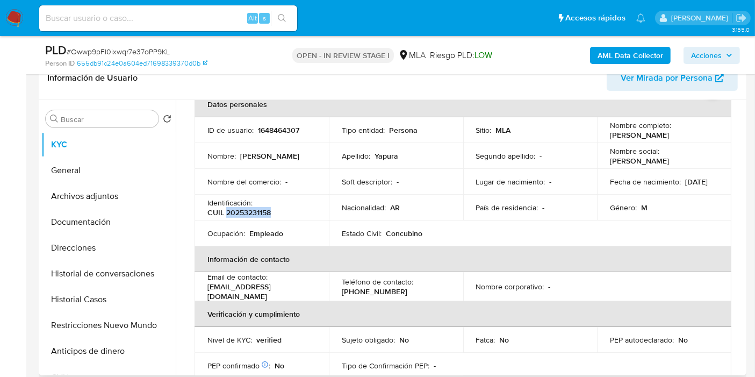
copy p "20253231158"
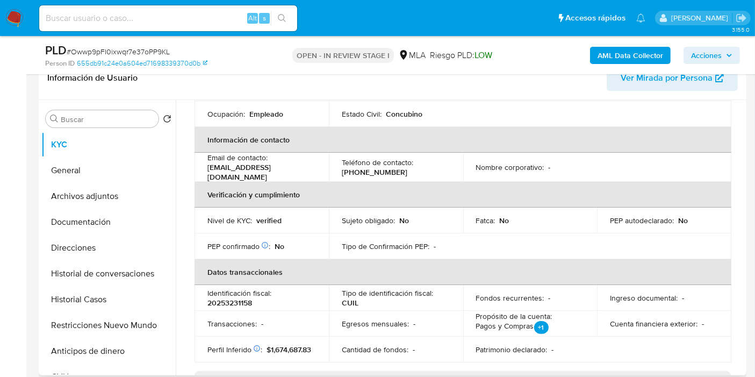
scroll to position [60, 0]
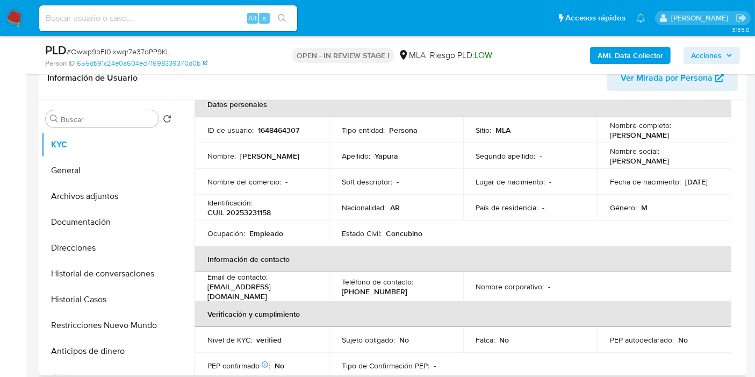
click at [278, 135] on td "ID de usuario : 1648464307" at bounding box center [262, 130] width 134 height 26
click at [285, 128] on p "1648464307" at bounding box center [278, 130] width 41 height 10
copy p "1648464307"
click at [247, 217] on td "Identificación : CUIL 20253231158" at bounding box center [262, 208] width 134 height 26
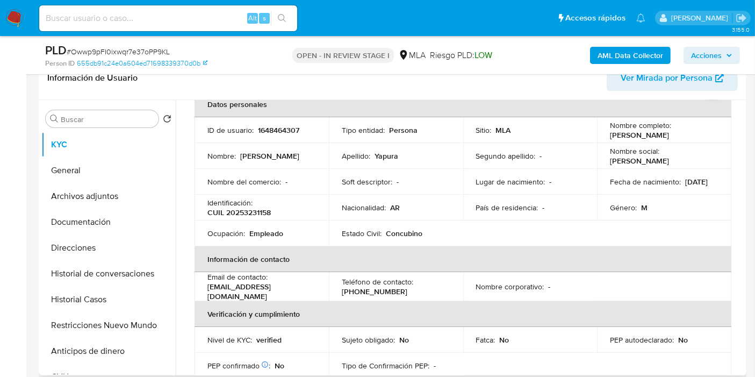
click at [247, 215] on p "CUIL 20253231158" at bounding box center [238, 212] width 63 height 10
click at [250, 212] on p "CUIL 20253231158" at bounding box center [238, 212] width 63 height 10
copy p "20253231158"
click at [372, 210] on p "Nacionalidad :" at bounding box center [364, 208] width 44 height 10
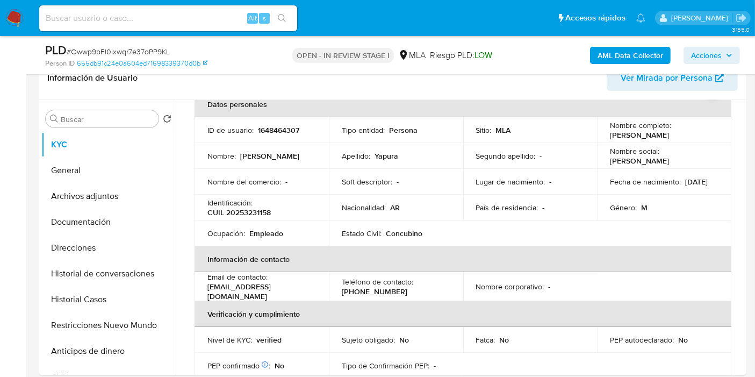
click at [153, 22] on input at bounding box center [168, 18] width 258 height 14
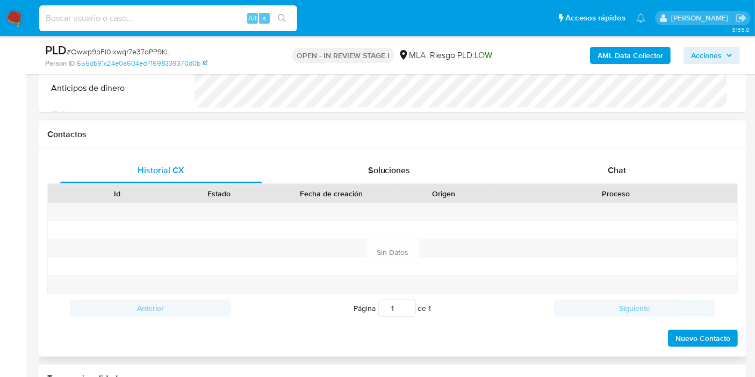
scroll to position [477, 0]
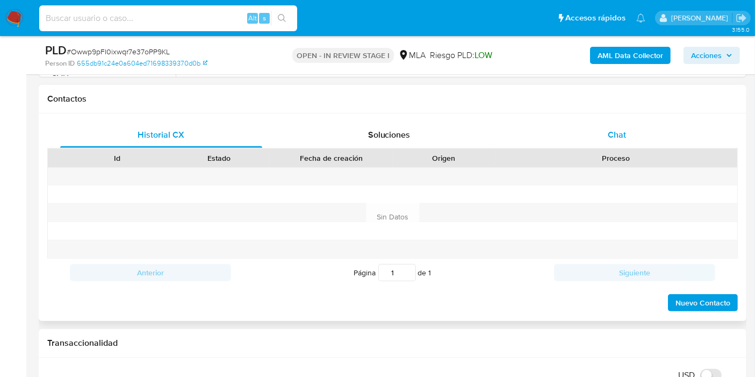
click at [640, 141] on div "Chat" at bounding box center [617, 135] width 202 height 26
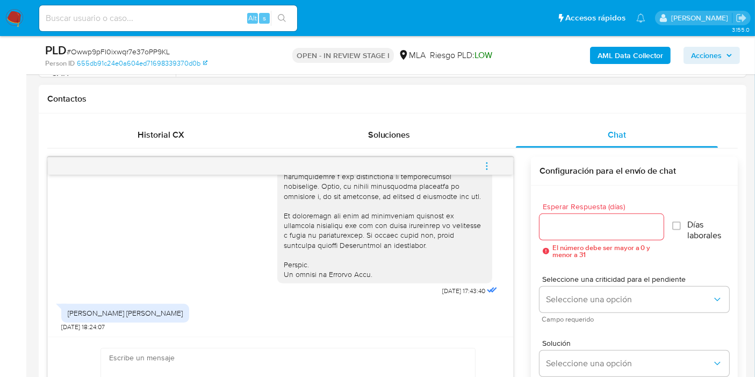
scroll to position [657, 0]
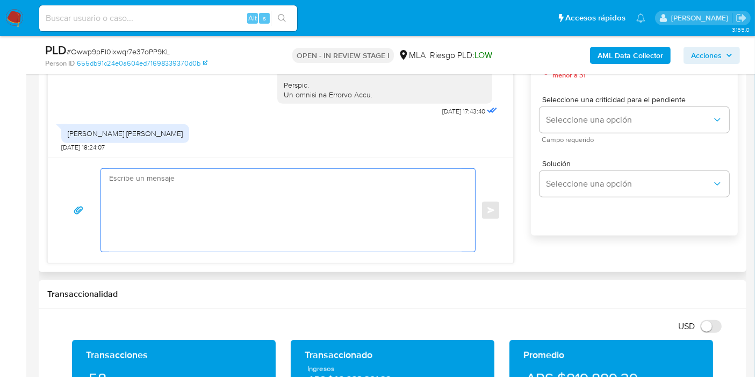
click at [258, 185] on textarea at bounding box center [285, 210] width 353 height 83
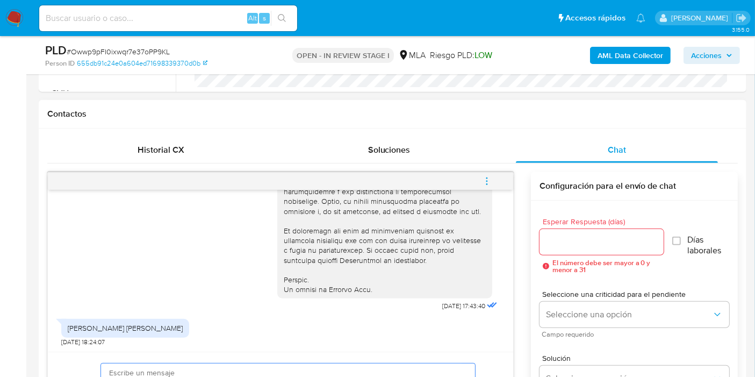
scroll to position [538, 0]
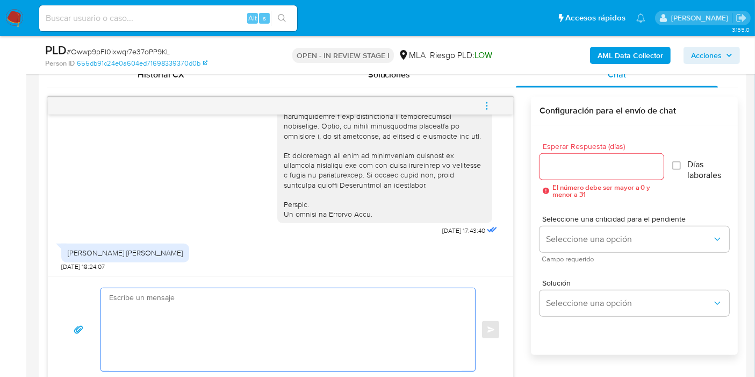
click at [288, 295] on textarea at bounding box center [285, 329] width 353 height 83
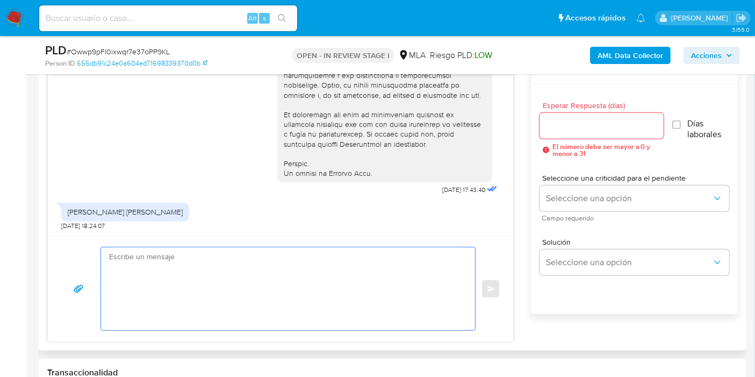
scroll to position [597, 0]
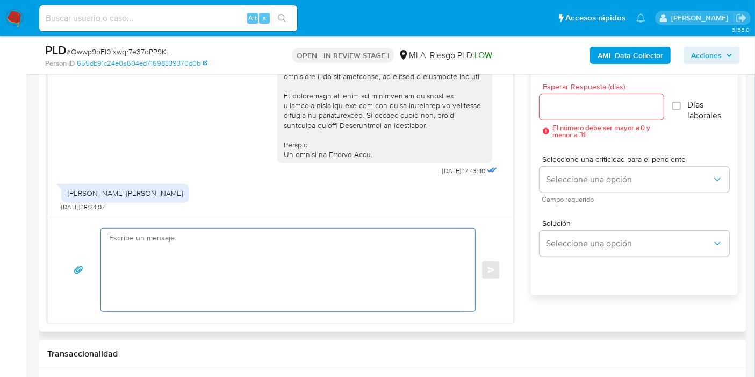
click at [236, 300] on textarea at bounding box center [285, 269] width 353 height 83
type textarea "g"
type textarea "u"
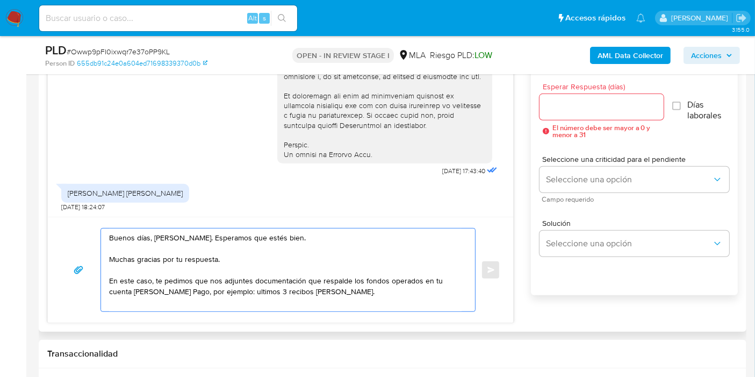
click at [233, 290] on textarea "Buenos días, Juan Carlos. Esperamos que estés bien. Muchas gracias por tu respu…" at bounding box center [285, 269] width 353 height 83
click at [0, 0] on lt-div "últimos último últimas ultimo ultimas Descartar" at bounding box center [0, 0] width 0 height 0
click at [0, 0] on lt-span "últimos" at bounding box center [0, 0] width 0 height 0
click at [334, 291] on textarea "Buenos días, Juan Carlos. Esperamos que estés bien. Muchas gracias por tu respu…" at bounding box center [285, 269] width 353 height 83
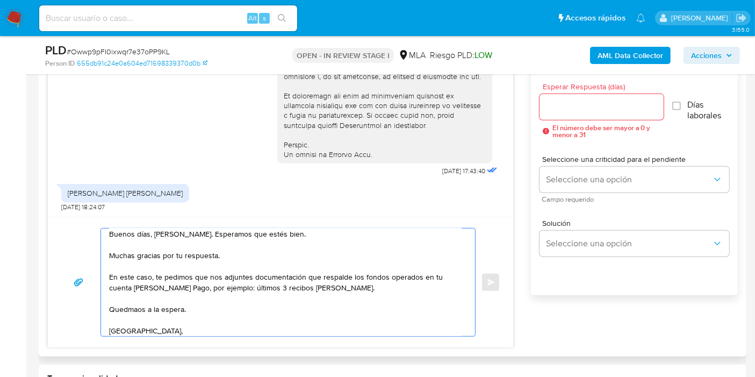
scroll to position [15, 0]
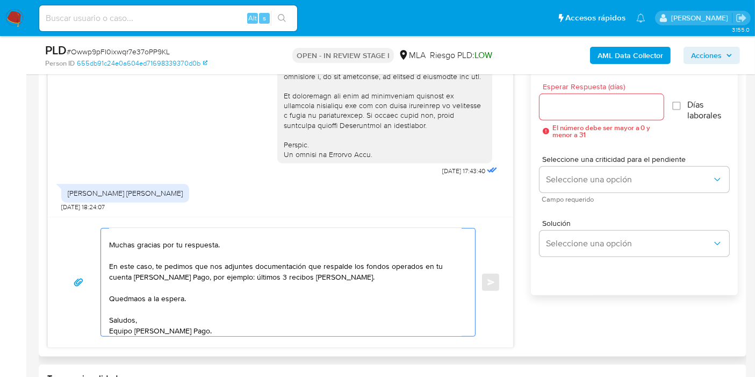
click at [123, 296] on textarea "Buenos días, Juan Carlos. Esperamos que estés bien. Muchas gracias por tu respu…" at bounding box center [285, 282] width 353 height 108
click at [0, 0] on lt-span "Qued am os" at bounding box center [0, 0] width 0 height 0
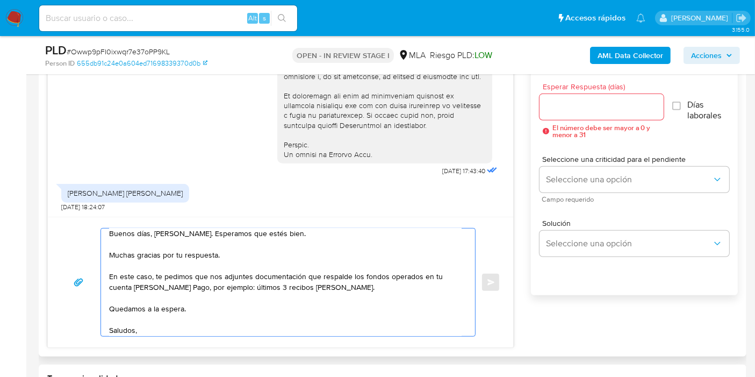
scroll to position [0, 0]
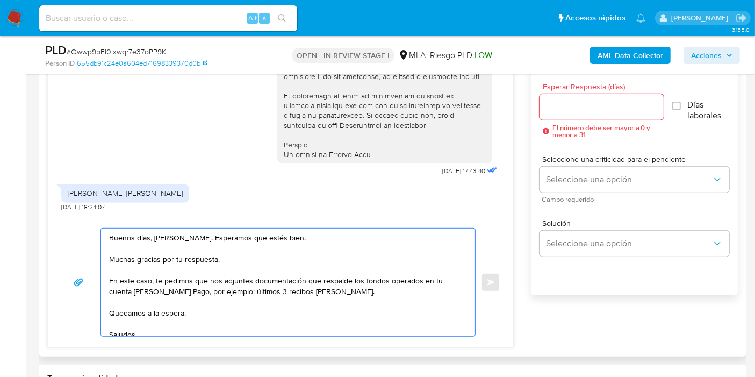
click at [209, 295] on textarea "Buenos días, Juan Carlos. Esperamos que estés bien. Muchas gracias por tu respu…" at bounding box center [285, 282] width 353 height 108
type textarea "Buenos días, Juan Carlos. Esperamos que estés bien. Muchas gracias por tu respu…"
click at [569, 111] on input "Esperar Respuesta (días)" at bounding box center [602, 107] width 124 height 14
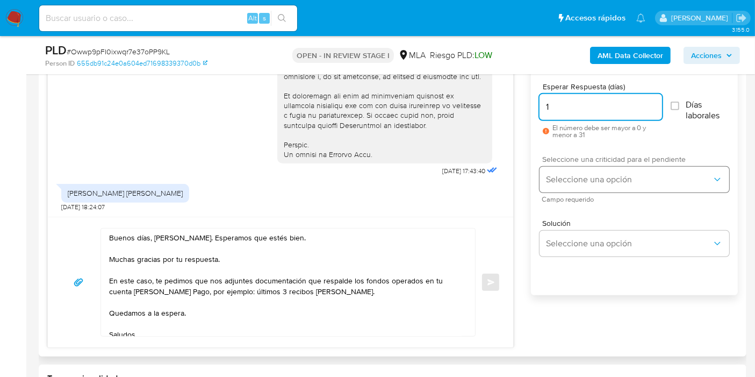
type input "1"
click at [613, 190] on button "Seleccione una opción" at bounding box center [635, 180] width 190 height 26
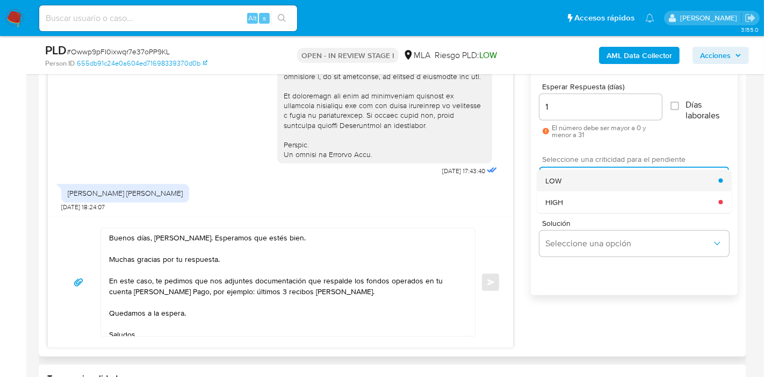
click at [595, 182] on div "LOW" at bounding box center [632, 181] width 173 height 22
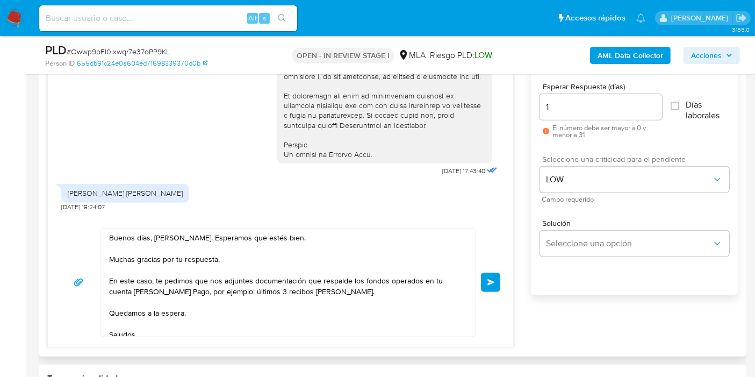
click at [376, 298] on textarea "Buenos días, Juan Carlos. Esperamos que estés bien. Muchas gracias por tu respu…" at bounding box center [285, 282] width 353 height 108
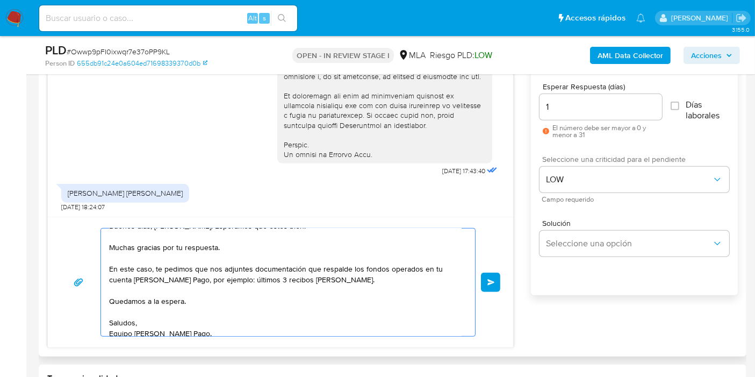
scroll to position [18, 0]
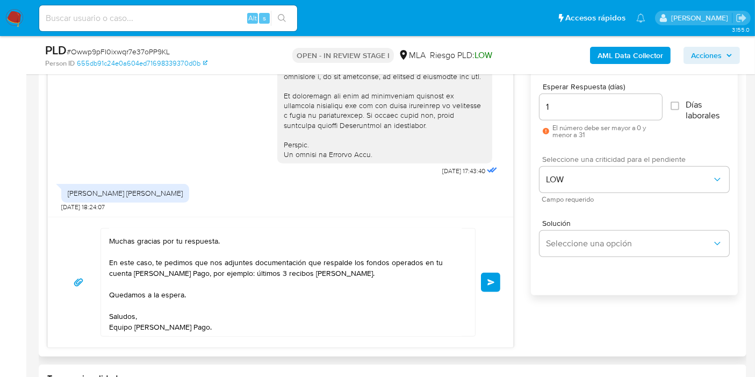
click at [492, 277] on button "Enviar" at bounding box center [490, 282] width 19 height 19
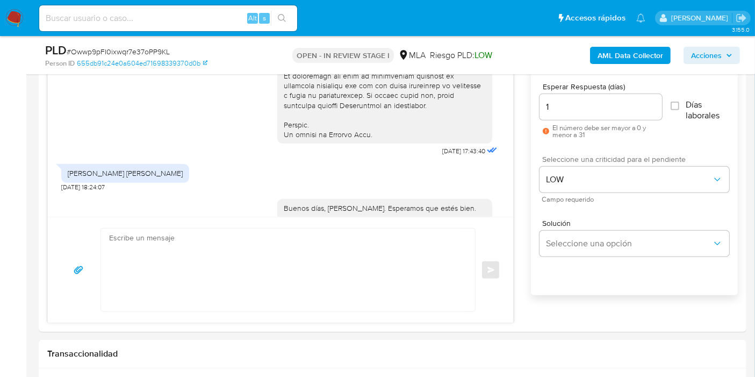
scroll to position [639, 0]
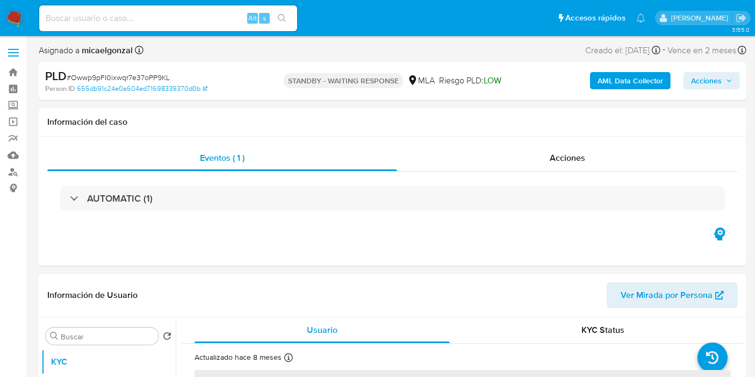
select select "10"
click at [127, 32] on div "Alt s" at bounding box center [168, 18] width 258 height 30
click at [113, 8] on div "Alt s" at bounding box center [168, 18] width 258 height 26
click at [112, 15] on input at bounding box center [168, 18] width 258 height 14
paste input "bjdc7jtgS0mWPh50m7PJFqDV"
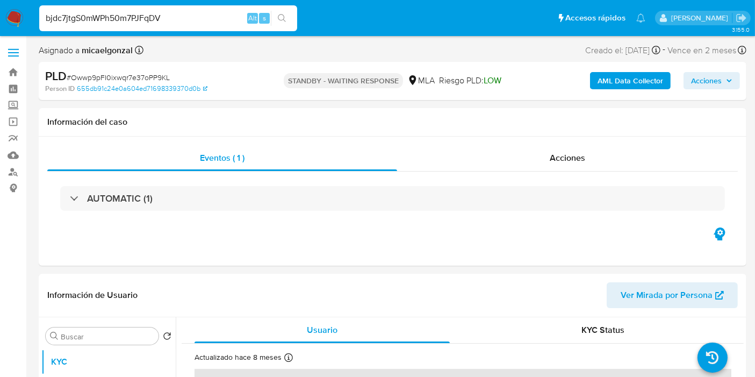
type input "bjdc7jtgS0mWPh50m7PJFqDV"
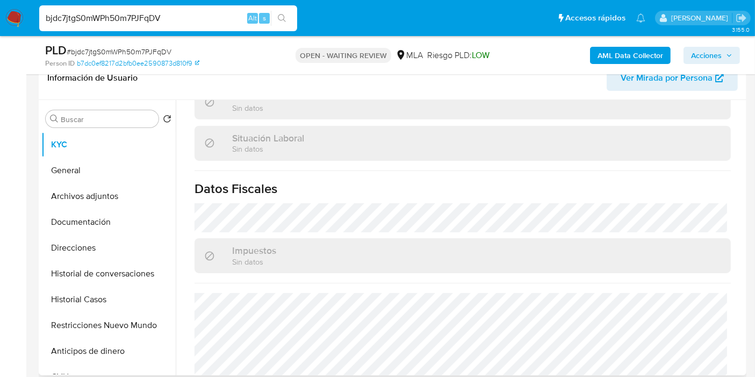
scroll to position [575, 0]
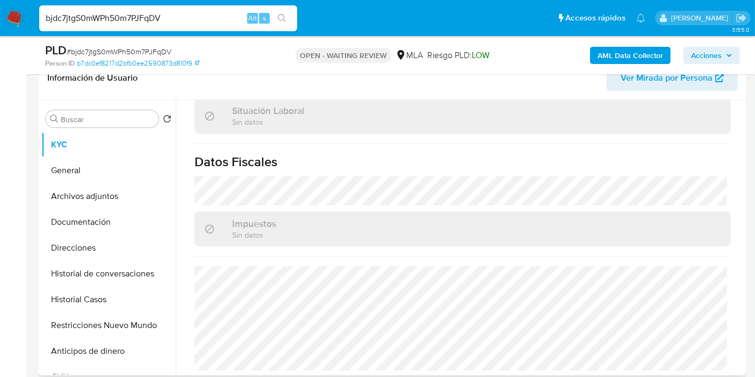
select select "10"
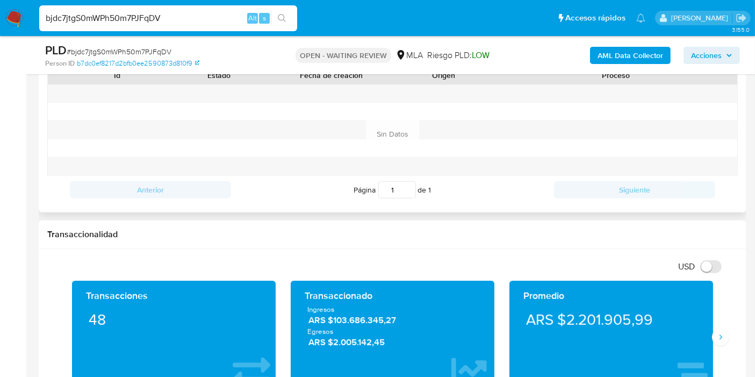
scroll to position [500, 0]
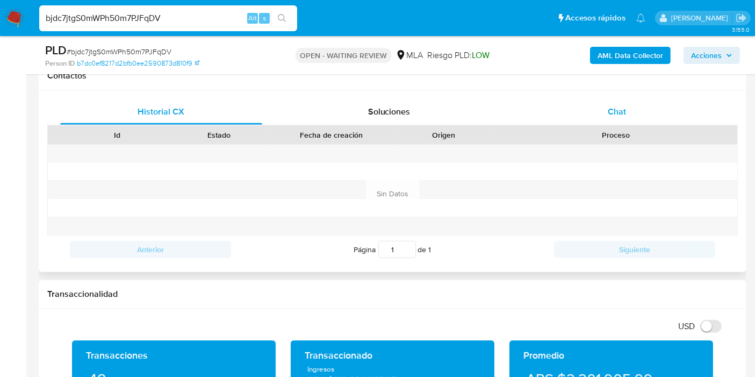
click at [622, 115] on span "Chat" at bounding box center [617, 111] width 18 height 12
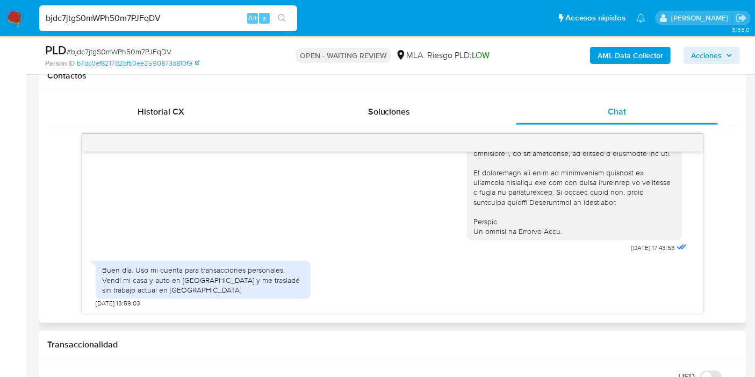
scroll to position [560, 0]
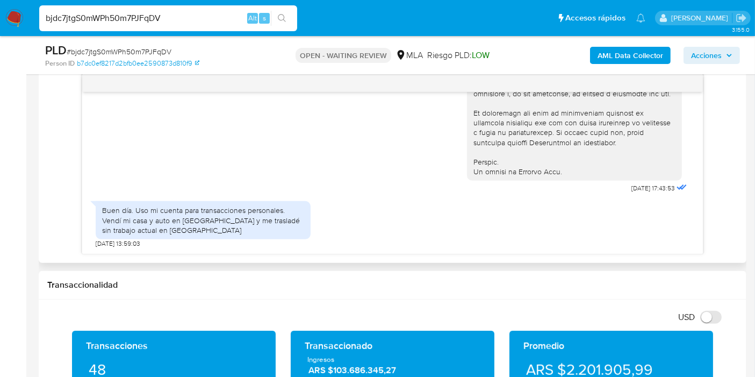
click at [230, 214] on div "Buen día. Uso mi cuenta para transacciones personales. Vendí mi casa y auto en …" at bounding box center [203, 220] width 202 height 30
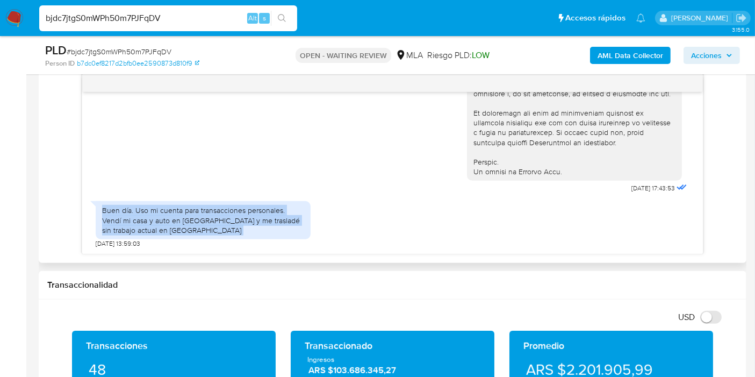
click at [230, 214] on div "Buen día. Uso mi cuenta para transacciones personales. Vendí mi casa y auto en …" at bounding box center [203, 220] width 202 height 30
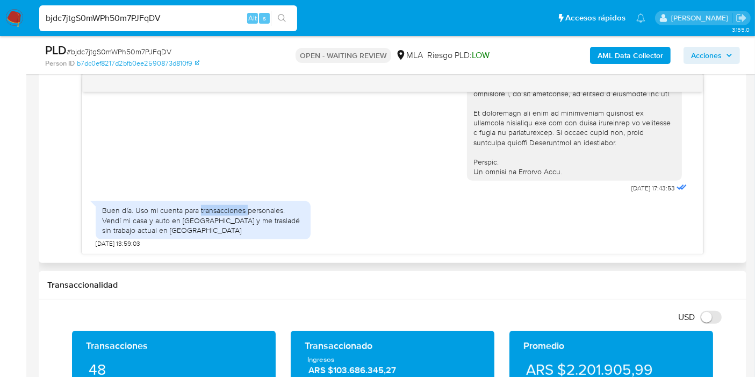
click at [230, 214] on div "Buen día. Uso mi cuenta para transacciones personales. Vendí mi casa y auto en …" at bounding box center [203, 220] width 202 height 30
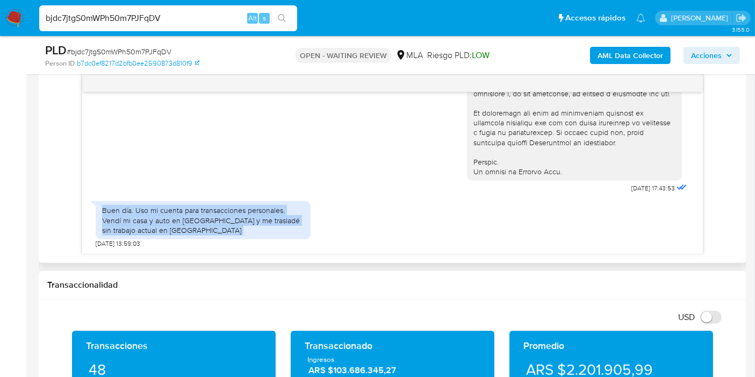
click at [230, 214] on div "Buen día. Uso mi cuenta para transacciones personales. Vendí mi casa y auto en …" at bounding box center [203, 220] width 202 height 30
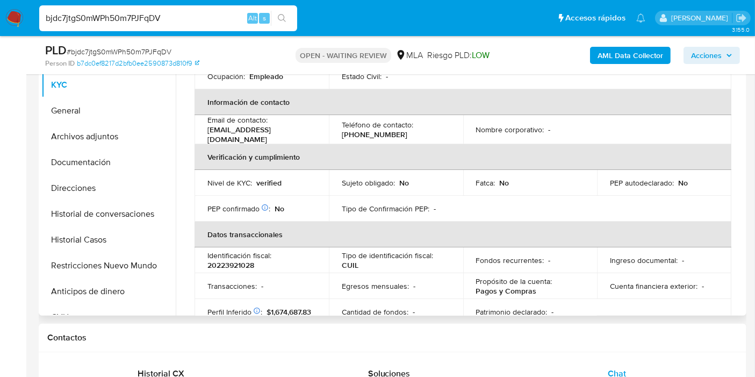
scroll to position [0, 0]
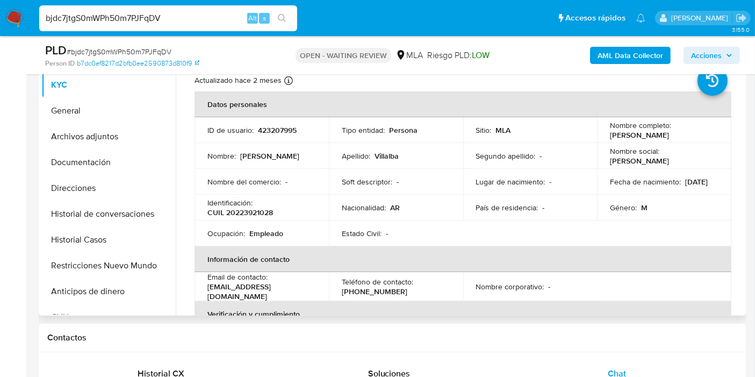
click at [273, 137] on td "ID de usuario : 423207995" at bounding box center [262, 130] width 134 height 26
click at [277, 133] on p "423207995" at bounding box center [277, 130] width 39 height 10
copy p "423207995"
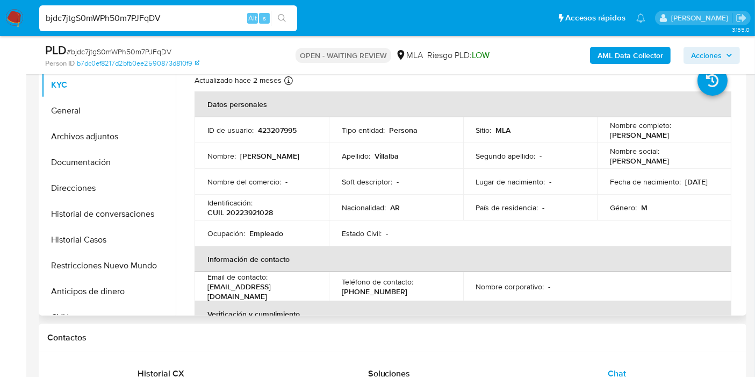
click at [274, 141] on td "ID de usuario : 423207995" at bounding box center [262, 130] width 134 height 26
click at [278, 135] on td "ID de usuario : 423207995" at bounding box center [262, 130] width 134 height 26
click at [281, 116] on th "Datos personales" at bounding box center [463, 104] width 537 height 26
drag, startPoint x: 280, startPoint y: 143, endPoint x: 274, endPoint y: 120, distance: 23.3
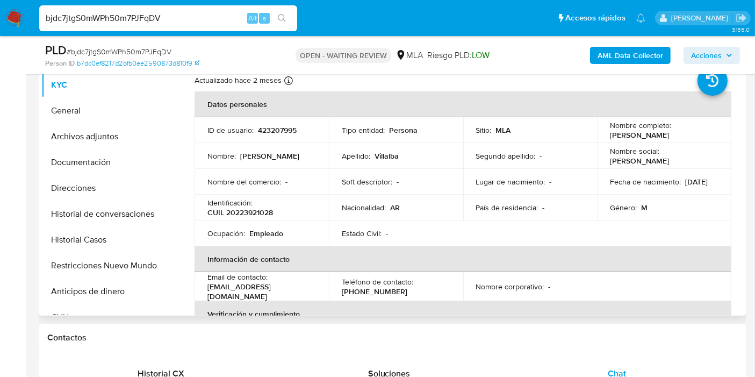
click at [280, 141] on tbody "ID de usuario : 423207995 Tipo entidad : Persona Sitio : MLA Nombre completo : …" at bounding box center [463, 181] width 537 height 129
click at [274, 120] on td "ID de usuario : 423207995" at bounding box center [262, 130] width 134 height 26
click at [262, 129] on p "423207995" at bounding box center [277, 130] width 39 height 10
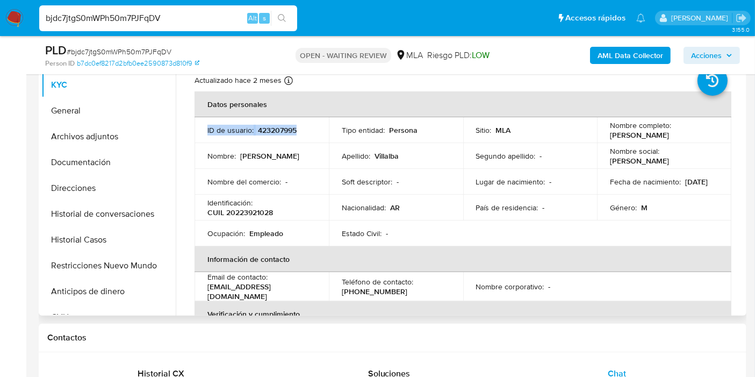
click at [262, 129] on p "423207995" at bounding box center [277, 130] width 39 height 10
click at [268, 129] on p "423207995" at bounding box center [277, 130] width 39 height 10
click at [253, 212] on p "CUIL 20223921028" at bounding box center [240, 212] width 66 height 10
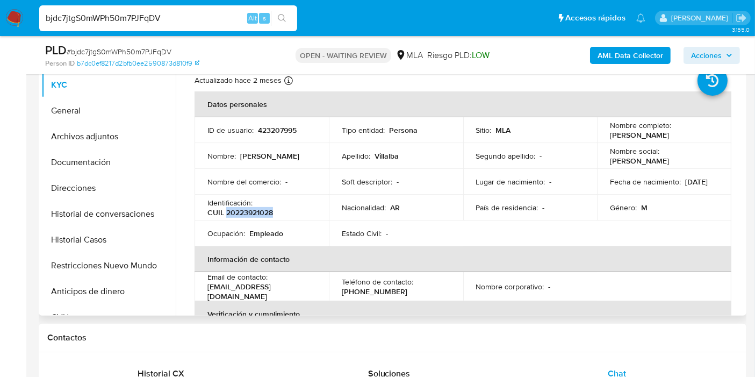
copy p "20223921028"
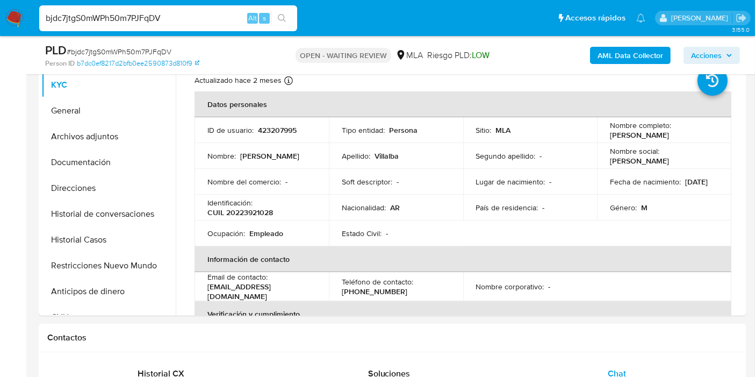
click at [146, 52] on span "# bjdc7jtgS0mWPh50m7PJFqDV" at bounding box center [119, 51] width 105 height 11
copy span "bjdc7jtgS0mWPh50m7PJFqDV"
click at [11, 22] on img at bounding box center [14, 18] width 18 height 18
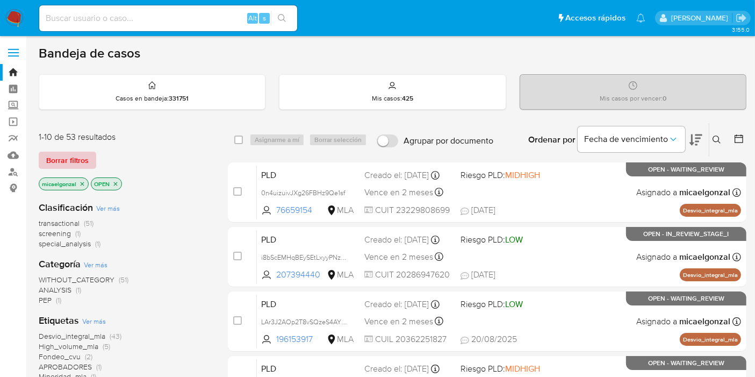
click at [78, 153] on span "Borrar filtros" at bounding box center [67, 160] width 42 height 15
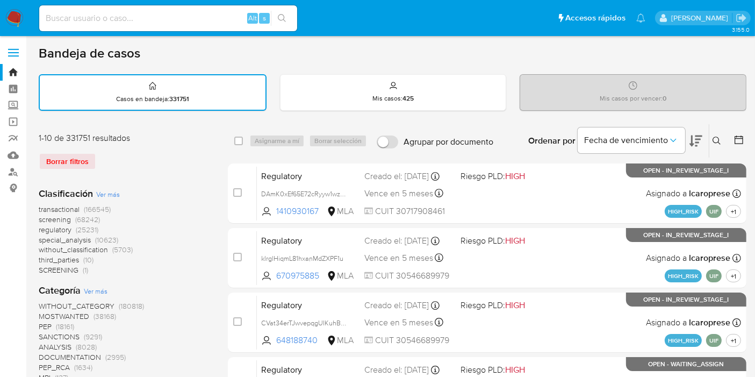
click at [719, 139] on icon at bounding box center [717, 141] width 9 height 9
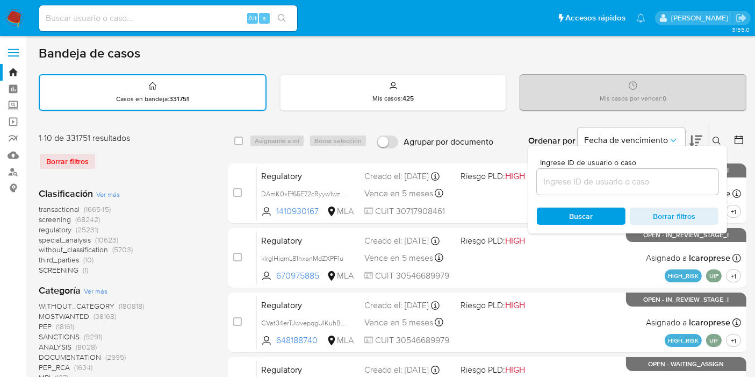
drag, startPoint x: 586, startPoint y: 180, endPoint x: 557, endPoint y: 178, distance: 29.1
click at [582, 180] on input at bounding box center [628, 182] width 182 height 14
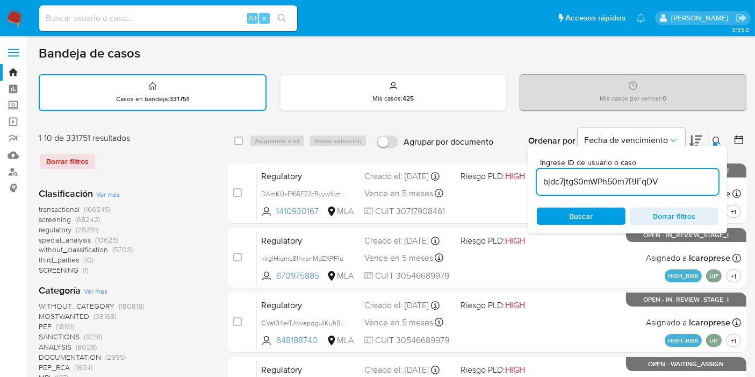
type input "bjdc7jtgS0mWPh50m7PJFqDV"
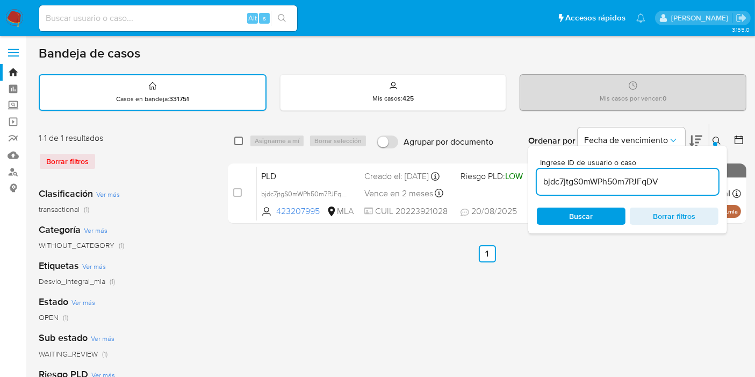
click at [235, 140] on input "checkbox" at bounding box center [238, 141] width 9 height 9
checkbox input "true"
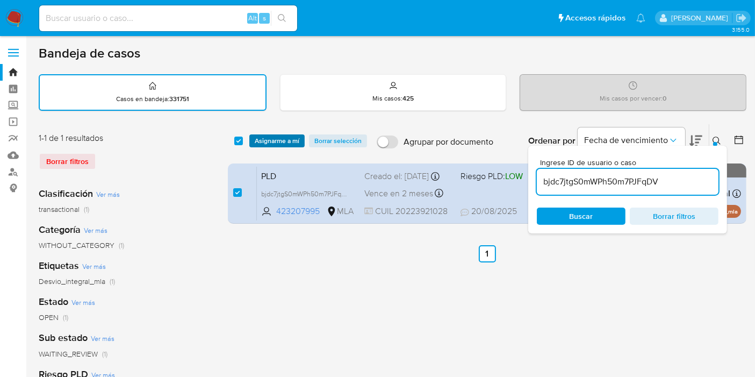
click at [271, 135] on span "Asignarme a mí" at bounding box center [277, 140] width 45 height 11
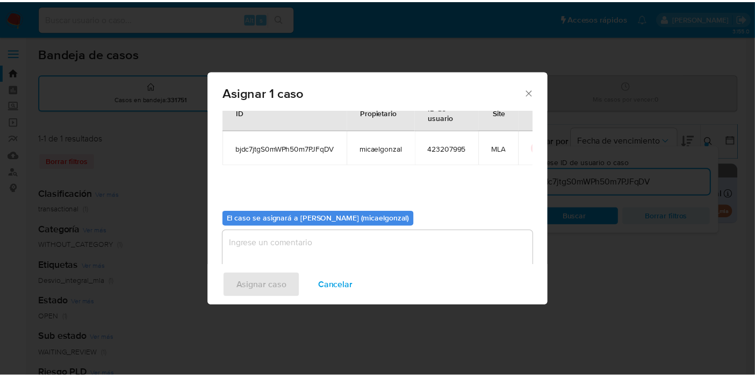
scroll to position [55, 0]
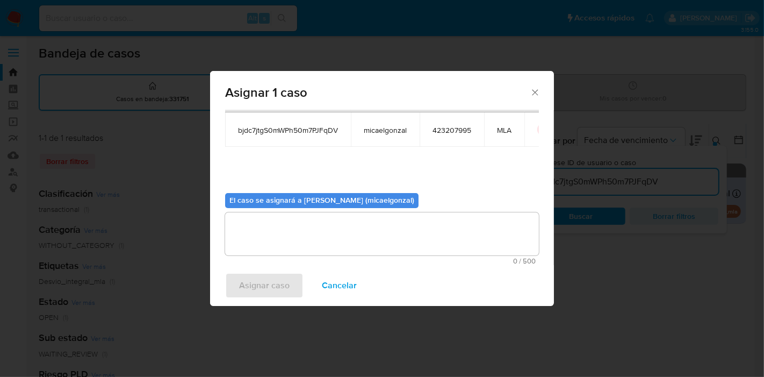
drag, startPoint x: 312, startPoint y: 235, endPoint x: 253, endPoint y: 291, distance: 80.6
click at [309, 235] on textarea "assign-modal" at bounding box center [382, 233] width 314 height 43
click at [254, 294] on span "Asignar caso" at bounding box center [264, 286] width 51 height 24
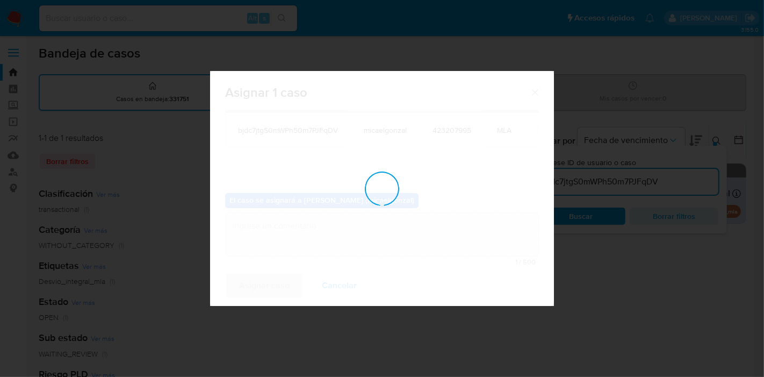
checkbox input "false"
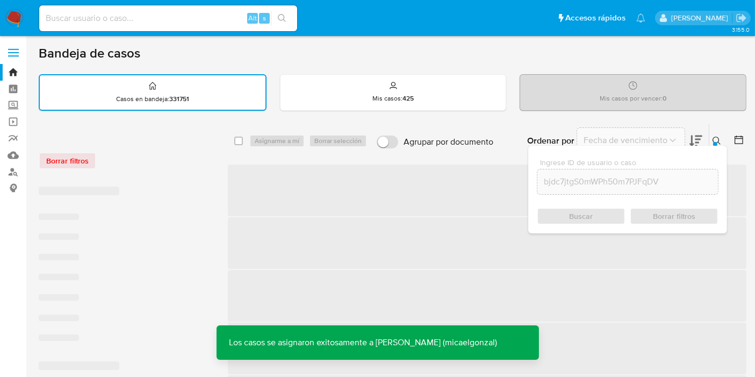
click at [200, 12] on input at bounding box center [168, 18] width 258 height 14
paste input "bjdc7jtgS0mWPh50m7PJFqDV"
type input "bjdc7jtgS0mWPh50m7PJFqDV"
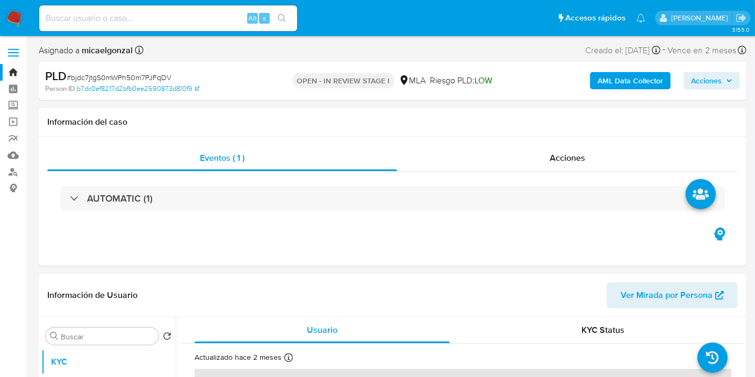
select select "10"
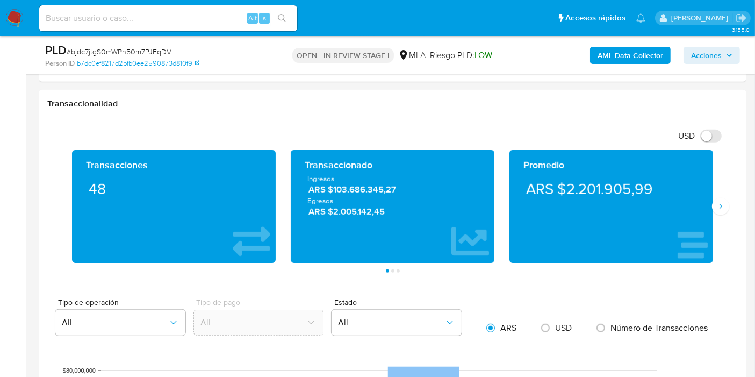
scroll to position [418, 0]
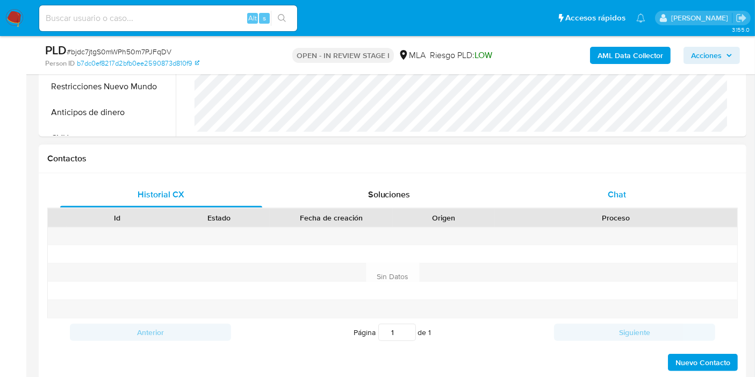
click at [604, 182] on div "Chat" at bounding box center [617, 195] width 202 height 26
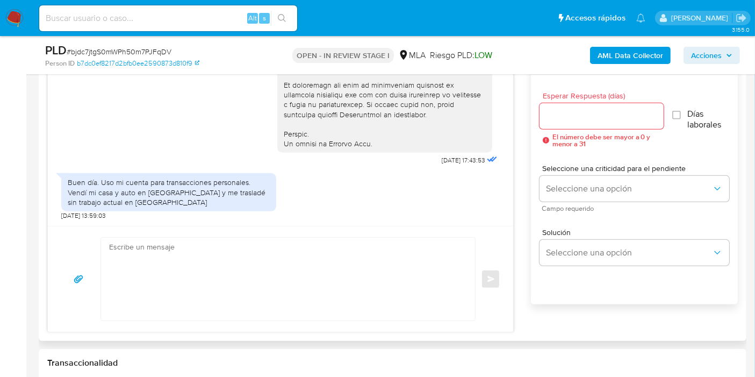
scroll to position [597, 0]
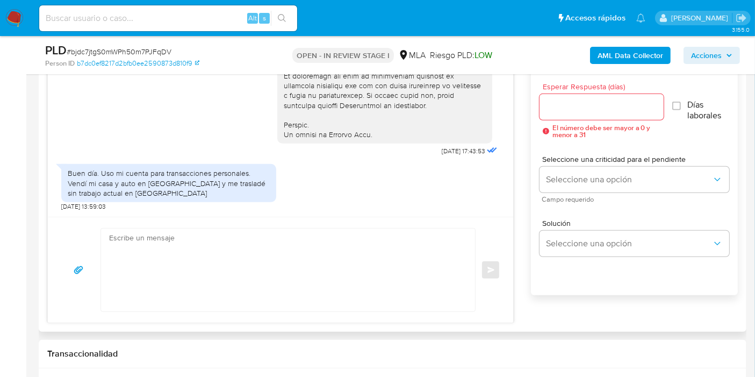
click at [216, 257] on textarea at bounding box center [285, 269] width 353 height 83
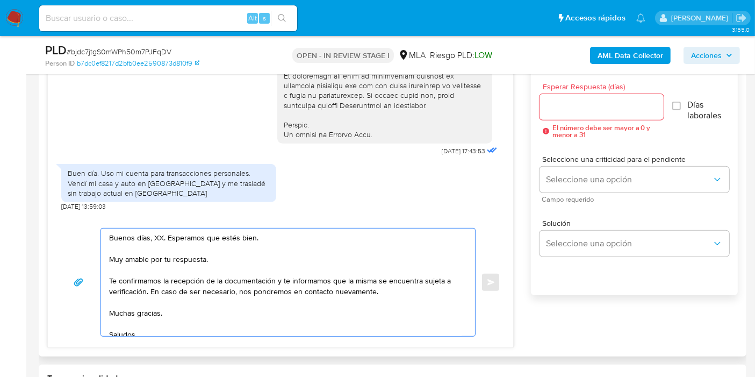
click at [180, 259] on textarea "Buenos días, XX. Esperamos que estés bien. Muy amable por tu respuesta. Te conf…" at bounding box center [285, 282] width 353 height 108
click at [214, 261] on textarea "Buenos días, XX. Esperamos que estés bien. Muy amable por tu respuesta. Te conf…" at bounding box center [285, 282] width 353 height 108
drag, startPoint x: 214, startPoint y: 261, endPoint x: 90, endPoint y: 260, distance: 124.2
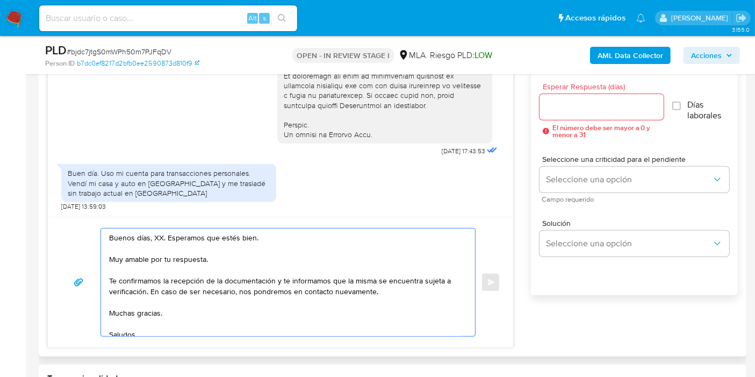
click at [90, 260] on div "Buenos días, XX. Esperamos que estés bien. Muy amable por tu respuesta. Te conf…" at bounding box center [281, 282] width 440 height 109
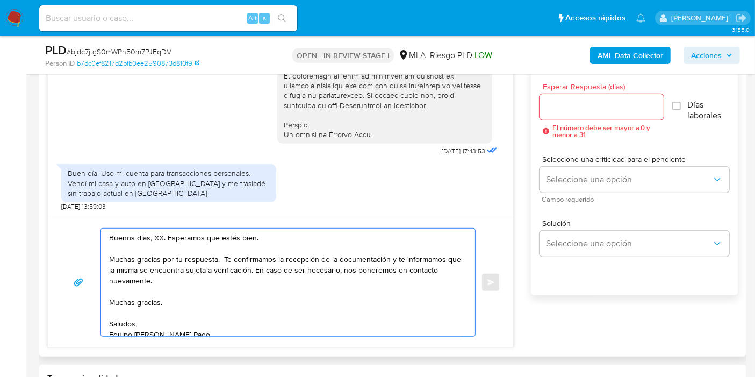
click at [232, 259] on textarea "Buenos días, XX. Esperamos que estés bien. Muchas gracias por tu respuesta. Te …" at bounding box center [285, 282] width 353 height 108
drag, startPoint x: 221, startPoint y: 254, endPoint x: 250, endPoint y: 300, distance: 54.6
click at [250, 300] on textarea "Buenos días, XX. Esperamos que estés bien. Muchas gracias por tu respuesta. Te …" at bounding box center [285, 282] width 353 height 108
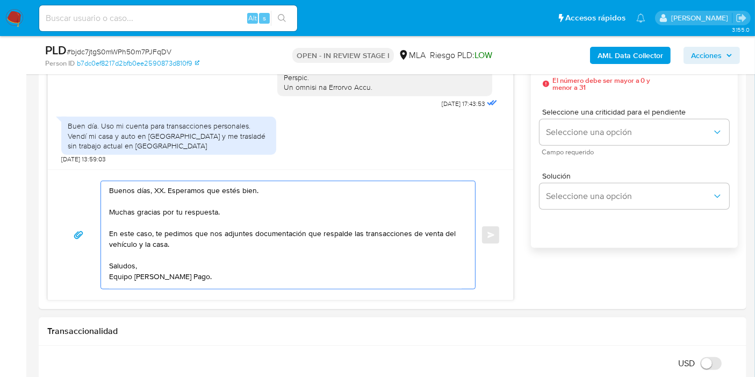
scroll to position [657, 0]
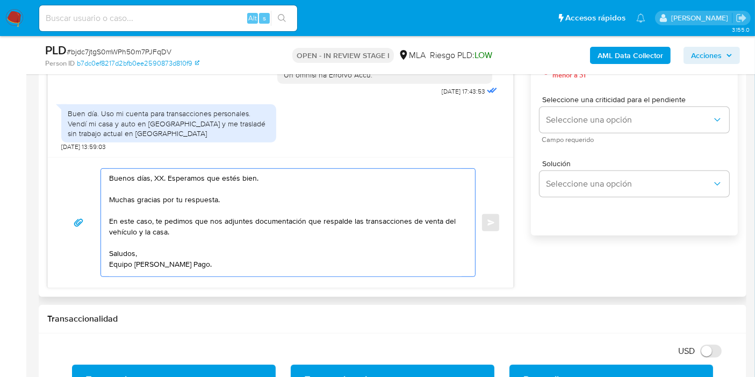
click at [156, 171] on textarea "Buenos días, XX. Esperamos que estés bien. Muchas gracias por tu respuesta. En …" at bounding box center [285, 223] width 353 height 108
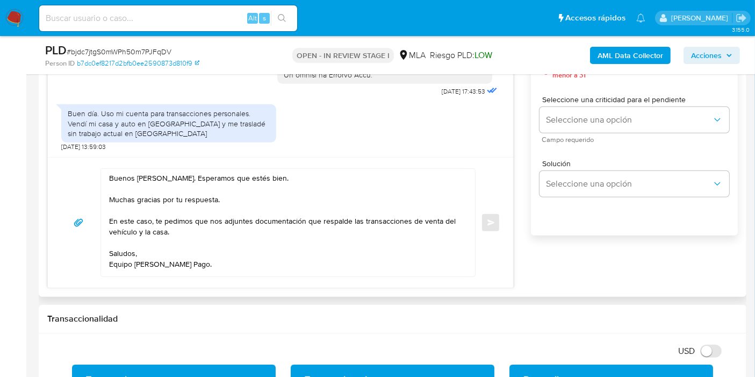
click at [263, 279] on div "Buenos [PERSON_NAME]. Esperamos que estés bien. Muchas gracias por tu respuesta…" at bounding box center [281, 222] width 466 height 131
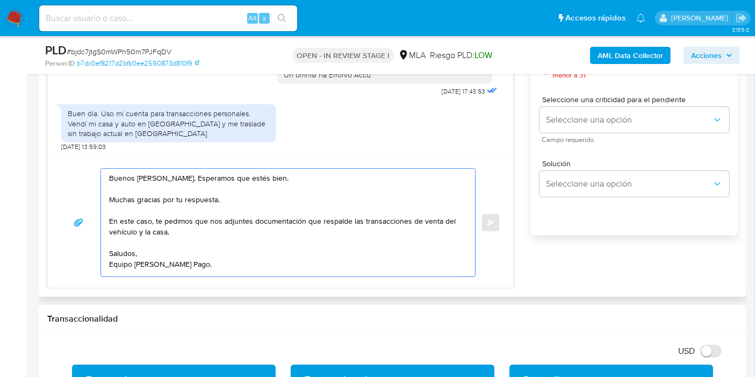
click at [270, 238] on textarea "Buenos [PERSON_NAME]. Esperamos que estés bien. Muchas gracias por tu respuesta…" at bounding box center [285, 223] width 353 height 108
click at [167, 259] on textarea "Buenos [PERSON_NAME]. Esperamos que estés bien. Muchas gracias por tu respuesta…" at bounding box center [285, 223] width 353 height 108
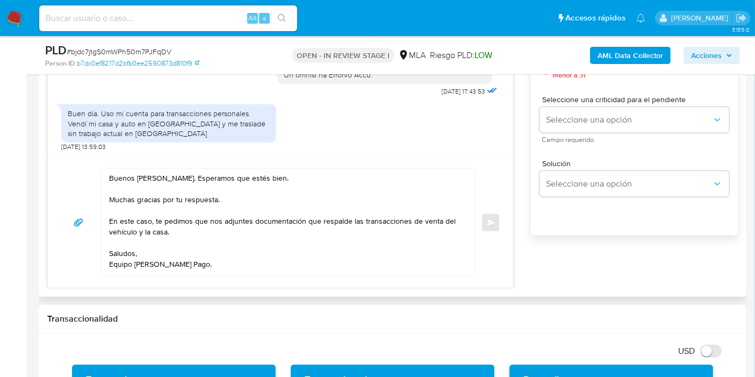
click at [155, 275] on div "Buenos [PERSON_NAME]. Esperamos que estés bien. Muchas gracias por tu respuesta…" at bounding box center [288, 222] width 375 height 109
click at [164, 268] on textarea "Buenos [PERSON_NAME]. Esperamos que estés bien. Muchas gracias por tu respuesta…" at bounding box center [285, 223] width 353 height 108
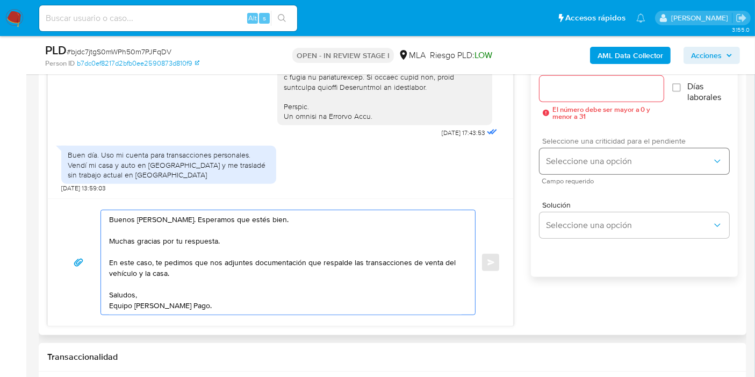
scroll to position [597, 0]
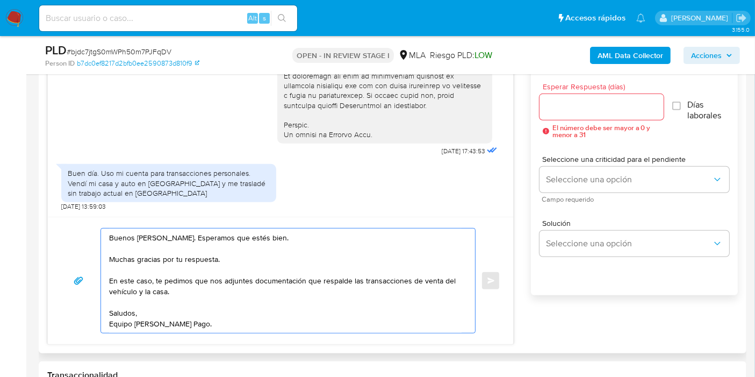
type textarea "Buenos [PERSON_NAME]. Esperamos que estés bien. Muchas gracias por tu respuesta…"
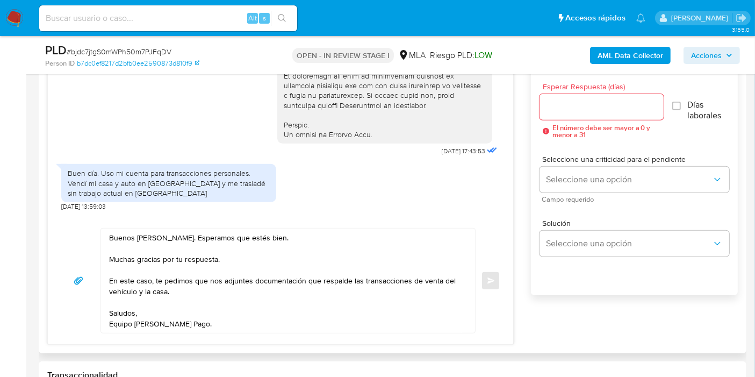
click at [605, 117] on div at bounding box center [602, 107] width 124 height 26
click at [613, 101] on input "Esperar Respuesta (días)" at bounding box center [602, 107] width 124 height 14
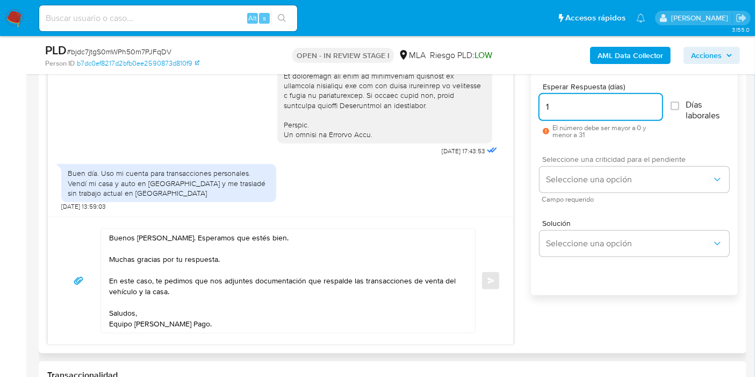
type input "1"
click at [572, 192] on div "Seleccione una criticidad para el pendiente Seleccione una opción Campo requeri…" at bounding box center [635, 178] width 190 height 47
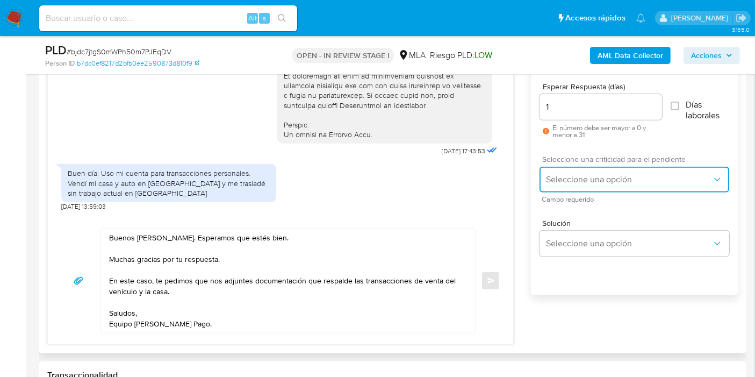
click at [587, 174] on span "Seleccione una opción" at bounding box center [629, 179] width 166 height 11
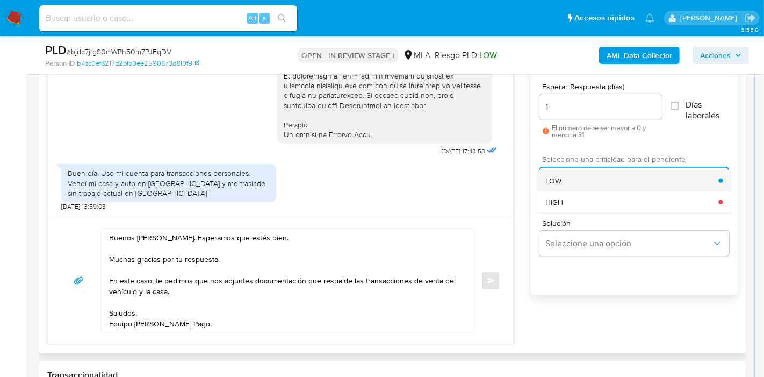
click at [594, 185] on div "LOW" at bounding box center [632, 181] width 173 height 22
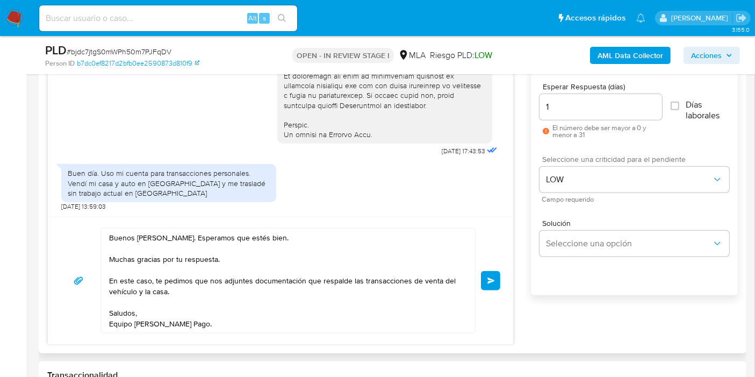
click at [488, 283] on button "Enviar" at bounding box center [490, 280] width 19 height 19
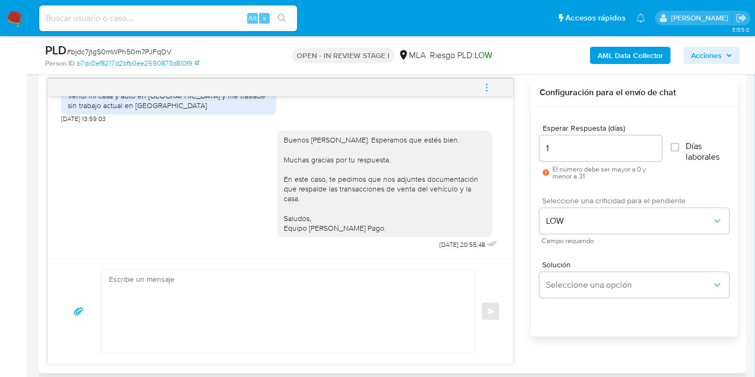
scroll to position [538, 0]
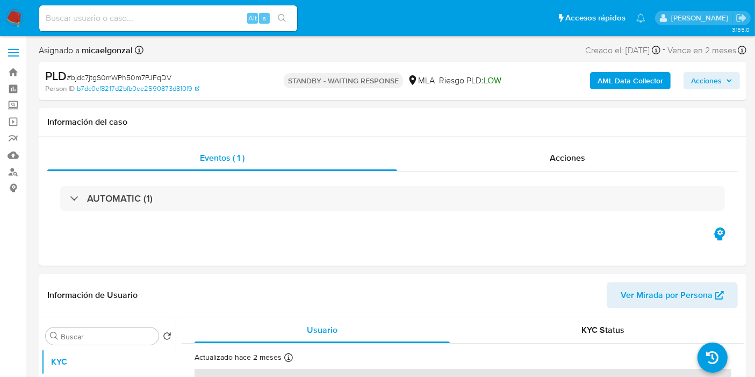
click at [141, 17] on input at bounding box center [168, 18] width 258 height 14
select select "10"
paste input "G09G3wWkMwfT4wAjL9MX6lnU"
type input "G09G3wWkMwfT4wAjL9MX6lnU"
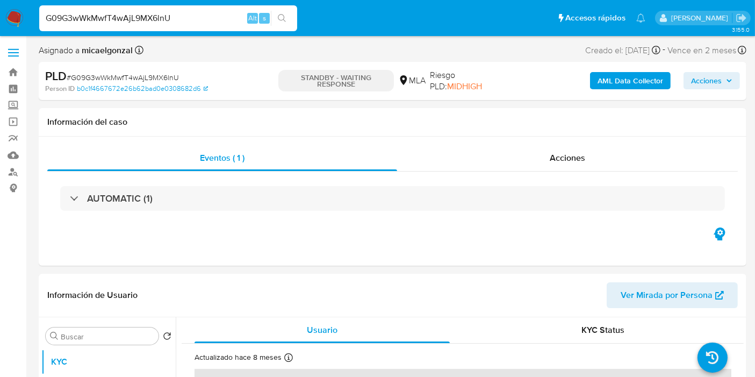
select select "10"
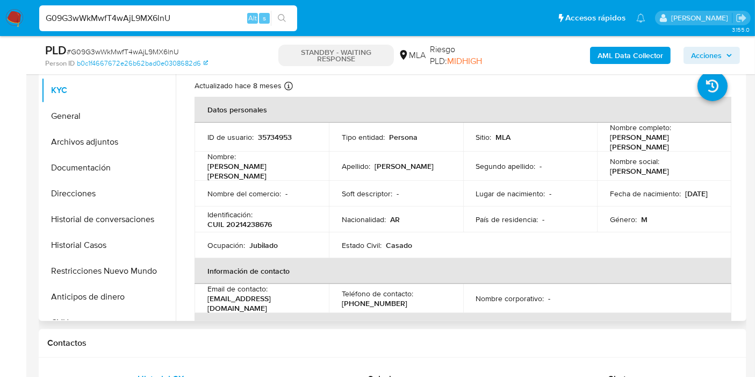
scroll to position [239, 0]
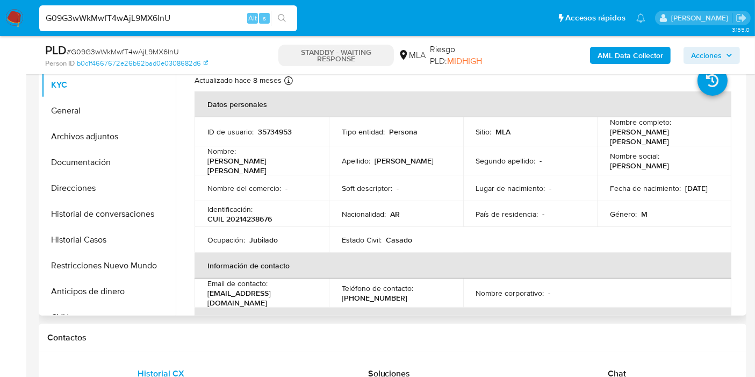
drag, startPoint x: 588, startPoint y: 182, endPoint x: 245, endPoint y: 176, distance: 342.5
click at [516, 180] on td "Lugar de nacimiento : -" at bounding box center [530, 188] width 134 height 26
click at [241, 214] on p "CUIL 20214238676" at bounding box center [239, 219] width 65 height 10
copy p "20214238676"
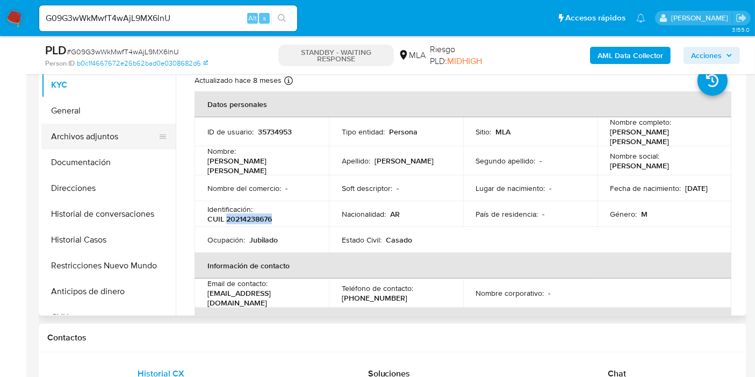
click at [113, 140] on button "Archivos adjuntos" at bounding box center [104, 137] width 126 height 26
